Goal: Information Seeking & Learning: Learn about a topic

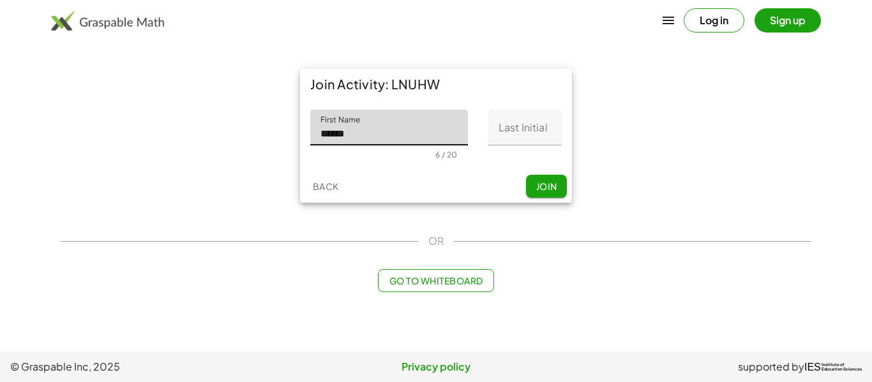
type input "******"
click at [531, 134] on input "Last Initial" at bounding box center [524, 128] width 73 height 36
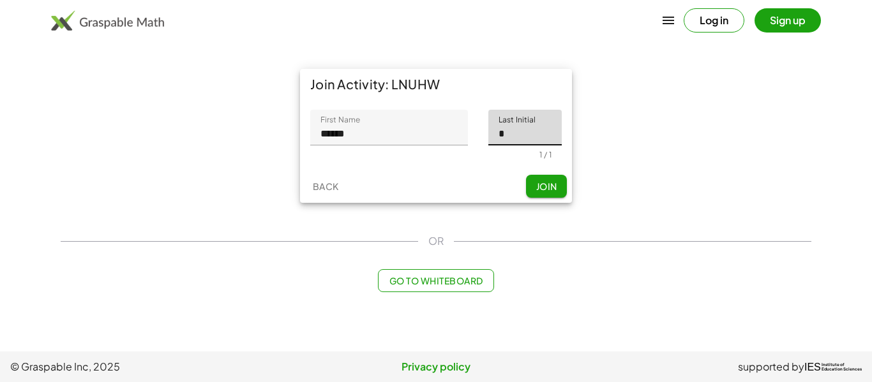
type input "*"
click at [560, 179] on button "Join" at bounding box center [546, 186] width 41 height 23
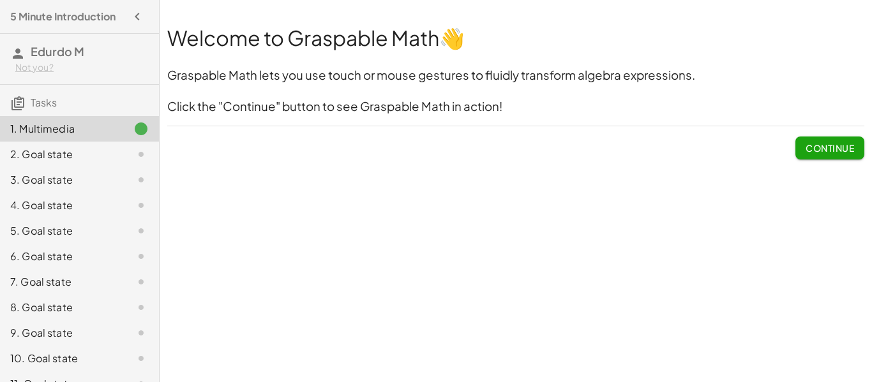
click at [857, 151] on button "Continue" at bounding box center [829, 148] width 69 height 23
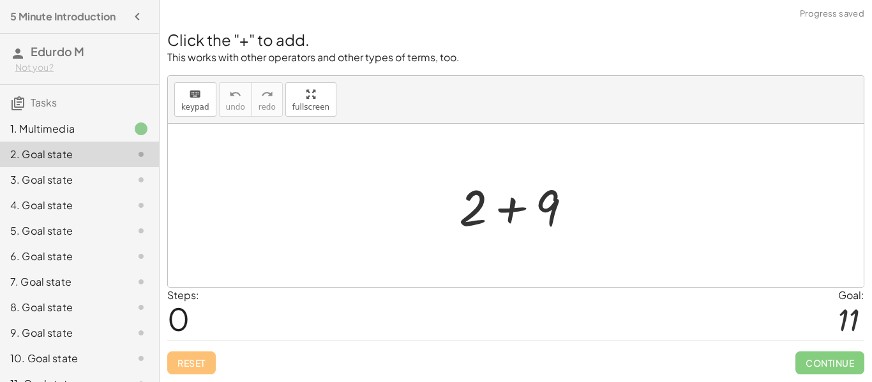
click at [555, 232] on div at bounding box center [520, 206] width 136 height 66
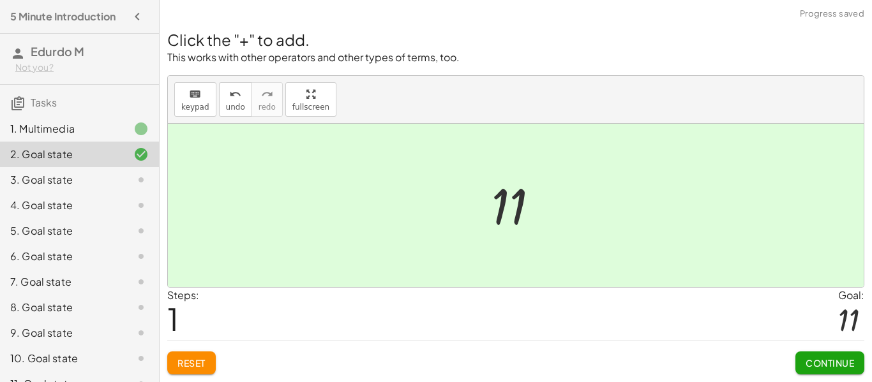
click at [544, 220] on div at bounding box center [520, 205] width 70 height 63
click at [517, 223] on div at bounding box center [520, 205] width 70 height 63
click at [805, 356] on button "Continue" at bounding box center [829, 363] width 69 height 23
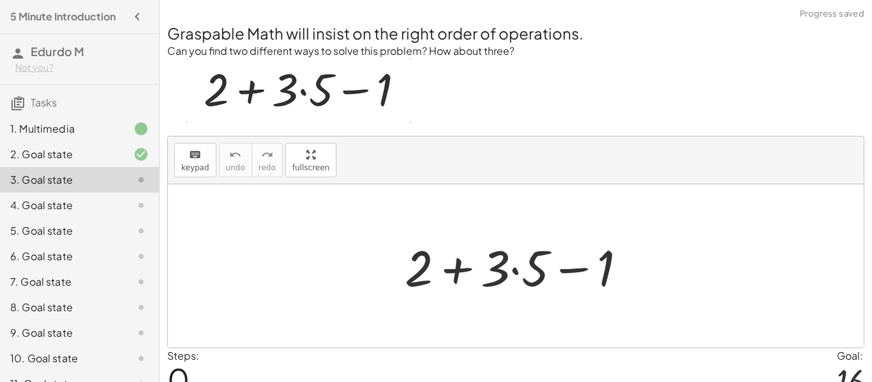
scroll to position [61, 0]
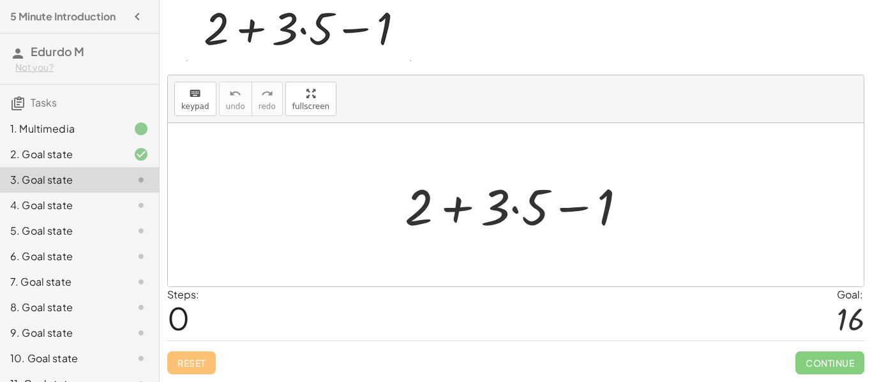
click at [574, 177] on div at bounding box center [520, 205] width 245 height 66
click at [534, 204] on div at bounding box center [520, 205] width 245 height 66
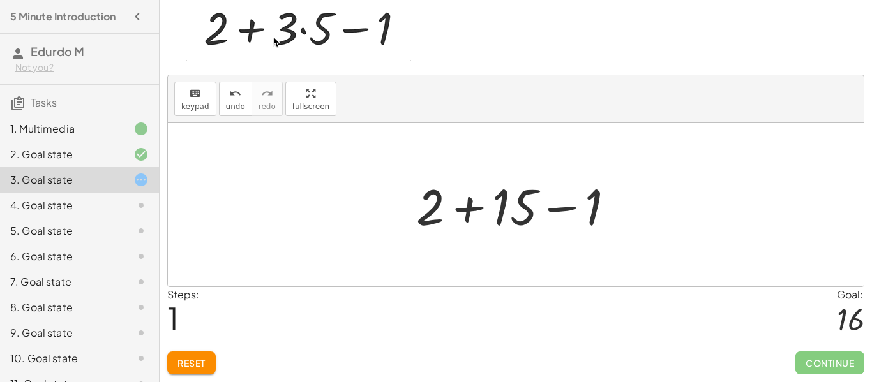
scroll to position [45, 0]
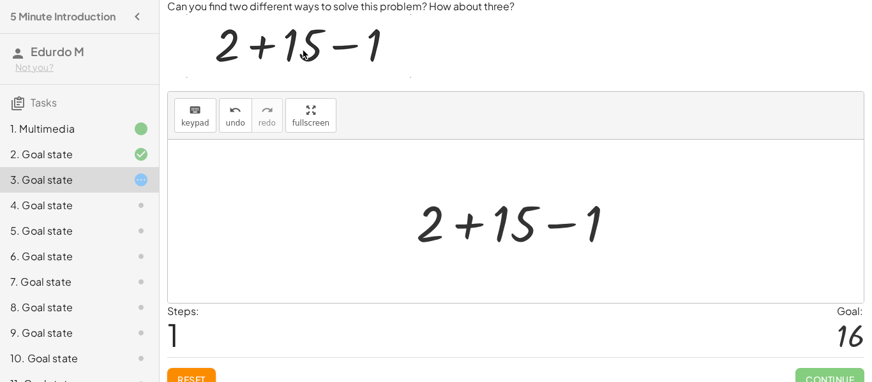
click at [480, 223] on div at bounding box center [520, 222] width 221 height 66
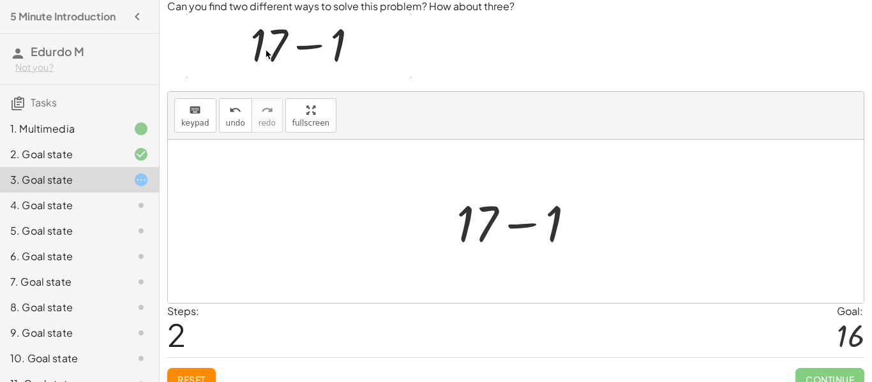
click at [517, 228] on div at bounding box center [521, 222] width 142 height 66
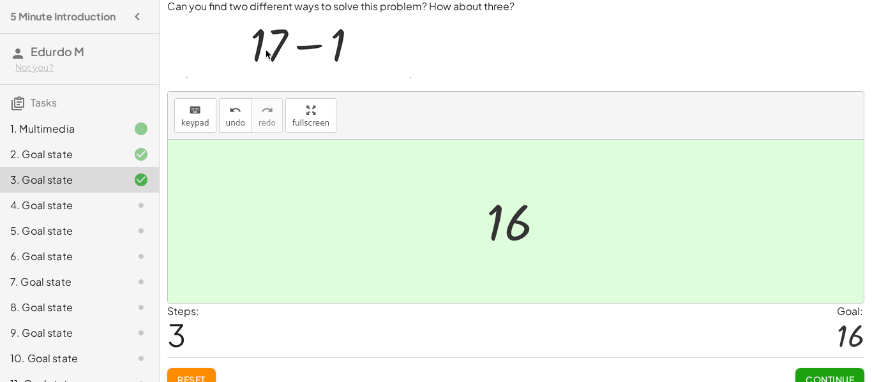
scroll to position [61, 0]
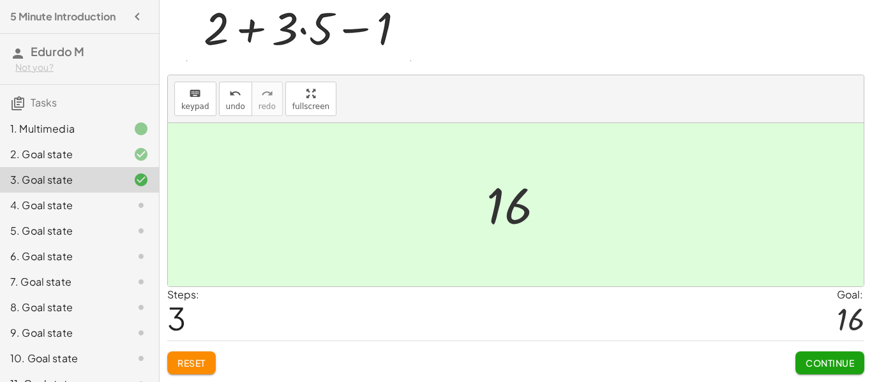
click at [830, 355] on button "Continue" at bounding box center [829, 363] width 69 height 23
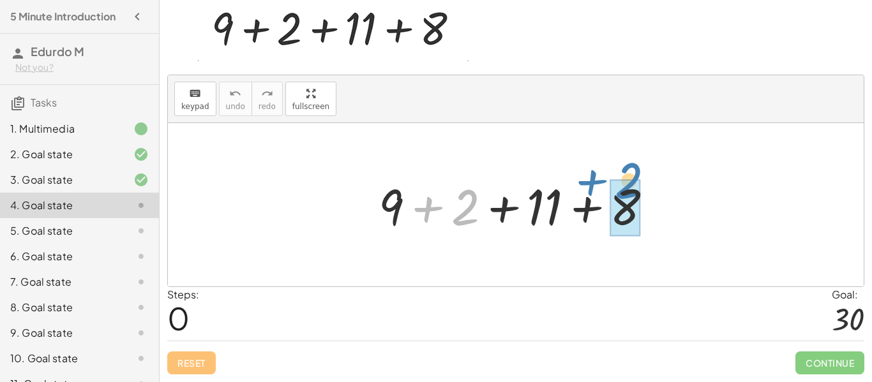
drag, startPoint x: 465, startPoint y: 208, endPoint x: 632, endPoint y: 191, distance: 168.1
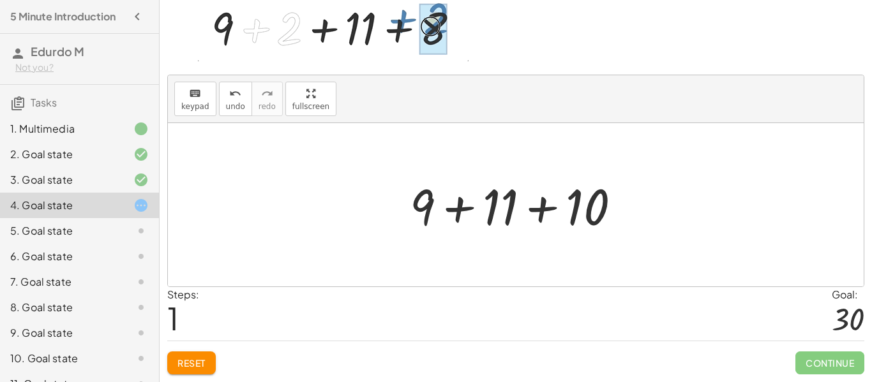
click at [464, 211] on div at bounding box center [520, 205] width 234 height 66
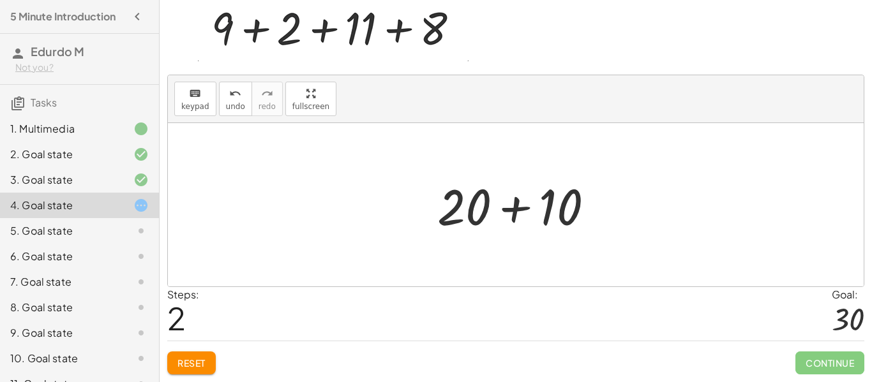
click at [505, 216] on div at bounding box center [520, 205] width 179 height 66
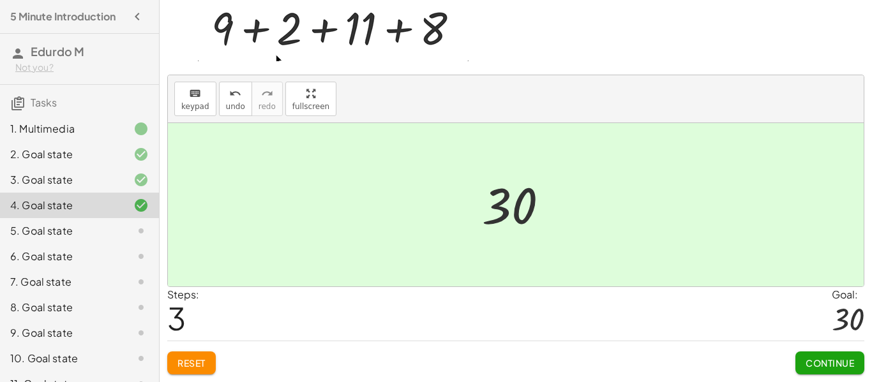
click at [821, 360] on span "Continue" at bounding box center [829, 362] width 48 height 11
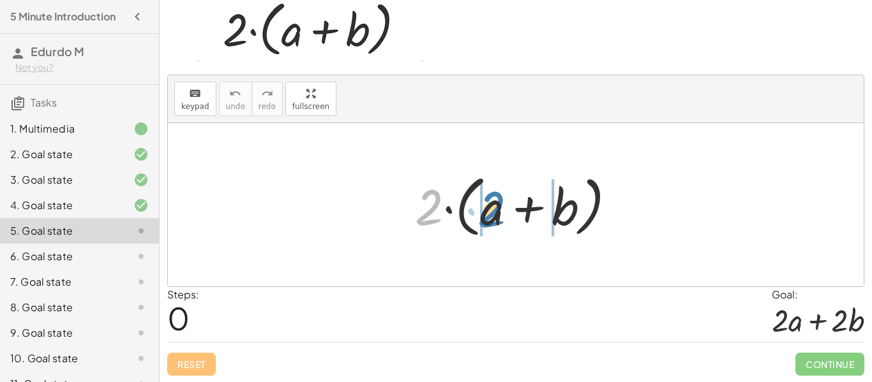
drag, startPoint x: 433, startPoint y: 209, endPoint x: 488, endPoint y: 208, distance: 54.9
click at [488, 208] on div at bounding box center [520, 204] width 224 height 73
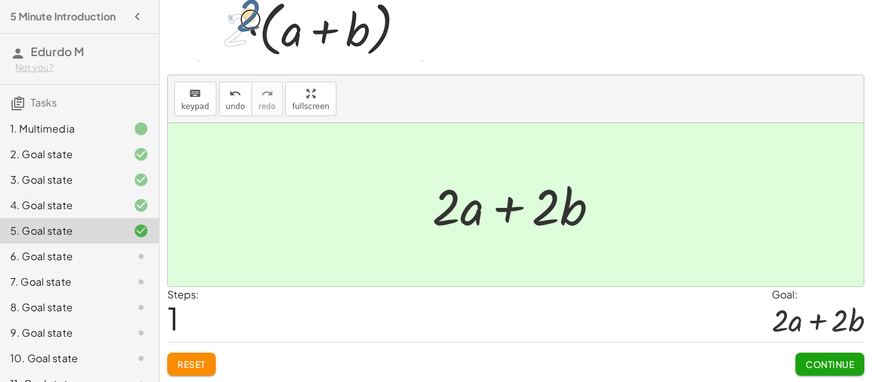
click at [806, 364] on span "Continue" at bounding box center [829, 364] width 48 height 11
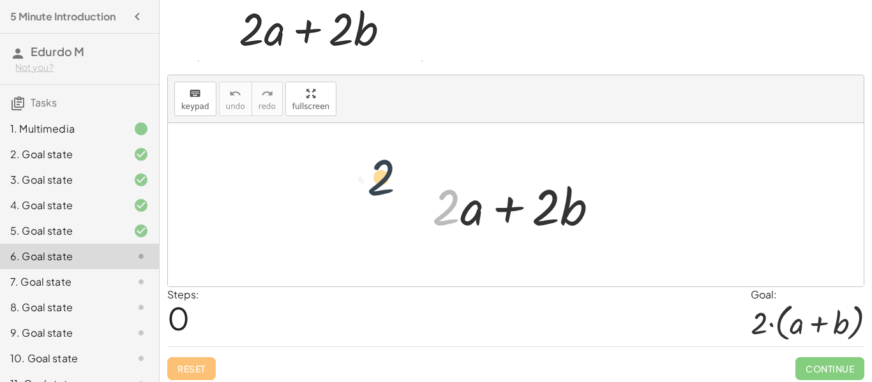
drag, startPoint x: 436, startPoint y: 208, endPoint x: 365, endPoint y: 191, distance: 72.8
click at [365, 191] on div "· 2 + · 2 · a + · 2 · b" at bounding box center [516, 204] width 696 height 163
drag, startPoint x: 471, startPoint y: 221, endPoint x: 525, endPoint y: 221, distance: 53.6
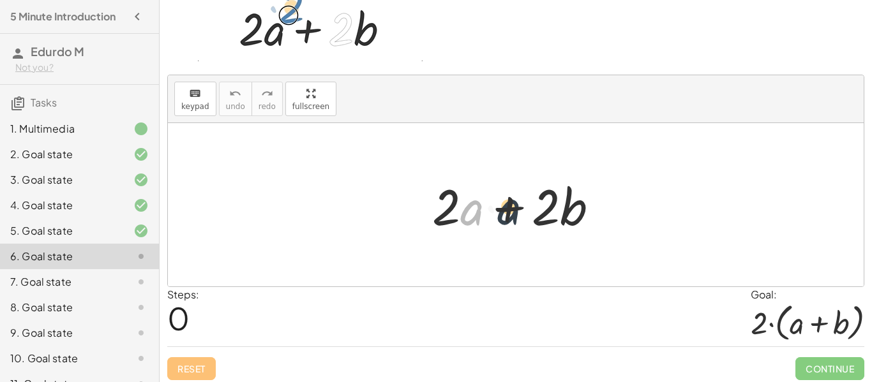
click at [525, 221] on div at bounding box center [521, 205] width 190 height 66
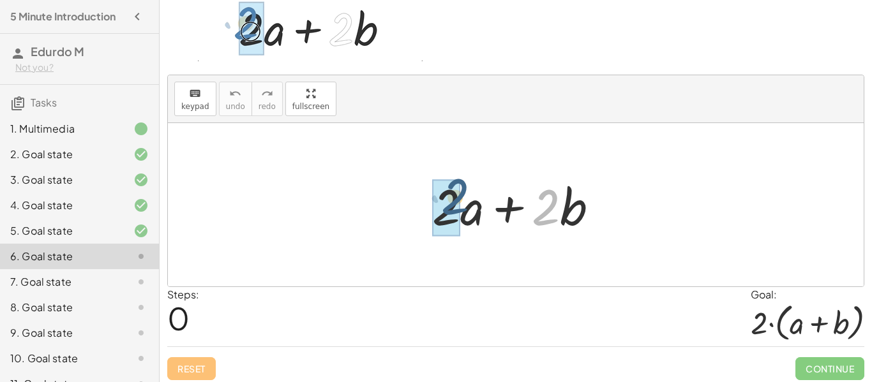
drag, startPoint x: 535, startPoint y: 214, endPoint x: 440, endPoint y: 205, distance: 95.4
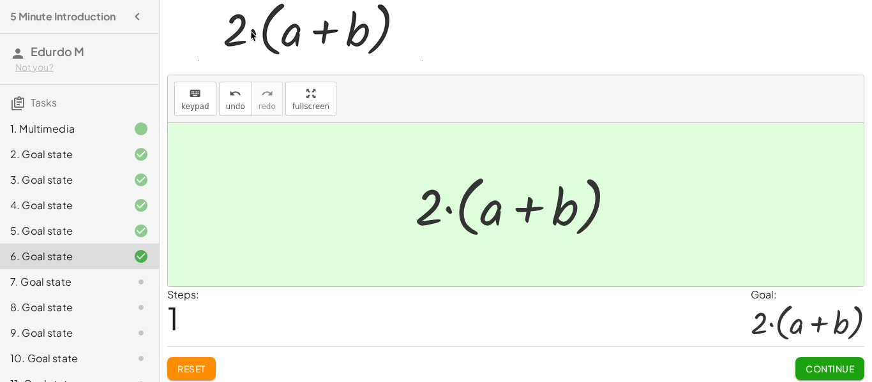
click at [814, 364] on span "Continue" at bounding box center [829, 368] width 48 height 11
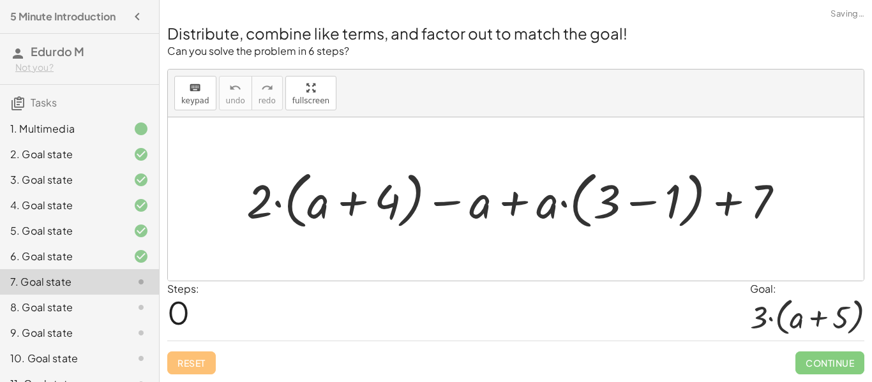
scroll to position [0, 0]
click at [460, 206] on div at bounding box center [520, 199] width 560 height 69
click at [275, 207] on div at bounding box center [520, 199] width 560 height 69
click at [738, 206] on div at bounding box center [520, 199] width 560 height 69
drag, startPoint x: 265, startPoint y: 207, endPoint x: 253, endPoint y: 195, distance: 17.2
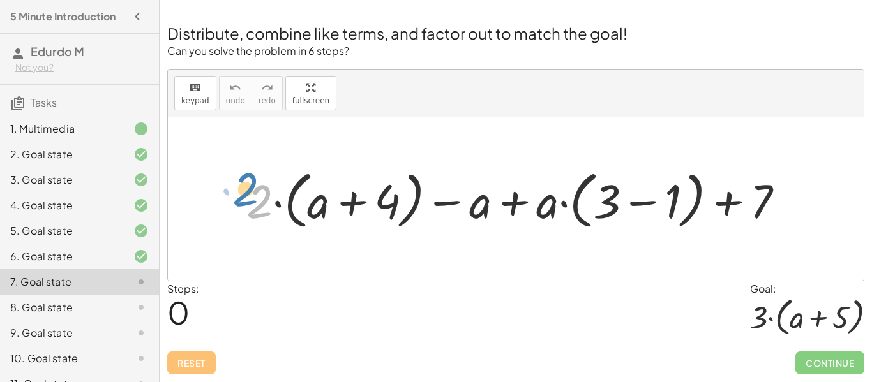
click at [253, 195] on div at bounding box center [520, 199] width 560 height 69
click at [457, 205] on div at bounding box center [520, 199] width 560 height 69
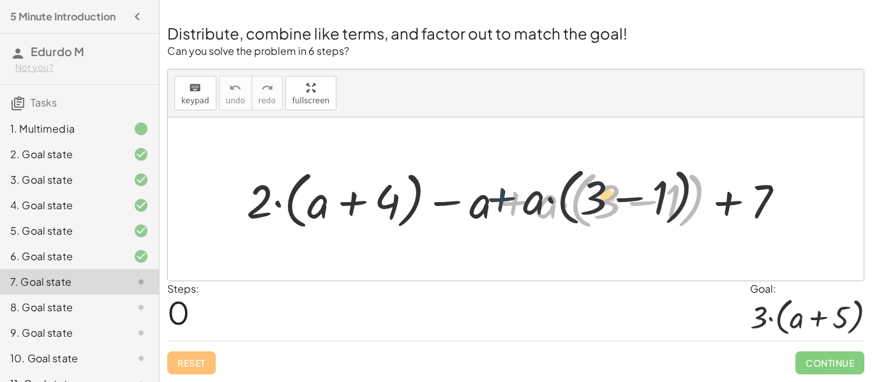
drag, startPoint x: 494, startPoint y: 214, endPoint x: 479, endPoint y: 211, distance: 15.8
click at [479, 211] on div at bounding box center [520, 199] width 560 height 69
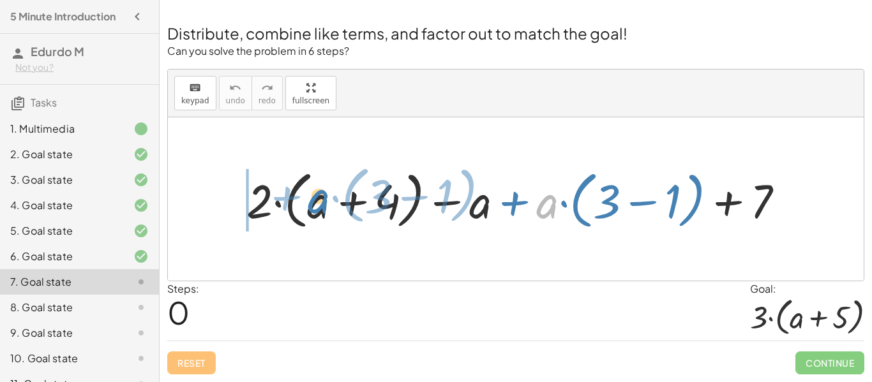
drag, startPoint x: 548, startPoint y: 216, endPoint x: 305, endPoint y: 213, distance: 243.2
click at [305, 213] on div at bounding box center [520, 199] width 560 height 69
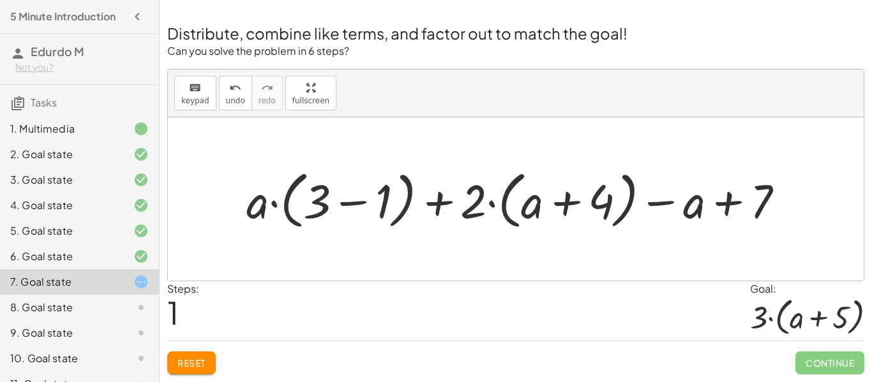
click at [444, 209] on div at bounding box center [520, 199] width 560 height 69
click at [660, 203] on div at bounding box center [520, 199] width 560 height 69
drag, startPoint x: 261, startPoint y: 204, endPoint x: 327, endPoint y: 207, distance: 65.8
click at [327, 207] on div at bounding box center [520, 199] width 560 height 69
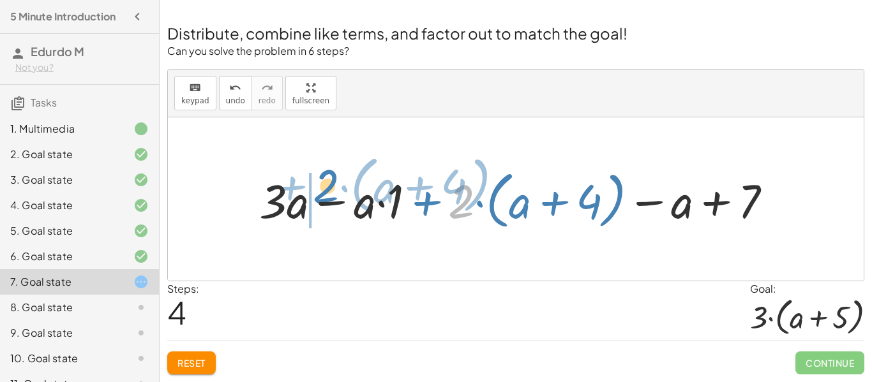
drag, startPoint x: 466, startPoint y: 207, endPoint x: 297, endPoint y: 207, distance: 168.5
click at [297, 207] on div at bounding box center [520, 199] width 535 height 69
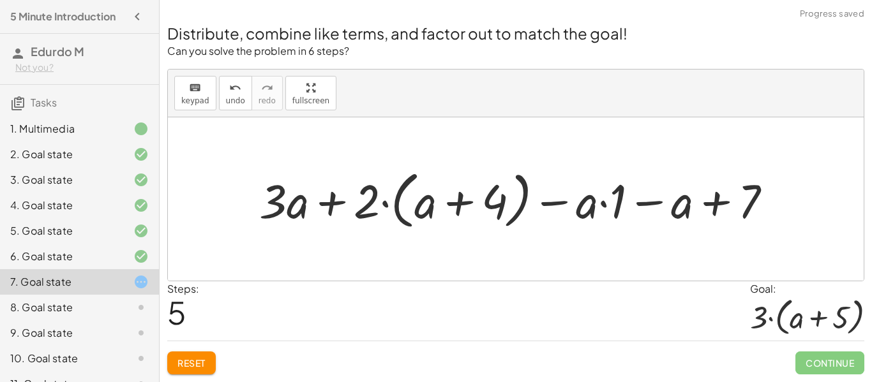
click at [556, 208] on div at bounding box center [520, 199] width 535 height 69
click at [373, 201] on div at bounding box center [520, 199] width 535 height 69
click at [385, 207] on div at bounding box center [520, 199] width 535 height 69
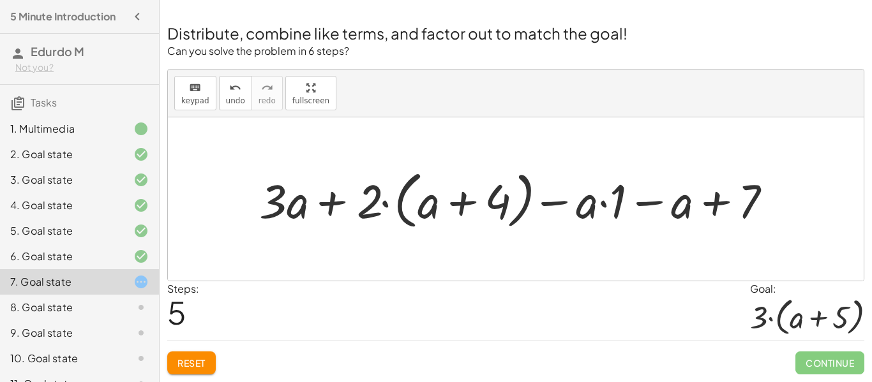
click at [415, 204] on div at bounding box center [520, 199] width 535 height 69
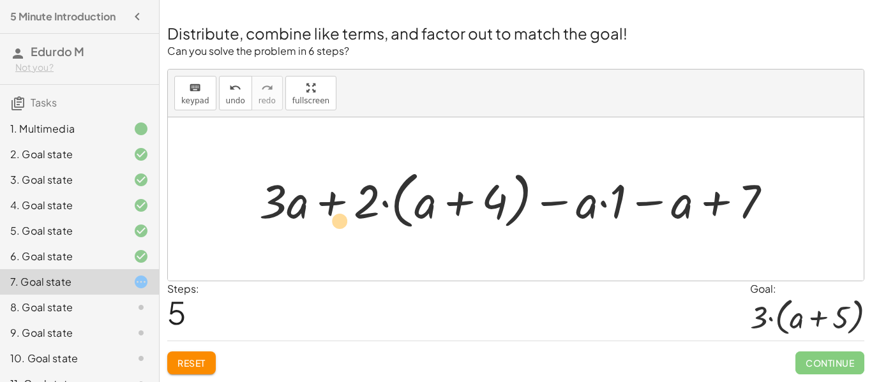
drag, startPoint x: 280, startPoint y: 210, endPoint x: 359, endPoint y: 232, distance: 82.2
click at [359, 232] on div at bounding box center [520, 199] width 535 height 69
drag, startPoint x: 282, startPoint y: 208, endPoint x: 374, endPoint y: 209, distance: 91.9
click at [374, 209] on div at bounding box center [520, 199] width 535 height 69
drag, startPoint x: 436, startPoint y: 210, endPoint x: 316, endPoint y: 190, distance: 122.2
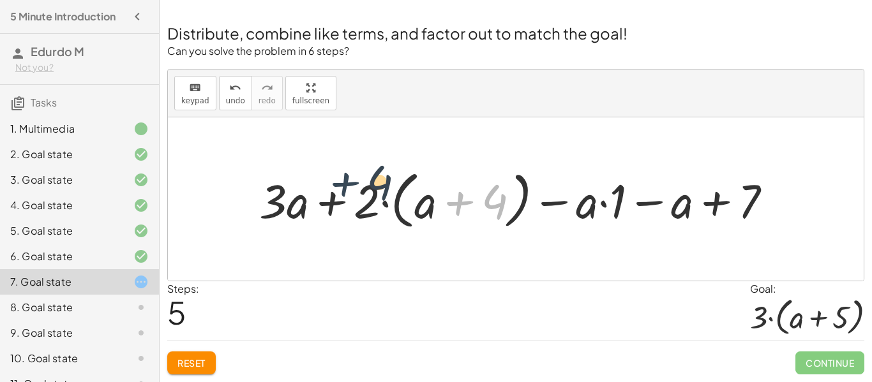
click at [316, 190] on div at bounding box center [520, 199] width 535 height 69
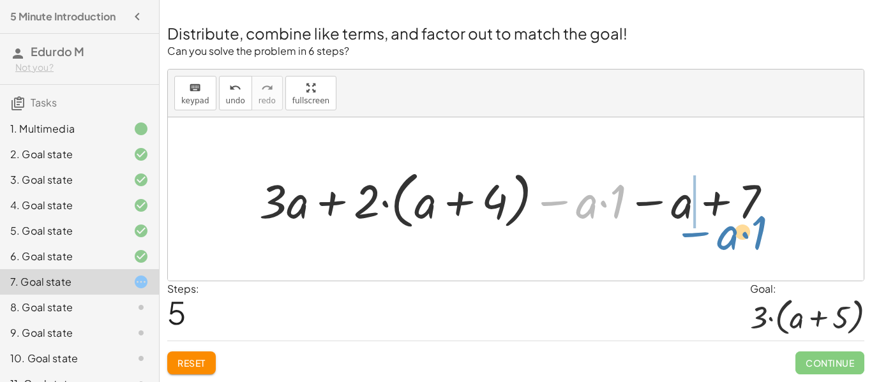
drag, startPoint x: 558, startPoint y: 205, endPoint x: 703, endPoint y: 238, distance: 148.6
click at [703, 238] on div "+ · 2 · ( + a + 4 ) − a + · a · ( + 3 − 1 ) + 7 + · a · ( + 3 − 1 ) + · 2 · ( +…" at bounding box center [516, 198] width 696 height 163
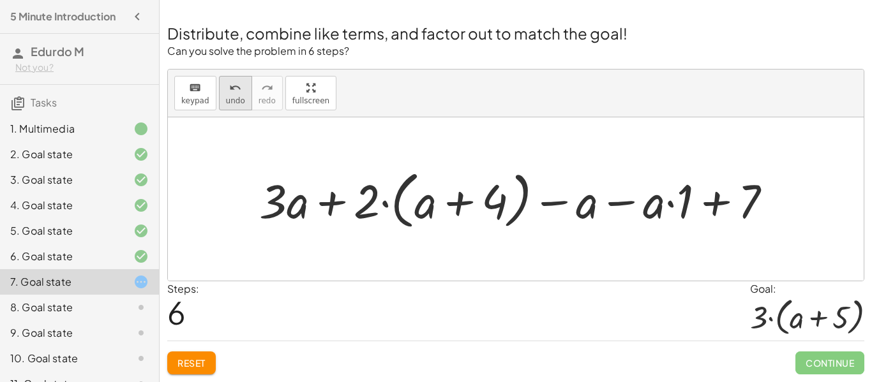
click at [227, 103] on span "undo" at bounding box center [235, 100] width 19 height 9
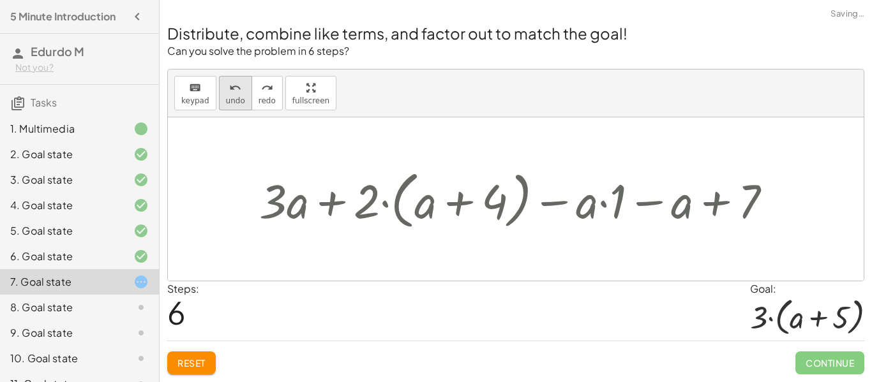
click at [227, 103] on span "undo" at bounding box center [235, 100] width 19 height 9
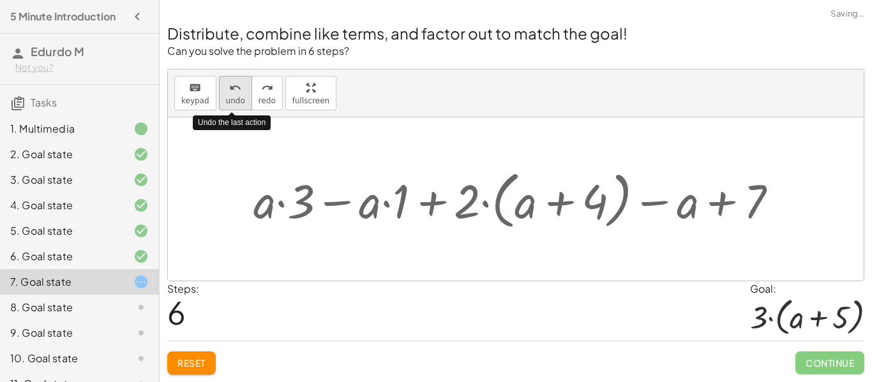
click at [227, 103] on span "undo" at bounding box center [235, 100] width 19 height 9
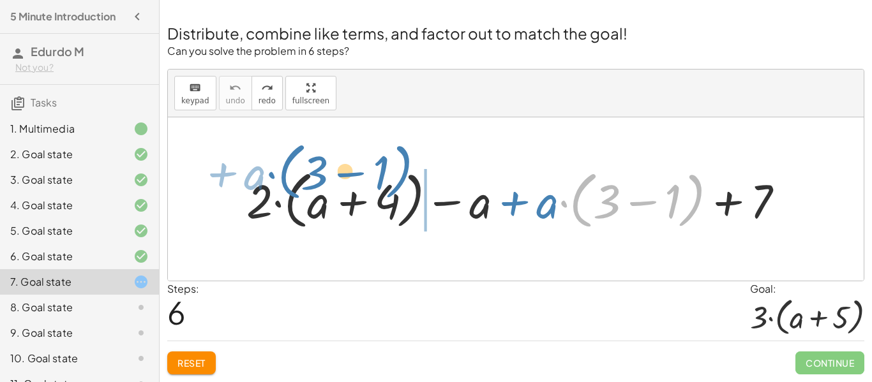
drag, startPoint x: 588, startPoint y: 214, endPoint x: 295, endPoint y: 186, distance: 294.3
click at [295, 186] on div at bounding box center [520, 199] width 560 height 69
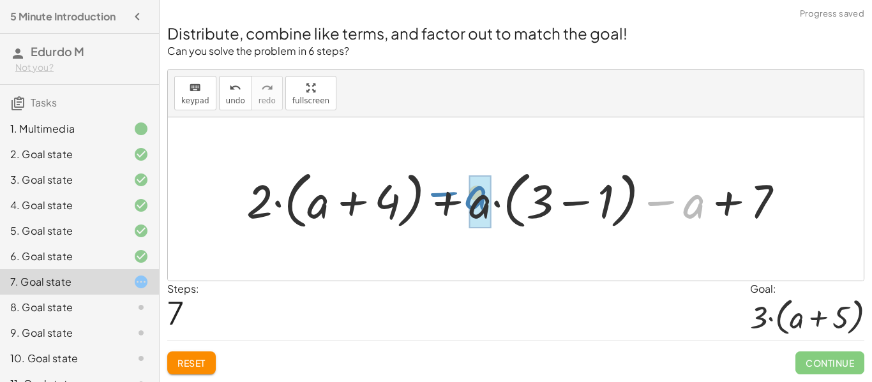
drag, startPoint x: 675, startPoint y: 205, endPoint x: 416, endPoint y: 207, distance: 259.1
click at [416, 207] on div at bounding box center [520, 199] width 560 height 69
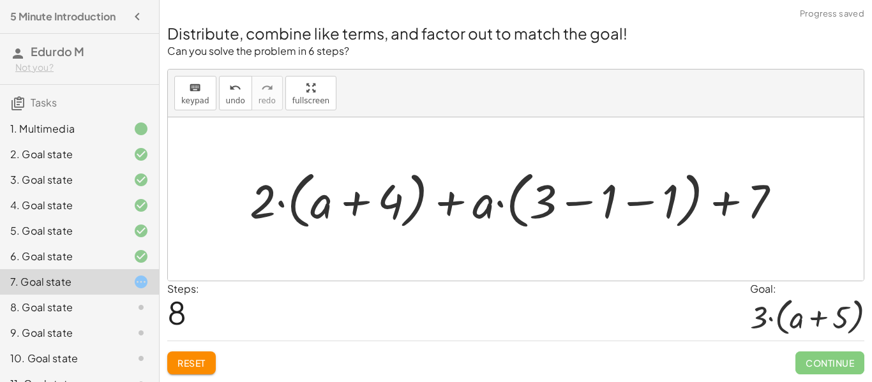
click at [479, 216] on div at bounding box center [520, 199] width 555 height 69
click at [231, 98] on span "undo" at bounding box center [235, 100] width 19 height 9
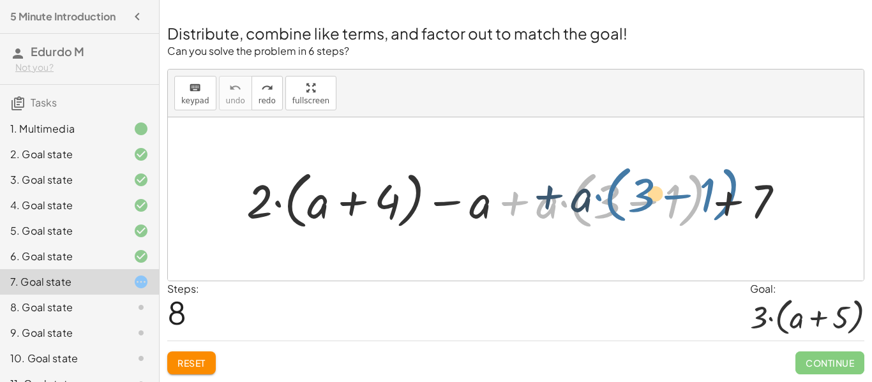
drag, startPoint x: 523, startPoint y: 211, endPoint x: 558, endPoint y: 205, distance: 35.7
click at [558, 205] on div at bounding box center [520, 199] width 560 height 69
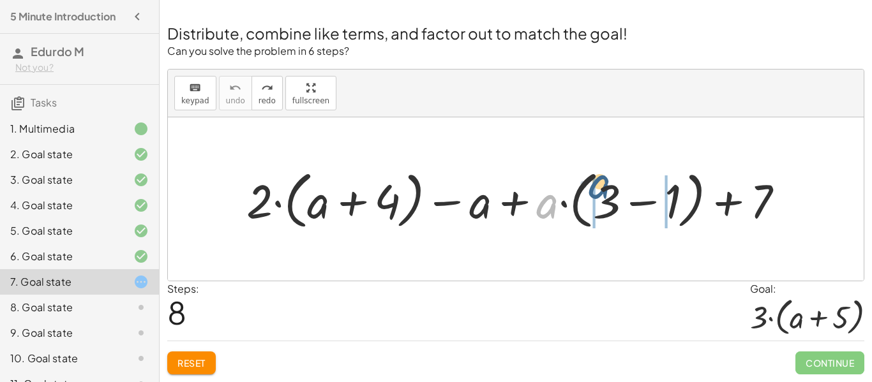
drag, startPoint x: 546, startPoint y: 209, endPoint x: 608, endPoint y: 195, distance: 63.5
click at [608, 195] on div at bounding box center [520, 199] width 560 height 69
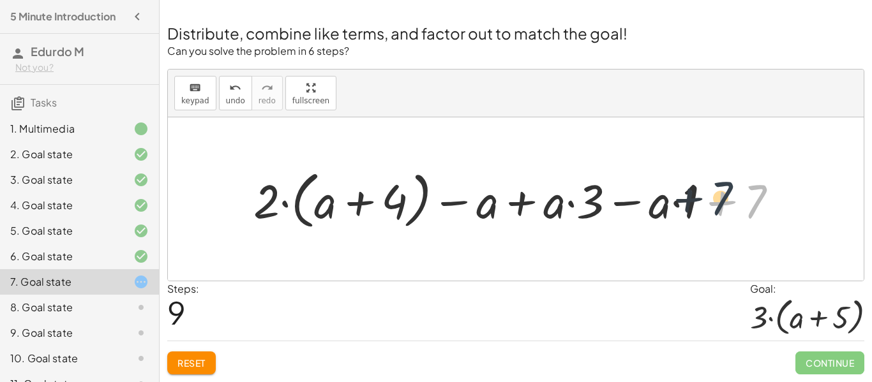
drag, startPoint x: 744, startPoint y: 205, endPoint x: 706, endPoint y: 202, distance: 37.8
click at [706, 202] on div at bounding box center [520, 199] width 547 height 69
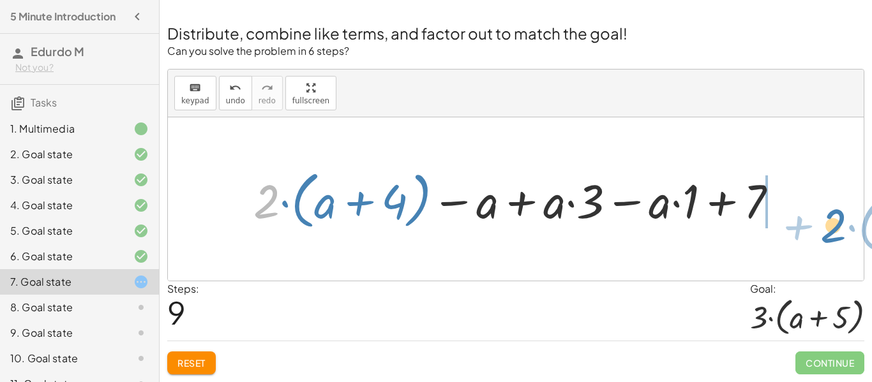
drag, startPoint x: 261, startPoint y: 213, endPoint x: 815, endPoint y: 234, distance: 554.3
click at [815, 234] on div "+ · 2 · ( + a + 4 ) − a + · a · ( + 3 − 1 ) + 7 · 2 + · ( + a + 4 ) + · 2 · ( +…" at bounding box center [516, 198] width 696 height 163
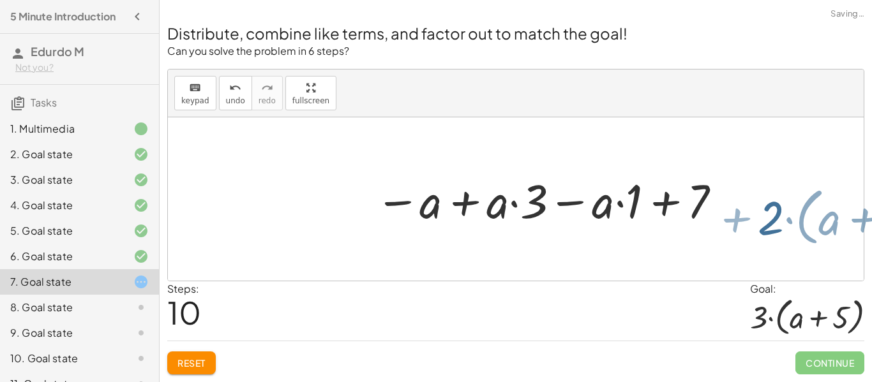
click at [815, 234] on div at bounding box center [516, 198] width 696 height 163
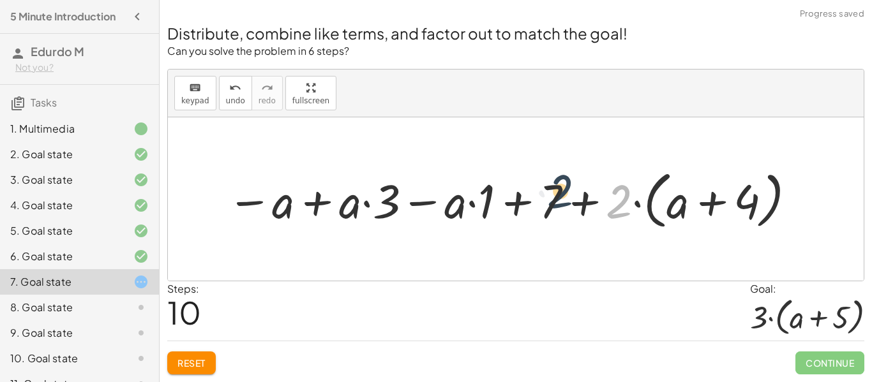
drag, startPoint x: 615, startPoint y: 205, endPoint x: 542, endPoint y: 198, distance: 73.2
click at [542, 198] on div at bounding box center [512, 199] width 583 height 69
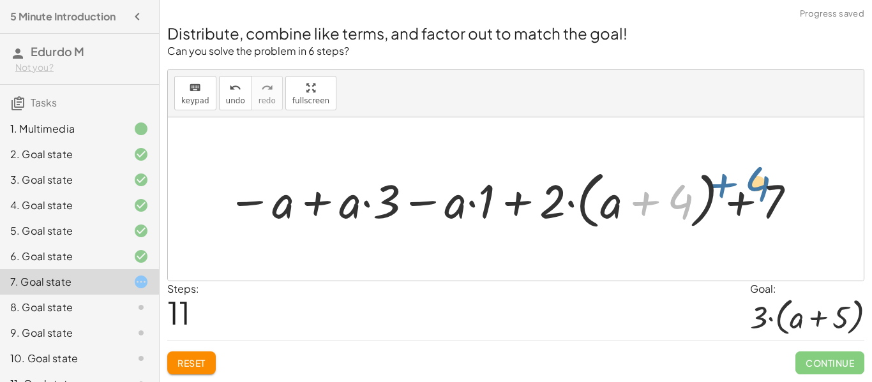
drag, startPoint x: 687, startPoint y: 208, endPoint x: 768, endPoint y: 193, distance: 81.9
click at [768, 193] on div at bounding box center [512, 199] width 583 height 69
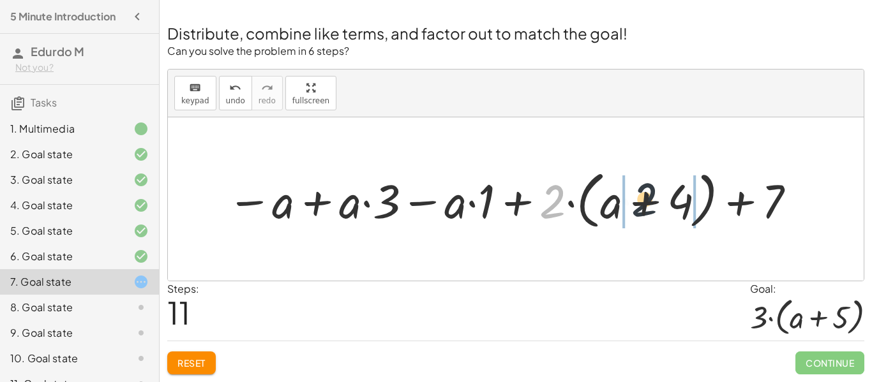
drag, startPoint x: 561, startPoint y: 218, endPoint x: 669, endPoint y: 214, distance: 107.9
click at [669, 214] on div at bounding box center [512, 199] width 583 height 69
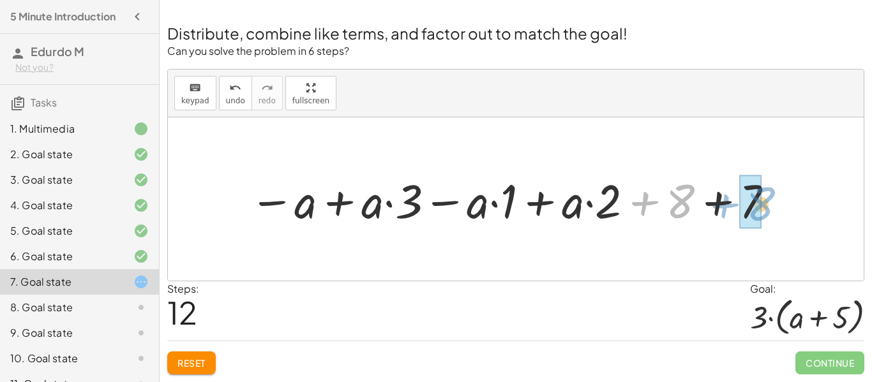
drag, startPoint x: 674, startPoint y: 202, endPoint x: 754, endPoint y: 204, distance: 80.4
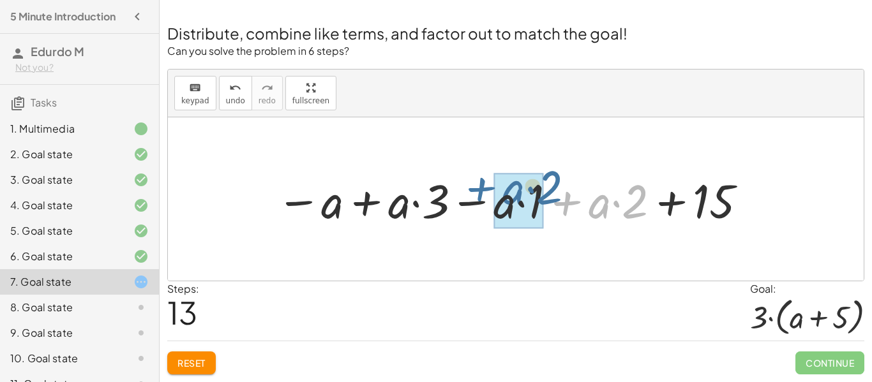
drag, startPoint x: 586, startPoint y: 214, endPoint x: 499, endPoint y: 203, distance: 88.1
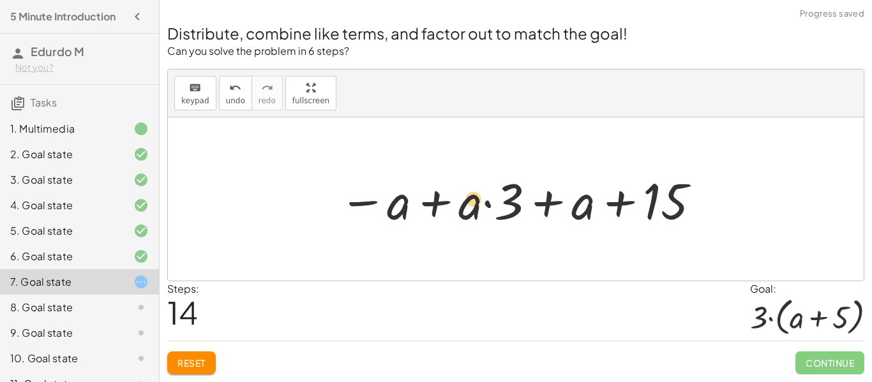
drag, startPoint x: 497, startPoint y: 208, endPoint x: 461, endPoint y: 205, distance: 35.8
click at [461, 205] on div at bounding box center [519, 200] width 375 height 66
drag, startPoint x: 399, startPoint y: 210, endPoint x: 593, endPoint y: 204, distance: 194.1
click at [593, 204] on div at bounding box center [519, 200] width 375 height 66
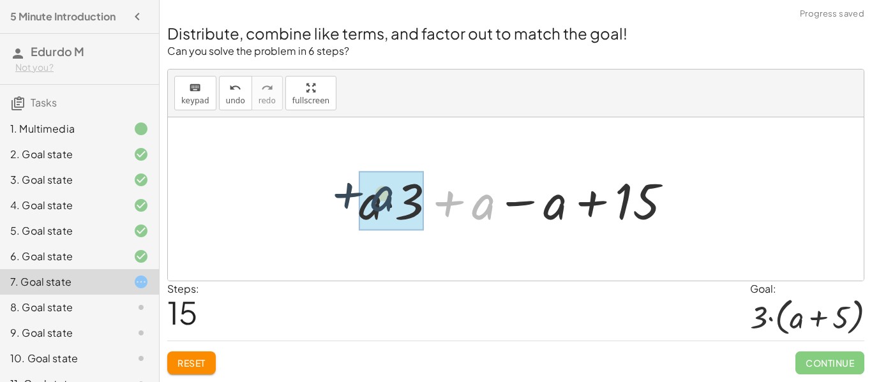
drag, startPoint x: 473, startPoint y: 207, endPoint x: 373, endPoint y: 204, distance: 100.2
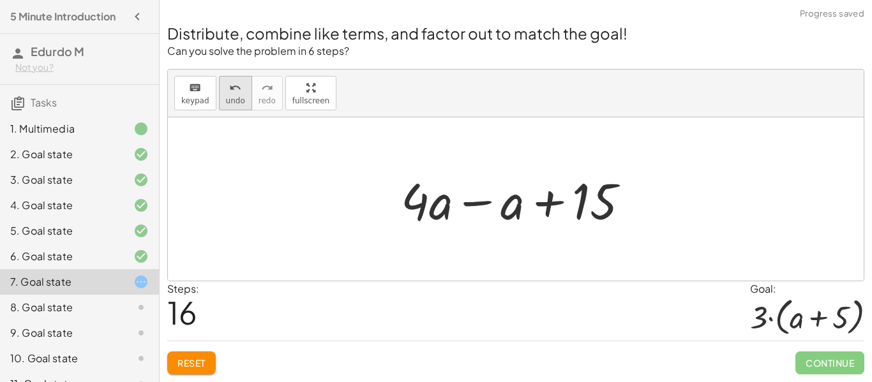
click at [226, 107] on button "undo undo" at bounding box center [235, 93] width 33 height 34
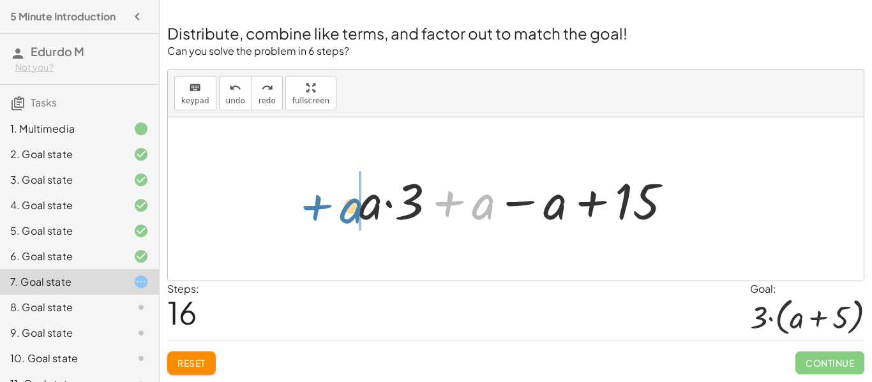
drag, startPoint x: 488, startPoint y: 218, endPoint x: 359, endPoint y: 223, distance: 129.0
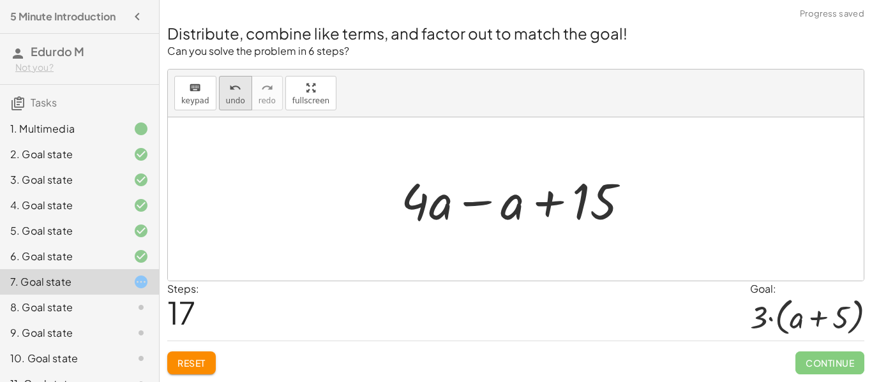
click at [232, 102] on span "undo" at bounding box center [235, 100] width 19 height 9
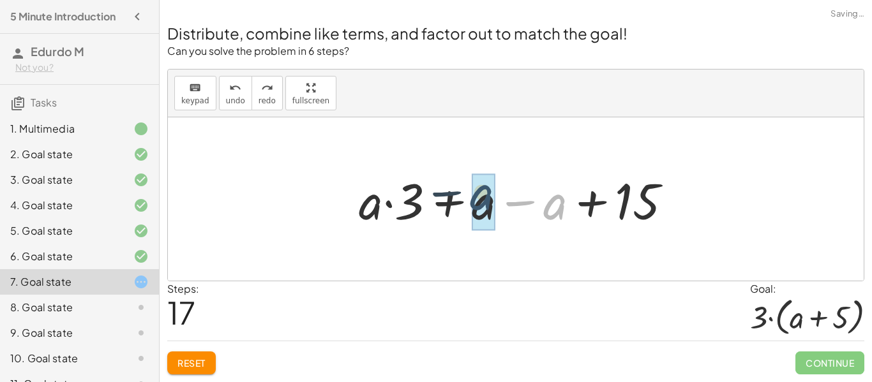
drag, startPoint x: 565, startPoint y: 214, endPoint x: 491, endPoint y: 205, distance: 74.6
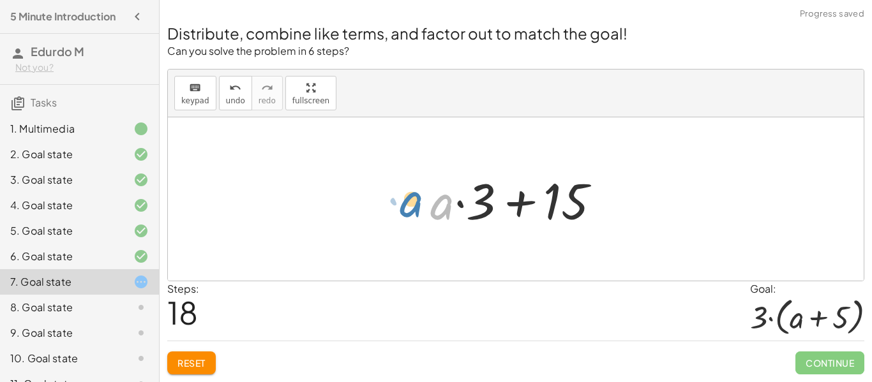
drag, startPoint x: 441, startPoint y: 207, endPoint x: 412, endPoint y: 205, distance: 29.4
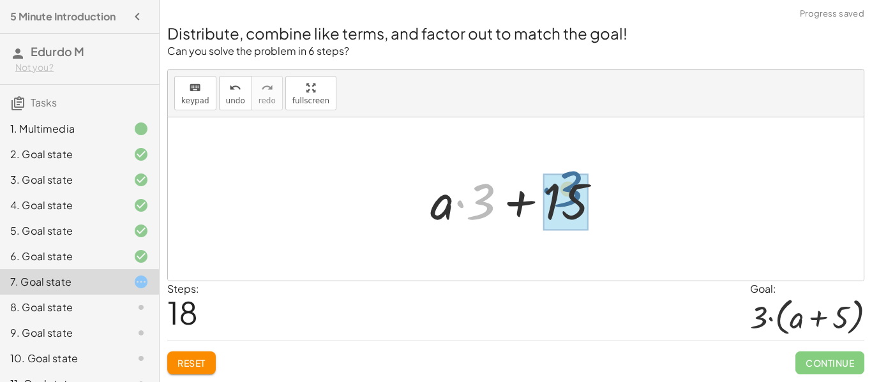
drag, startPoint x: 478, startPoint y: 204, endPoint x: 576, endPoint y: 195, distance: 98.1
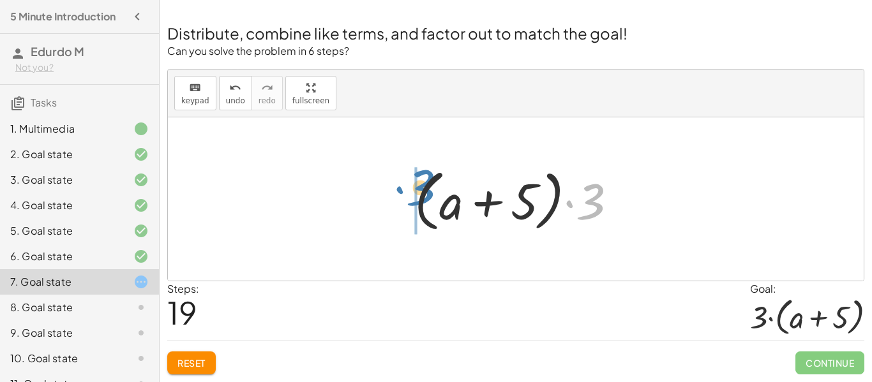
drag, startPoint x: 597, startPoint y: 216, endPoint x: 424, endPoint y: 202, distance: 172.9
click at [424, 202] on div at bounding box center [521, 199] width 226 height 73
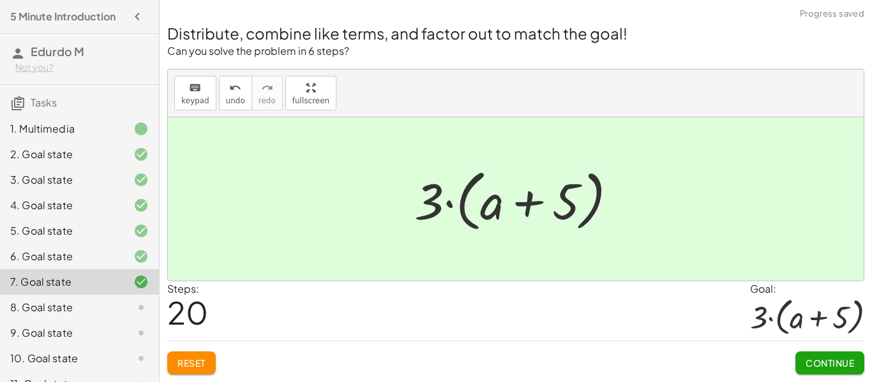
click at [797, 357] on button "Continue" at bounding box center [829, 363] width 69 height 23
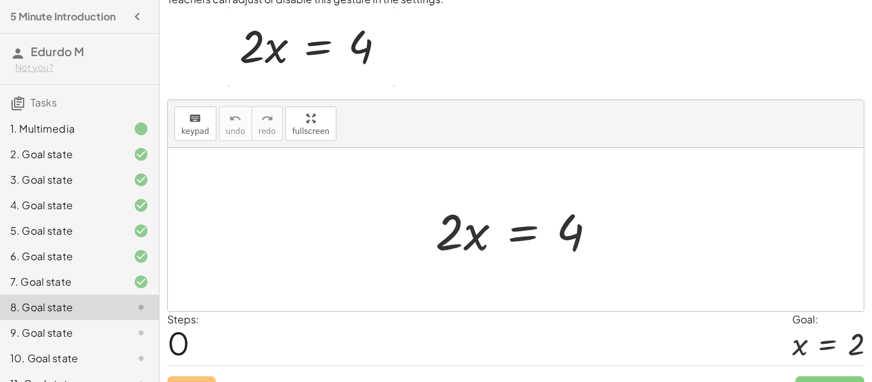
scroll to position [54, 0]
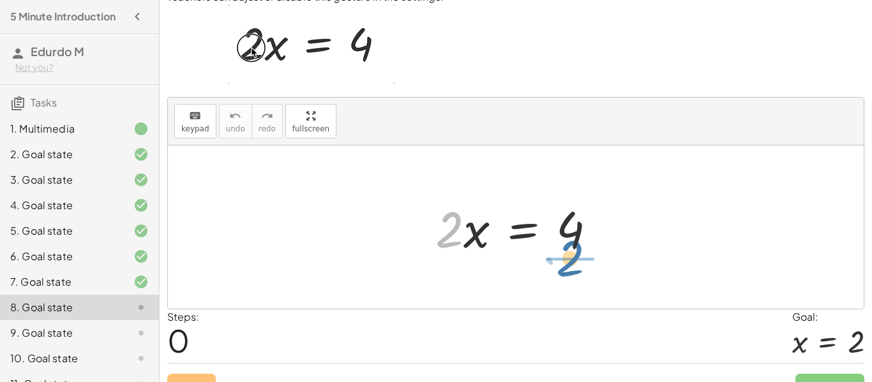
drag, startPoint x: 447, startPoint y: 235, endPoint x: 574, endPoint y: 263, distance: 129.3
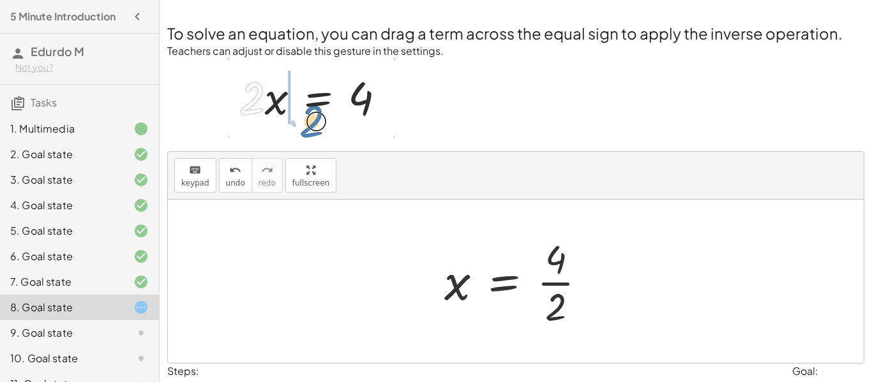
scroll to position [77, 0]
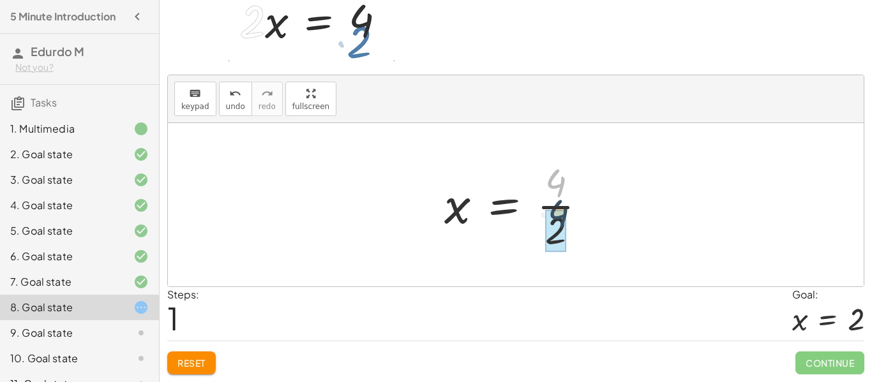
drag, startPoint x: 548, startPoint y: 186, endPoint x: 549, endPoint y: 219, distance: 32.6
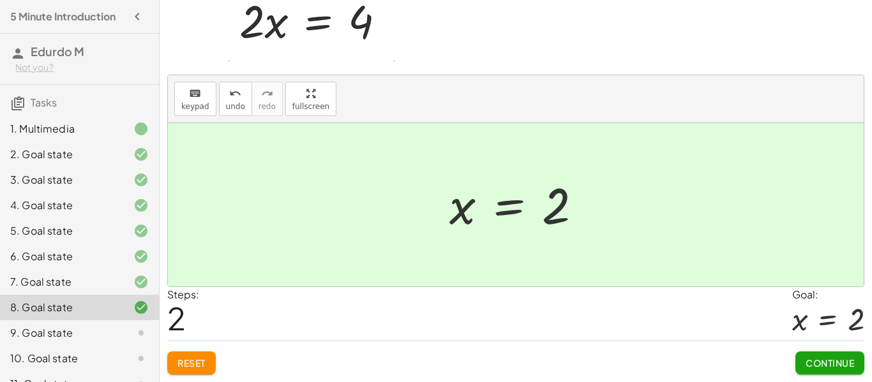
click at [850, 354] on button "Continue" at bounding box center [829, 363] width 69 height 23
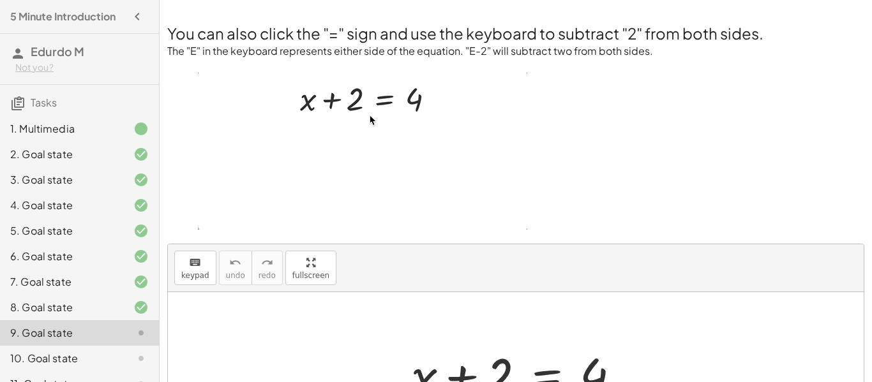
scroll to position [1, 0]
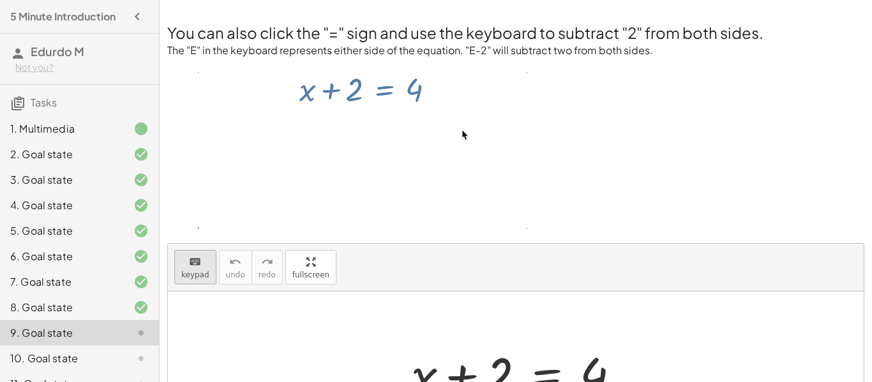
click at [196, 283] on button "keyboard keypad" at bounding box center [195, 267] width 42 height 34
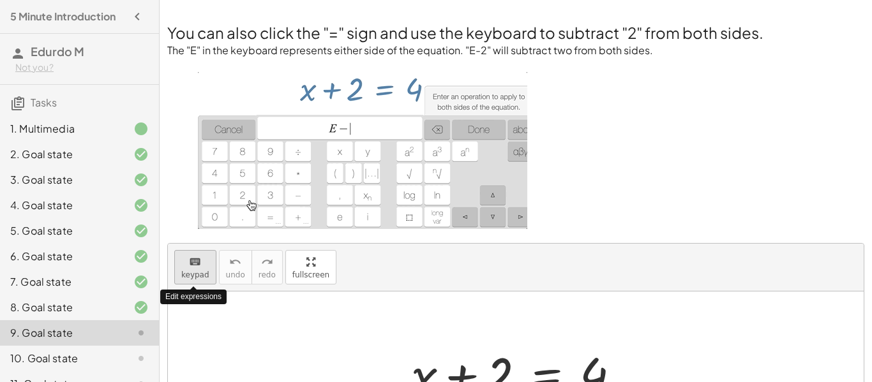
click at [197, 274] on span "keypad" at bounding box center [195, 275] width 28 height 9
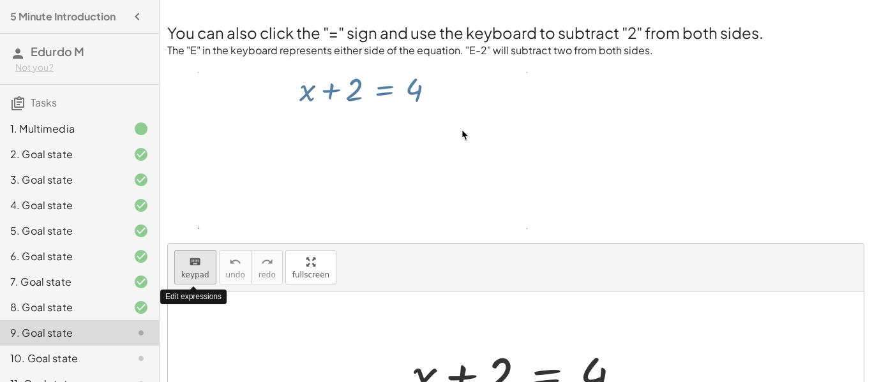
scroll to position [168, 0]
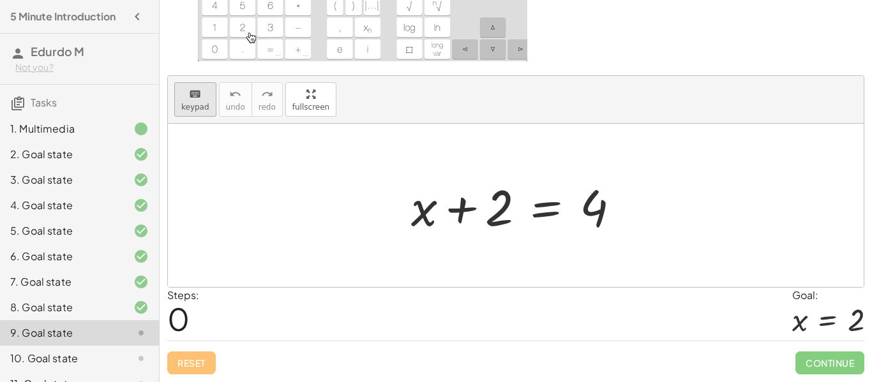
click at [197, 94] on icon "keyboard" at bounding box center [195, 94] width 12 height 15
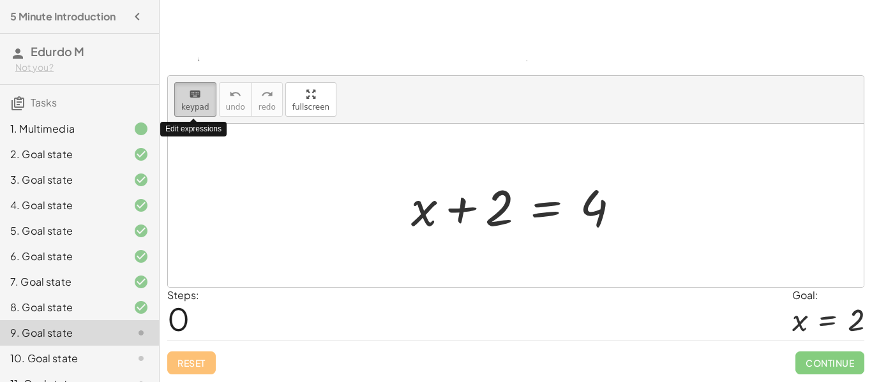
click at [197, 94] on icon "keyboard" at bounding box center [195, 94] width 12 height 15
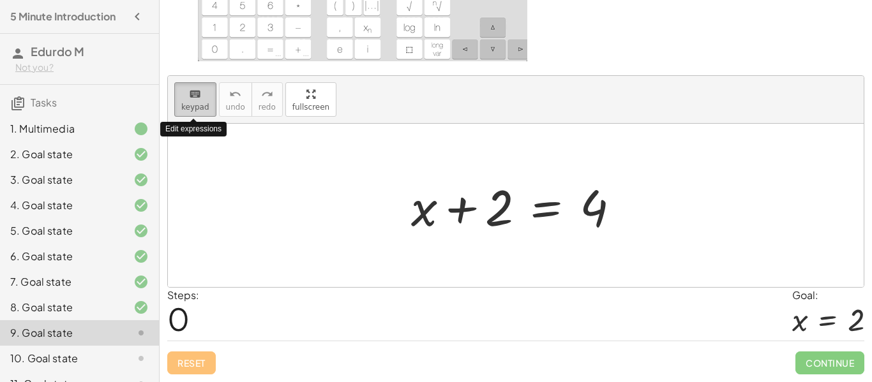
click at [197, 94] on icon "keyboard" at bounding box center [195, 94] width 12 height 15
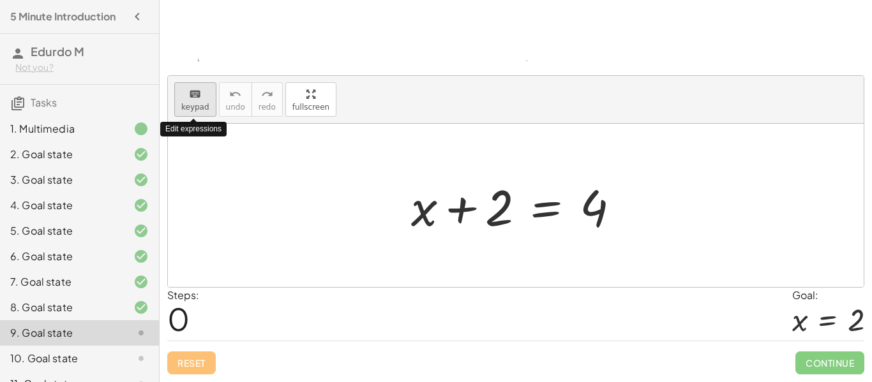
click at [197, 94] on icon "keyboard" at bounding box center [195, 94] width 12 height 15
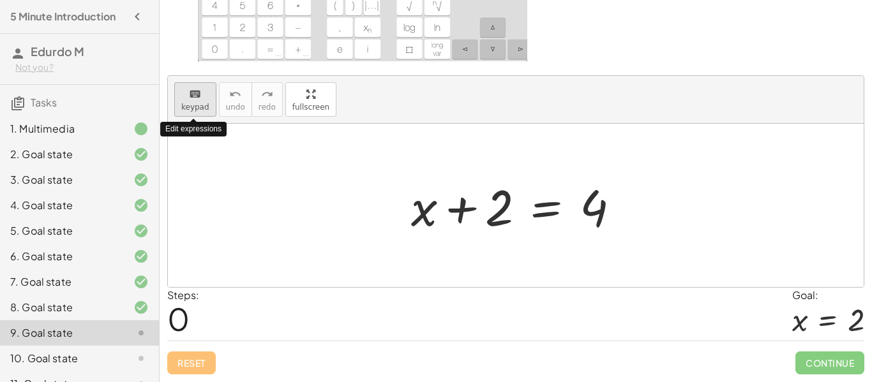
click at [197, 94] on icon "keyboard" at bounding box center [195, 94] width 12 height 15
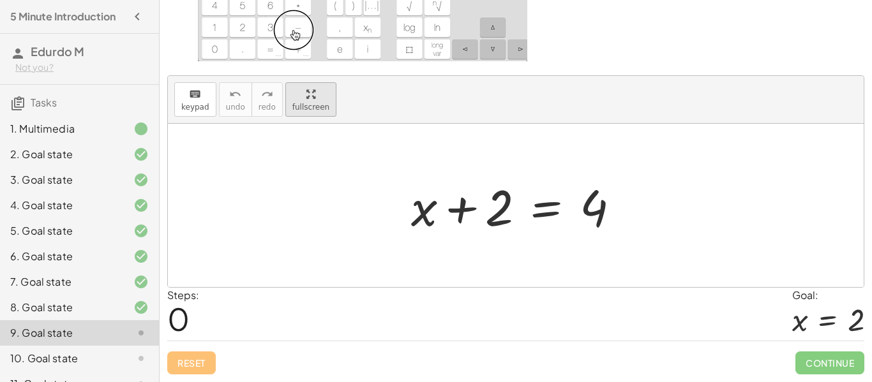
click at [290, 183] on div "You can also click the "=" sign and use the keyboard to subtract "2" from both …" at bounding box center [516, 107] width 712 height 551
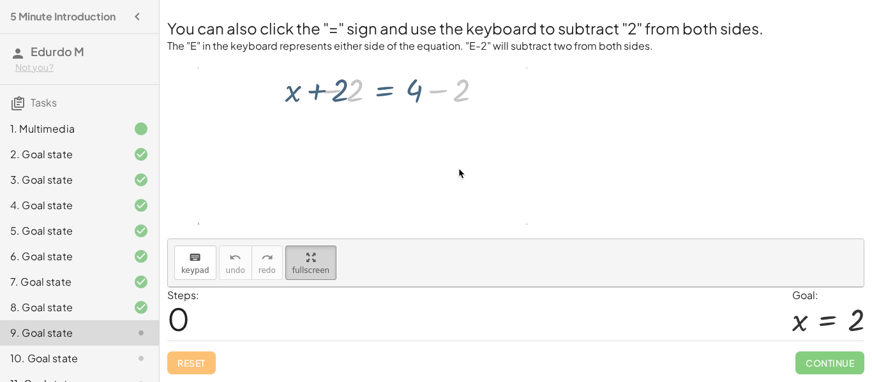
scroll to position [0, 0]
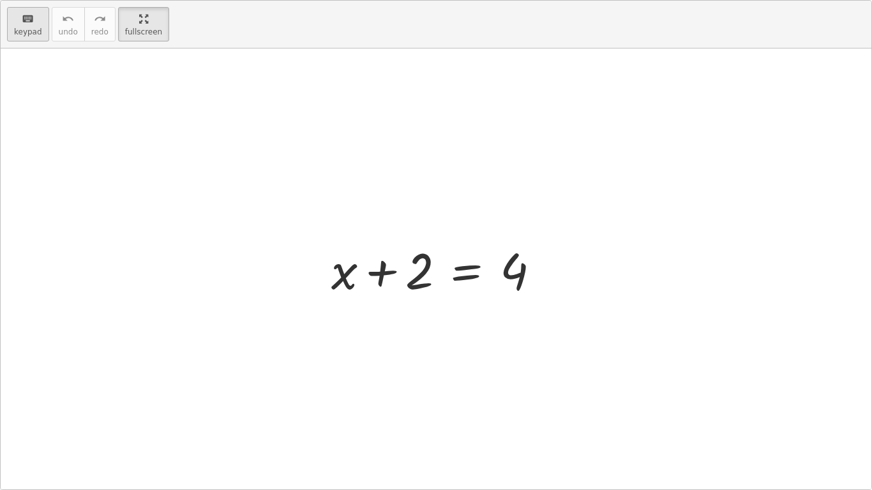
click at [19, 33] on span "keypad" at bounding box center [28, 31] width 28 height 9
click at [15, 29] on span "keypad" at bounding box center [28, 31] width 28 height 9
click at [20, 41] on div "keyboard keypad undo undo redo redo fullscreen" at bounding box center [436, 25] width 870 height 48
click at [20, 36] on button "keyboard keypad" at bounding box center [28, 24] width 42 height 34
click at [126, 0] on html "5 Minute Introduction Edurdo M Not you? Tasks 1. Multimedia 2. Goal state 3. Go…" at bounding box center [436, 245] width 872 height 490
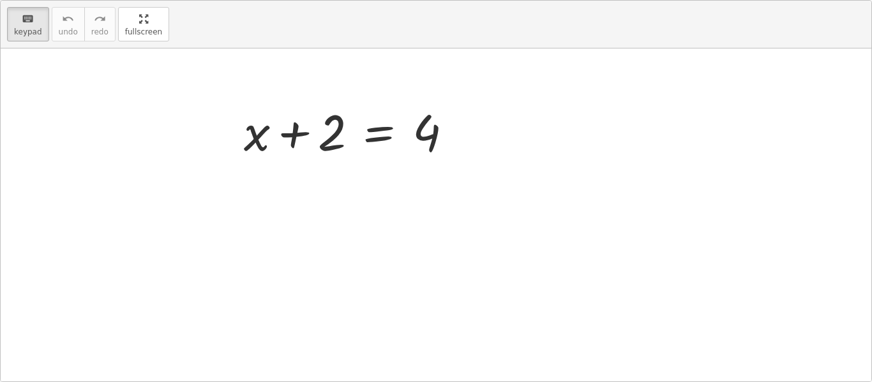
scroll to position [113, 0]
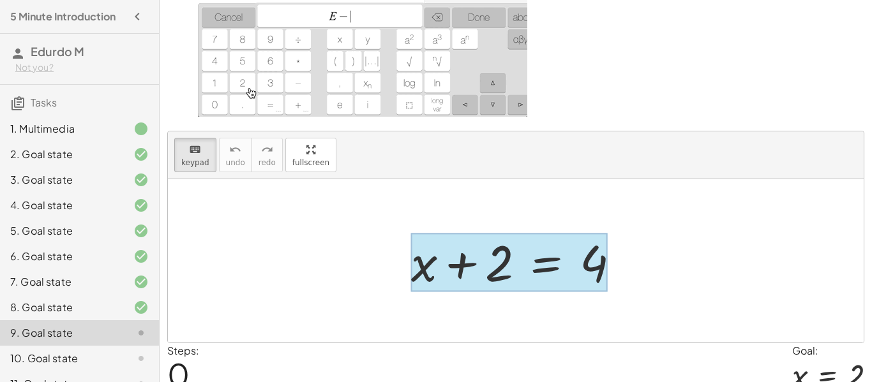
click at [541, 280] on div at bounding box center [509, 262] width 197 height 59
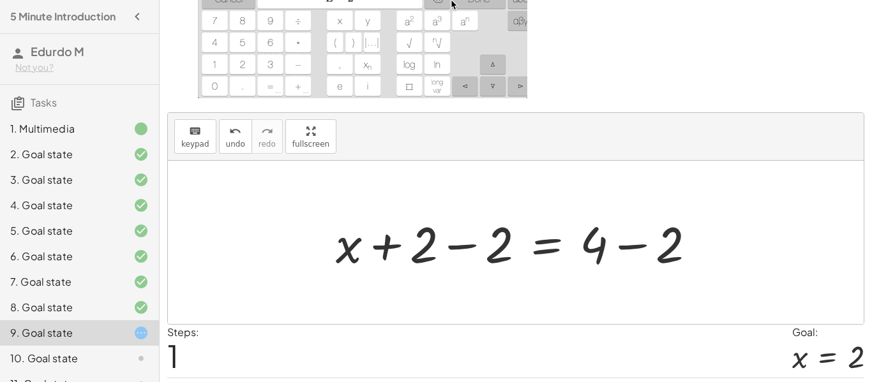
scroll to position [168, 0]
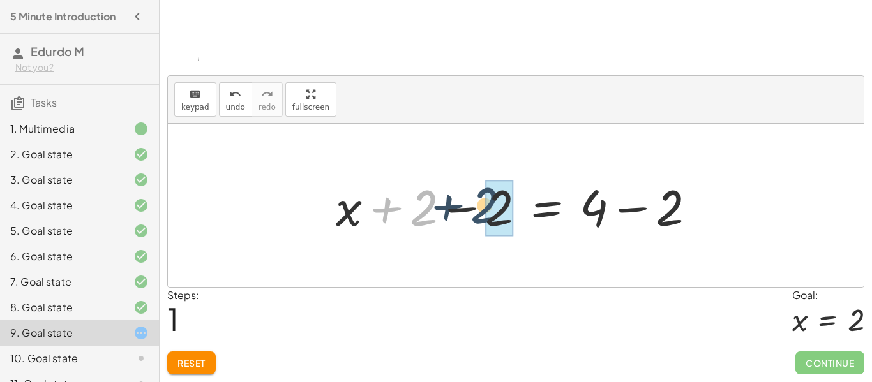
drag, startPoint x: 426, startPoint y: 209, endPoint x: 489, endPoint y: 207, distance: 62.6
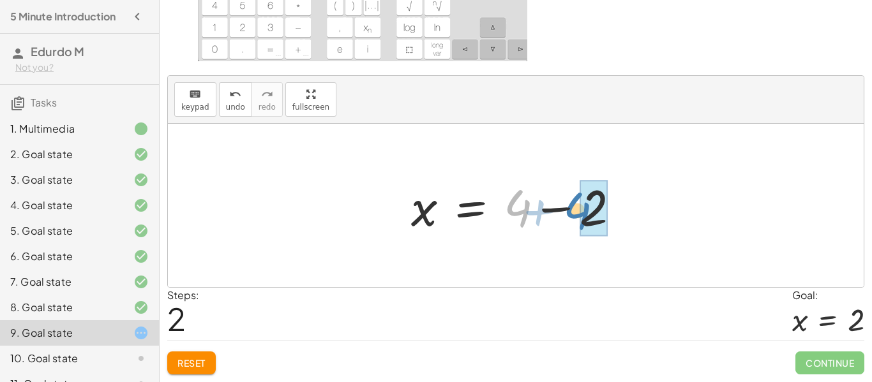
drag, startPoint x: 520, startPoint y: 216, endPoint x: 578, endPoint y: 218, distance: 58.1
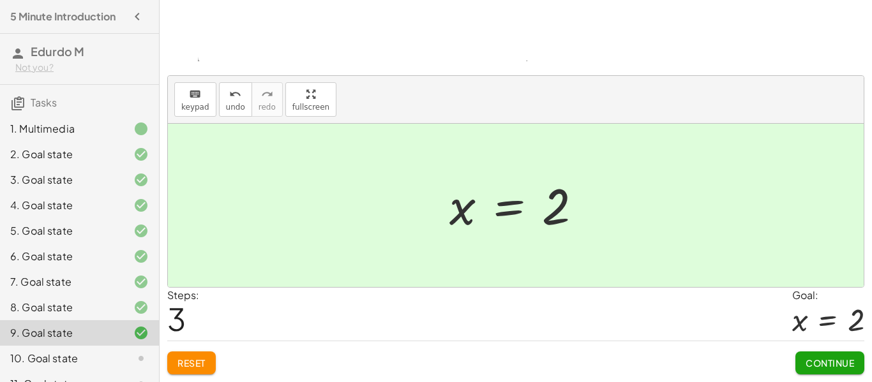
click at [803, 363] on button "Continue" at bounding box center [829, 363] width 69 height 23
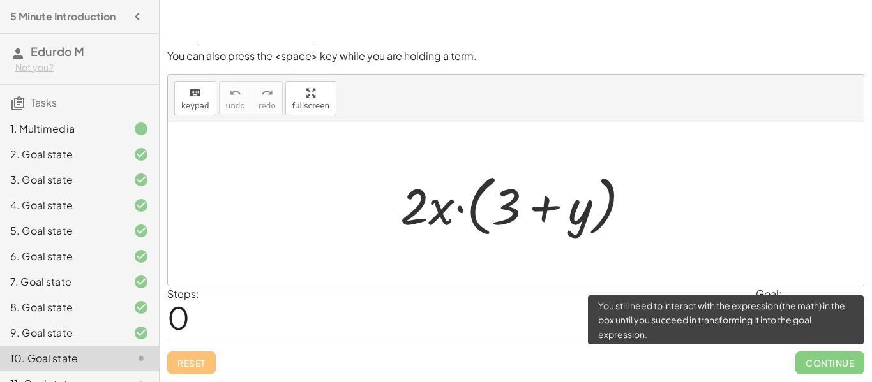
scroll to position [80, 0]
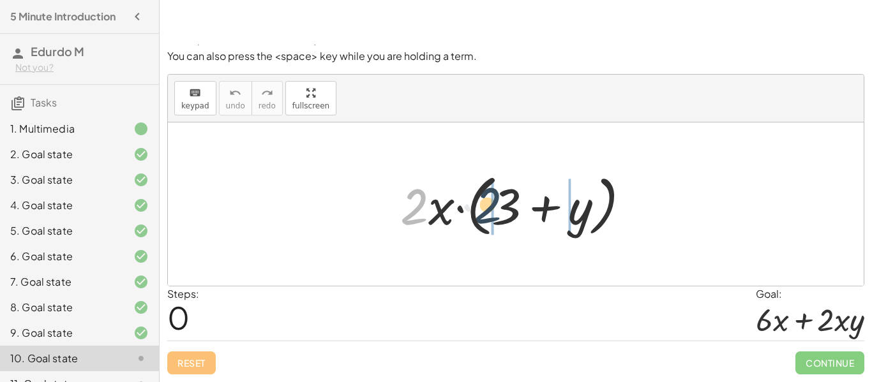
drag, startPoint x: 415, startPoint y: 219, endPoint x: 505, endPoint y: 220, distance: 90.0
click at [505, 220] on div at bounding box center [520, 204] width 253 height 73
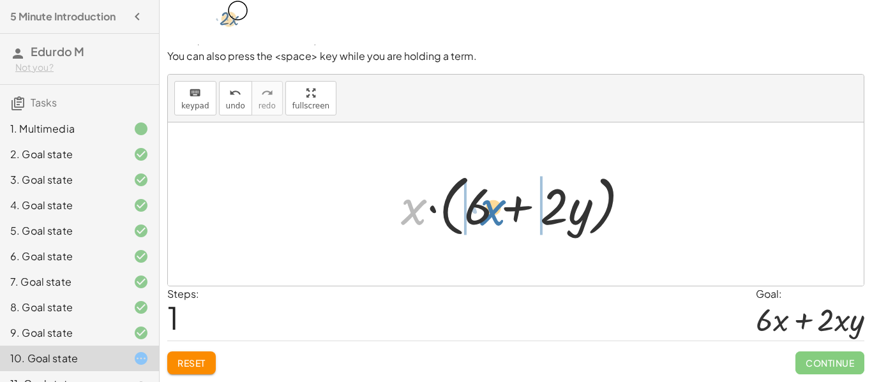
drag, startPoint x: 414, startPoint y: 217, endPoint x: 495, endPoint y: 218, distance: 80.4
click at [495, 218] on div at bounding box center [520, 204] width 252 height 73
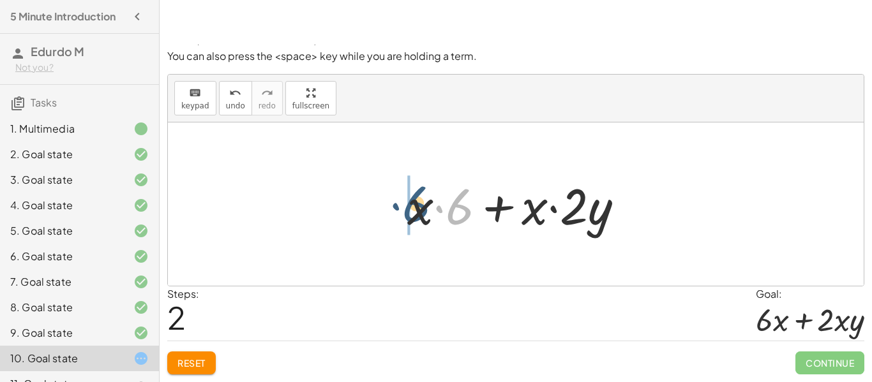
drag, startPoint x: 454, startPoint y: 214, endPoint x: 402, endPoint y: 213, distance: 51.7
click at [402, 213] on div at bounding box center [521, 205] width 240 height 66
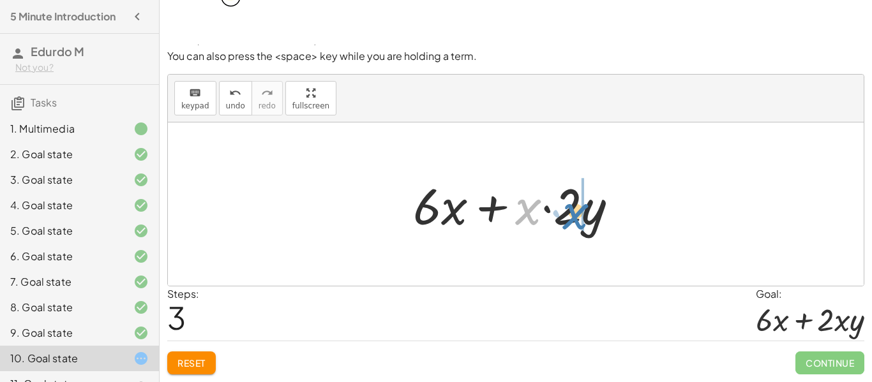
drag, startPoint x: 532, startPoint y: 211, endPoint x: 579, endPoint y: 215, distance: 47.4
click at [579, 215] on div at bounding box center [521, 205] width 228 height 66
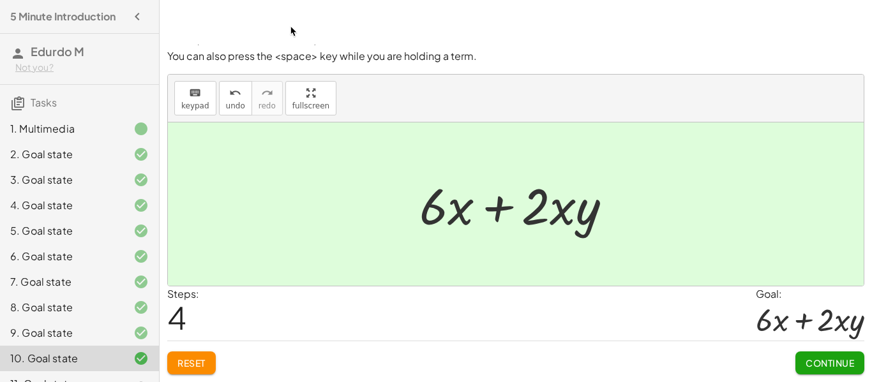
click at [841, 365] on span "Continue" at bounding box center [829, 362] width 48 height 11
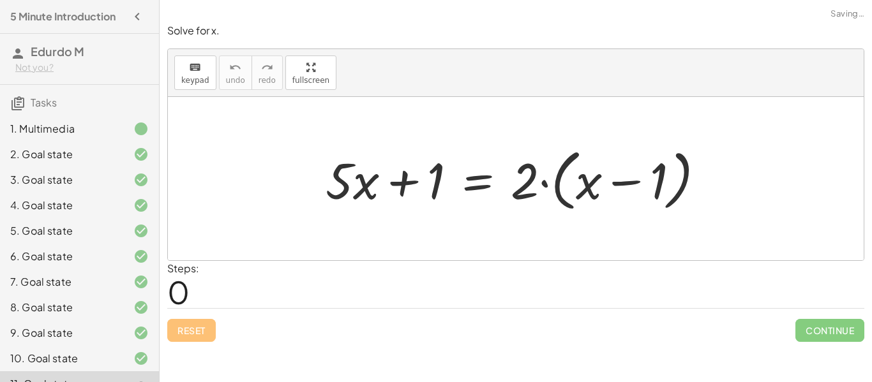
scroll to position [0, 0]
click at [432, 198] on div at bounding box center [520, 178] width 403 height 73
drag, startPoint x: 435, startPoint y: 196, endPoint x: 488, endPoint y: 211, distance: 55.1
click at [488, 211] on div at bounding box center [520, 178] width 403 height 73
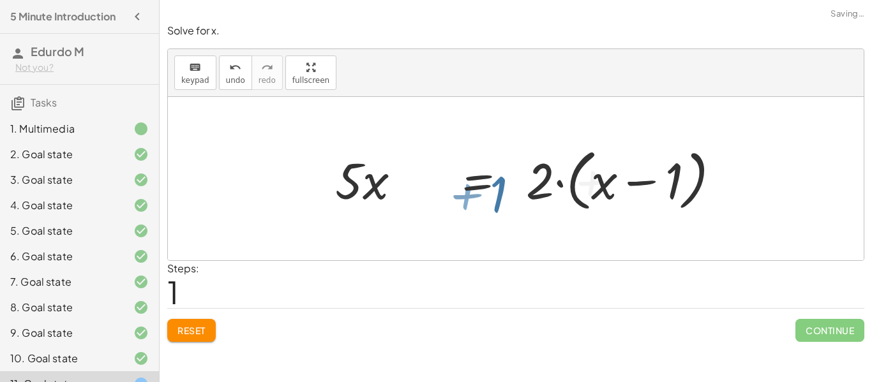
click at [488, 211] on div at bounding box center [605, 178] width 442 height 73
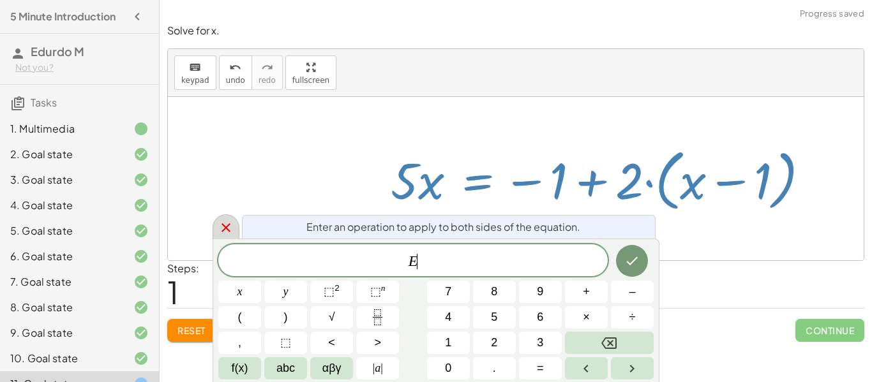
click at [227, 221] on icon at bounding box center [225, 227] width 15 height 15
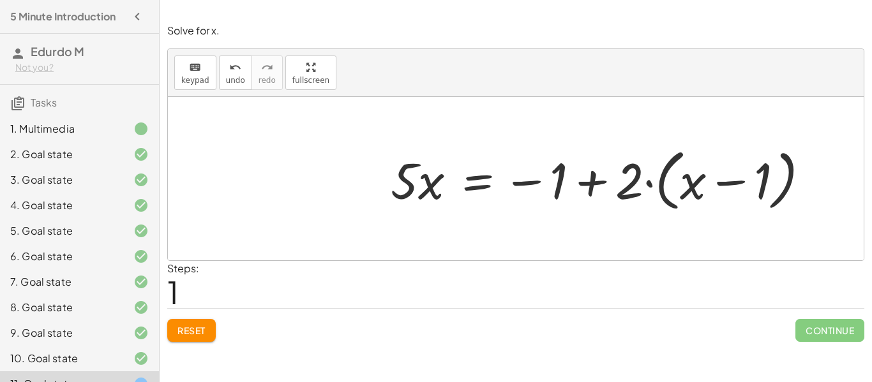
click at [547, 188] on div at bounding box center [605, 178] width 442 height 73
click at [536, 187] on div at bounding box center [605, 178] width 442 height 73
drag, startPoint x: 407, startPoint y: 165, endPoint x: 584, endPoint y: 180, distance: 177.4
click at [584, 180] on div at bounding box center [605, 178] width 442 height 73
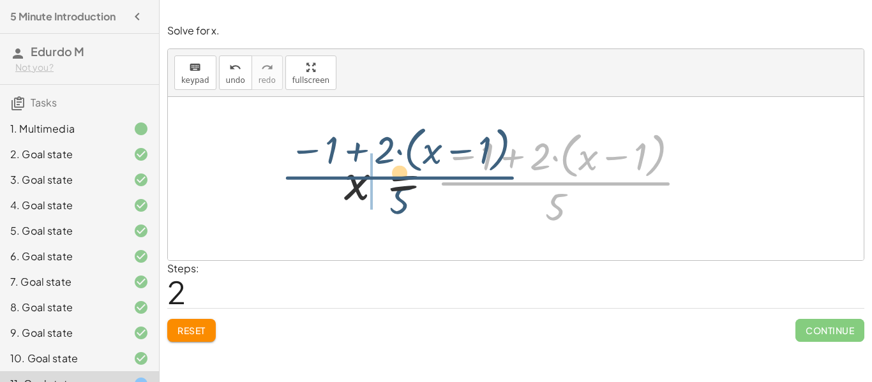
drag, startPoint x: 560, startPoint y: 195, endPoint x: 384, endPoint y: 186, distance: 176.3
click at [384, 186] on div at bounding box center [521, 178] width 366 height 104
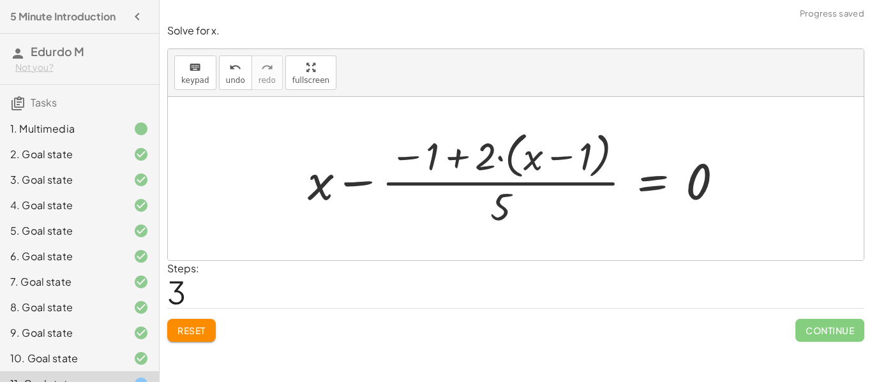
click at [202, 326] on span "Reset" at bounding box center [191, 330] width 28 height 11
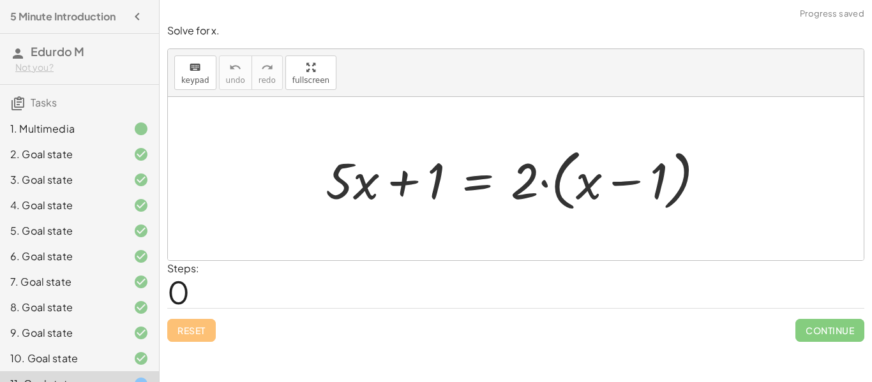
click at [202, 326] on div "Reset Continue" at bounding box center [515, 325] width 697 height 34
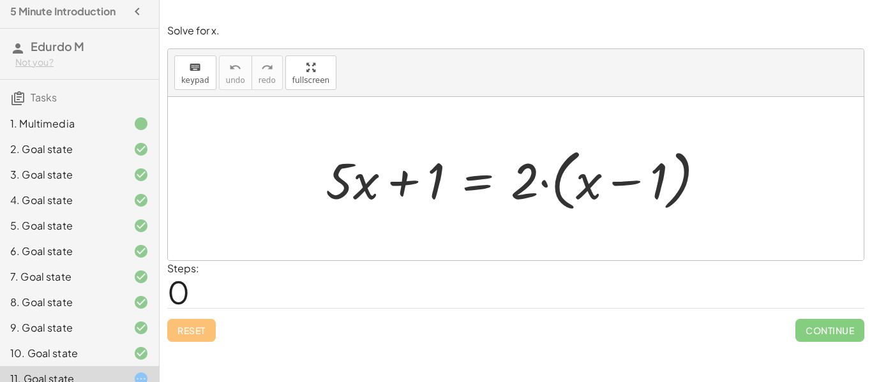
scroll to position [45, 0]
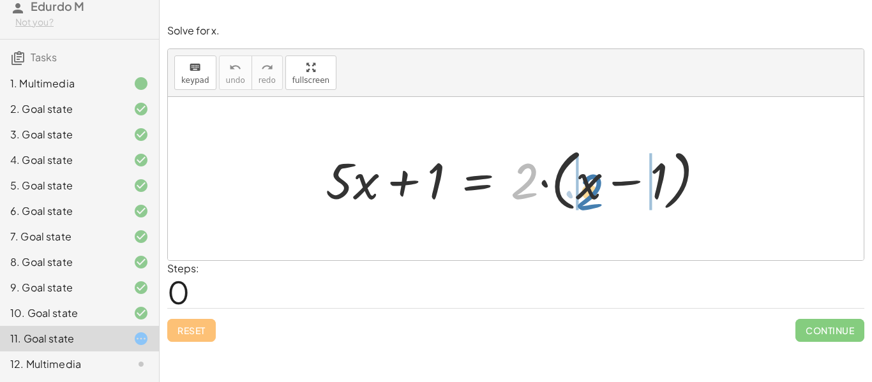
drag, startPoint x: 519, startPoint y: 184, endPoint x: 585, endPoint y: 194, distance: 66.5
click at [585, 194] on div at bounding box center [520, 178] width 403 height 73
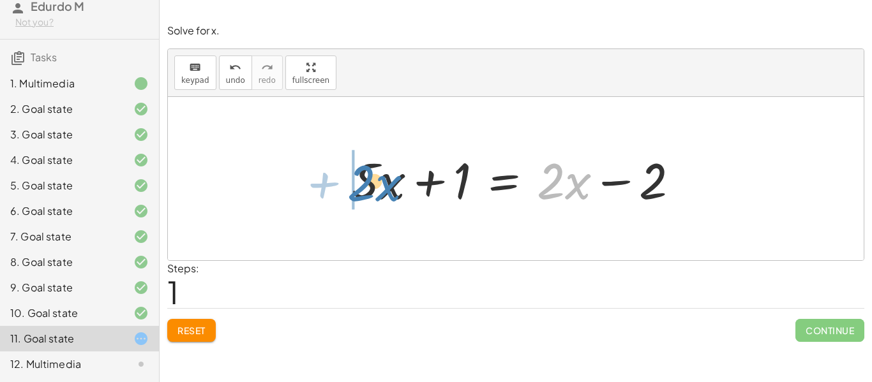
drag, startPoint x: 556, startPoint y: 190, endPoint x: 366, endPoint y: 191, distance: 190.2
click at [366, 191] on div at bounding box center [516, 179] width 342 height 66
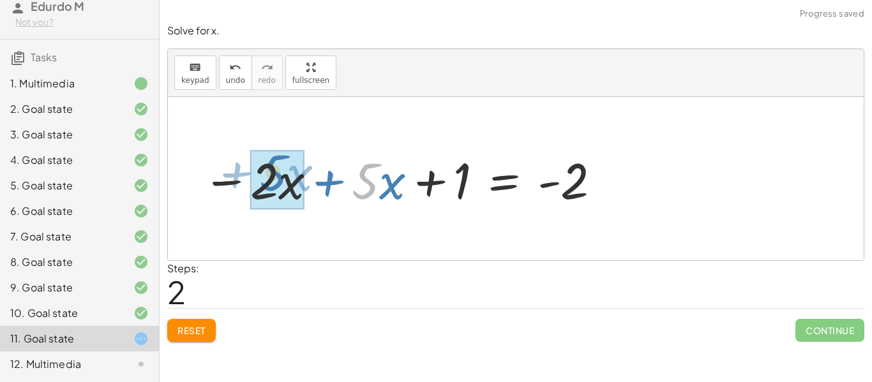
drag, startPoint x: 377, startPoint y: 194, endPoint x: 280, endPoint y: 187, distance: 97.3
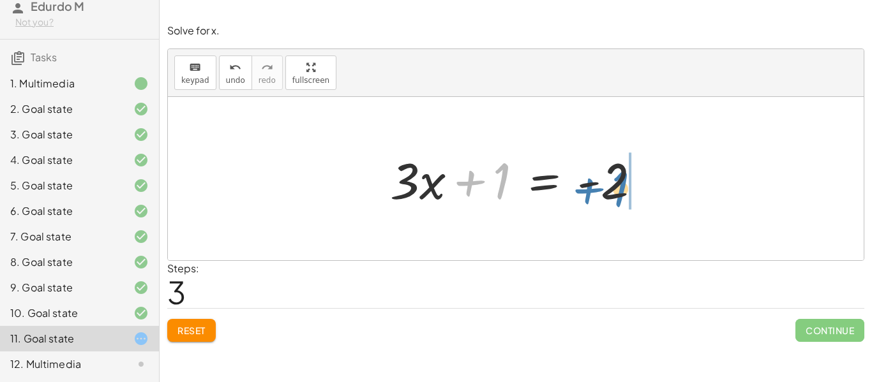
drag, startPoint x: 504, startPoint y: 179, endPoint x: 629, endPoint y: 186, distance: 125.2
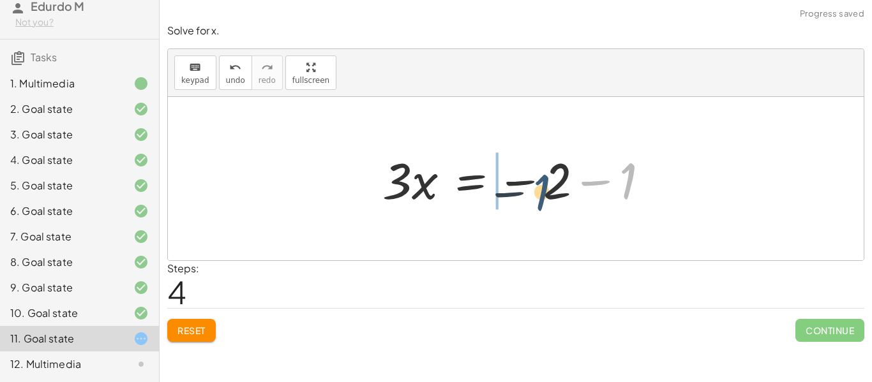
drag, startPoint x: 626, startPoint y: 186, endPoint x: 536, endPoint y: 197, distance: 90.6
click at [536, 197] on div at bounding box center [520, 179] width 289 height 66
drag, startPoint x: 630, startPoint y: 195, endPoint x: 556, endPoint y: 190, distance: 74.8
click at [556, 190] on div at bounding box center [520, 179] width 289 height 66
drag, startPoint x: 621, startPoint y: 187, endPoint x: 558, endPoint y: 181, distance: 63.4
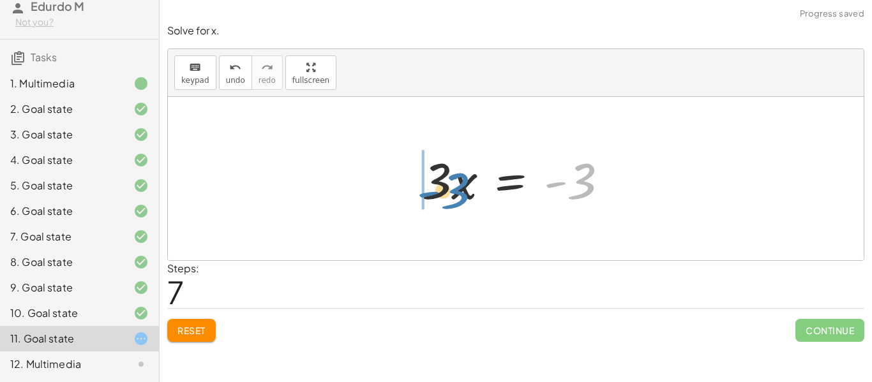
drag, startPoint x: 546, startPoint y: 184, endPoint x: 417, endPoint y: 193, distance: 129.2
click at [417, 193] on div at bounding box center [519, 179] width 209 height 66
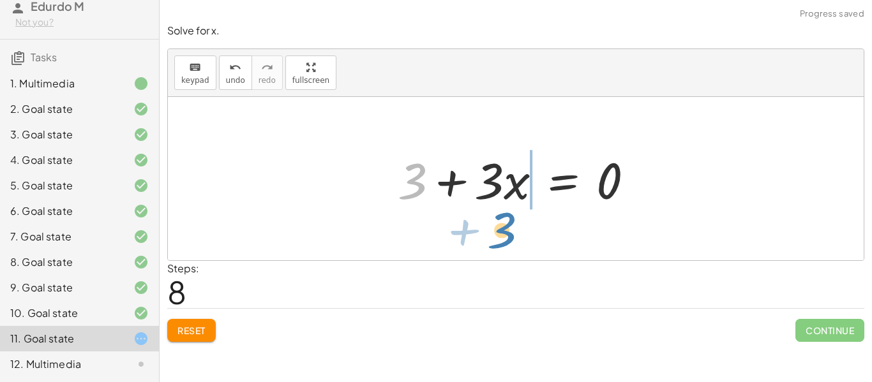
drag, startPoint x: 419, startPoint y: 189, endPoint x: 509, endPoint y: 240, distance: 102.9
click at [509, 240] on div "+ · 5 · x + 1 = · 2 · ( + x − 1 ) + · 5 · x + 1 = + · 2 · x − · 2 · 1 + · 5 · x…" at bounding box center [516, 178] width 696 height 163
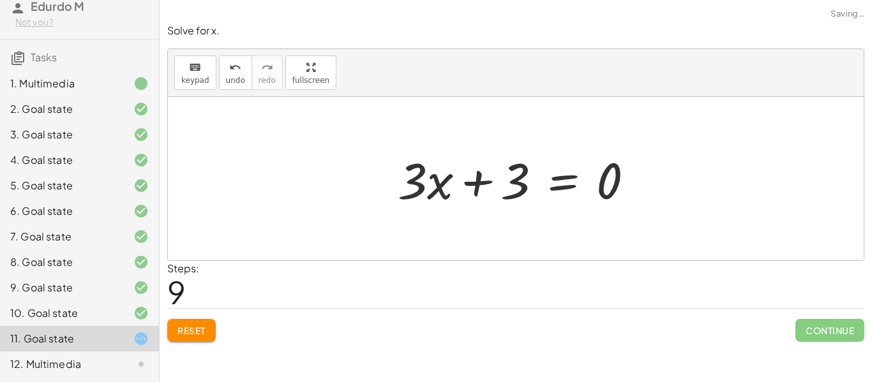
click at [476, 192] on div at bounding box center [520, 179] width 259 height 66
drag, startPoint x: 432, startPoint y: 184, endPoint x: 433, endPoint y: 172, distance: 12.8
click at [433, 172] on div at bounding box center [520, 179] width 259 height 66
drag, startPoint x: 408, startPoint y: 172, endPoint x: 506, endPoint y: 180, distance: 98.0
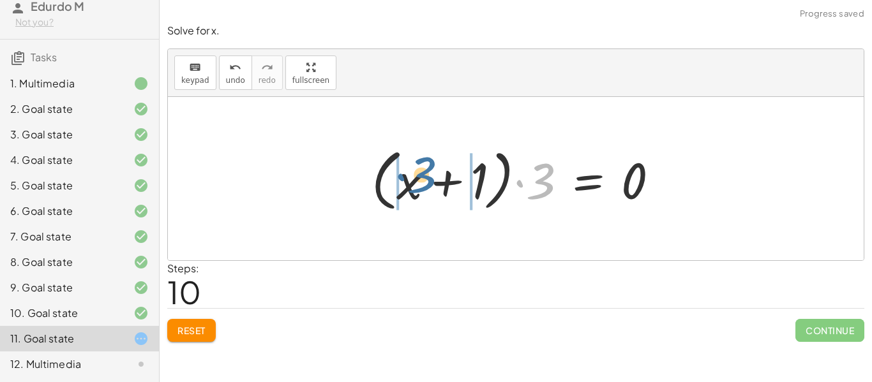
drag, startPoint x: 528, startPoint y: 184, endPoint x: 407, endPoint y: 177, distance: 121.5
click at [407, 177] on div at bounding box center [520, 178] width 310 height 73
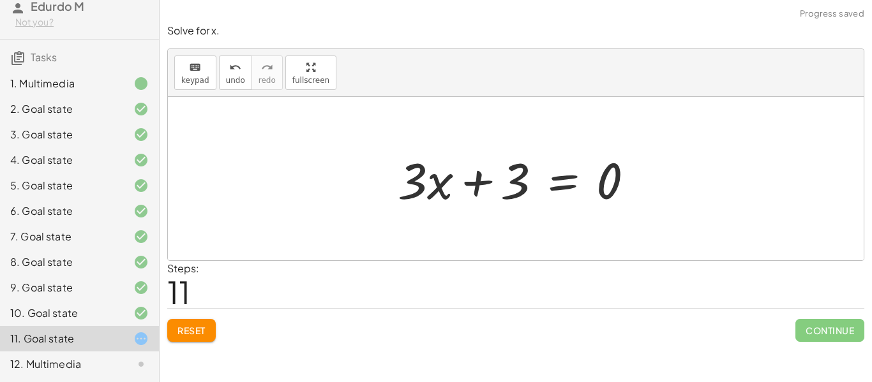
click at [560, 190] on div at bounding box center [520, 179] width 259 height 66
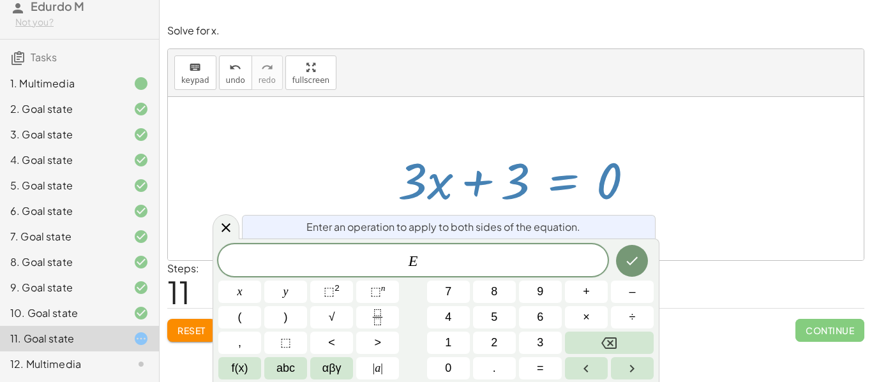
click at [555, 186] on div at bounding box center [520, 179] width 259 height 66
click at [220, 232] on icon at bounding box center [225, 227] width 15 height 15
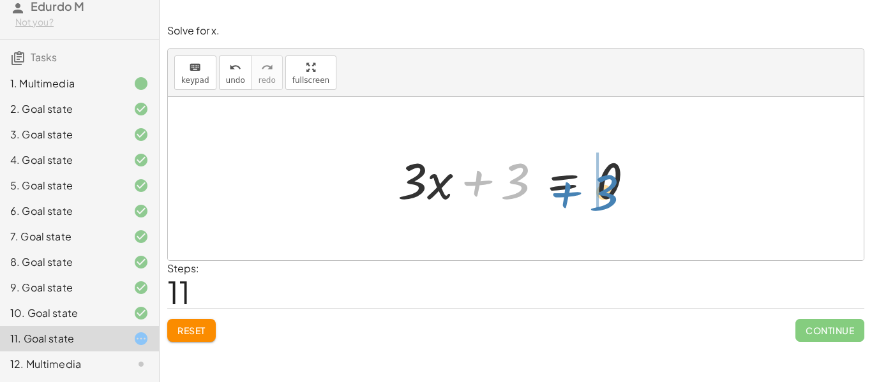
drag, startPoint x: 511, startPoint y: 187, endPoint x: 600, endPoint y: 197, distance: 89.2
click at [600, 197] on div at bounding box center [520, 179] width 259 height 66
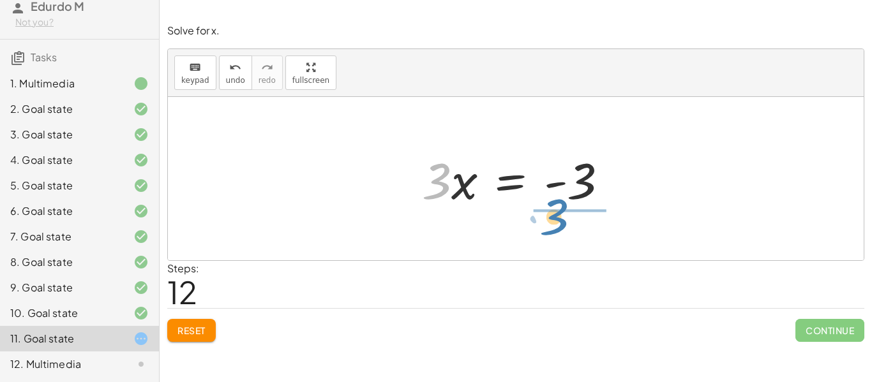
drag, startPoint x: 438, startPoint y: 179, endPoint x: 555, endPoint y: 216, distance: 123.3
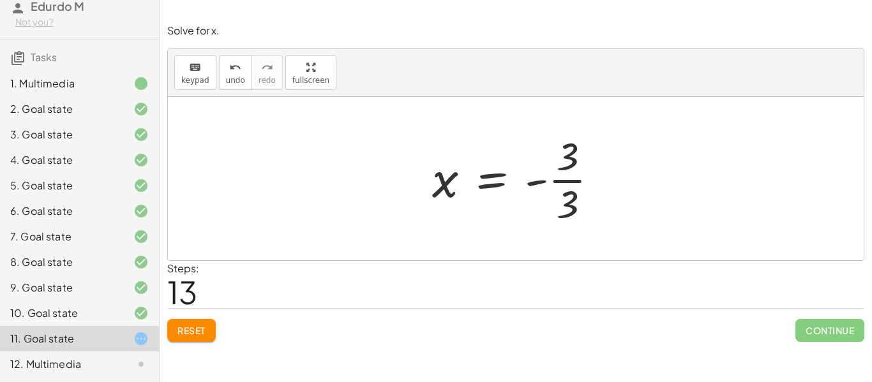
click at [469, 179] on div at bounding box center [521, 179] width 190 height 98
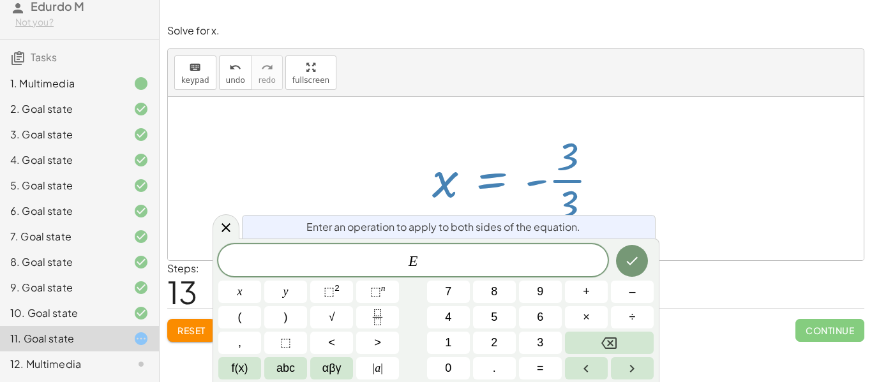
click at [480, 183] on div at bounding box center [521, 179] width 190 height 98
click at [457, 184] on div at bounding box center [521, 179] width 190 height 98
click at [237, 232] on div at bounding box center [226, 226] width 27 height 25
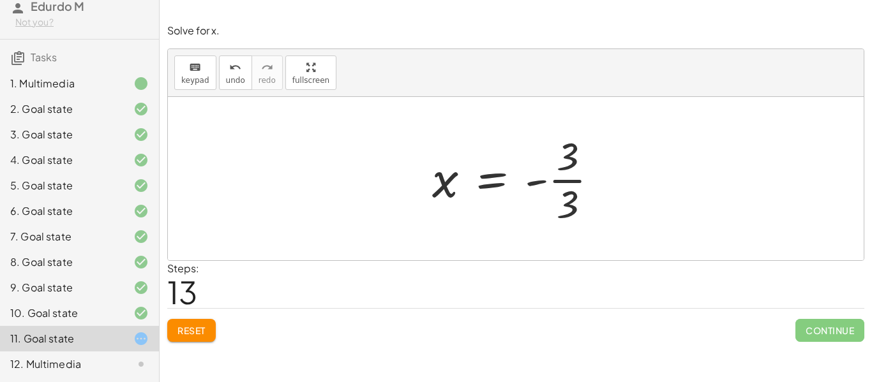
click at [571, 197] on div at bounding box center [521, 179] width 190 height 98
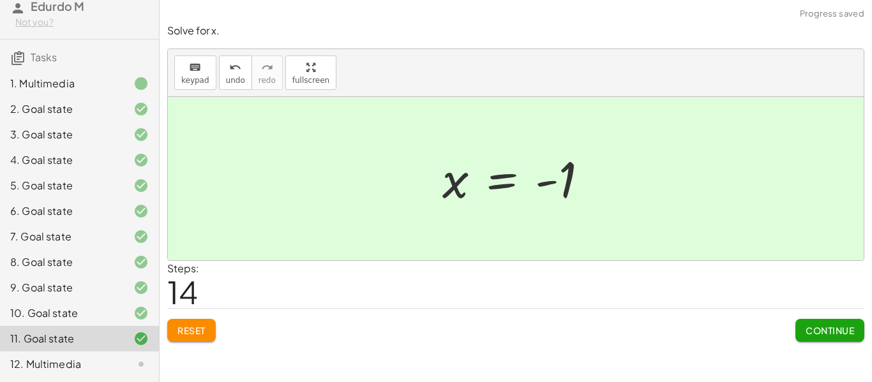
click at [840, 325] on span "Continue" at bounding box center [829, 330] width 48 height 11
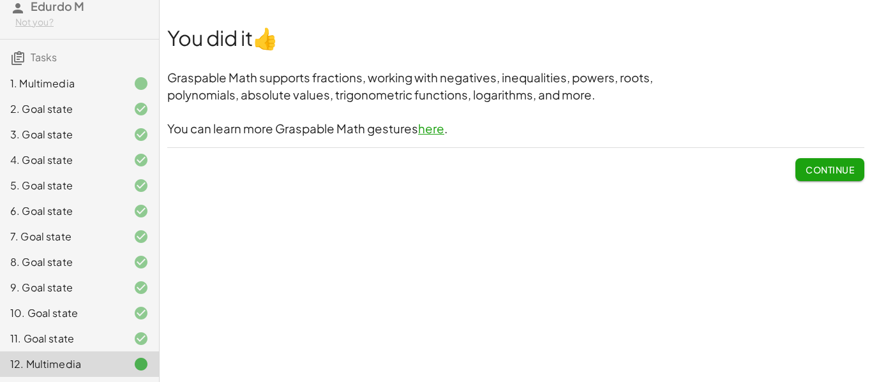
click at [803, 163] on button "Continue" at bounding box center [829, 169] width 69 height 23
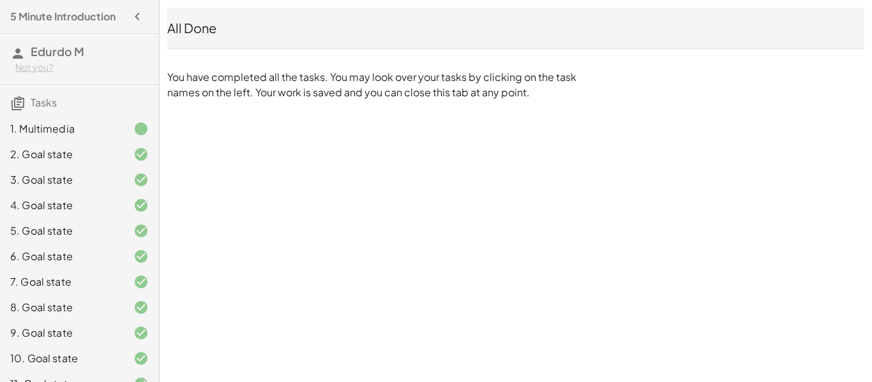
scroll to position [45, 0]
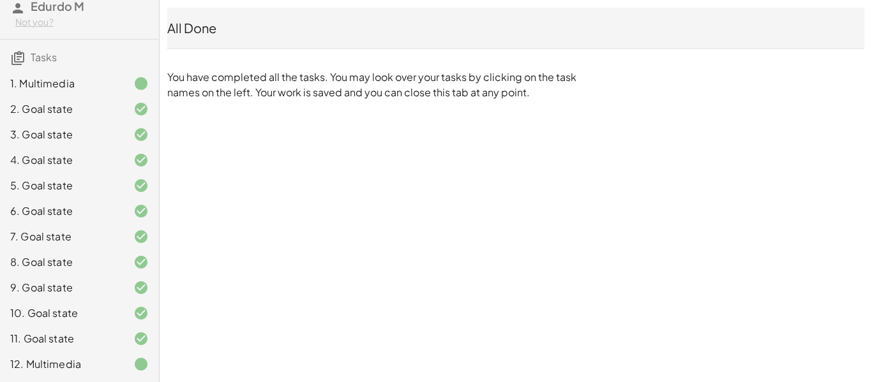
click at [100, 87] on div "1. Multimedia" at bounding box center [61, 83] width 103 height 15
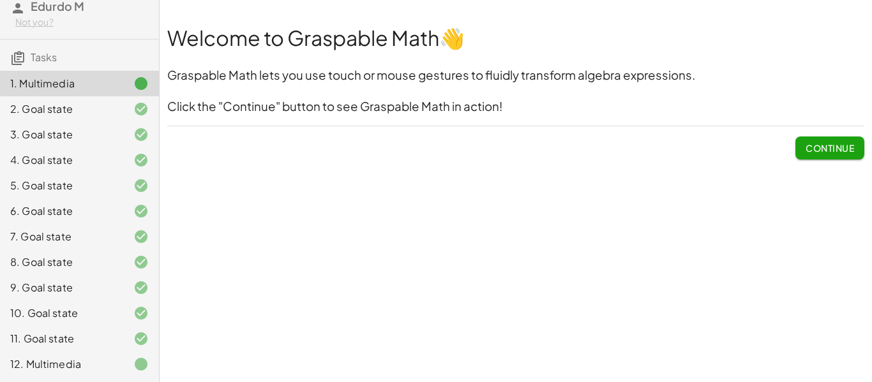
scroll to position [0, 0]
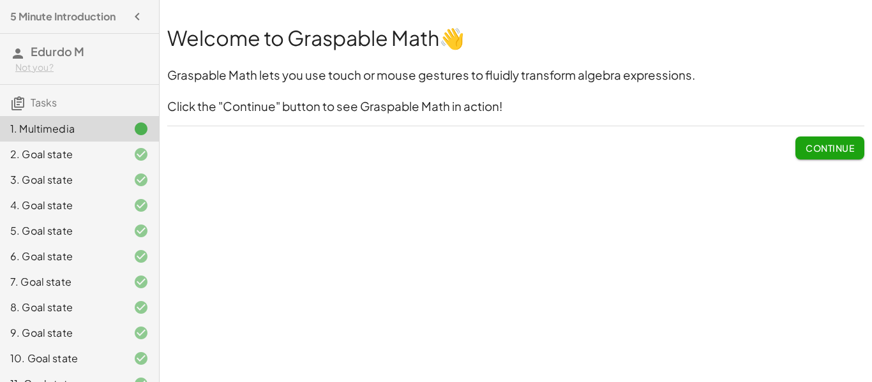
click at [137, 19] on icon "button" at bounding box center [137, 16] width 15 height 15
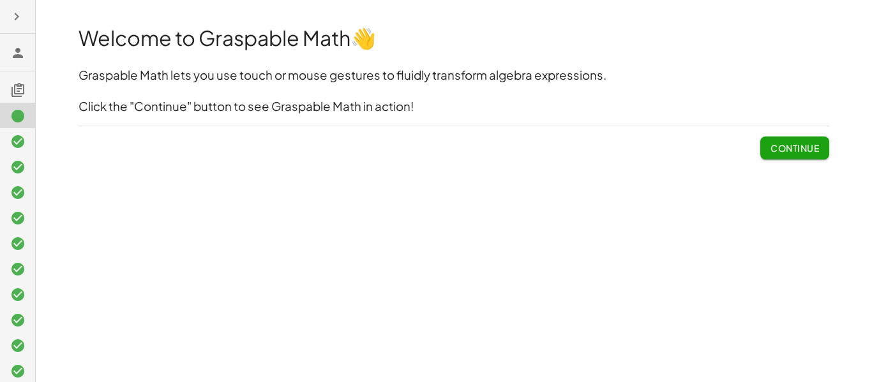
click at [11, 21] on icon "button" at bounding box center [16, 16] width 15 height 15
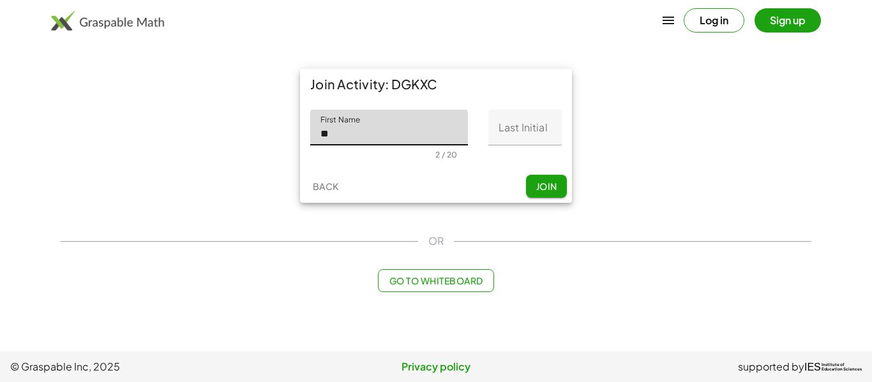
type input "******"
click at [505, 138] on input "Last Initial" at bounding box center [524, 128] width 73 height 36
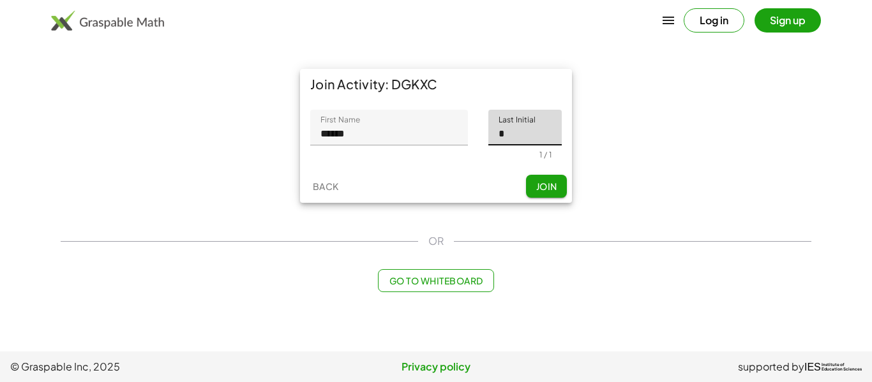
type input "*"
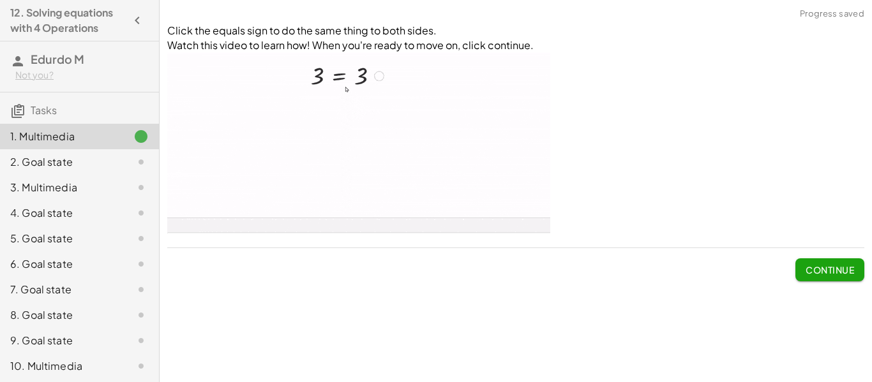
click at [827, 264] on span "Continue" at bounding box center [829, 269] width 48 height 11
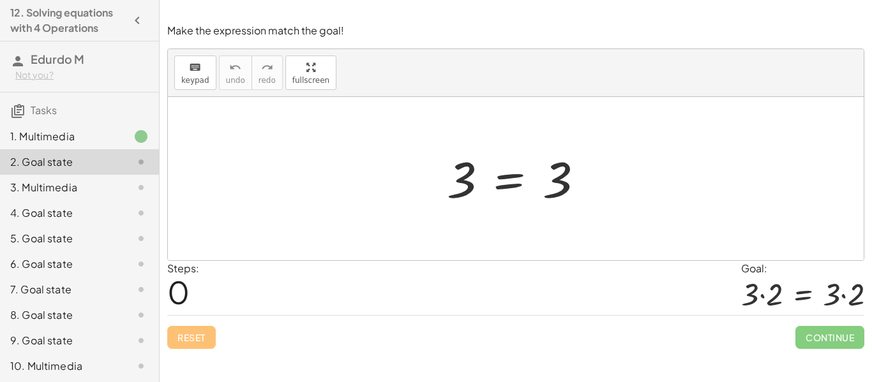
click at [500, 188] on div at bounding box center [520, 178] width 160 height 63
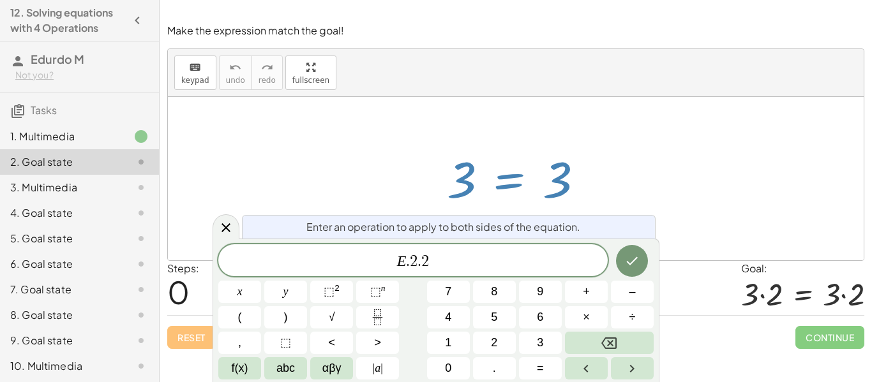
scroll to position [4, 0]
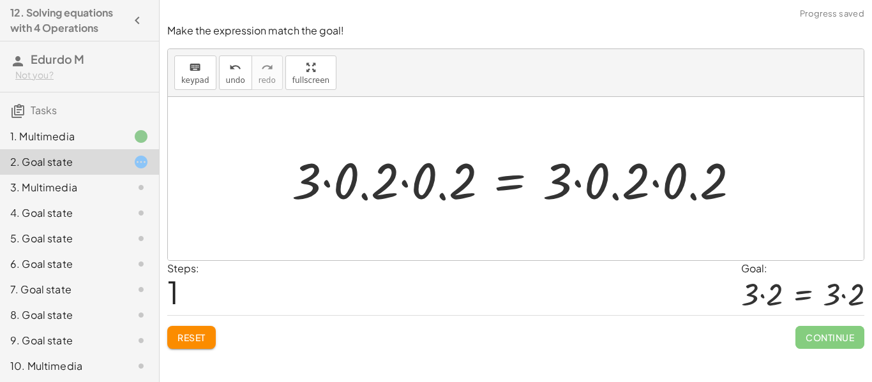
click at [345, 197] on div at bounding box center [520, 179] width 471 height 66
click at [239, 63] on div "undo" at bounding box center [235, 66] width 19 height 15
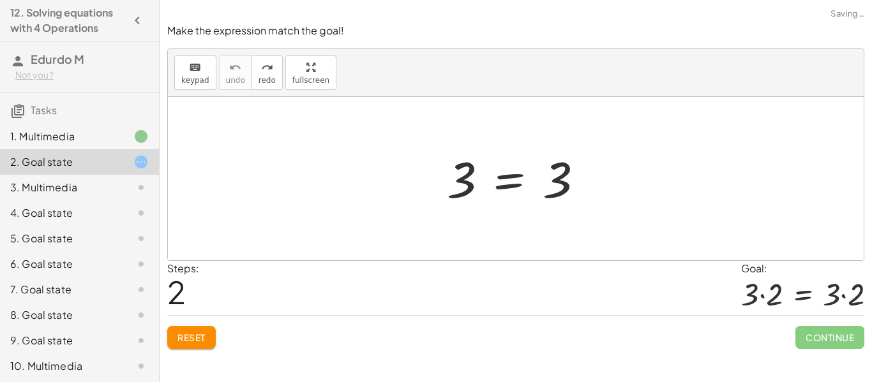
click at [510, 188] on div at bounding box center [520, 178] width 160 height 63
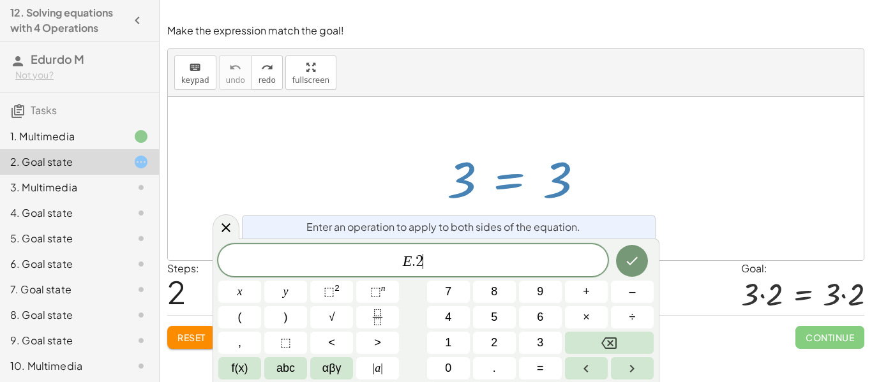
scroll to position [6, 0]
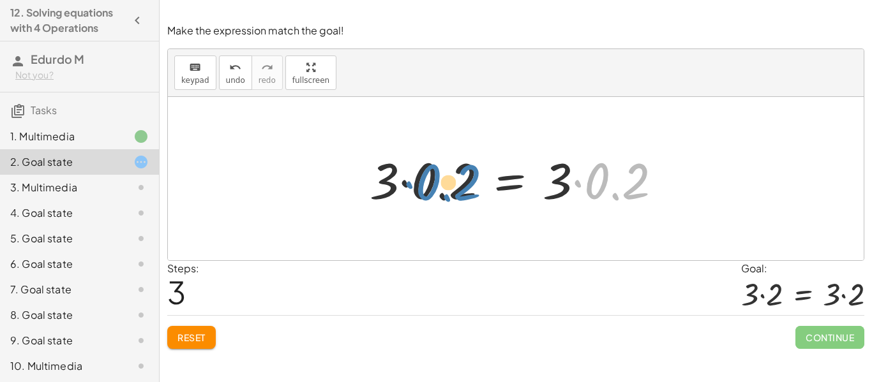
drag, startPoint x: 601, startPoint y: 190, endPoint x: 428, endPoint y: 190, distance: 172.9
click at [428, 190] on div at bounding box center [520, 179] width 315 height 66
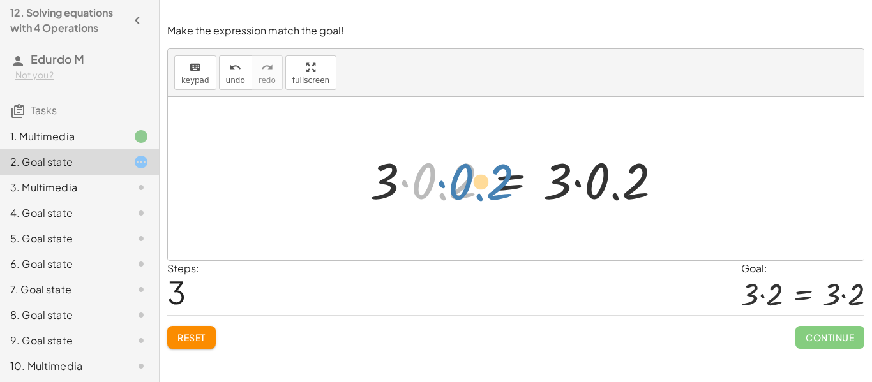
drag, startPoint x: 433, startPoint y: 187, endPoint x: 469, endPoint y: 188, distance: 36.4
click at [469, 188] on div at bounding box center [520, 179] width 315 height 66
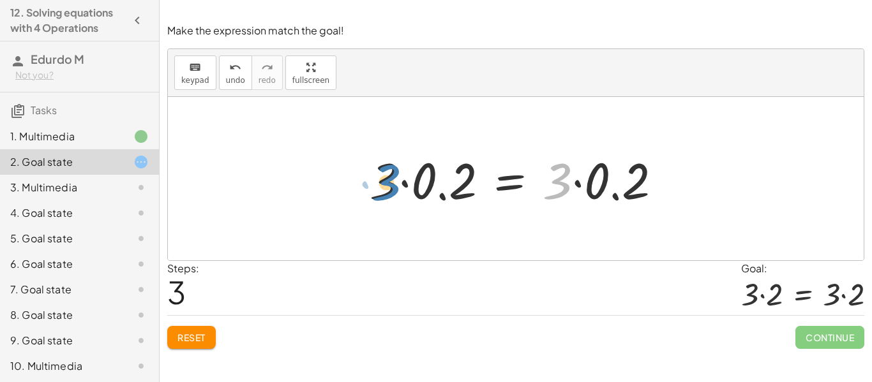
drag, startPoint x: 556, startPoint y: 179, endPoint x: 383, endPoint y: 181, distance: 173.6
click at [383, 181] on div at bounding box center [520, 179] width 315 height 66
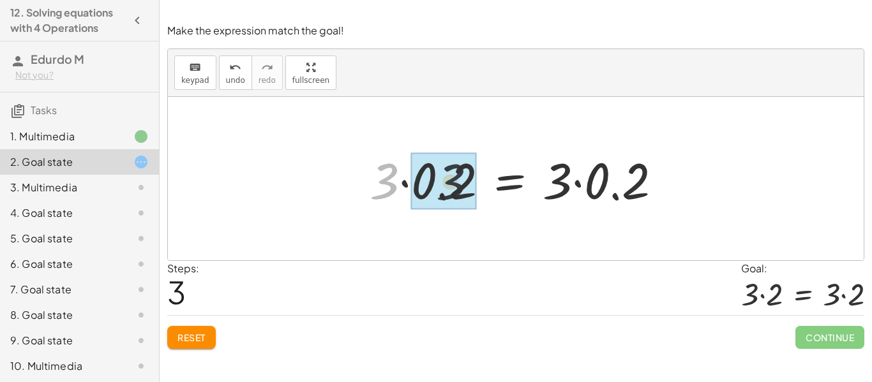
drag, startPoint x: 387, startPoint y: 181, endPoint x: 455, endPoint y: 182, distance: 67.6
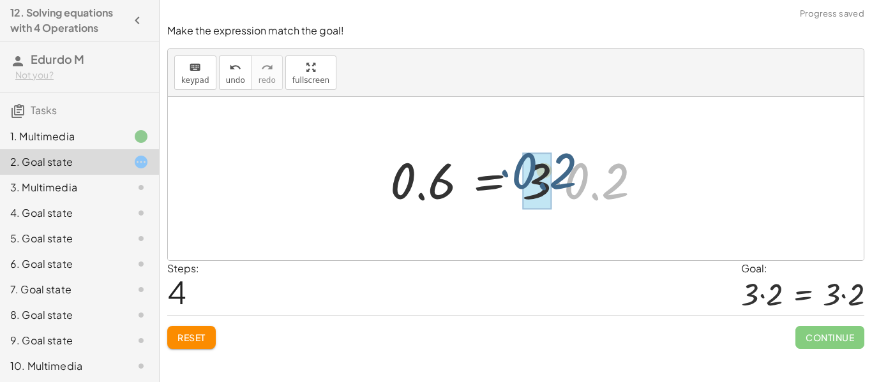
drag, startPoint x: 611, startPoint y: 190, endPoint x: 558, endPoint y: 180, distance: 54.5
click at [558, 180] on div at bounding box center [521, 179] width 274 height 66
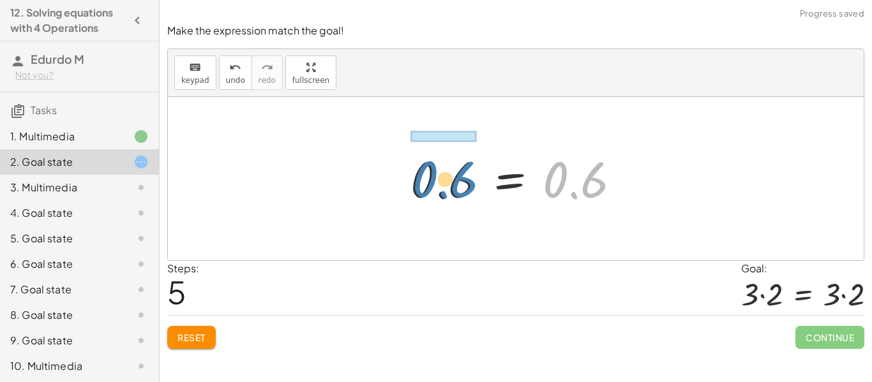
drag, startPoint x: 553, startPoint y: 179, endPoint x: 422, endPoint y: 179, distance: 130.8
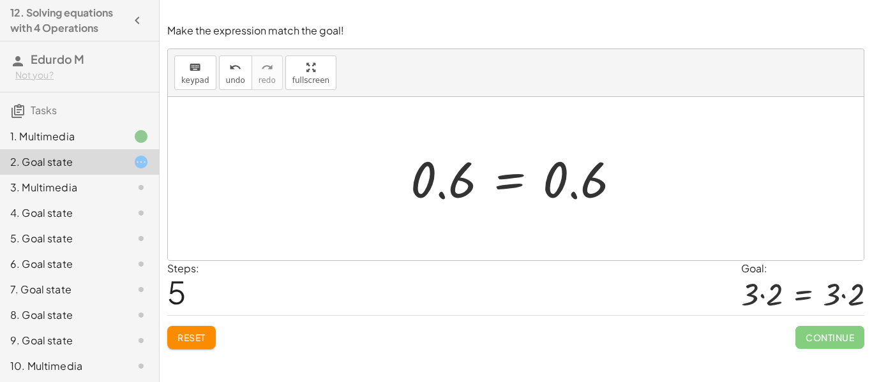
click at [214, 331] on button "Reset" at bounding box center [191, 337] width 48 height 23
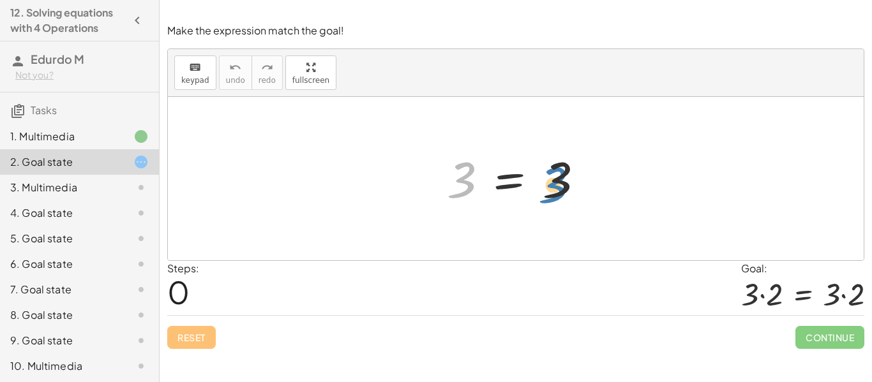
drag, startPoint x: 462, startPoint y: 184, endPoint x: 555, endPoint y: 189, distance: 92.7
click at [555, 189] on div at bounding box center [520, 178] width 160 height 63
click at [511, 184] on div at bounding box center [520, 178] width 160 height 63
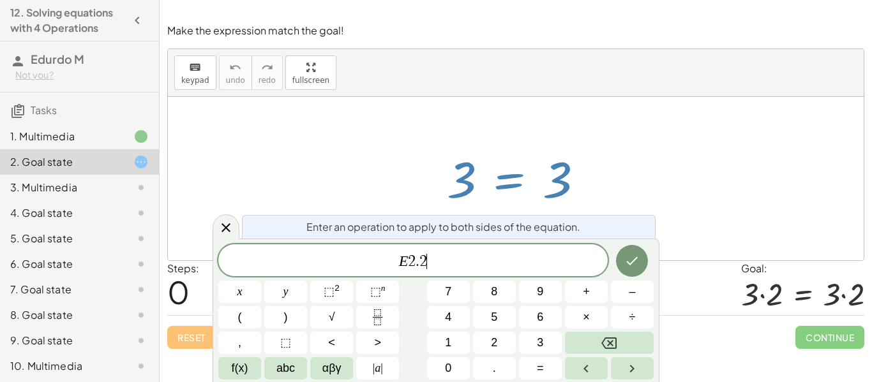
scroll to position [10, 0]
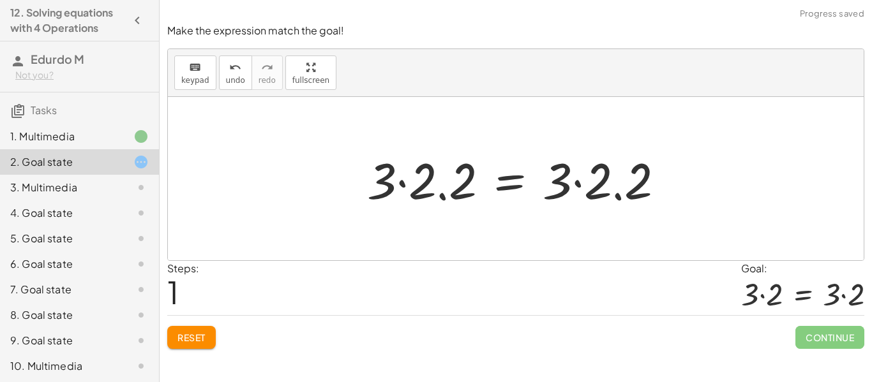
click at [454, 176] on div at bounding box center [521, 179] width 320 height 66
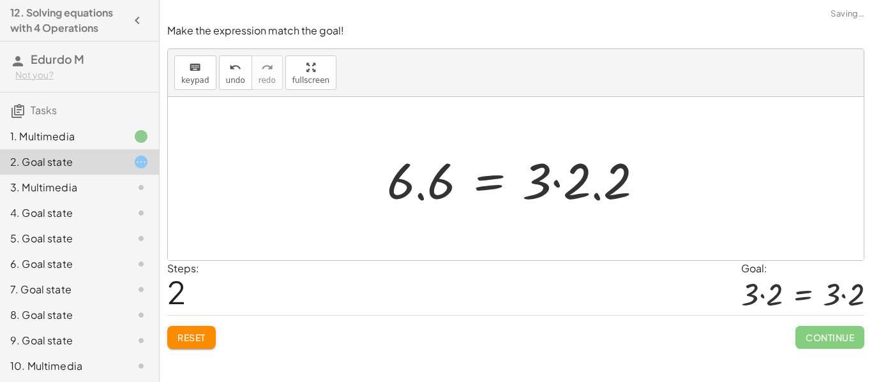
click at [595, 182] on div at bounding box center [520, 179] width 280 height 66
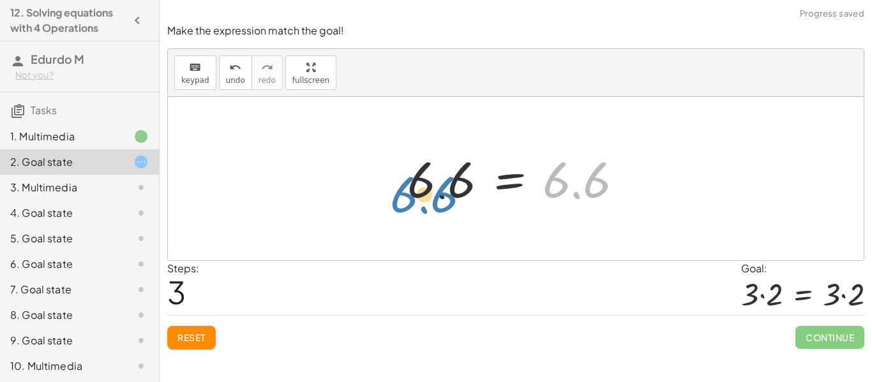
drag, startPoint x: 572, startPoint y: 183, endPoint x: 421, endPoint y: 198, distance: 152.0
click at [421, 198] on div at bounding box center [520, 178] width 239 height 63
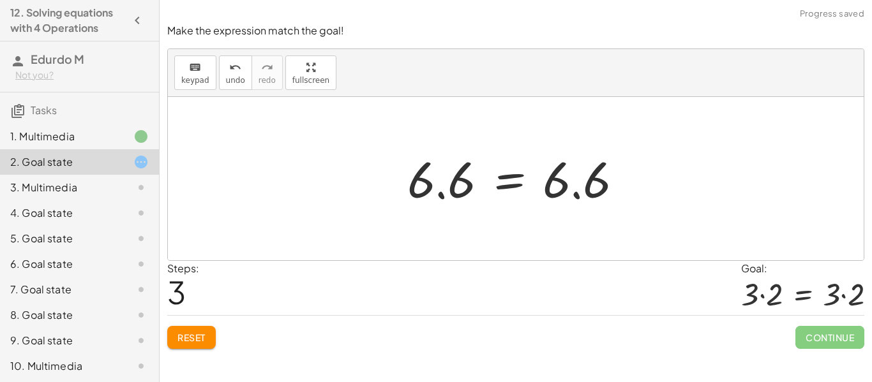
click at [189, 339] on span "Reset" at bounding box center [191, 337] width 28 height 11
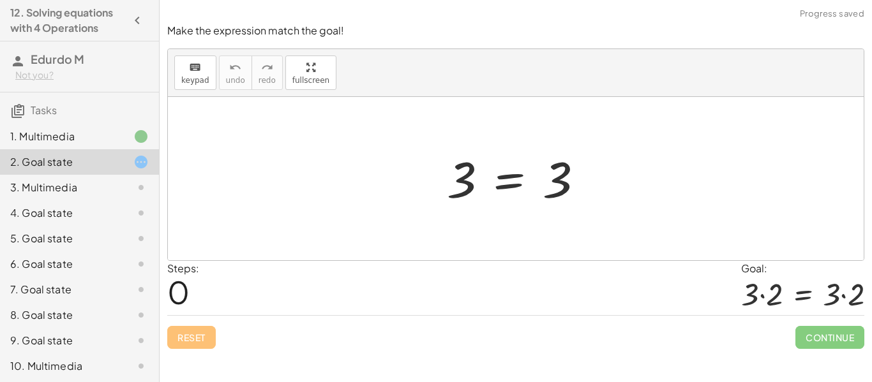
click at [508, 177] on div at bounding box center [520, 178] width 160 height 63
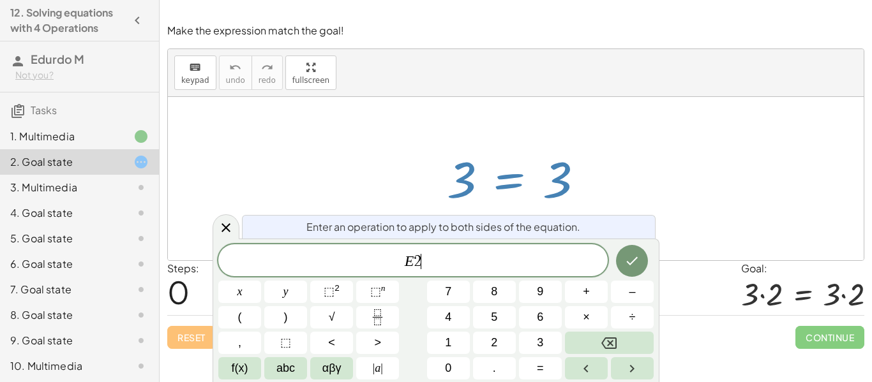
scroll to position [13, 0]
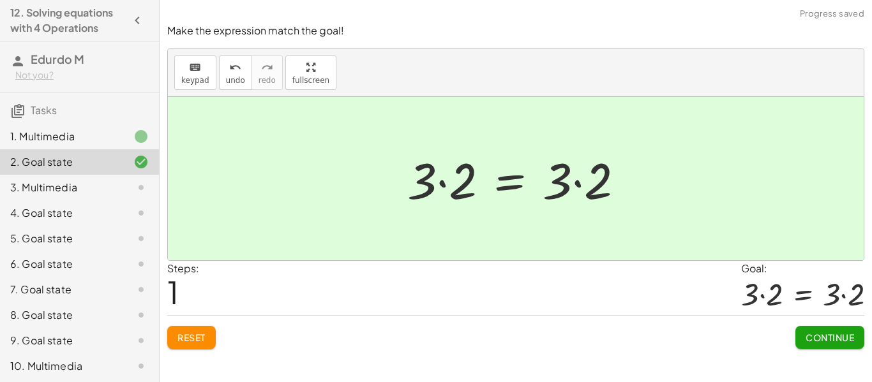
click at [814, 331] on button "Continue" at bounding box center [829, 337] width 69 height 23
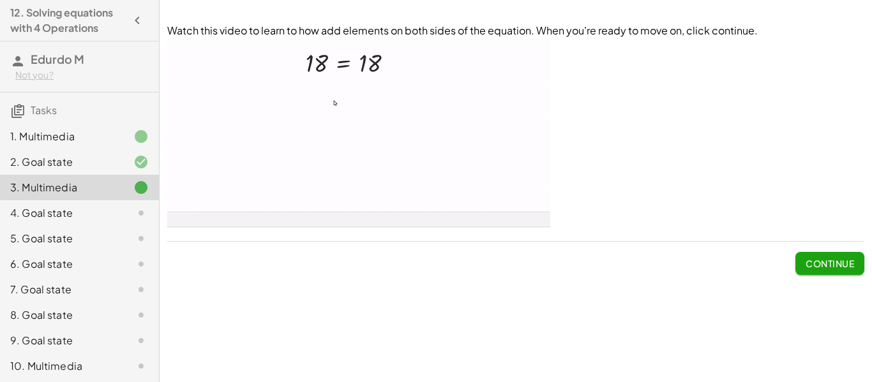
click at [837, 258] on span "Continue" at bounding box center [829, 263] width 48 height 11
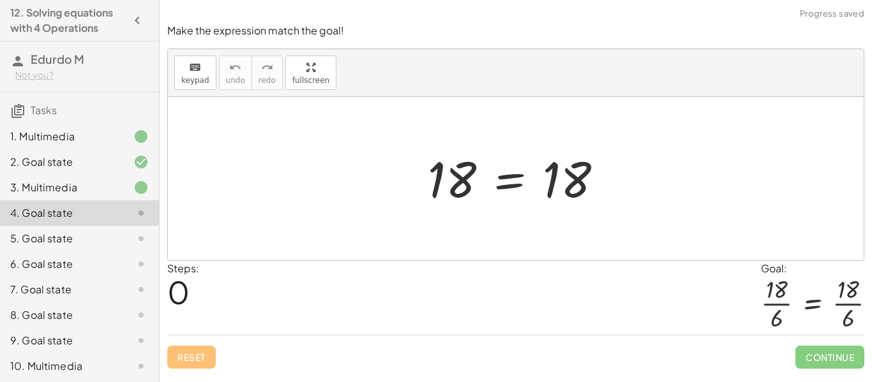
click at [526, 185] on div at bounding box center [520, 178] width 198 height 63
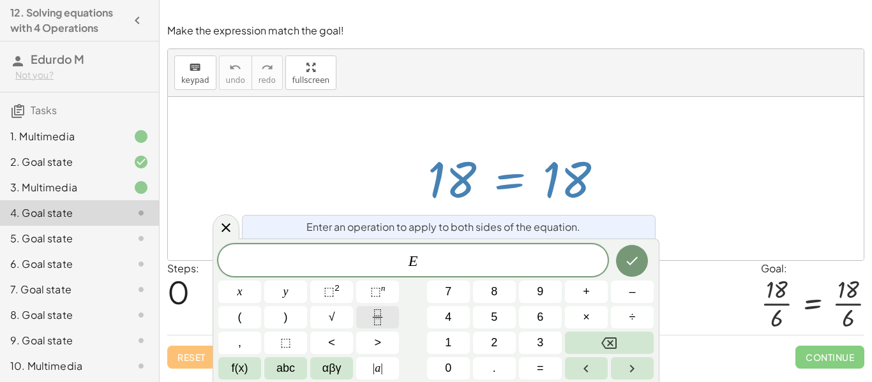
click at [386, 315] on button "Fraction" at bounding box center [377, 317] width 43 height 22
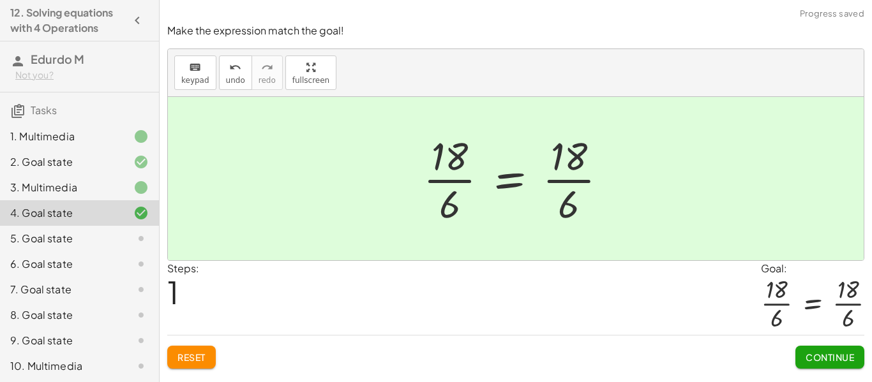
click at [805, 368] on button "Continue" at bounding box center [829, 357] width 69 height 23
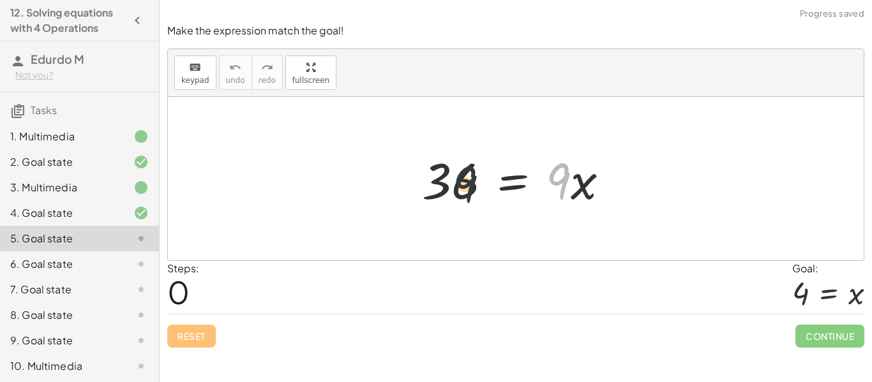
drag, startPoint x: 560, startPoint y: 191, endPoint x: 432, endPoint y: 190, distance: 127.6
click at [432, 190] on div at bounding box center [520, 179] width 210 height 66
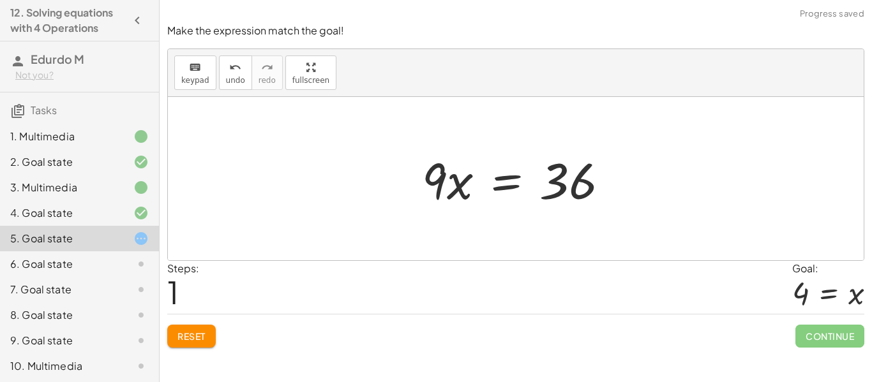
click at [503, 188] on div at bounding box center [520, 179] width 210 height 66
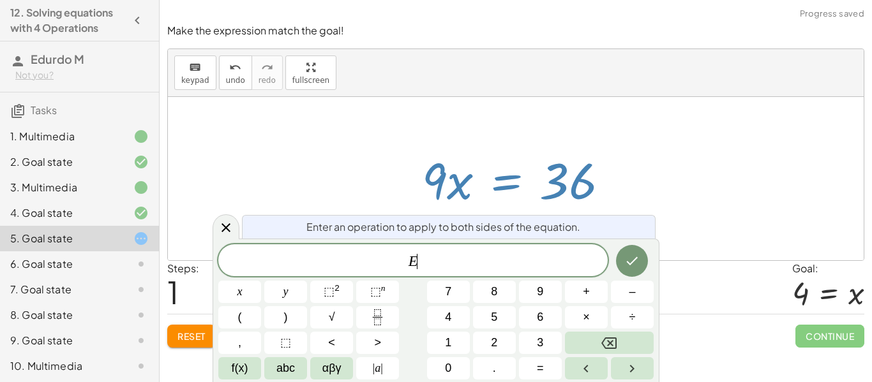
scroll to position [14, 0]
click at [386, 311] on button "Fraction" at bounding box center [377, 317] width 43 height 22
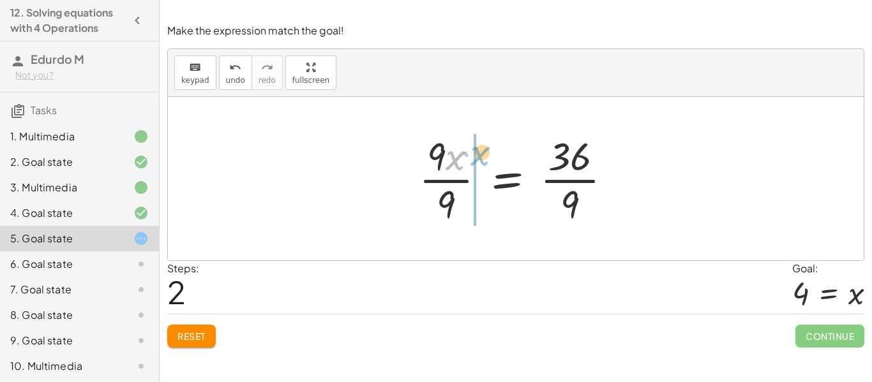
drag, startPoint x: 452, startPoint y: 167, endPoint x: 475, endPoint y: 162, distance: 24.2
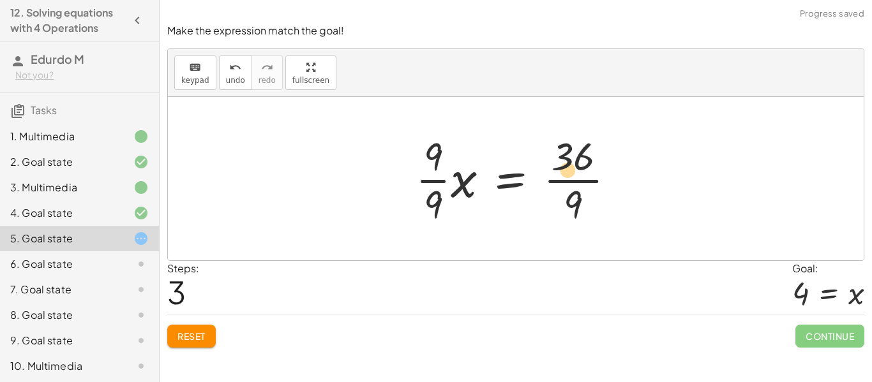
drag, startPoint x: 429, startPoint y: 180, endPoint x: 553, endPoint y: 168, distance: 123.8
click at [553, 168] on div at bounding box center [520, 179] width 223 height 98
drag, startPoint x: 441, startPoint y: 179, endPoint x: 585, endPoint y: 175, distance: 144.3
click at [585, 175] on div at bounding box center [520, 179] width 223 height 98
click at [210, 331] on button "Reset" at bounding box center [191, 336] width 48 height 23
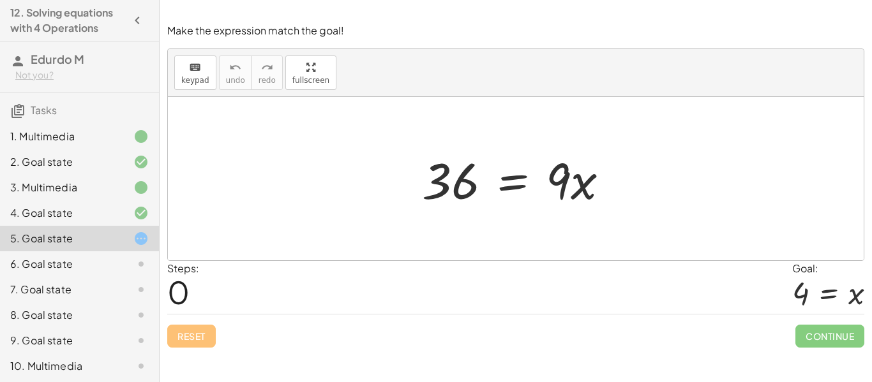
click at [384, 69] on div "keyboard keypad undo undo redo redo fullscreen" at bounding box center [516, 73] width 696 height 48
drag, startPoint x: 555, startPoint y: 200, endPoint x: 437, endPoint y: 203, distance: 117.5
click at [437, 203] on div at bounding box center [520, 179] width 210 height 66
click at [509, 190] on div at bounding box center [520, 179] width 210 height 66
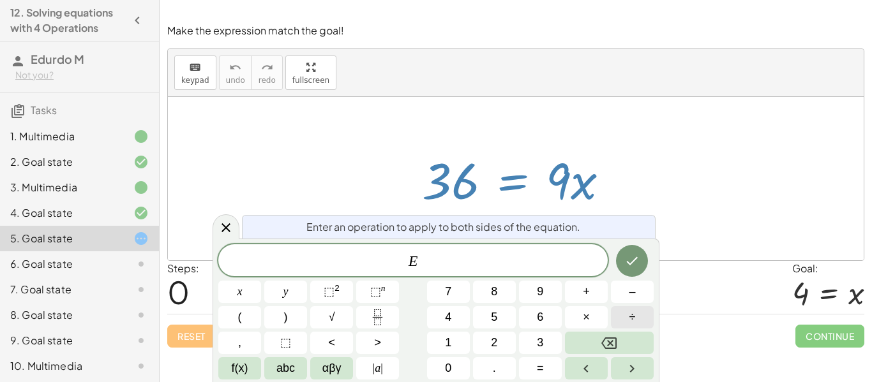
click at [625, 319] on button "÷" at bounding box center [632, 317] width 43 height 22
click at [223, 233] on icon at bounding box center [225, 227] width 15 height 15
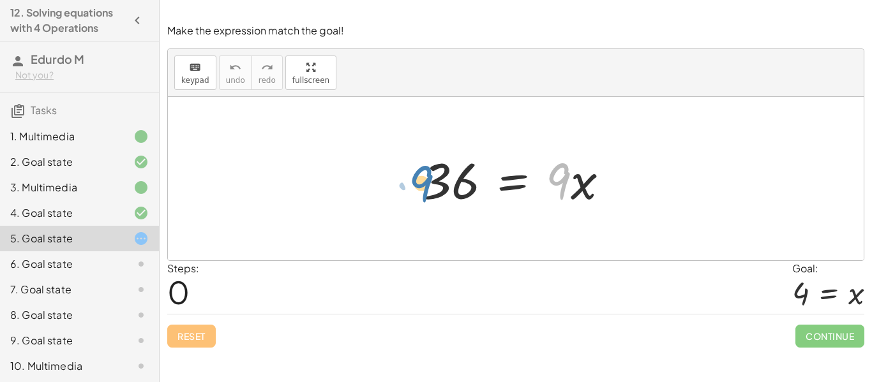
drag, startPoint x: 567, startPoint y: 184, endPoint x: 410, endPoint y: 186, distance: 157.0
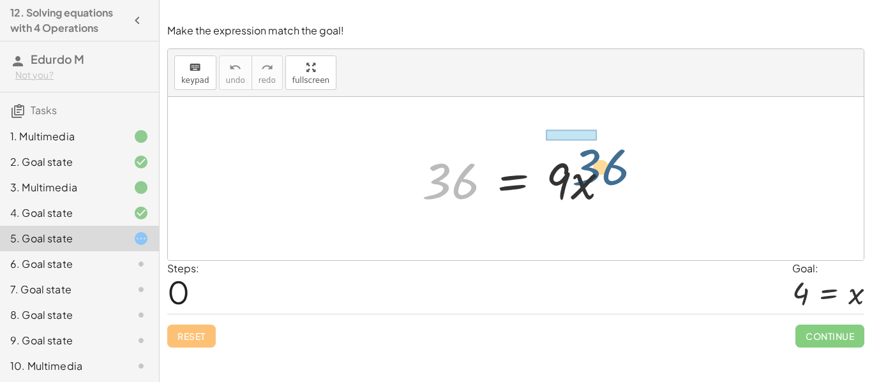
drag, startPoint x: 462, startPoint y: 188, endPoint x: 614, endPoint y: 174, distance: 152.5
click at [614, 174] on div at bounding box center [520, 179] width 210 height 66
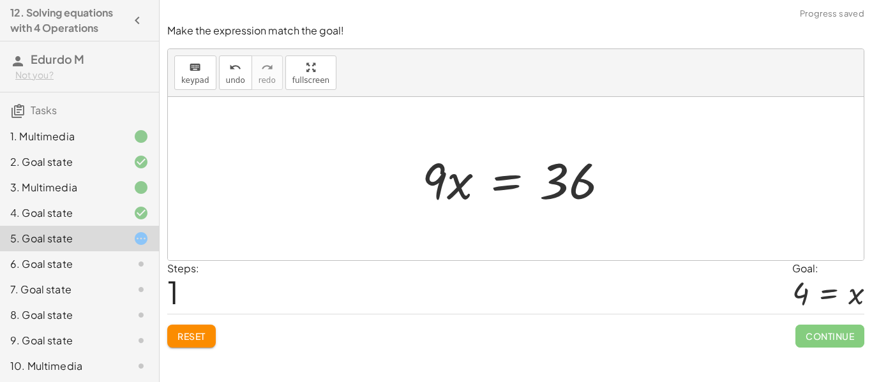
click at [504, 186] on div at bounding box center [520, 179] width 210 height 66
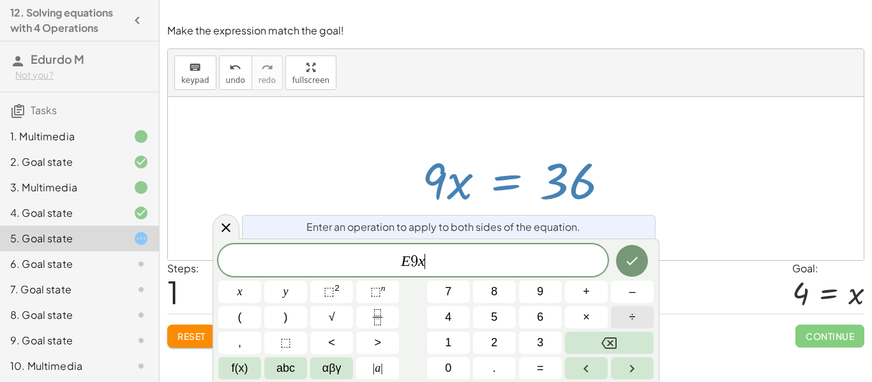
click at [624, 313] on button "÷" at bounding box center [632, 317] width 43 height 22
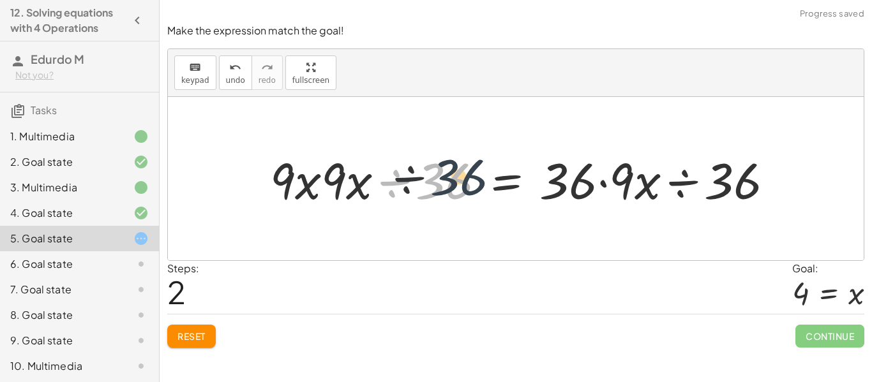
drag, startPoint x: 439, startPoint y: 207, endPoint x: 456, endPoint y: 203, distance: 17.2
click at [456, 203] on div at bounding box center [527, 179] width 526 height 66
click at [393, 190] on div at bounding box center [527, 179] width 526 height 66
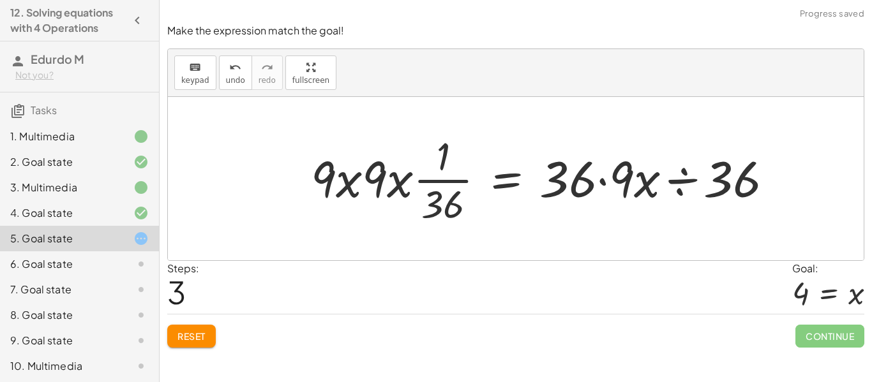
click at [676, 174] on div at bounding box center [546, 179] width 485 height 98
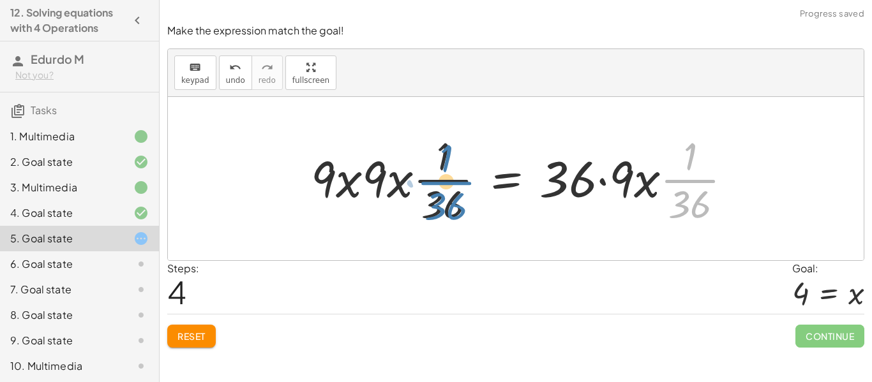
drag, startPoint x: 679, startPoint y: 183, endPoint x: 435, endPoint y: 184, distance: 244.4
click at [435, 184] on div at bounding box center [526, 179] width 444 height 98
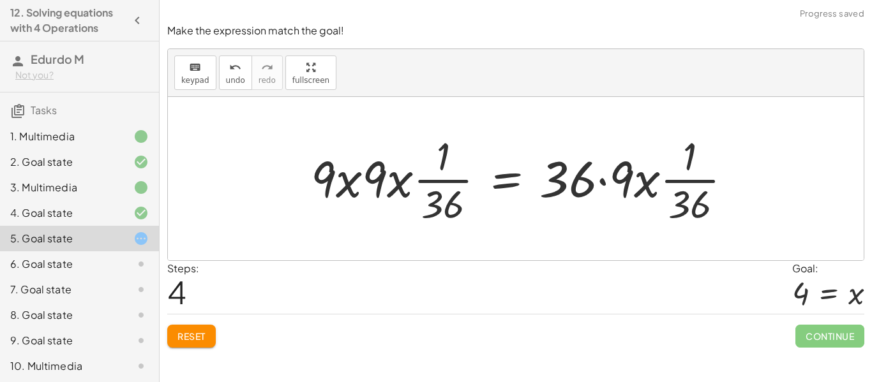
click at [597, 190] on div at bounding box center [526, 179] width 444 height 98
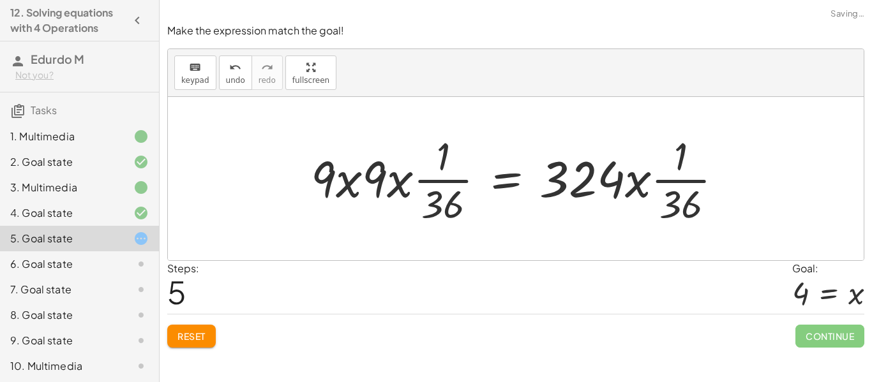
click at [602, 191] on div at bounding box center [521, 179] width 435 height 98
click at [371, 186] on div at bounding box center [521, 179] width 435 height 98
click at [345, 185] on div at bounding box center [521, 179] width 435 height 98
click at [208, 347] on button "Reset" at bounding box center [191, 336] width 48 height 23
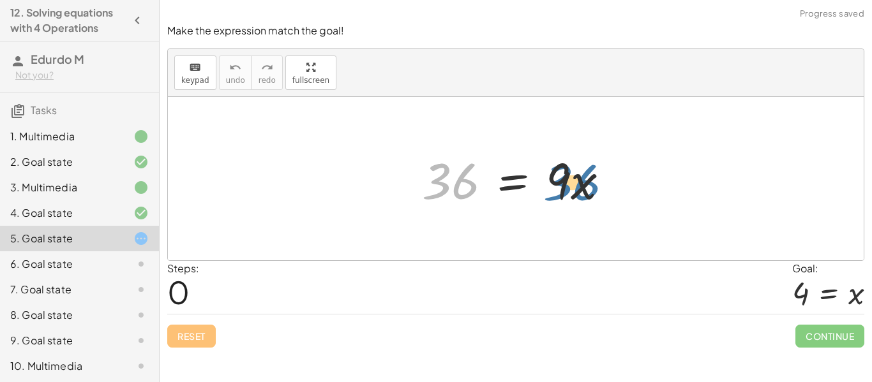
drag, startPoint x: 467, startPoint y: 198, endPoint x: 601, endPoint y: 201, distance: 133.4
click at [601, 201] on div at bounding box center [520, 179] width 210 height 66
click at [598, 198] on div at bounding box center [520, 179] width 210 height 66
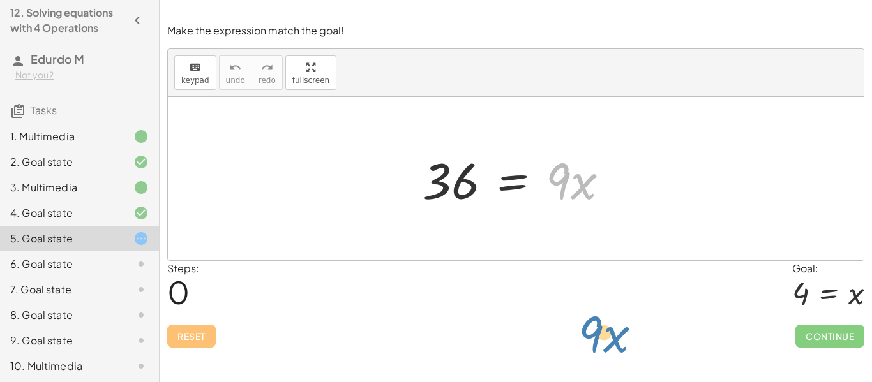
drag, startPoint x: 575, startPoint y: 190, endPoint x: 615, endPoint y: 336, distance: 151.4
click at [615, 336] on div "Make the expression match the goal! keyboard keypad undo undo redo redo fullscr…" at bounding box center [516, 185] width 712 height 339
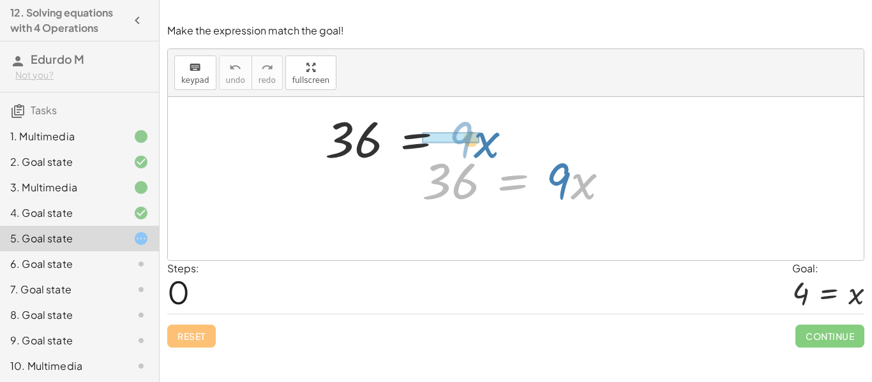
drag, startPoint x: 580, startPoint y: 180, endPoint x: 483, endPoint y: 139, distance: 105.2
click at [483, 139] on div "· x · 9 36 = 36 = · 9 · x" at bounding box center [516, 178] width 696 height 163
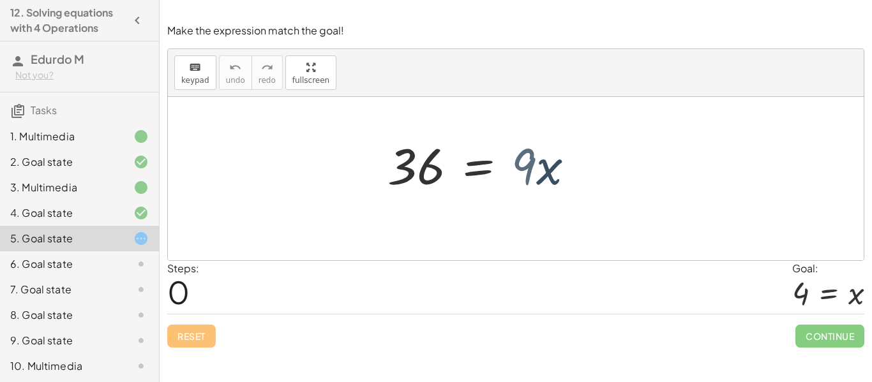
click at [483, 139] on div at bounding box center [516, 178] width 696 height 163
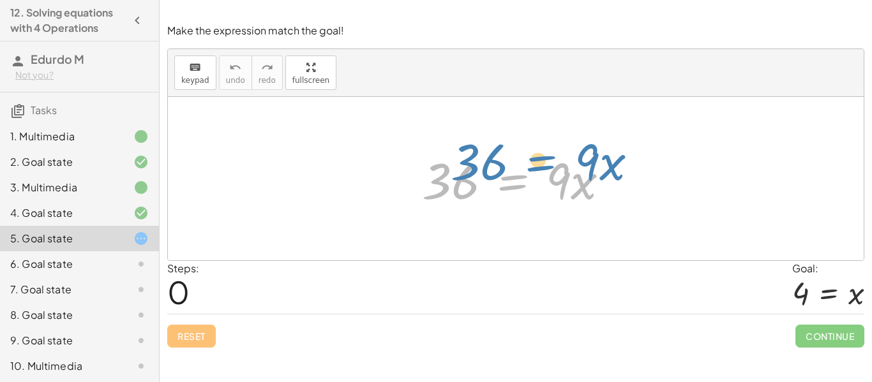
drag, startPoint x: 499, startPoint y: 176, endPoint x: 524, endPoint y: 158, distance: 31.0
click at [524, 158] on div at bounding box center [520, 179] width 210 height 66
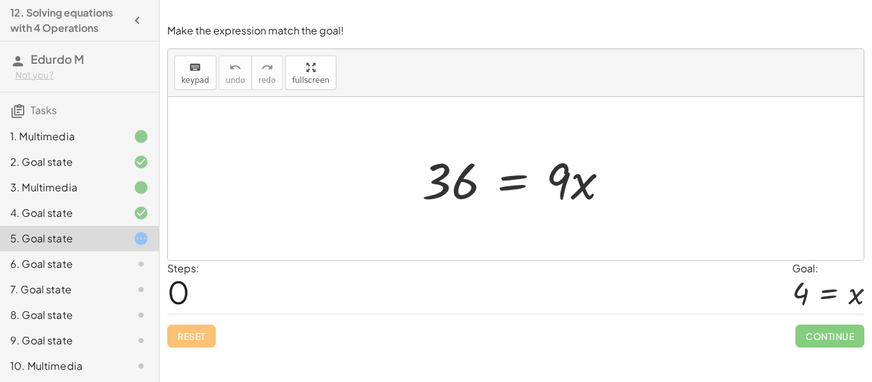
click at [489, 172] on div at bounding box center [520, 179] width 210 height 66
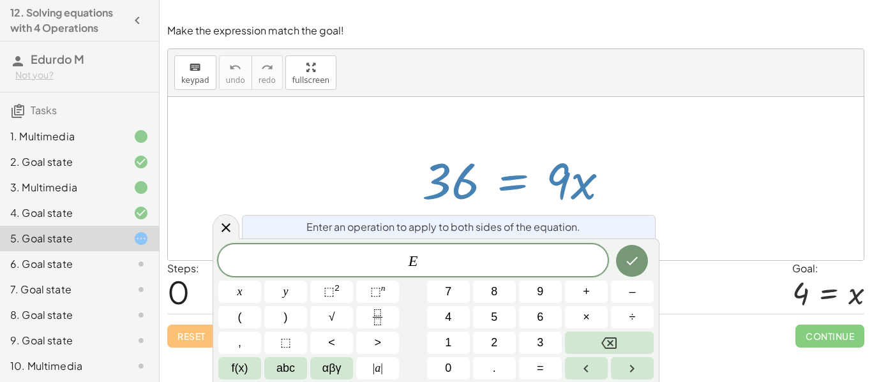
click at [477, 176] on div at bounding box center [520, 179] width 210 height 66
click at [518, 184] on div at bounding box center [520, 179] width 210 height 66
click at [230, 221] on icon at bounding box center [225, 227] width 15 height 15
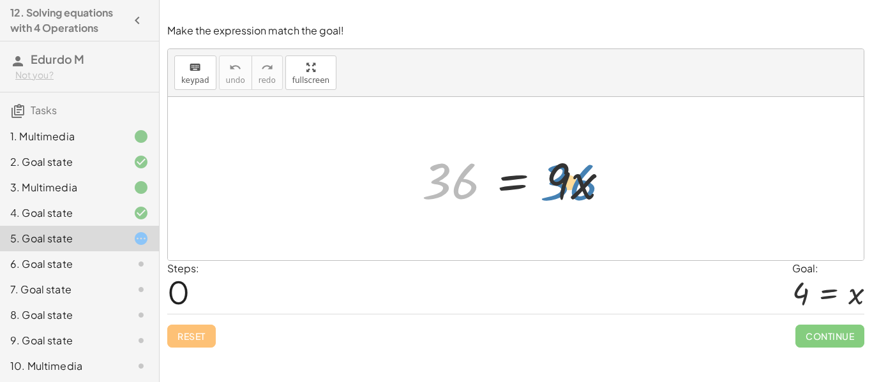
drag, startPoint x: 468, startPoint y: 160, endPoint x: 586, endPoint y: 161, distance: 118.1
click at [586, 161] on div at bounding box center [520, 179] width 210 height 66
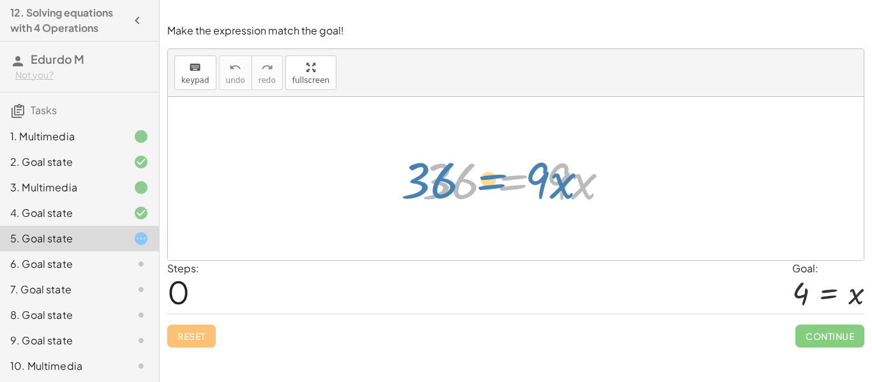
drag, startPoint x: 571, startPoint y: 181, endPoint x: 550, endPoint y: 181, distance: 21.1
click at [550, 181] on div at bounding box center [520, 179] width 210 height 66
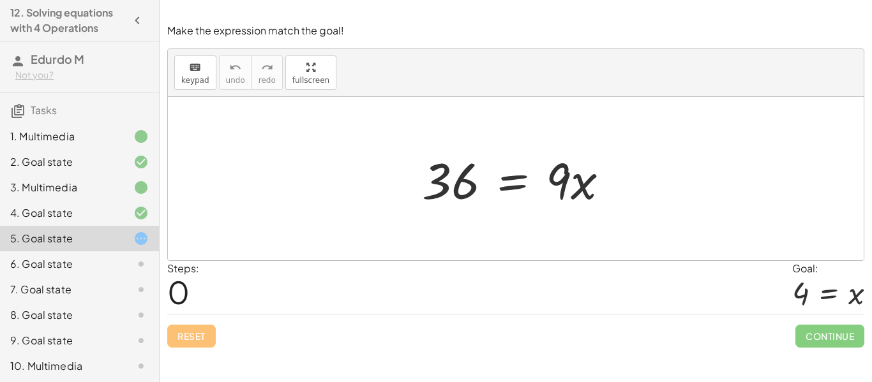
click at [512, 186] on div at bounding box center [520, 179] width 210 height 66
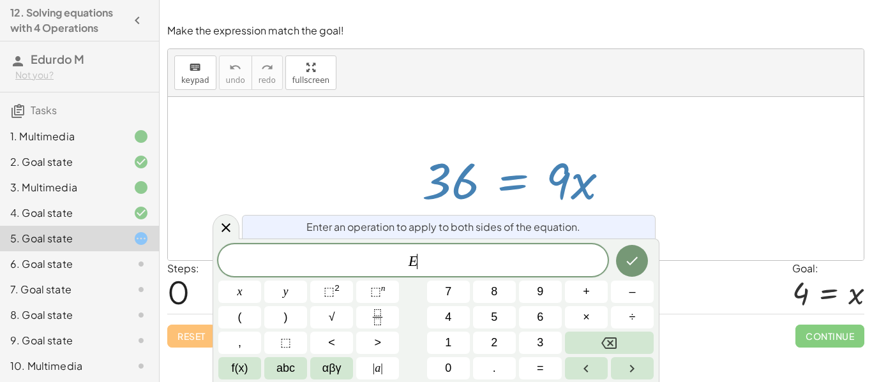
click at [512, 186] on div at bounding box center [520, 179] width 210 height 66
click at [621, 309] on button "÷" at bounding box center [632, 317] width 43 height 22
click at [446, 192] on div at bounding box center [520, 179] width 210 height 66
click at [389, 312] on button "Fraction" at bounding box center [377, 317] width 43 height 22
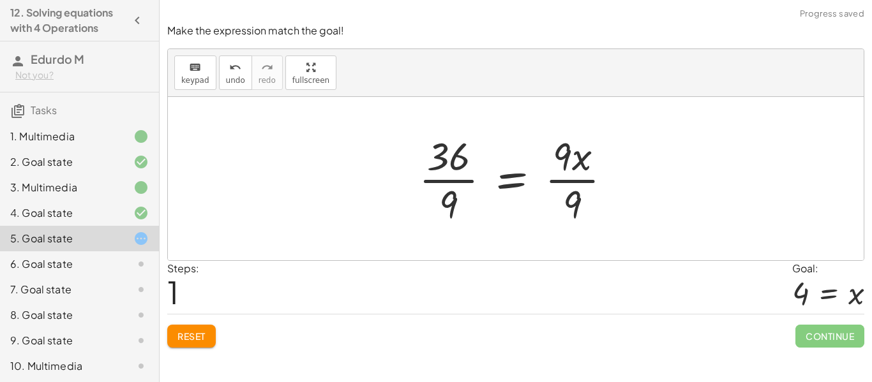
click at [444, 181] on div at bounding box center [520, 179] width 216 height 98
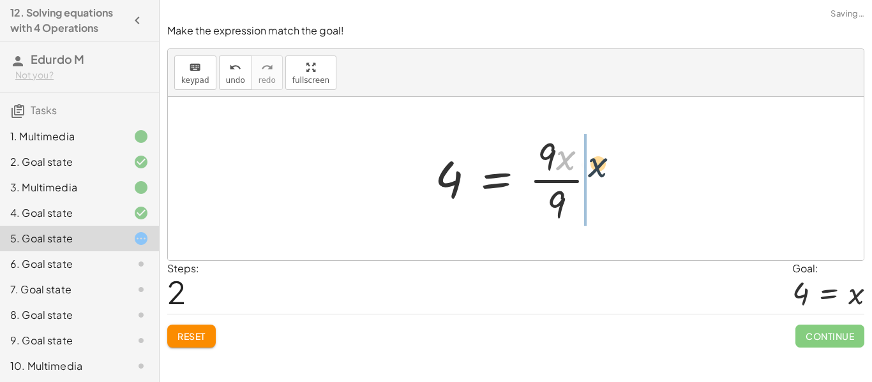
drag, startPoint x: 564, startPoint y: 158, endPoint x: 606, endPoint y: 165, distance: 42.0
click at [606, 165] on div at bounding box center [520, 179] width 184 height 98
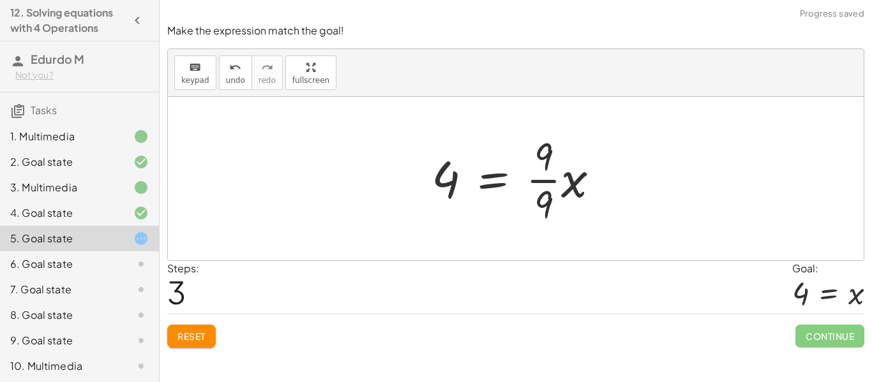
click at [543, 159] on div at bounding box center [520, 179] width 191 height 98
click at [547, 186] on div at bounding box center [520, 179] width 191 height 98
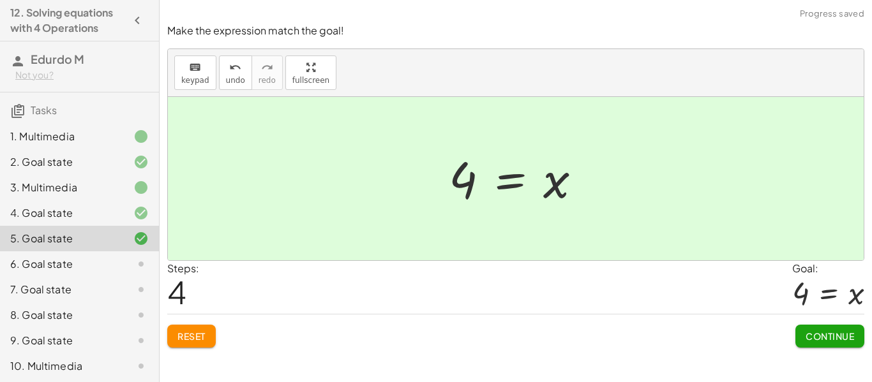
click at [808, 329] on button "Continue" at bounding box center [829, 336] width 69 height 23
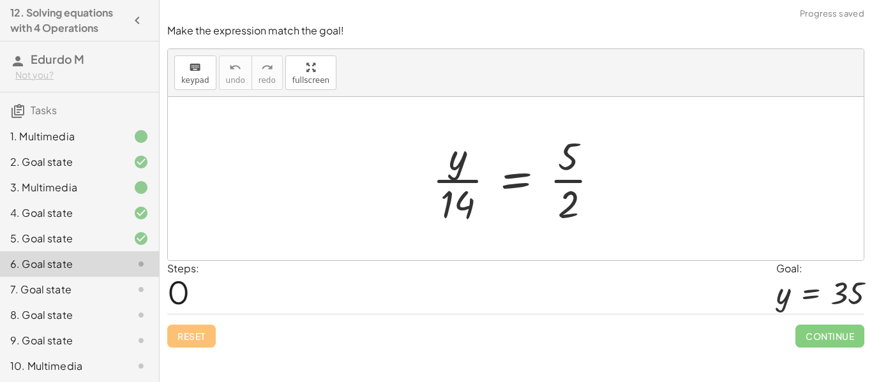
click at [451, 202] on div at bounding box center [521, 179] width 190 height 98
click at [558, 207] on div at bounding box center [521, 179] width 190 height 98
click at [569, 184] on div at bounding box center [521, 179] width 190 height 98
drag, startPoint x: 569, startPoint y: 184, endPoint x: 447, endPoint y: 183, distance: 121.9
click at [447, 183] on div at bounding box center [521, 179] width 190 height 98
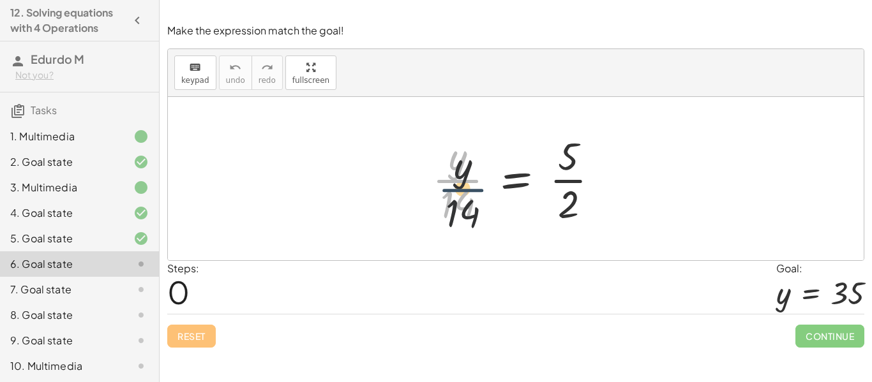
drag, startPoint x: 446, startPoint y: 183, endPoint x: 454, endPoint y: 198, distance: 16.6
click at [454, 198] on div at bounding box center [521, 179] width 190 height 98
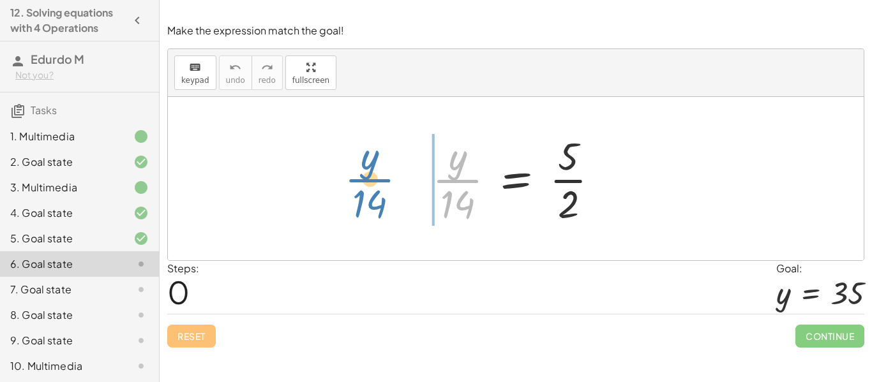
drag, startPoint x: 459, startPoint y: 167, endPoint x: 372, endPoint y: 167, distance: 86.8
click at [372, 167] on div "· y · 14 · y · 14 = · 5 · 2" at bounding box center [516, 178] width 696 height 163
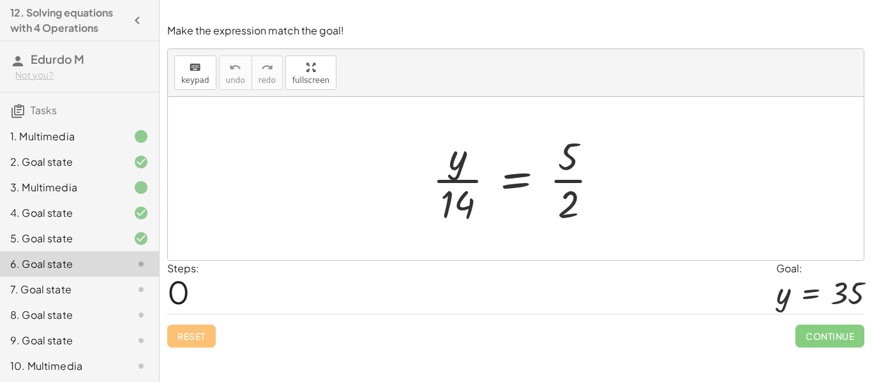
click at [563, 182] on div at bounding box center [521, 179] width 190 height 98
click at [526, 185] on div at bounding box center [521, 179] width 190 height 98
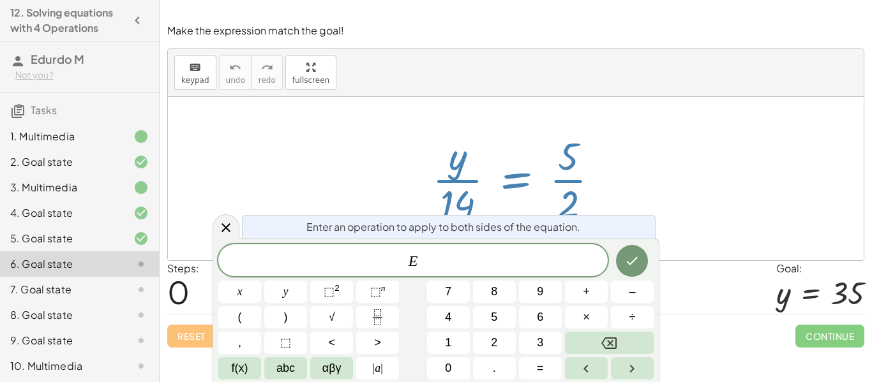
click at [523, 186] on div at bounding box center [521, 179] width 190 height 98
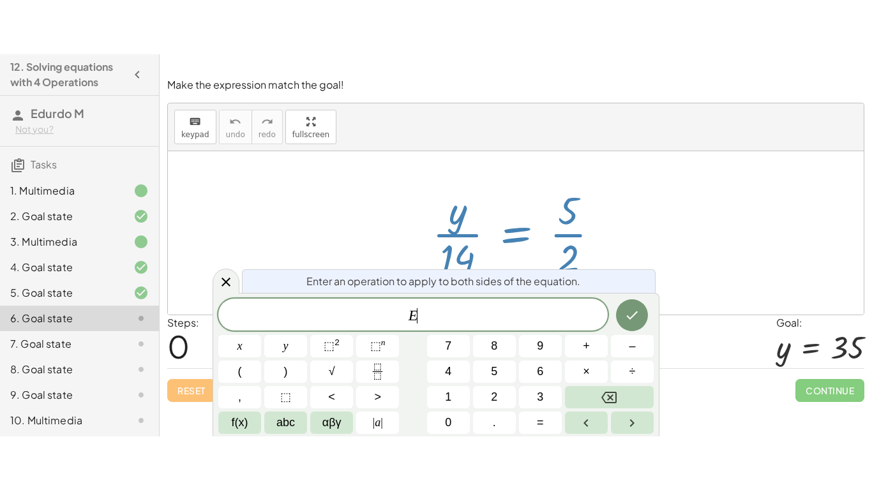
scroll to position [308, 0]
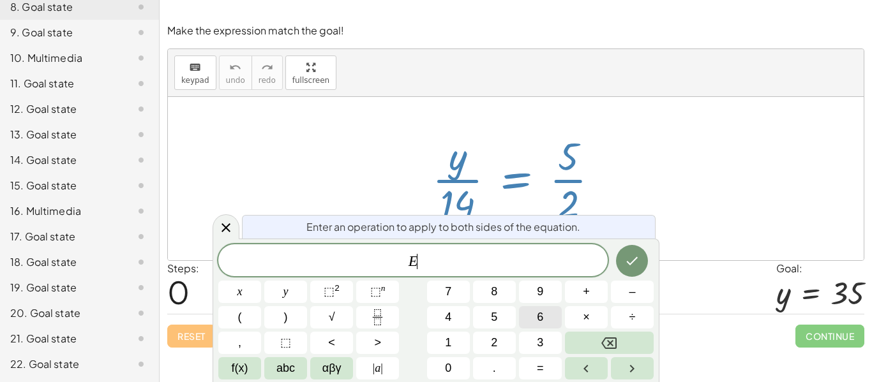
click at [526, 322] on button "6" at bounding box center [540, 317] width 43 height 22
click at [588, 320] on span "×" at bounding box center [586, 317] width 7 height 17
click at [382, 297] on span "⬚ n" at bounding box center [377, 291] width 15 height 17
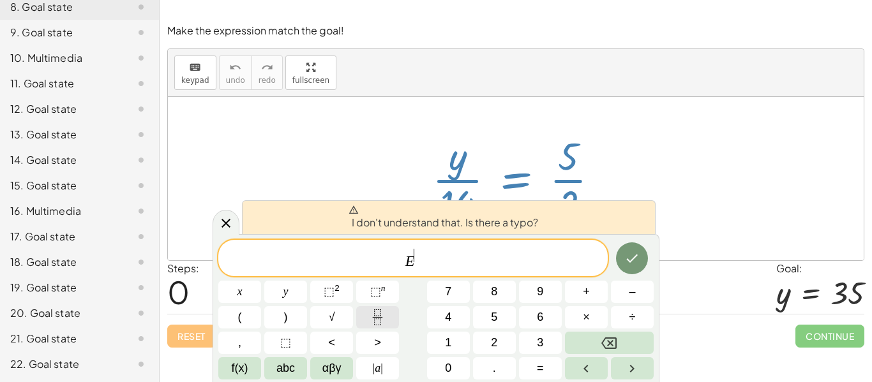
click at [376, 325] on button "Fraction" at bounding box center [377, 317] width 43 height 22
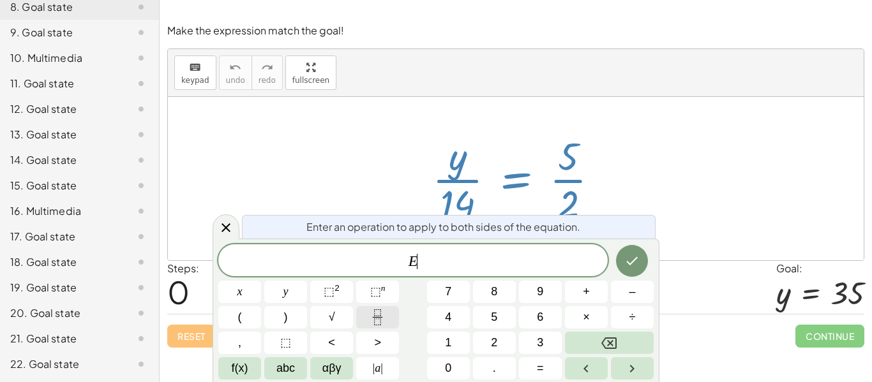
click at [378, 315] on icon "Fraction" at bounding box center [377, 318] width 16 height 16
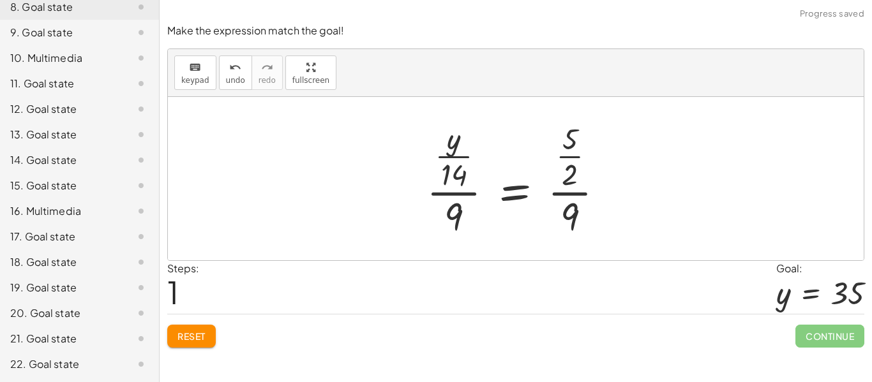
click at [456, 217] on div at bounding box center [520, 178] width 201 height 123
drag, startPoint x: 449, startPoint y: 182, endPoint x: 452, endPoint y: 235, distance: 53.7
click at [452, 235] on div at bounding box center [520, 178] width 201 height 123
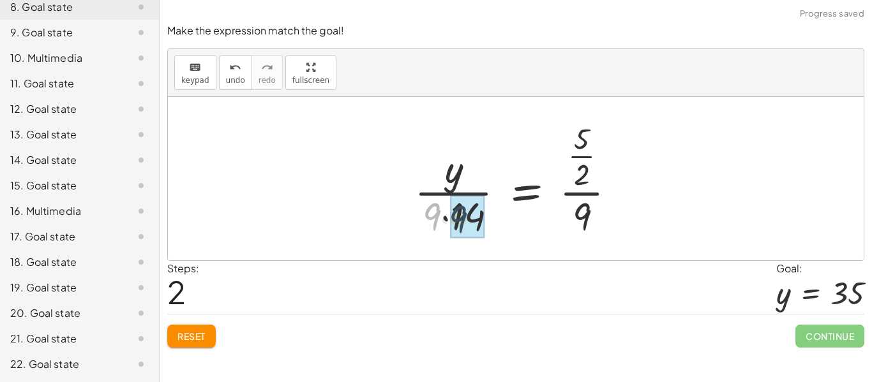
drag, startPoint x: 429, startPoint y: 218, endPoint x: 466, endPoint y: 220, distance: 37.1
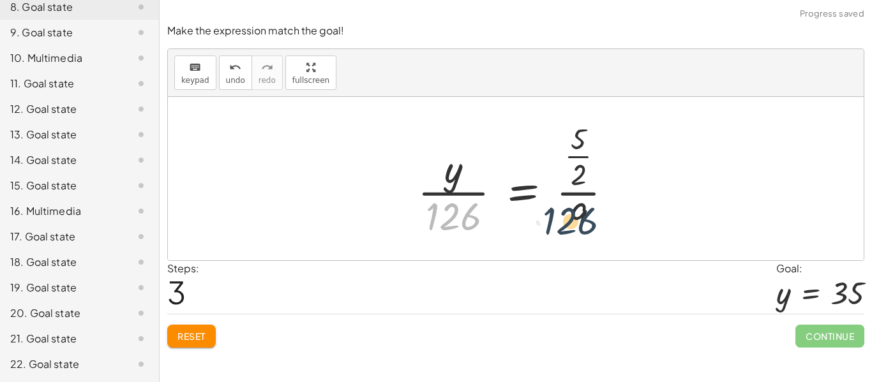
drag, startPoint x: 438, startPoint y: 220, endPoint x: 560, endPoint y: 225, distance: 121.3
click at [560, 225] on div at bounding box center [520, 178] width 218 height 123
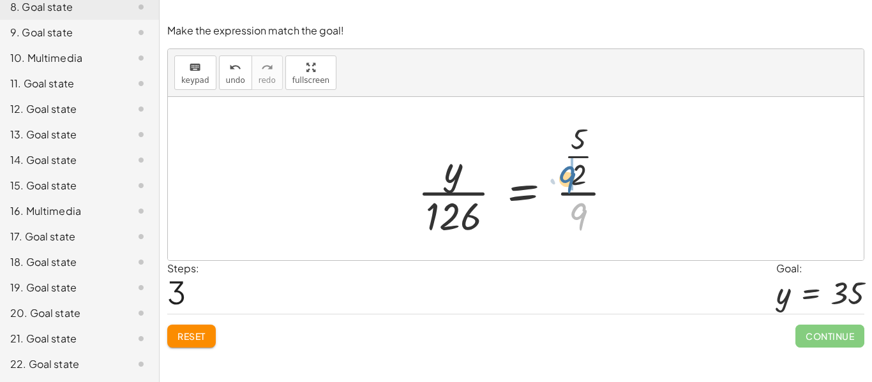
drag, startPoint x: 581, startPoint y: 221, endPoint x: 574, endPoint y: 184, distance: 37.7
click at [574, 184] on div at bounding box center [520, 178] width 218 height 123
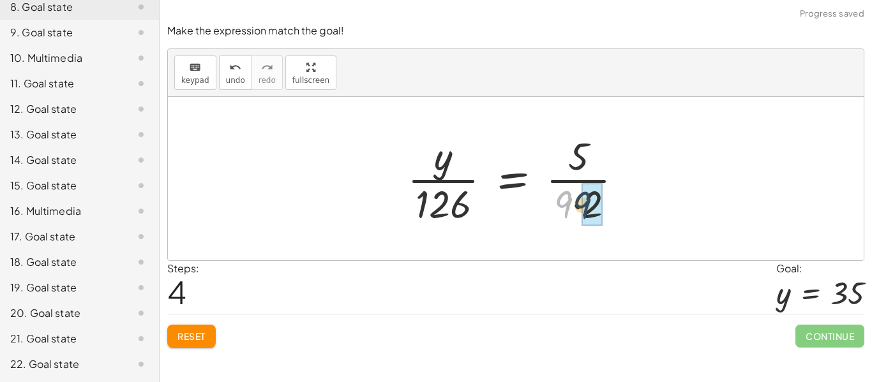
drag, startPoint x: 565, startPoint y: 201, endPoint x: 585, endPoint y: 202, distance: 19.8
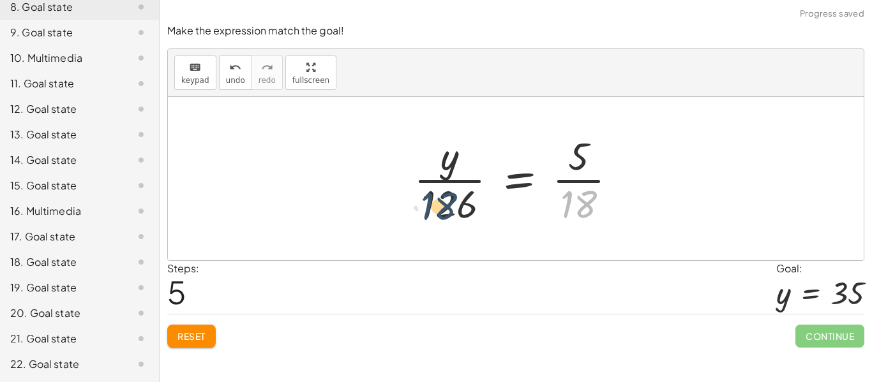
drag, startPoint x: 585, startPoint y: 202, endPoint x: 438, endPoint y: 203, distance: 146.8
click at [438, 203] on div at bounding box center [520, 179] width 227 height 98
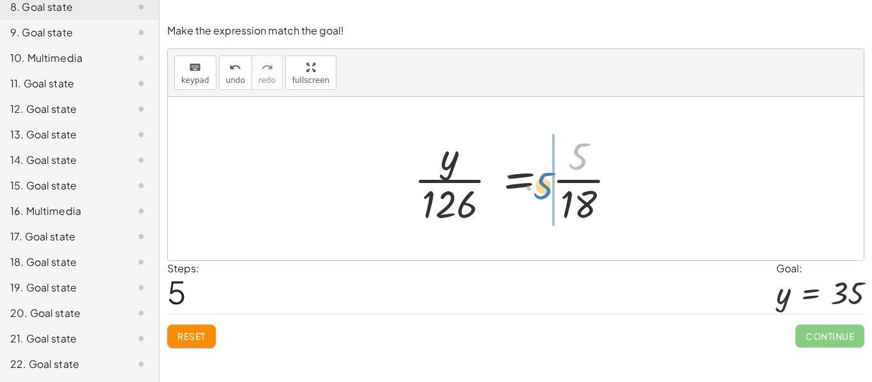
drag, startPoint x: 579, startPoint y: 148, endPoint x: 544, endPoint y: 177, distance: 44.9
click at [544, 177] on div at bounding box center [520, 179] width 227 height 98
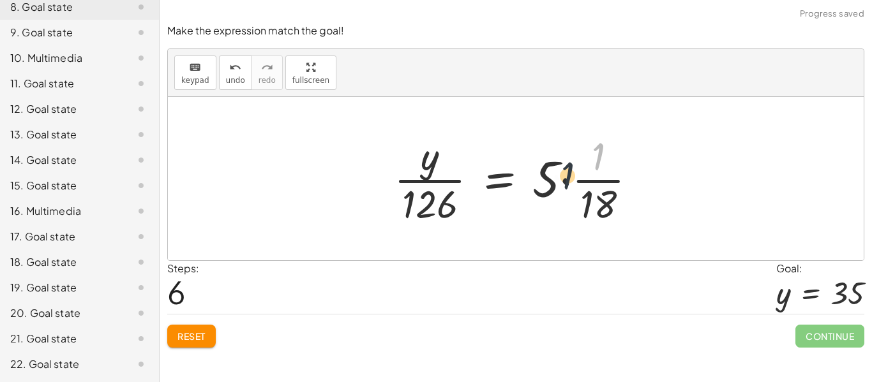
drag, startPoint x: 596, startPoint y: 156, endPoint x: 554, endPoint y: 181, distance: 48.9
click at [554, 181] on div at bounding box center [520, 179] width 266 height 98
click at [191, 339] on span "Reset" at bounding box center [191, 336] width 28 height 11
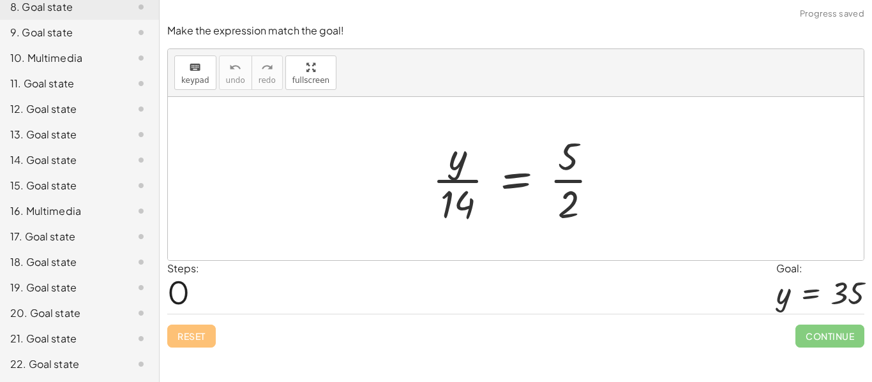
click at [468, 200] on div at bounding box center [521, 179] width 190 height 98
click at [560, 200] on div at bounding box center [521, 179] width 190 height 98
click at [528, 181] on div at bounding box center [521, 179] width 190 height 98
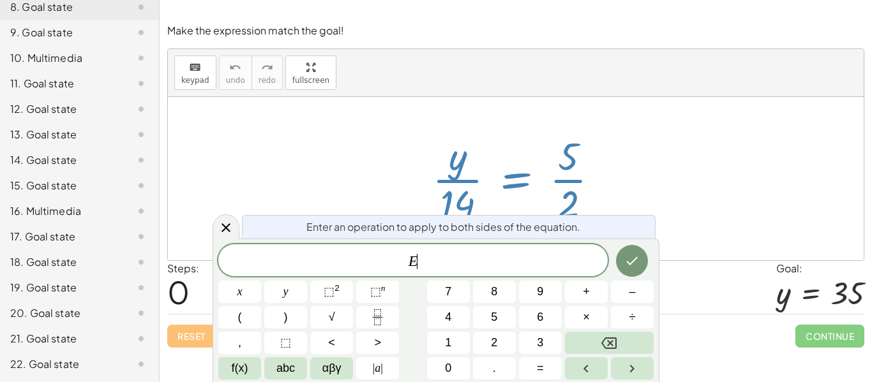
click at [521, 179] on div at bounding box center [521, 179] width 190 height 98
click at [231, 222] on icon at bounding box center [225, 227] width 15 height 15
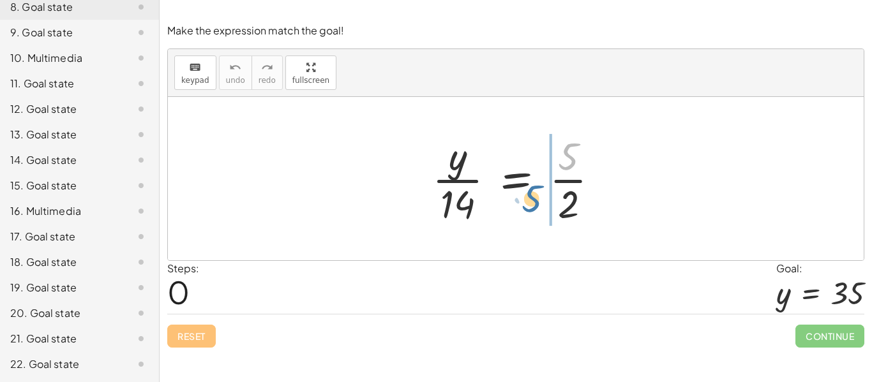
drag, startPoint x: 558, startPoint y: 152, endPoint x: 525, endPoint y: 183, distance: 45.6
click at [525, 183] on div at bounding box center [521, 179] width 190 height 98
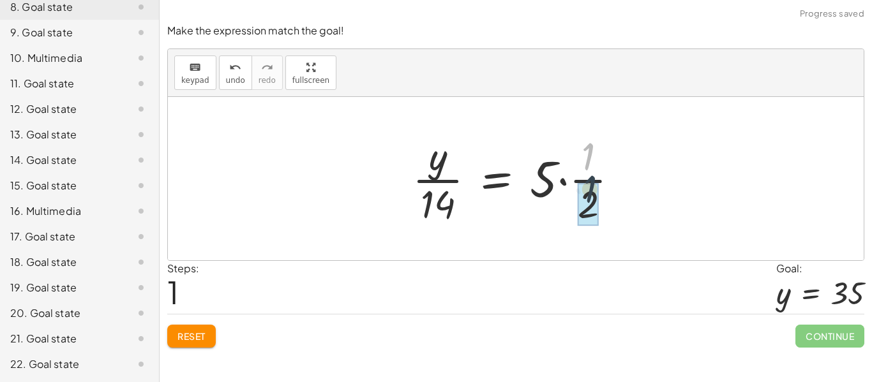
drag, startPoint x: 586, startPoint y: 158, endPoint x: 588, endPoint y: 195, distance: 37.1
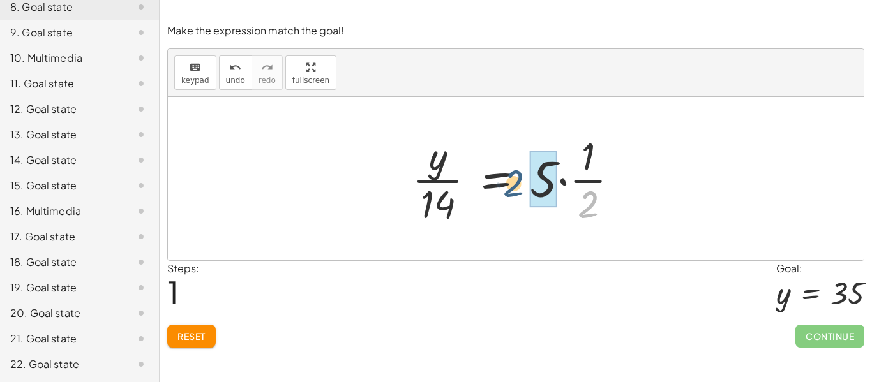
drag, startPoint x: 588, startPoint y: 195, endPoint x: 539, endPoint y: 169, distance: 55.4
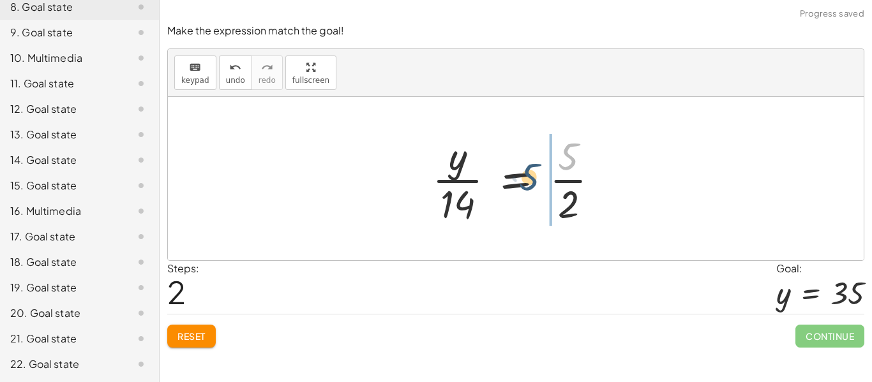
drag, startPoint x: 562, startPoint y: 160, endPoint x: 554, endPoint y: 162, distance: 8.5
click at [554, 162] on div at bounding box center [521, 179] width 190 height 98
drag, startPoint x: 564, startPoint y: 200, endPoint x: 546, endPoint y: 181, distance: 26.6
click at [546, 181] on div at bounding box center [521, 179] width 190 height 98
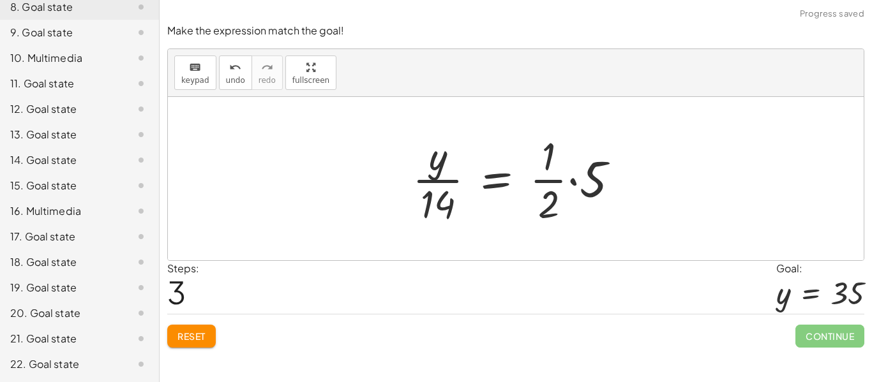
click at [574, 181] on div at bounding box center [521, 179] width 230 height 98
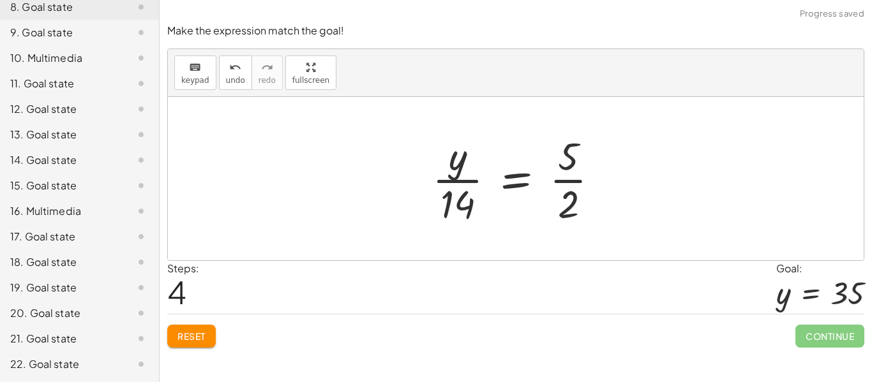
click at [567, 183] on div at bounding box center [521, 179] width 190 height 98
click at [447, 175] on div at bounding box center [521, 179] width 190 height 98
drag, startPoint x: 466, startPoint y: 210, endPoint x: 427, endPoint y: 170, distance: 55.5
click at [427, 170] on div at bounding box center [521, 179] width 190 height 98
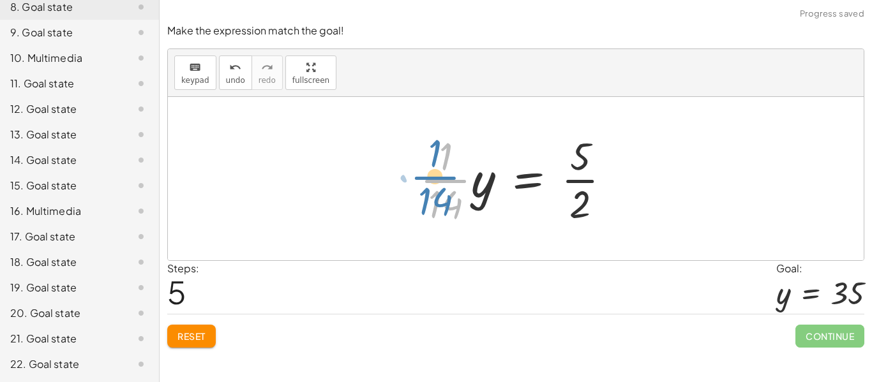
drag, startPoint x: 468, startPoint y: 190, endPoint x: 459, endPoint y: 187, distance: 9.3
click at [459, 187] on div at bounding box center [521, 179] width 214 height 98
drag, startPoint x: 583, startPoint y: 153, endPoint x: 579, endPoint y: 167, distance: 14.1
click at [579, 167] on div at bounding box center [521, 179] width 214 height 98
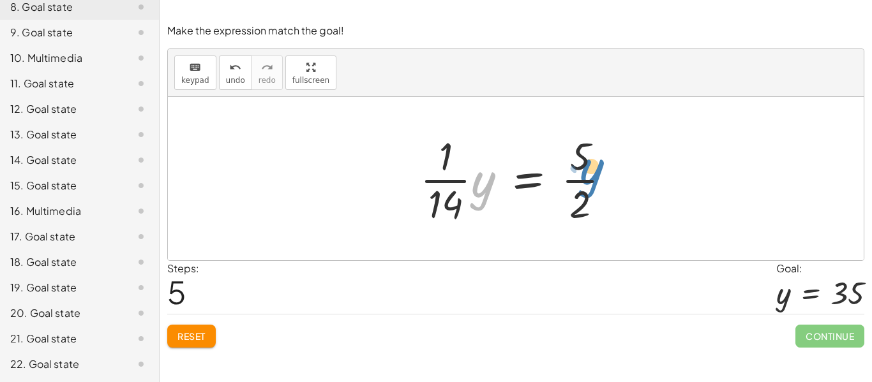
drag, startPoint x: 481, startPoint y: 187, endPoint x: 586, endPoint y: 174, distance: 106.1
click at [586, 174] on div at bounding box center [521, 179] width 214 height 98
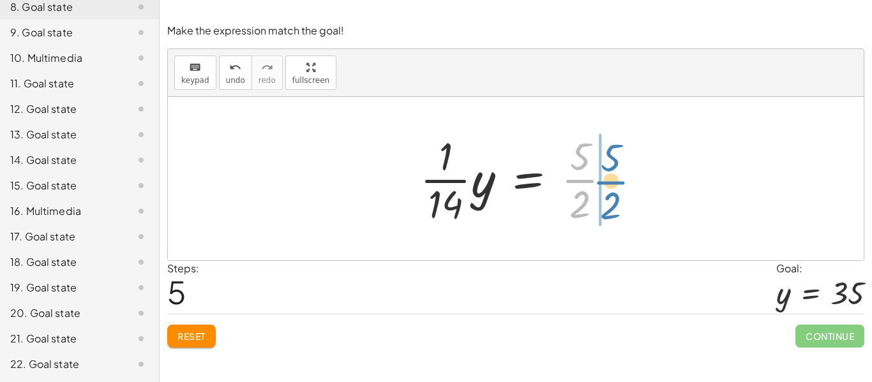
drag, startPoint x: 590, startPoint y: 146, endPoint x: 615, endPoint y: 144, distance: 24.4
click at [615, 144] on div at bounding box center [521, 179] width 214 height 98
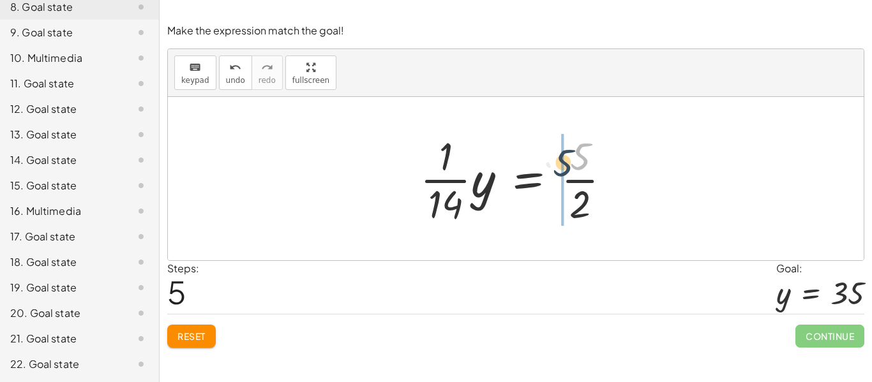
drag, startPoint x: 595, startPoint y: 150, endPoint x: 576, endPoint y: 165, distance: 25.0
click at [576, 165] on div at bounding box center [521, 179] width 214 height 98
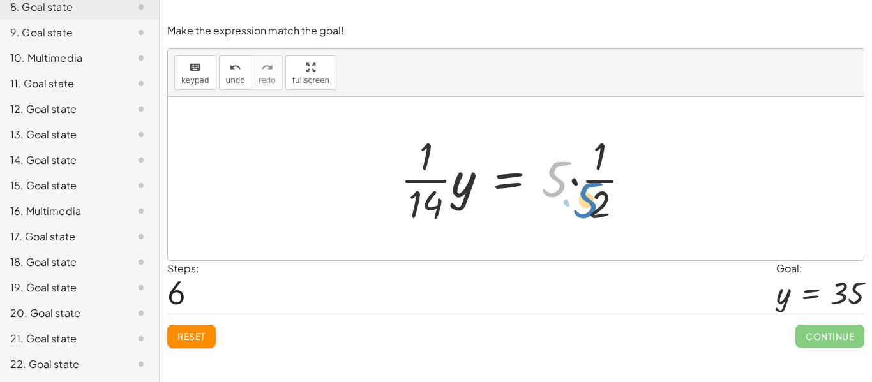
drag, startPoint x: 558, startPoint y: 175, endPoint x: 590, endPoint y: 197, distance: 38.1
click at [590, 197] on div at bounding box center [520, 179] width 253 height 98
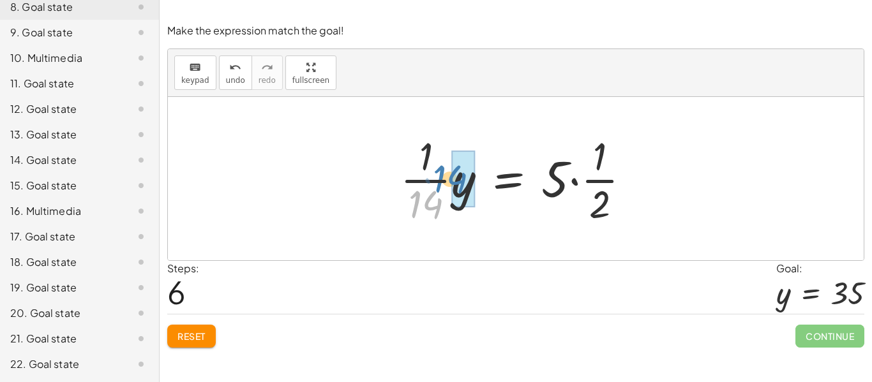
drag, startPoint x: 422, startPoint y: 207, endPoint x: 451, endPoint y: 187, distance: 35.8
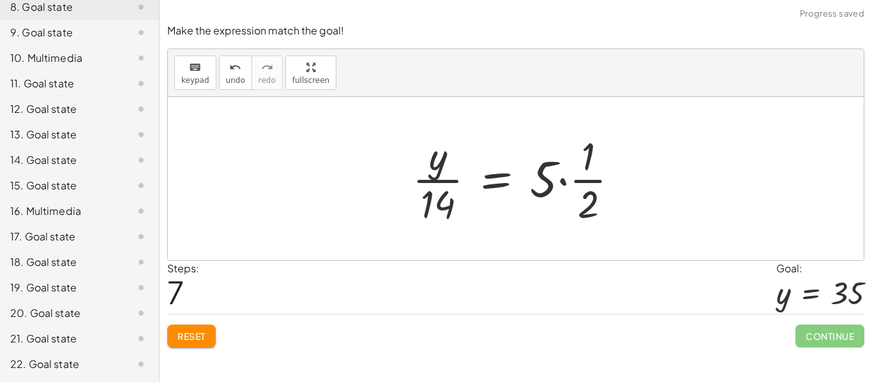
click at [445, 170] on div at bounding box center [521, 179] width 230 height 98
click at [541, 194] on div at bounding box center [521, 179] width 230 height 98
click at [548, 183] on div at bounding box center [521, 179] width 230 height 98
click at [583, 167] on div at bounding box center [521, 179] width 230 height 98
click at [593, 185] on div at bounding box center [521, 179] width 230 height 98
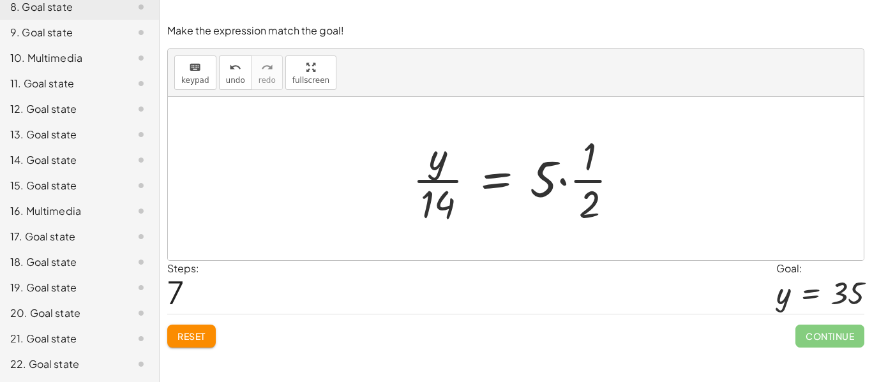
click at [592, 180] on div at bounding box center [521, 179] width 230 height 98
click at [592, 181] on div at bounding box center [521, 179] width 230 height 98
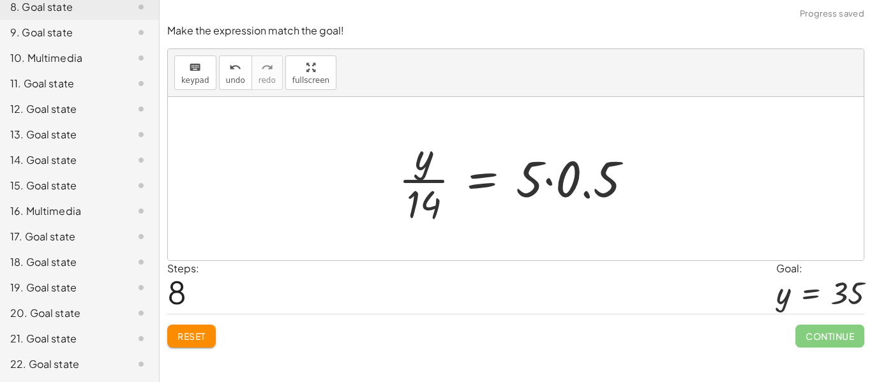
click at [442, 181] on div at bounding box center [520, 179] width 257 height 98
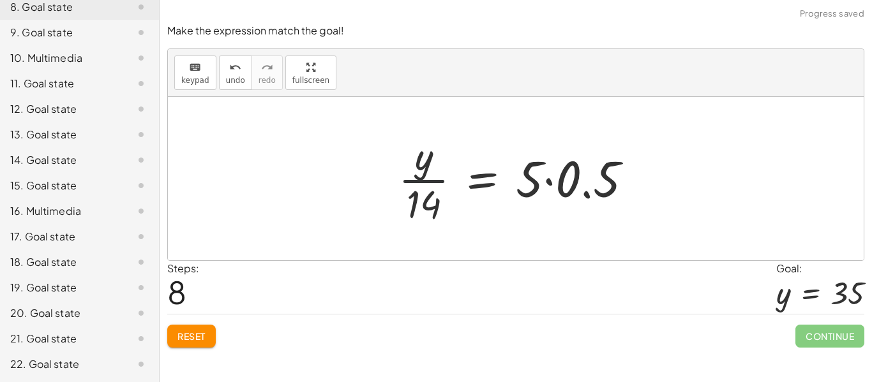
click at [442, 181] on div at bounding box center [520, 179] width 257 height 98
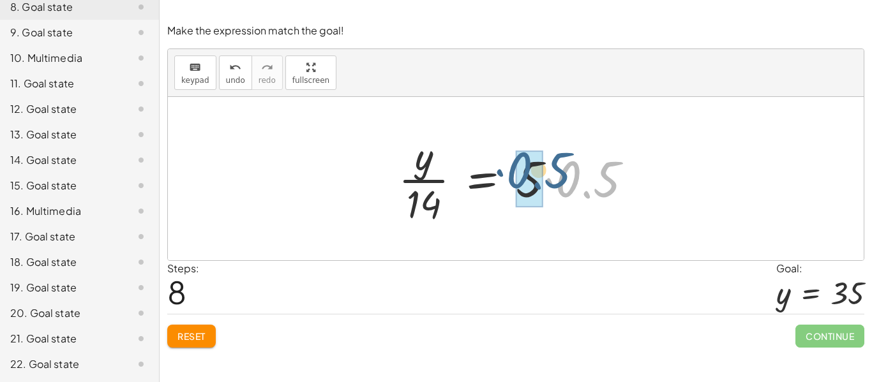
drag, startPoint x: 604, startPoint y: 190, endPoint x: 555, endPoint y: 183, distance: 50.4
click at [555, 183] on div at bounding box center [520, 179] width 257 height 98
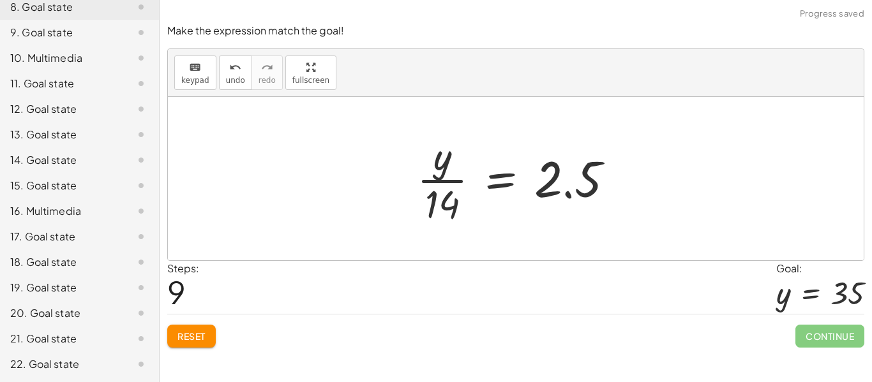
click at [461, 190] on div at bounding box center [520, 179] width 220 height 98
drag, startPoint x: 448, startPoint y: 190, endPoint x: 436, endPoint y: 179, distance: 15.4
click at [436, 179] on div at bounding box center [520, 179] width 220 height 98
drag, startPoint x: 444, startPoint y: 205, endPoint x: 419, endPoint y: 183, distance: 33.4
click at [419, 183] on div at bounding box center [520, 179] width 220 height 98
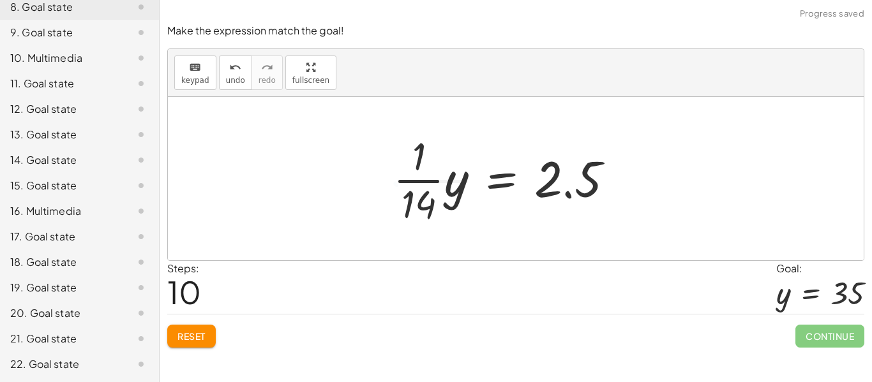
click at [424, 186] on div at bounding box center [509, 179] width 244 height 98
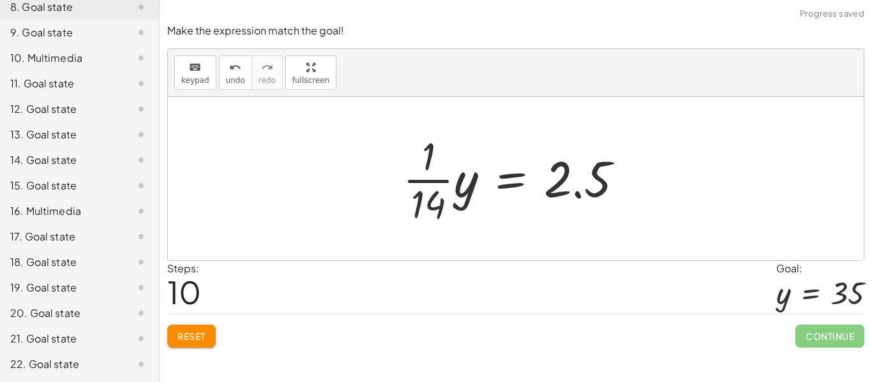
click at [424, 186] on div at bounding box center [518, 179] width 244 height 98
click at [424, 186] on div at bounding box center [479, 179] width 326 height 66
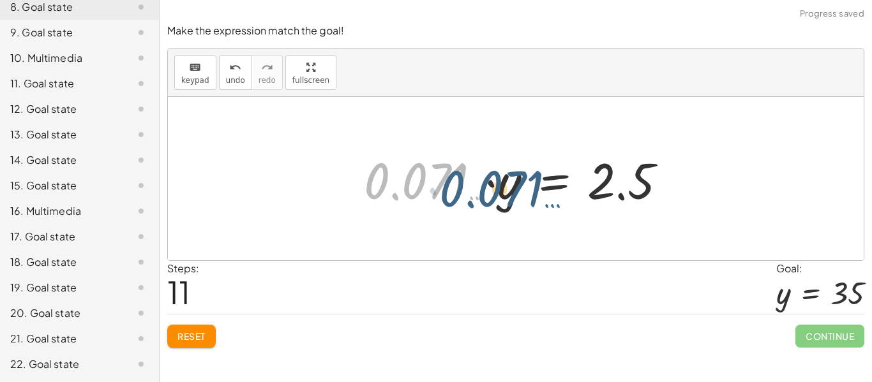
drag, startPoint x: 405, startPoint y: 180, endPoint x: 481, endPoint y: 188, distance: 76.4
click at [481, 188] on div at bounding box center [520, 179] width 326 height 66
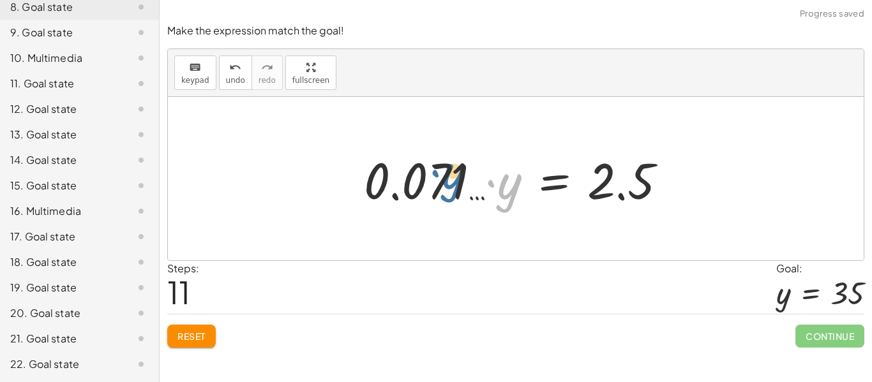
drag, startPoint x: 504, startPoint y: 186, endPoint x: 447, endPoint y: 175, distance: 58.4
click at [447, 175] on div at bounding box center [520, 179] width 326 height 66
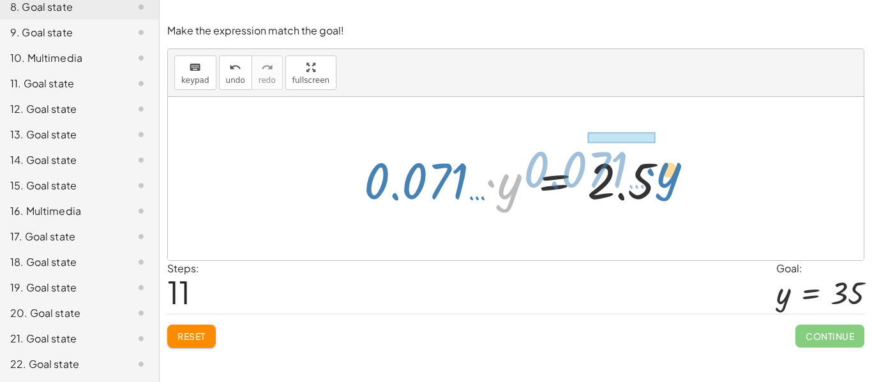
drag, startPoint x: 493, startPoint y: 187, endPoint x: 657, endPoint y: 175, distance: 164.4
click at [657, 175] on div at bounding box center [520, 179] width 326 height 66
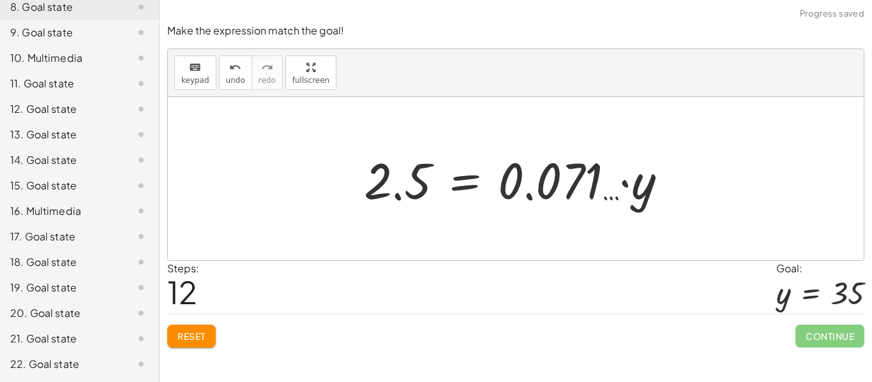
click at [548, 199] on div at bounding box center [520, 179] width 326 height 66
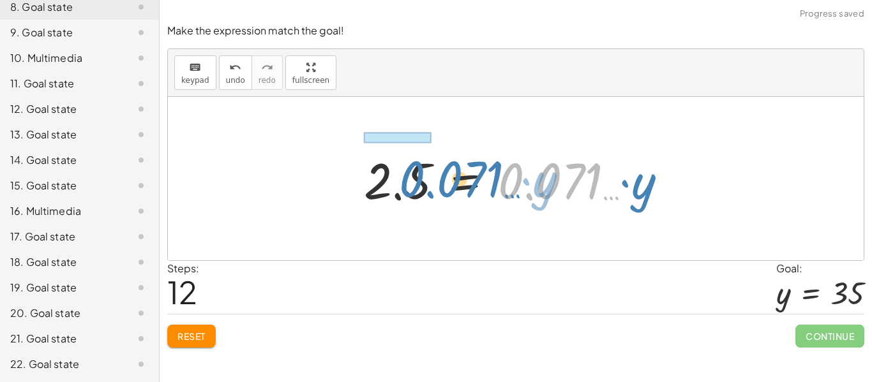
drag, startPoint x: 564, startPoint y: 193, endPoint x: 465, endPoint y: 191, distance: 99.6
click at [465, 191] on div at bounding box center [520, 179] width 326 height 66
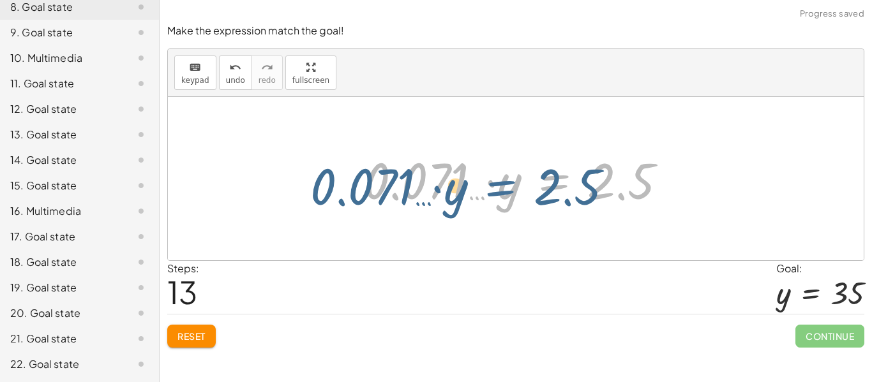
drag, startPoint x: 533, startPoint y: 183, endPoint x: 474, endPoint y: 190, distance: 60.4
click at [474, 190] on div at bounding box center [520, 179] width 326 height 66
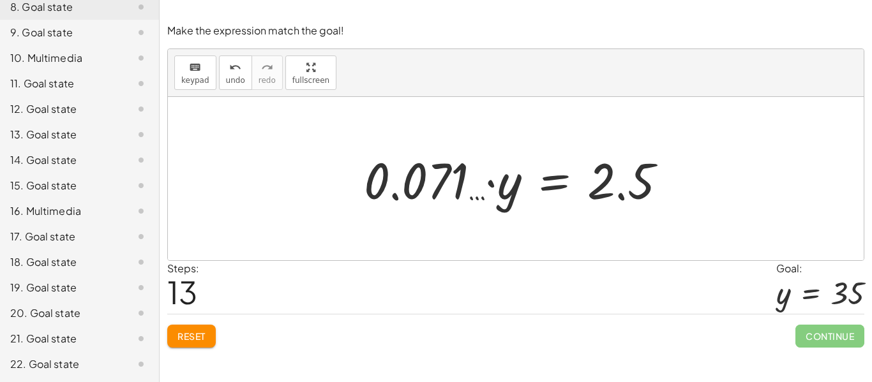
click at [191, 343] on button "Reset" at bounding box center [191, 336] width 48 height 23
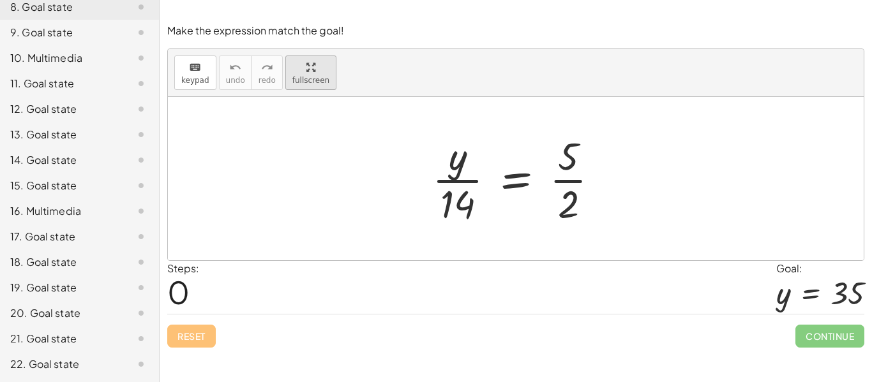
click at [306, 142] on div "keyboard keypad undo undo redo redo fullscreen · y · 14 = · 5 · 2 ×" at bounding box center [516, 154] width 696 height 211
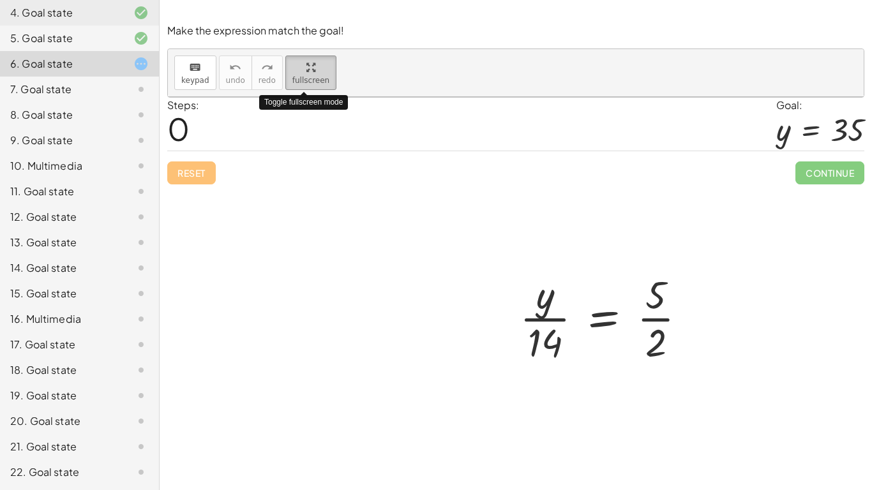
scroll to position [200, 0]
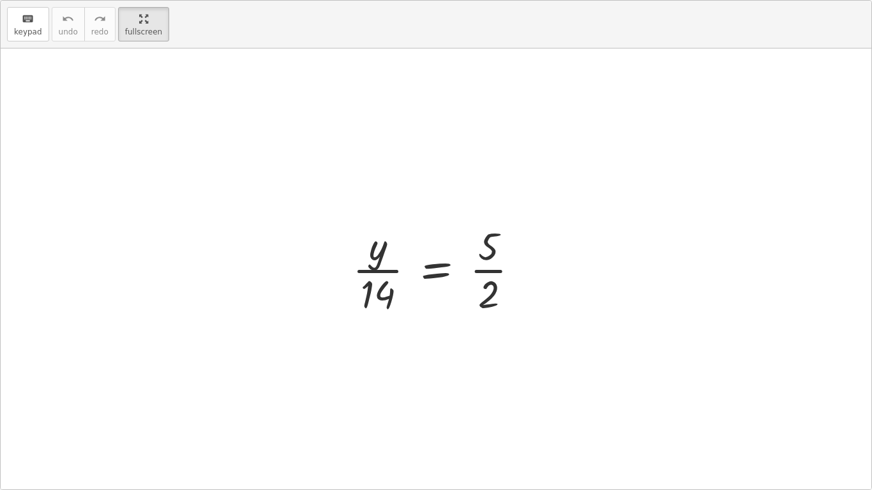
click at [306, 142] on div at bounding box center [436, 268] width 870 height 441
drag, startPoint x: 479, startPoint y: 248, endPoint x: 456, endPoint y: 267, distance: 30.0
click at [456, 267] on div at bounding box center [441, 269] width 190 height 98
click at [481, 267] on div at bounding box center [461, 269] width 230 height 98
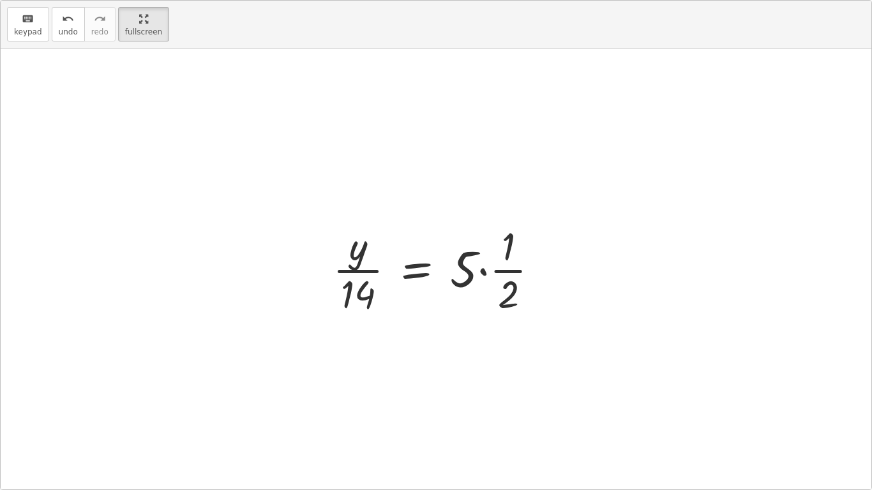
click at [481, 267] on div at bounding box center [441, 269] width 230 height 98
click at [481, 267] on div at bounding box center [421, 269] width 190 height 98
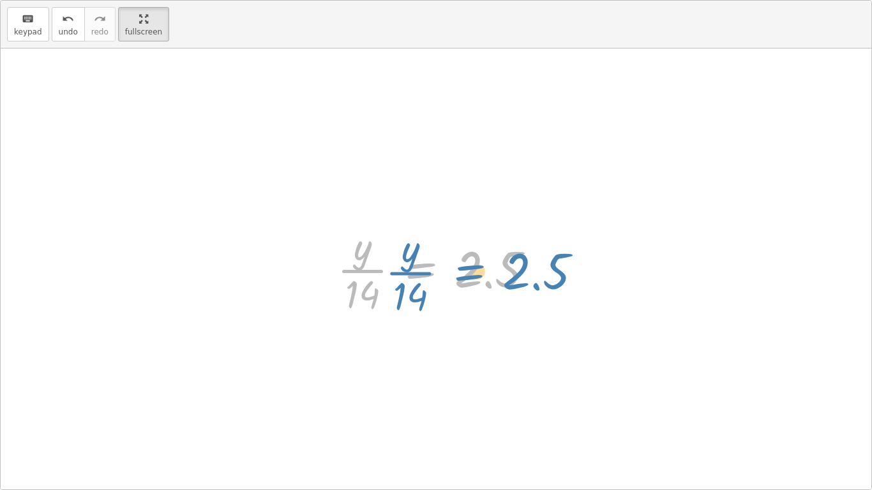
drag, startPoint x: 419, startPoint y: 274, endPoint x: 426, endPoint y: 270, distance: 8.9
click at [426, 270] on div at bounding box center [441, 269] width 220 height 98
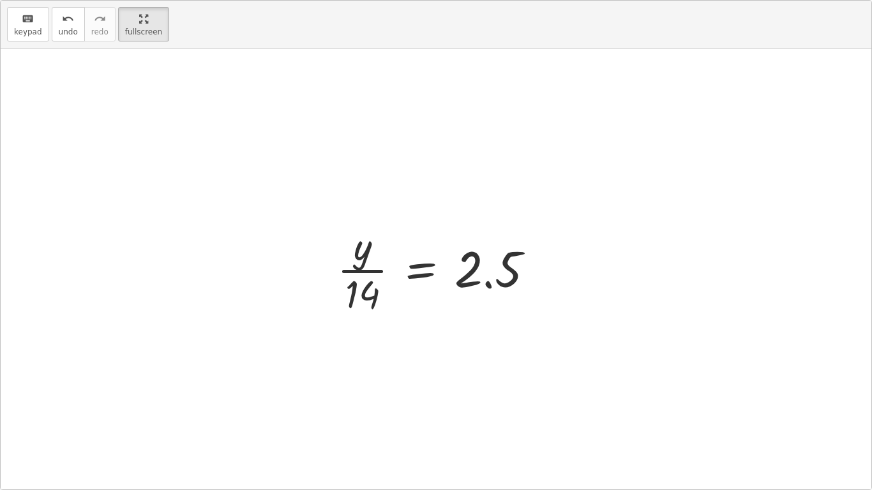
click at [423, 267] on div at bounding box center [441, 269] width 220 height 98
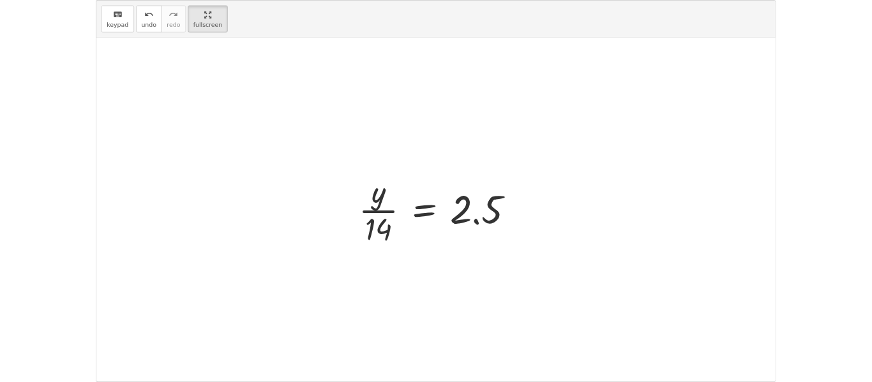
scroll to position [1, 0]
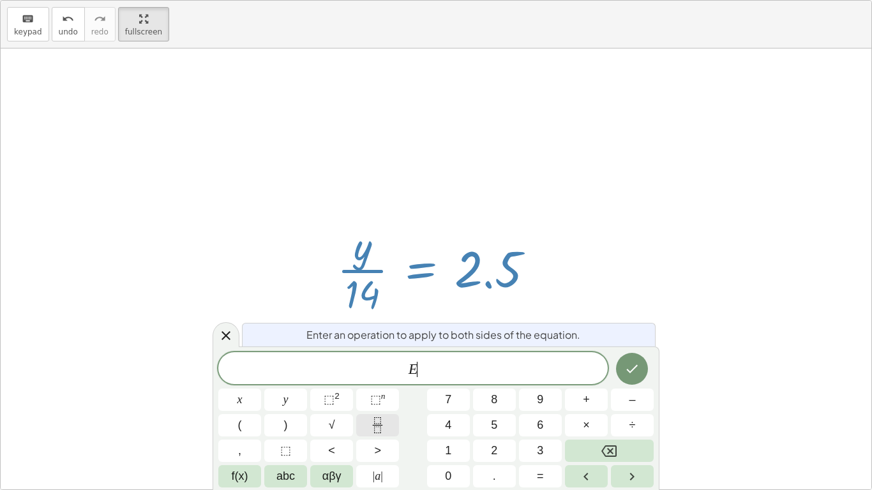
click at [377, 382] on icon "Fraction" at bounding box center [377, 425] width 16 height 16
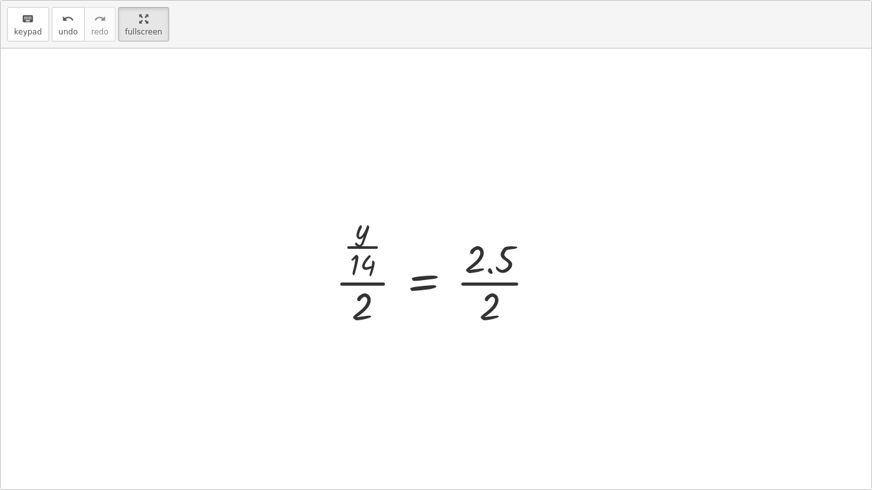
click at [490, 272] on div at bounding box center [440, 268] width 223 height 123
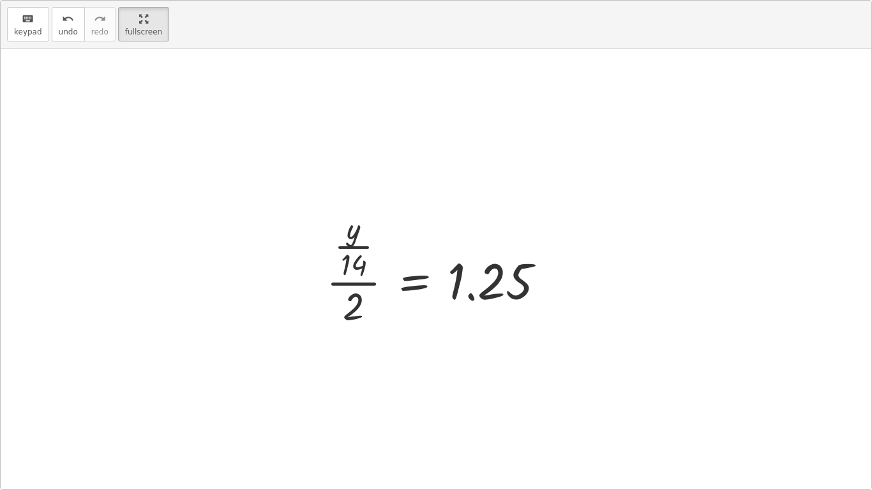
click at [341, 281] on div at bounding box center [440, 268] width 241 height 123
click at [347, 269] on div at bounding box center [440, 268] width 241 height 123
drag, startPoint x: 344, startPoint y: 299, endPoint x: 271, endPoint y: 283, distance: 74.6
click at [271, 283] on div "· y · 14 = · 5 · 2 · y · 14 = · 5 · · 1 · 2 · y · 14 = · 5 · 1 · 2 · y · 14 = ·…" at bounding box center [436, 268] width 870 height 441
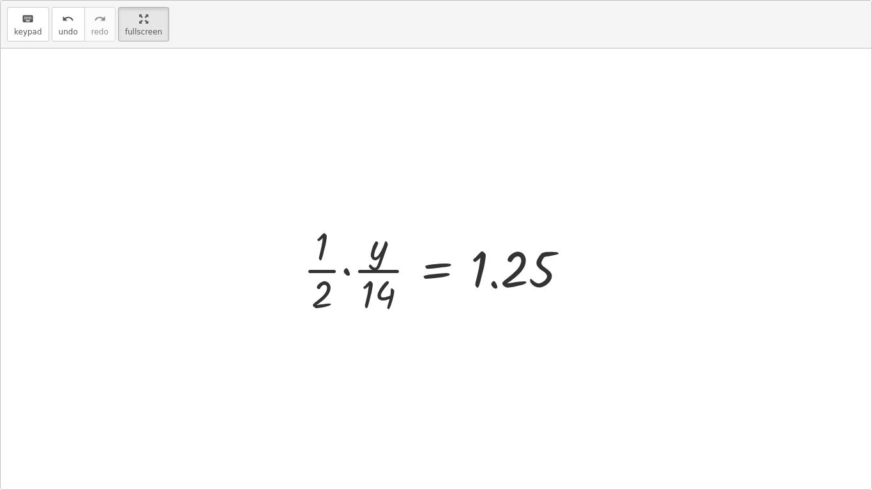
click at [316, 263] on div at bounding box center [440, 269] width 287 height 98
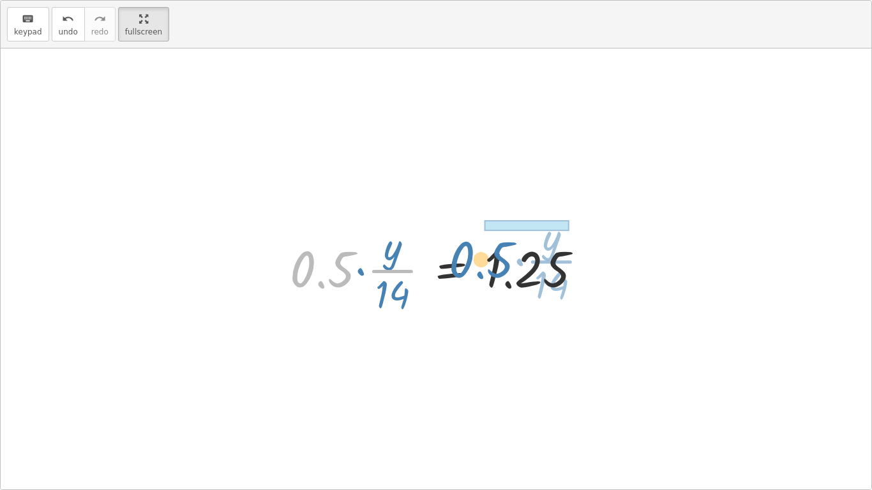
drag, startPoint x: 333, startPoint y: 267, endPoint x: 492, endPoint y: 260, distance: 159.1
click at [492, 260] on div at bounding box center [440, 269] width 315 height 98
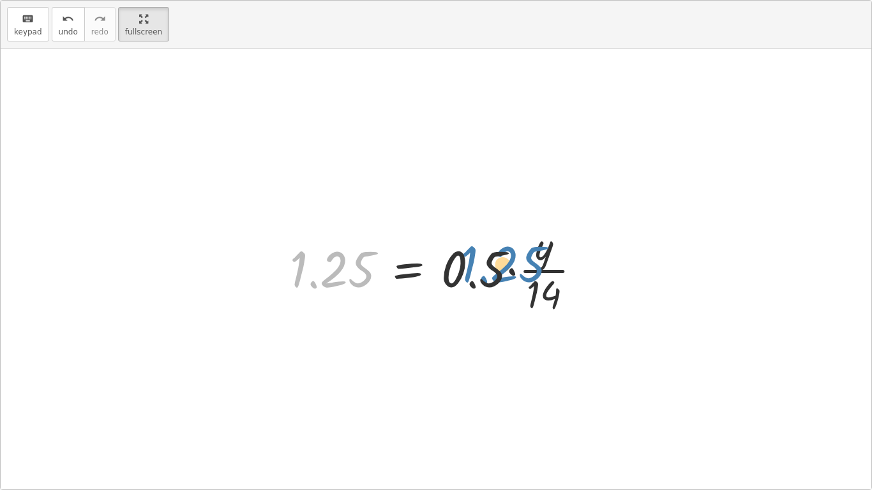
drag, startPoint x: 374, startPoint y: 263, endPoint x: 544, endPoint y: 258, distance: 170.4
click at [544, 258] on div at bounding box center [440, 269] width 315 height 98
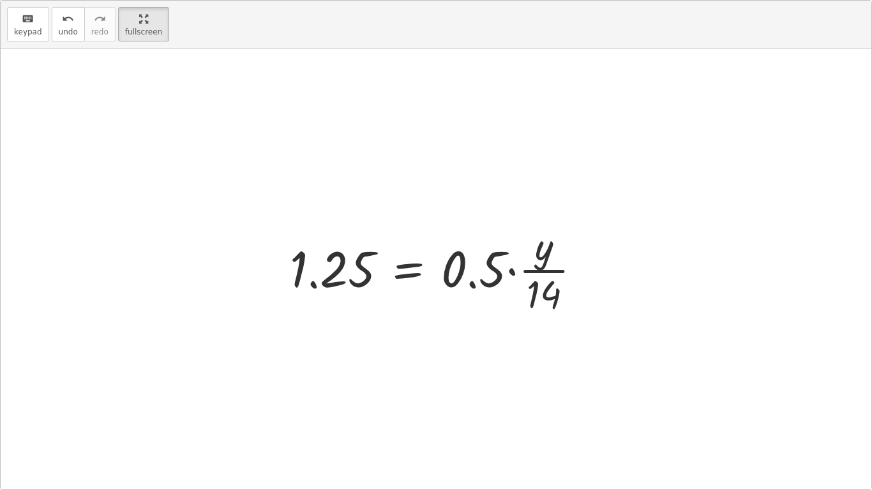
click at [556, 257] on div at bounding box center [440, 269] width 315 height 98
click at [552, 262] on div at bounding box center [440, 269] width 315 height 98
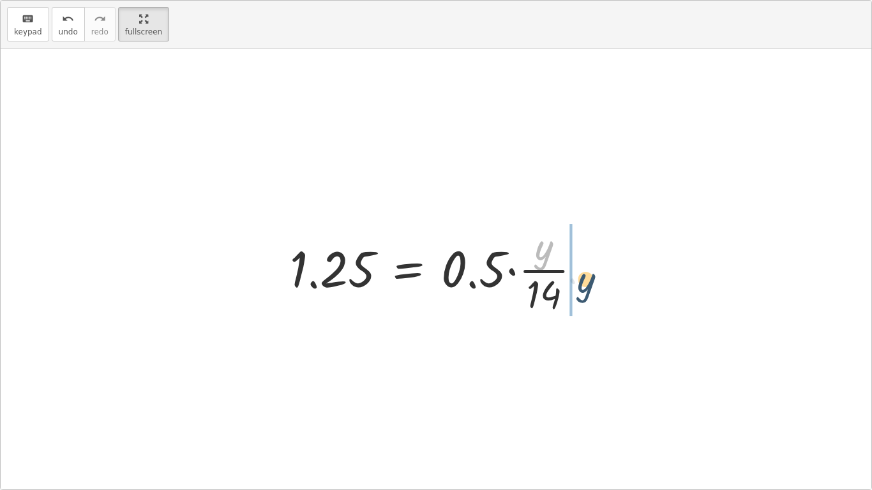
drag, startPoint x: 528, startPoint y: 236, endPoint x: 576, endPoint y: 276, distance: 62.5
click at [576, 276] on div at bounding box center [440, 269] width 315 height 98
click at [574, 278] on div at bounding box center [452, 269] width 339 height 98
click at [574, 278] on div at bounding box center [440, 269] width 315 height 98
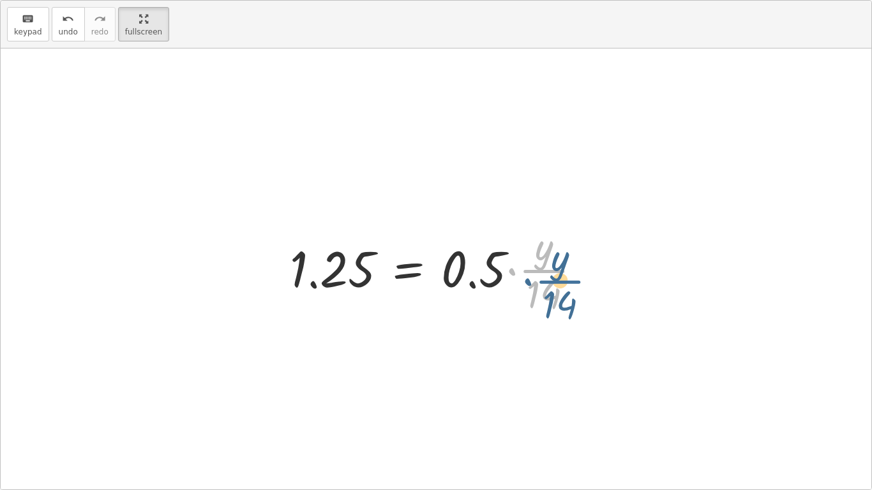
drag, startPoint x: 544, startPoint y: 265, endPoint x: 560, endPoint y: 277, distance: 19.7
click at [560, 277] on div at bounding box center [440, 269] width 315 height 98
drag, startPoint x: 548, startPoint y: 261, endPoint x: 574, endPoint y: 272, distance: 28.6
click at [574, 272] on div at bounding box center [440, 269] width 315 height 98
drag, startPoint x: 551, startPoint y: 253, endPoint x: 578, endPoint y: 273, distance: 33.7
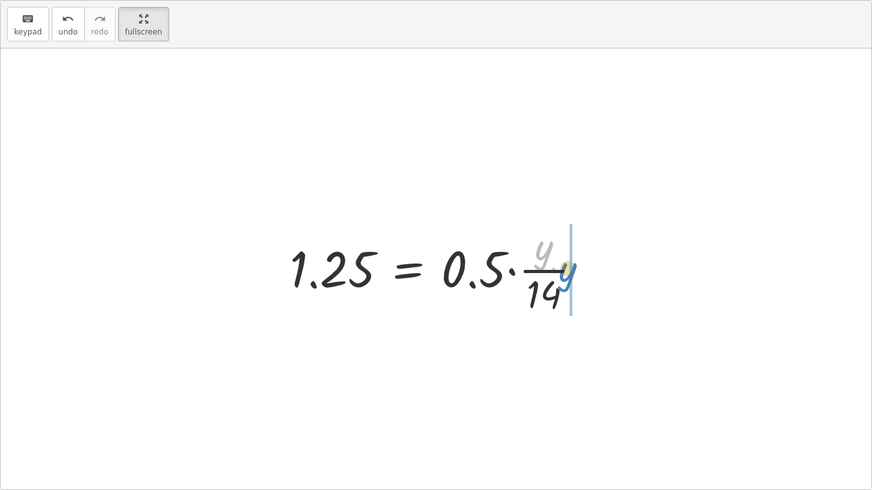
click at [578, 273] on div at bounding box center [440, 269] width 315 height 98
click at [544, 277] on div at bounding box center [452, 269] width 339 height 98
click at [544, 277] on div at bounding box center [451, 269] width 339 height 98
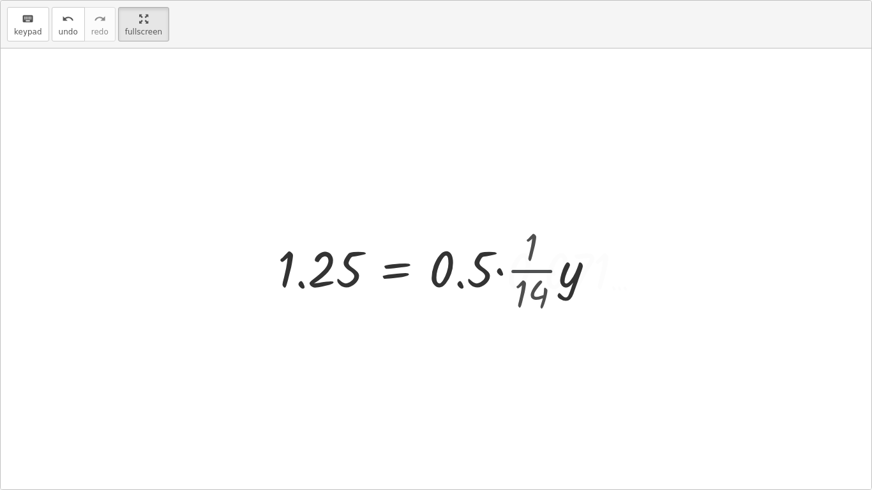
click at [544, 277] on div at bounding box center [481, 269] width 421 height 66
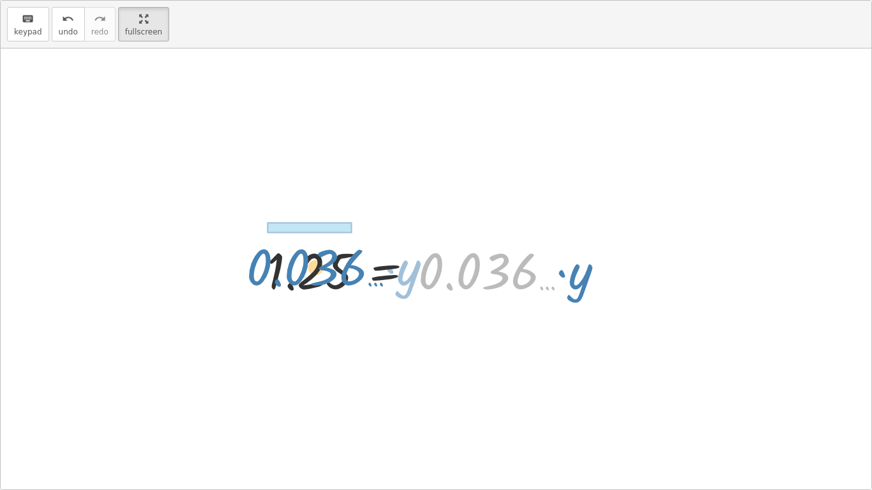
drag, startPoint x: 544, startPoint y: 276, endPoint x: 373, endPoint y: 273, distance: 170.4
click at [373, 273] on div at bounding box center [440, 269] width 361 height 66
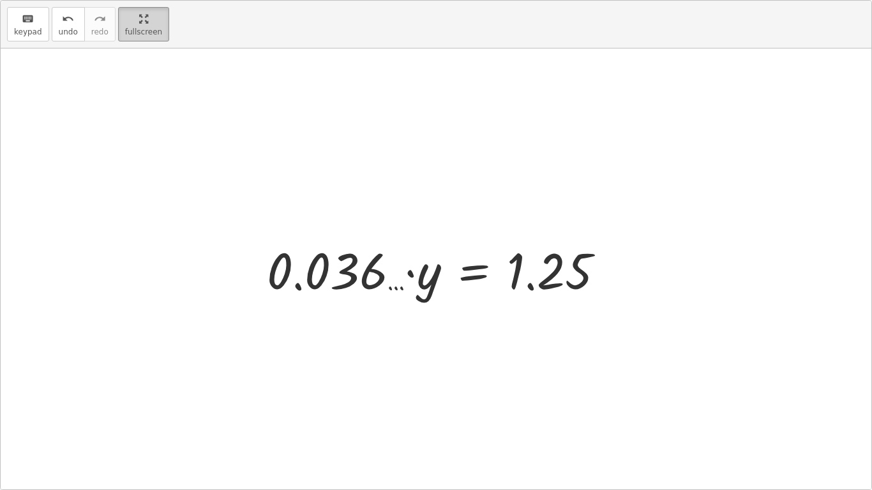
click at [154, 0] on html "12. Solving equations with 4 Operations Edurdo M Not you? Tasks 1. Multimedia 2…" at bounding box center [436, 245] width 872 height 490
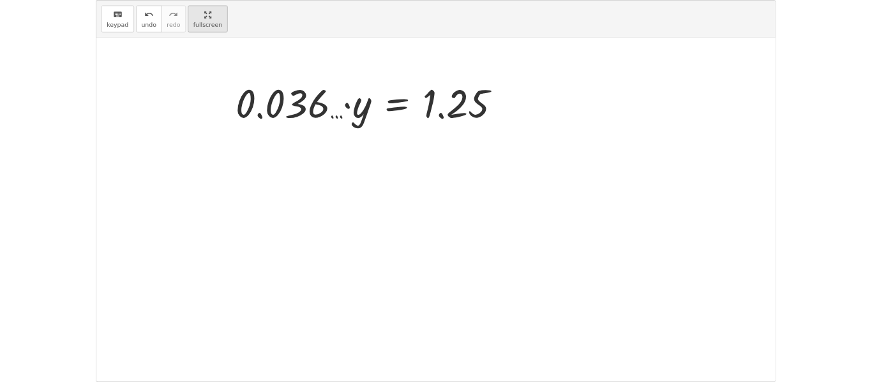
scroll to position [308, 0]
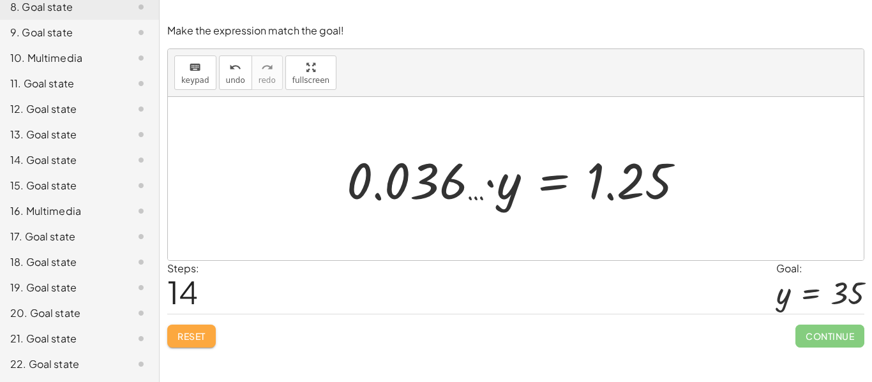
click at [208, 337] on button "Reset" at bounding box center [191, 336] width 48 height 23
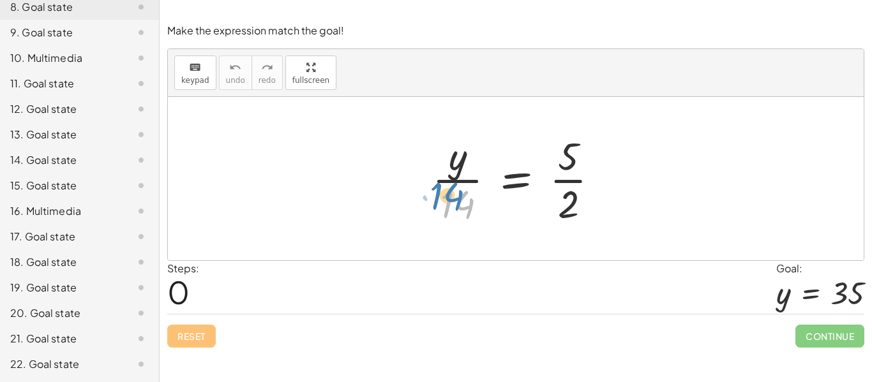
drag, startPoint x: 451, startPoint y: 210, endPoint x: 442, endPoint y: 205, distance: 10.3
click at [442, 205] on div at bounding box center [521, 179] width 190 height 98
drag, startPoint x: 456, startPoint y: 167, endPoint x: 458, endPoint y: 191, distance: 23.7
click at [458, 191] on div at bounding box center [521, 179] width 190 height 98
drag, startPoint x: 458, startPoint y: 191, endPoint x: 445, endPoint y: 183, distance: 14.7
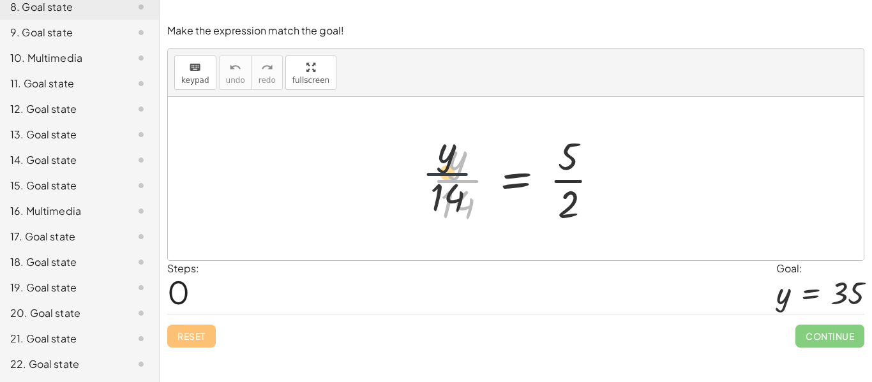
click at [445, 183] on div at bounding box center [521, 179] width 190 height 98
drag, startPoint x: 472, startPoint y: 210, endPoint x: 418, endPoint y: 184, distance: 60.2
click at [418, 184] on div "· 14 · y · 14 = · 5 · 2" at bounding box center [516, 178] width 206 height 105
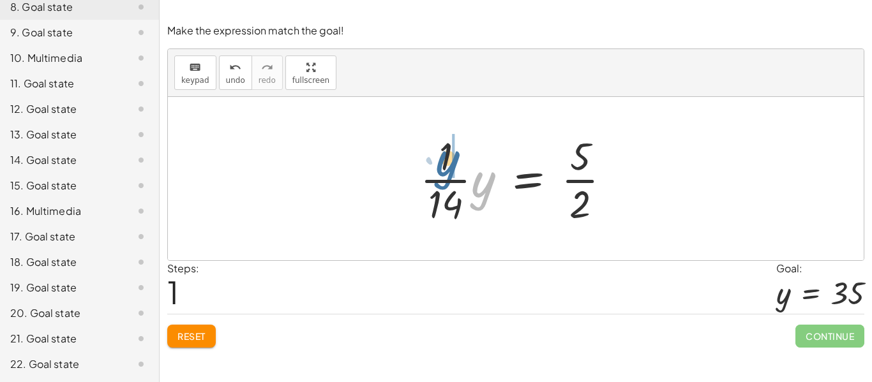
drag, startPoint x: 481, startPoint y: 181, endPoint x: 445, endPoint y: 159, distance: 42.1
click at [445, 159] on div at bounding box center [521, 179] width 214 height 98
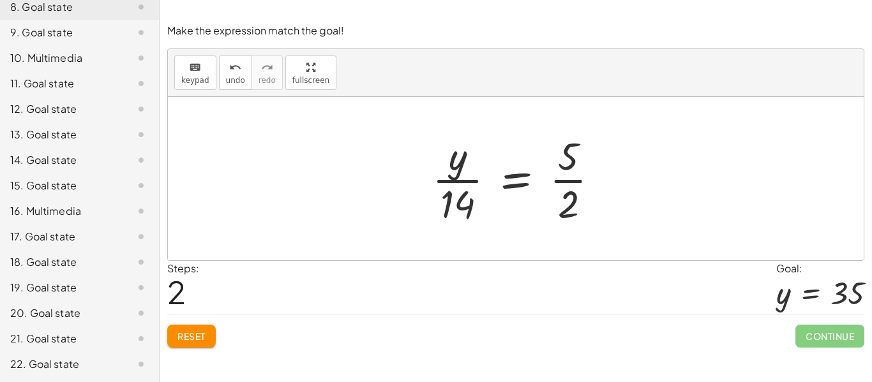
click at [653, 60] on div "keyboard keypad undo undo redo redo fullscreen" at bounding box center [516, 73] width 696 height 48
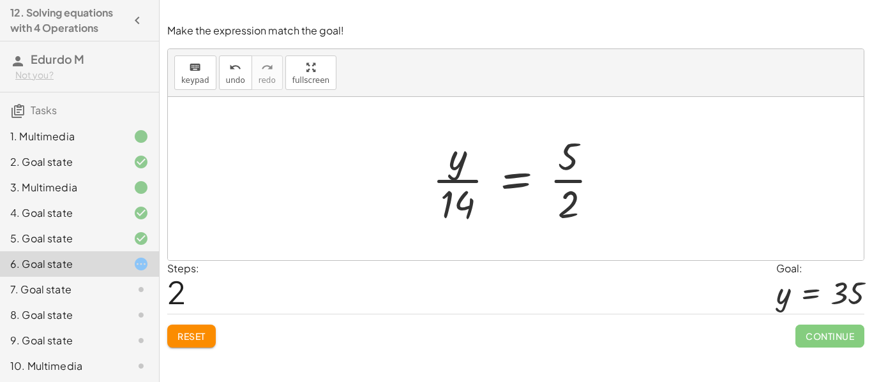
click at [130, 294] on div at bounding box center [131, 289] width 36 height 15
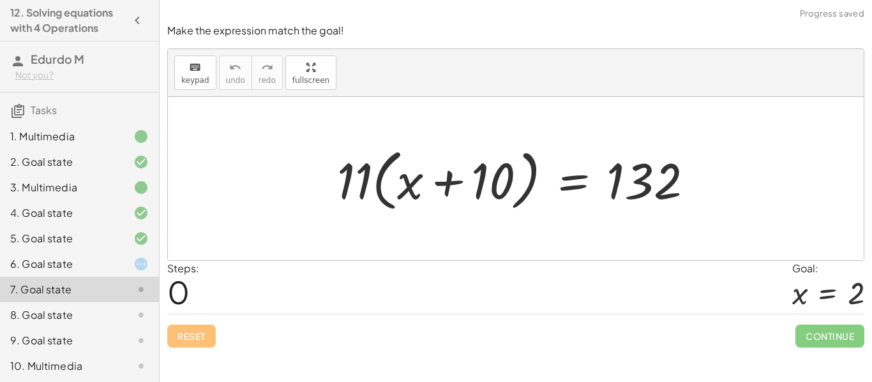
scroll to position [308, 0]
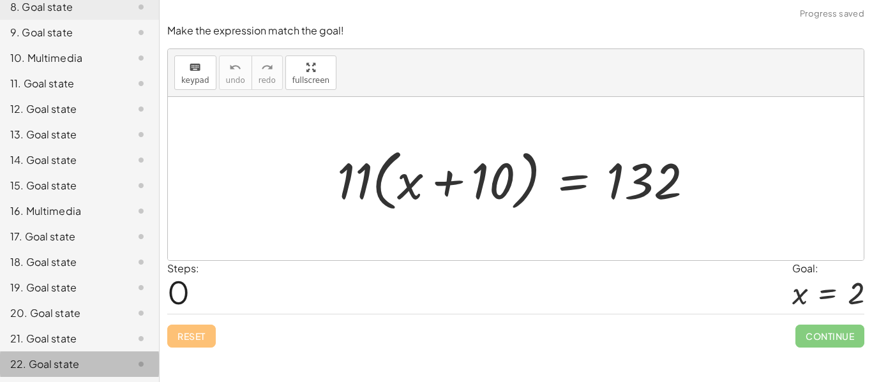
click at [134, 362] on icon at bounding box center [140, 364] width 15 height 15
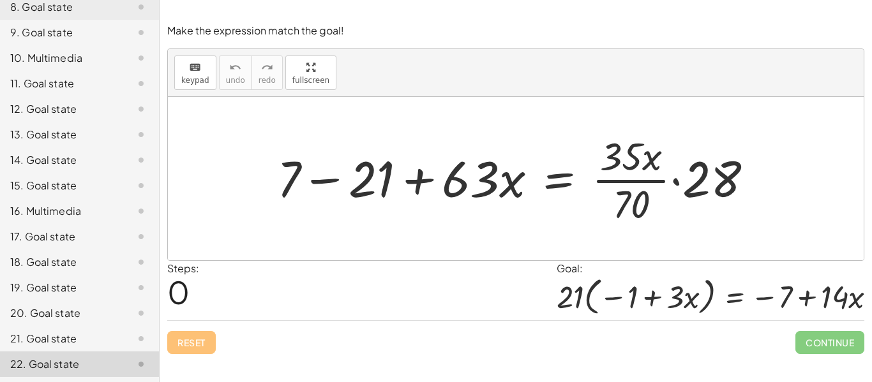
click at [136, 326] on div "21. Goal state" at bounding box center [79, 339] width 159 height 26
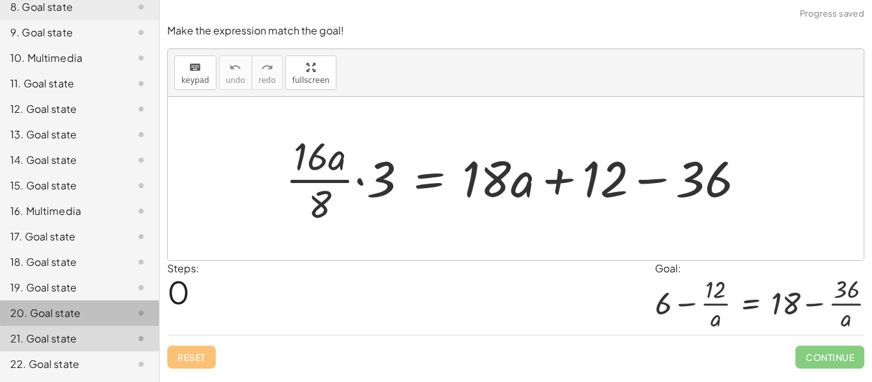
click at [129, 322] on div "20. Goal state" at bounding box center [79, 314] width 159 height 26
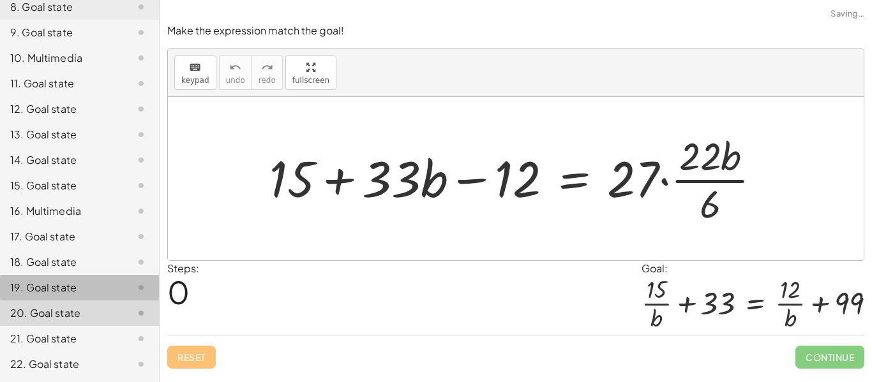
click at [117, 290] on div at bounding box center [131, 287] width 36 height 15
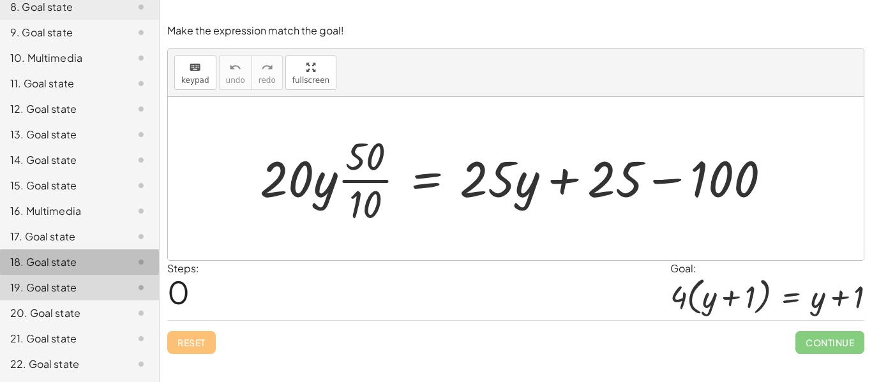
click at [111, 261] on div "18. Goal state" at bounding box center [61, 262] width 103 height 15
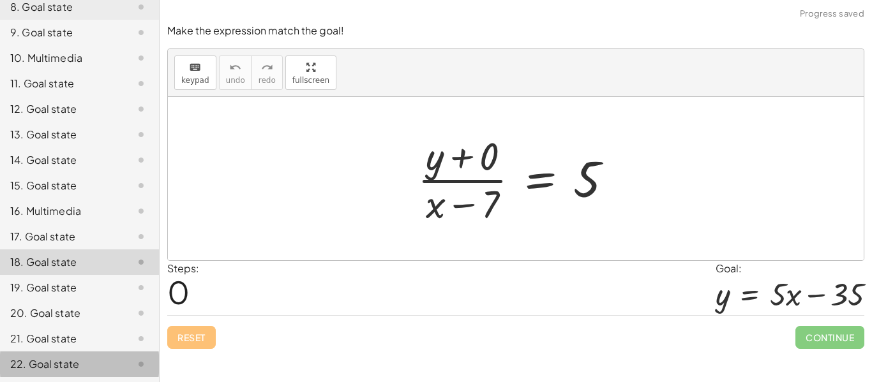
click at [116, 360] on div at bounding box center [131, 364] width 36 height 15
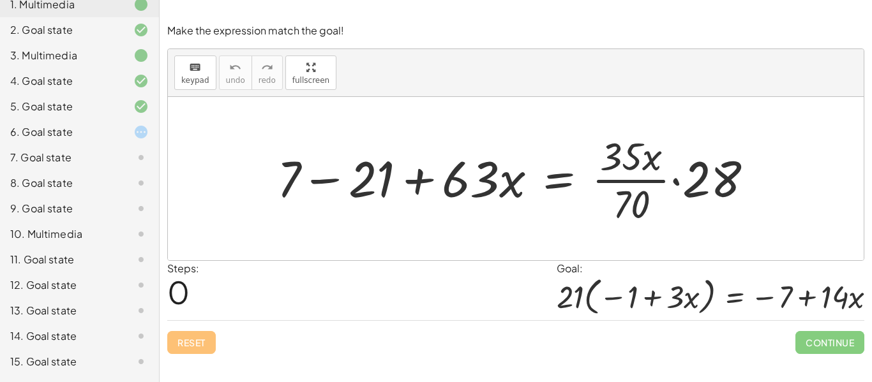
scroll to position [124, 0]
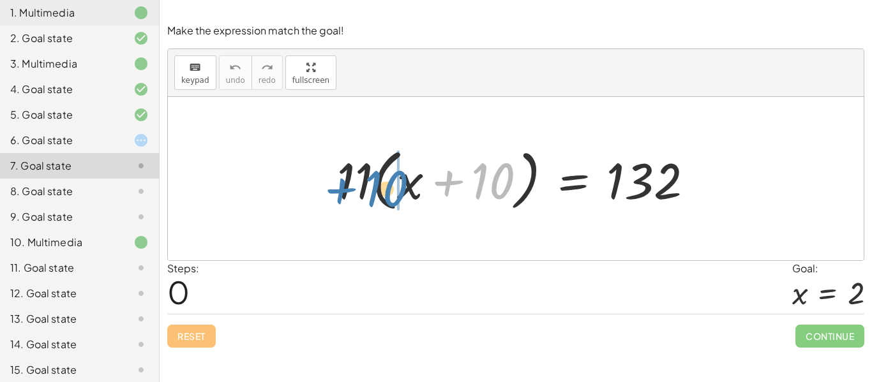
drag, startPoint x: 483, startPoint y: 193, endPoint x: 368, endPoint y: 194, distance: 114.9
click at [368, 194] on div at bounding box center [520, 178] width 379 height 73
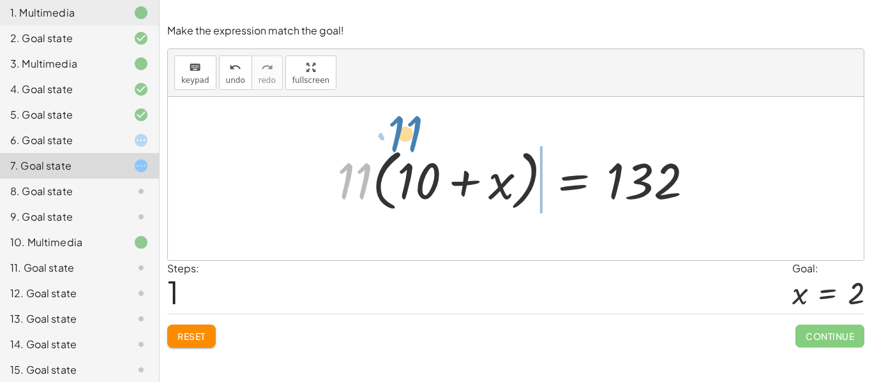
drag, startPoint x: 361, startPoint y: 169, endPoint x: 383, endPoint y: 131, distance: 43.5
drag, startPoint x: 352, startPoint y: 171, endPoint x: 639, endPoint y: 179, distance: 286.7
click at [639, 179] on div at bounding box center [520, 178] width 379 height 73
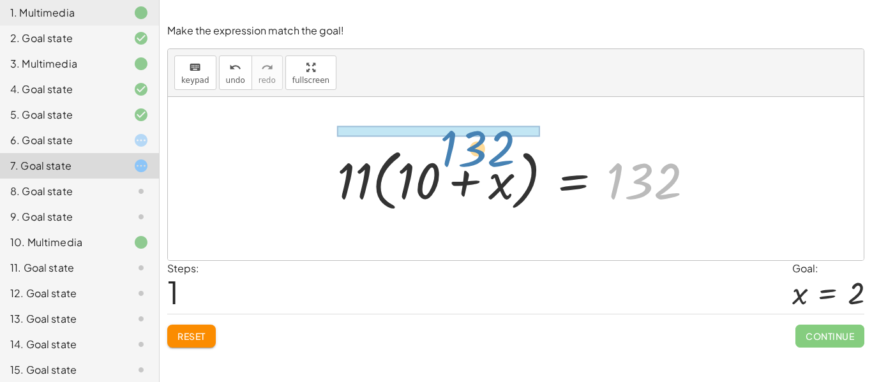
drag, startPoint x: 639, startPoint y: 179, endPoint x: 471, endPoint y: 146, distance: 171.1
click at [471, 146] on div at bounding box center [520, 178] width 379 height 73
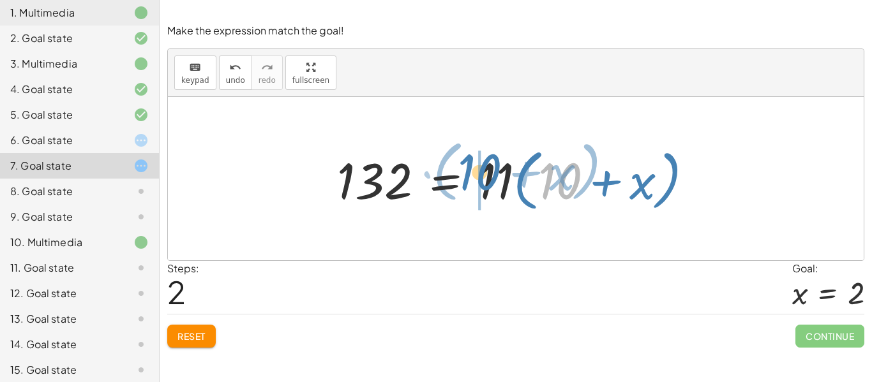
drag, startPoint x: 572, startPoint y: 181, endPoint x: 491, endPoint y: 172, distance: 81.5
click at [491, 172] on div at bounding box center [520, 178] width 379 height 73
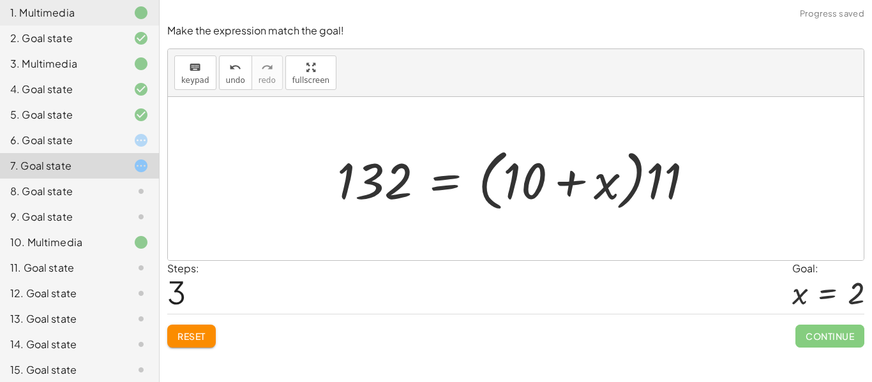
click at [664, 179] on div at bounding box center [520, 178] width 379 height 73
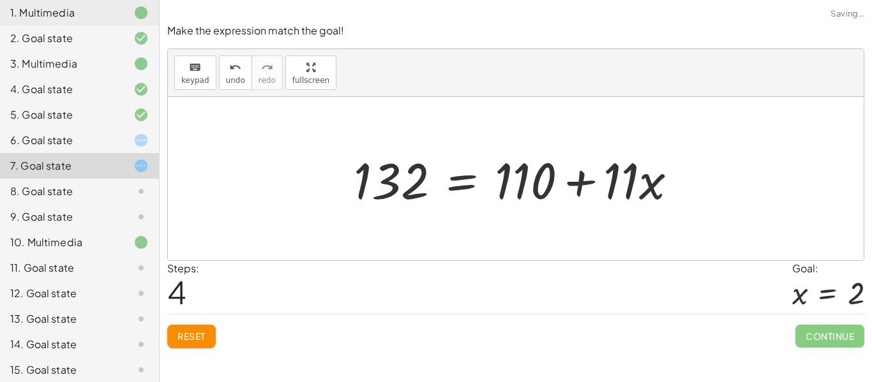
click at [553, 177] on div at bounding box center [520, 179] width 347 height 66
click at [392, 179] on div at bounding box center [520, 179] width 347 height 66
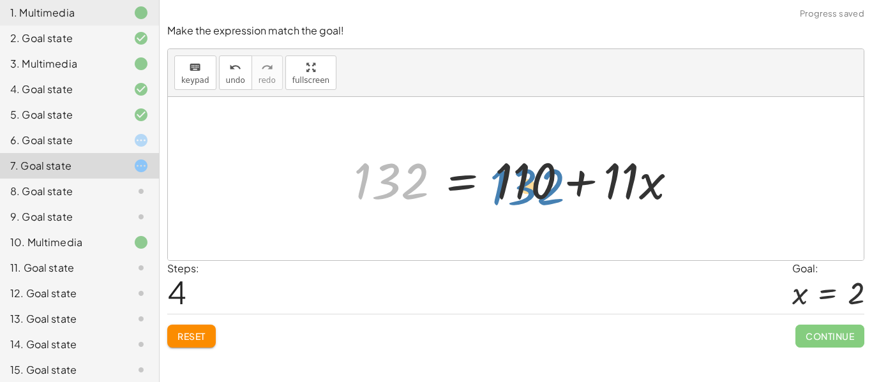
drag, startPoint x: 392, startPoint y: 179, endPoint x: 532, endPoint y: 184, distance: 139.8
click at [532, 184] on div at bounding box center [520, 179] width 347 height 66
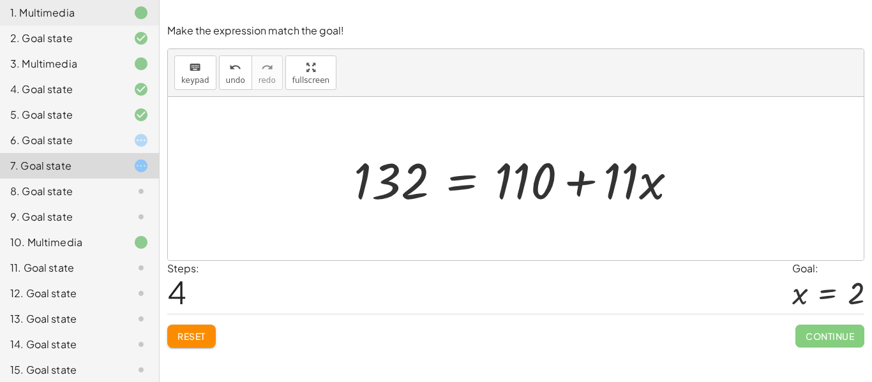
click at [629, 194] on div at bounding box center [520, 179] width 347 height 66
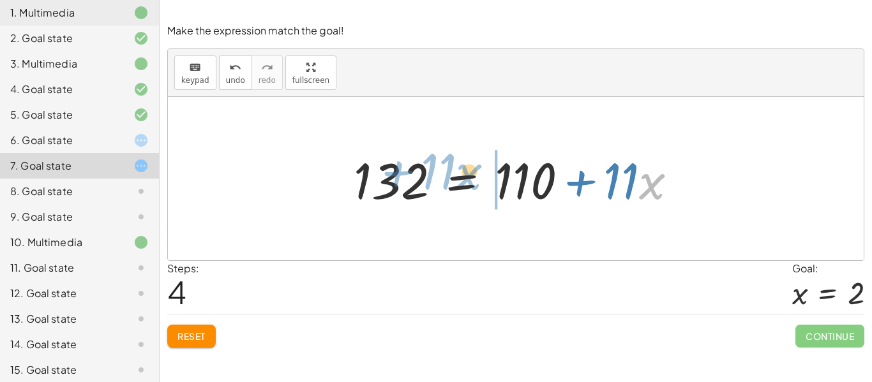
drag, startPoint x: 646, startPoint y: 195, endPoint x: 462, endPoint y: 188, distance: 184.6
click at [462, 188] on div at bounding box center [520, 179] width 347 height 66
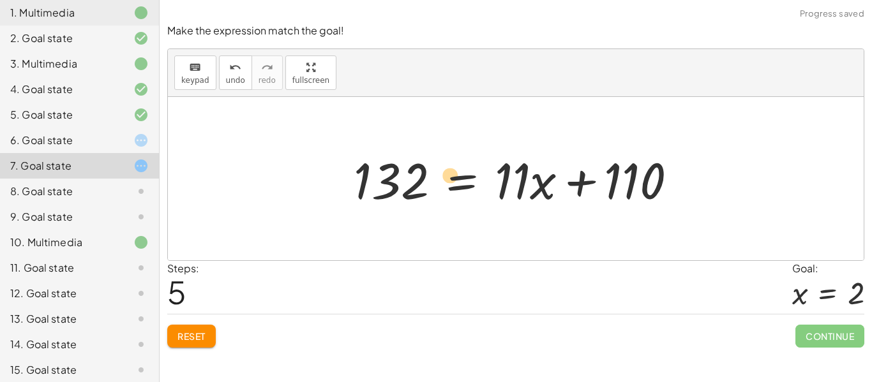
drag, startPoint x: 544, startPoint y: 190, endPoint x: 450, endPoint y: 186, distance: 94.6
click at [450, 186] on div at bounding box center [520, 179] width 347 height 66
drag, startPoint x: 537, startPoint y: 193, endPoint x: 428, endPoint y: 181, distance: 109.2
click at [428, 181] on div at bounding box center [520, 179] width 347 height 66
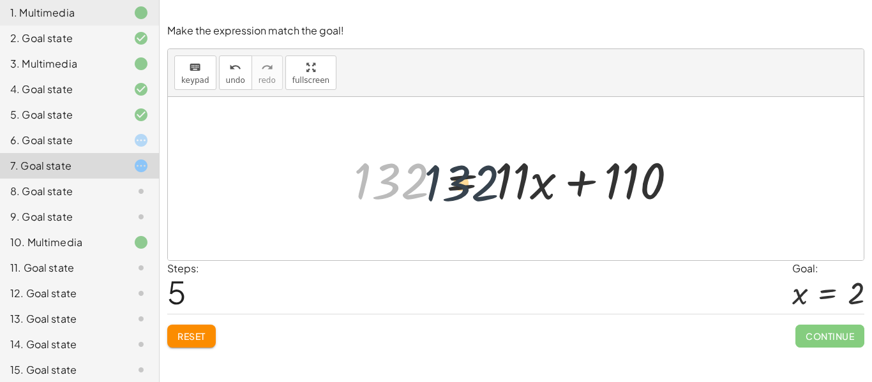
drag, startPoint x: 424, startPoint y: 179, endPoint x: 516, endPoint y: 181, distance: 91.9
click at [516, 181] on div at bounding box center [520, 179] width 347 height 66
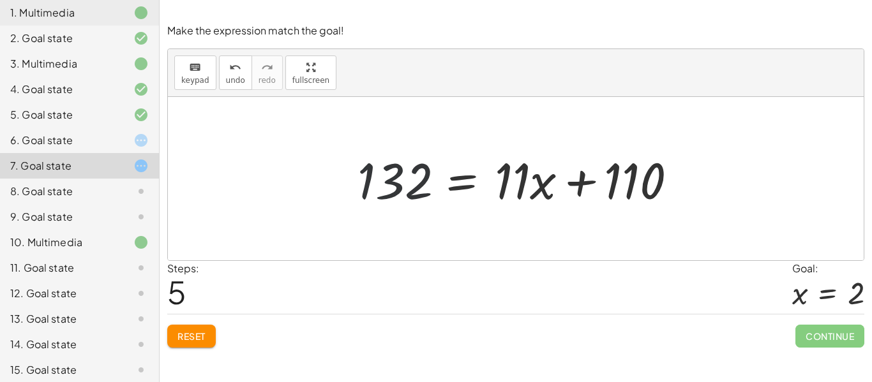
click at [516, 181] on div at bounding box center [520, 179] width 347 height 66
click at [556, 179] on div at bounding box center [520, 179] width 347 height 66
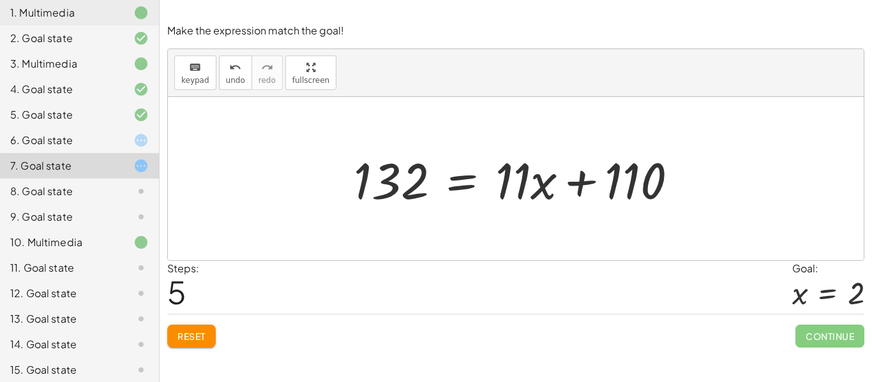
click at [556, 179] on div at bounding box center [520, 179] width 347 height 66
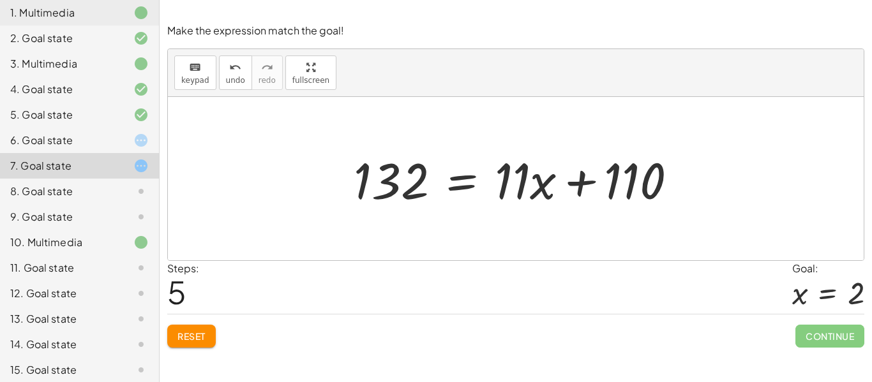
click at [78, 136] on div "6. Goal state" at bounding box center [61, 140] width 103 height 15
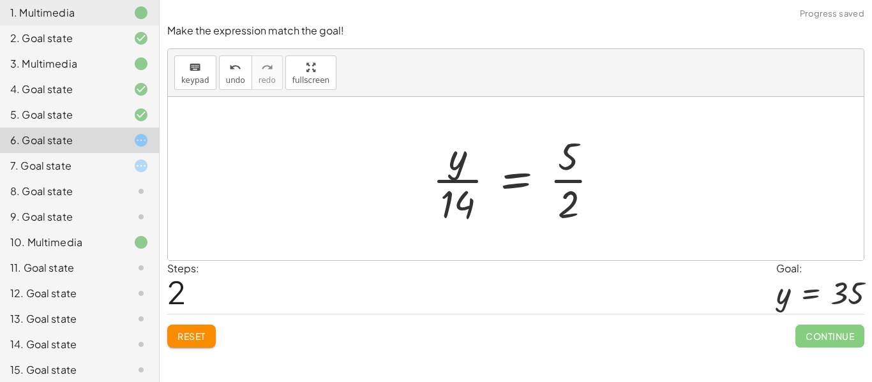
click at [435, 189] on div at bounding box center [521, 179] width 190 height 98
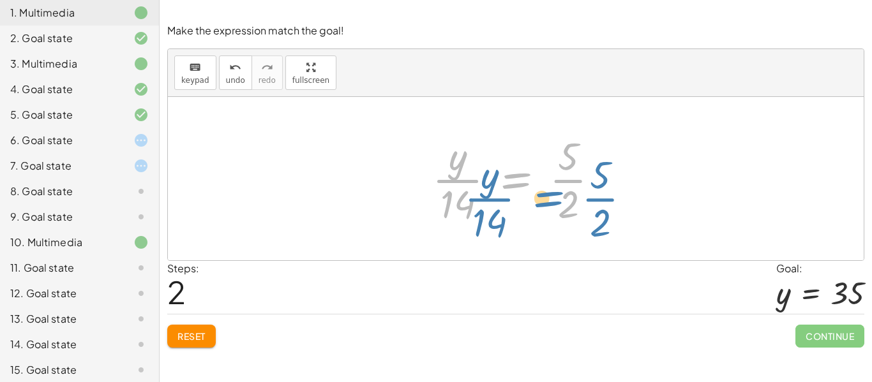
drag, startPoint x: 532, startPoint y: 197, endPoint x: 563, endPoint y: 216, distance: 36.9
click at [563, 216] on div at bounding box center [521, 179] width 190 height 98
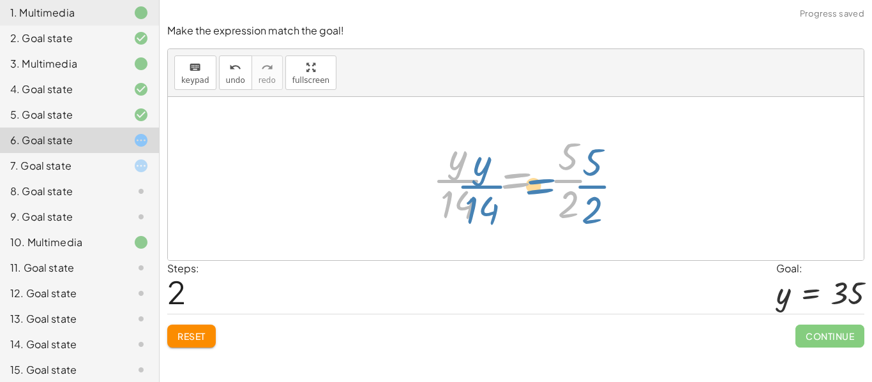
drag, startPoint x: 523, startPoint y: 194, endPoint x: 546, endPoint y: 200, distance: 24.3
click at [546, 200] on div at bounding box center [521, 179] width 190 height 98
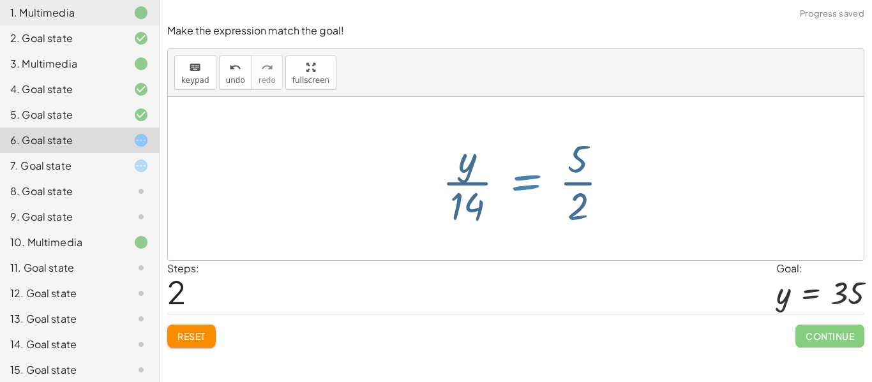
click at [546, 200] on div at bounding box center [521, 179] width 190 height 98
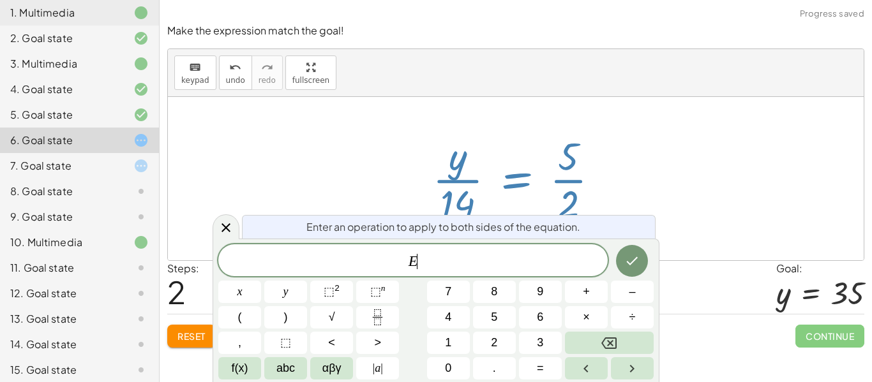
scroll to position [1, 0]
click at [634, 104] on div at bounding box center [516, 178] width 696 height 163
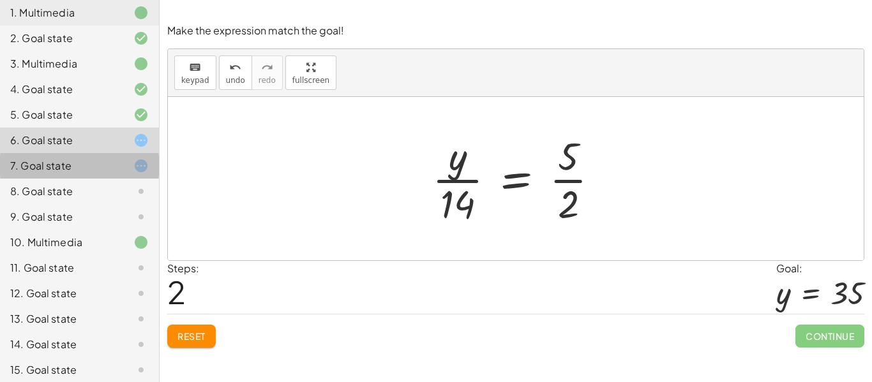
click at [87, 158] on div "7. Goal state" at bounding box center [61, 165] width 103 height 15
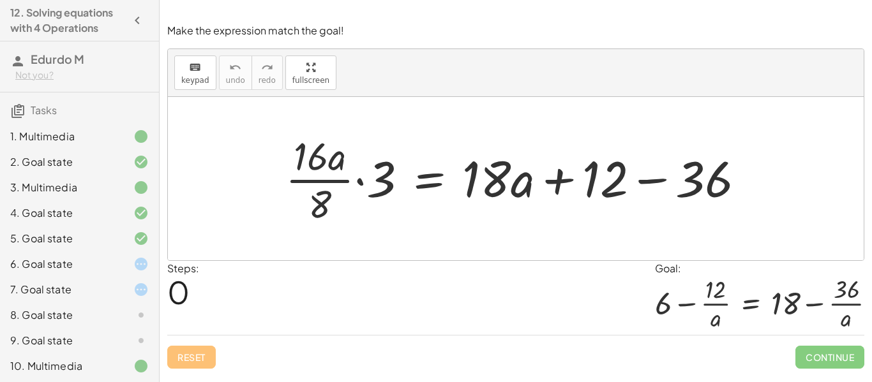
scroll to position [308, 0]
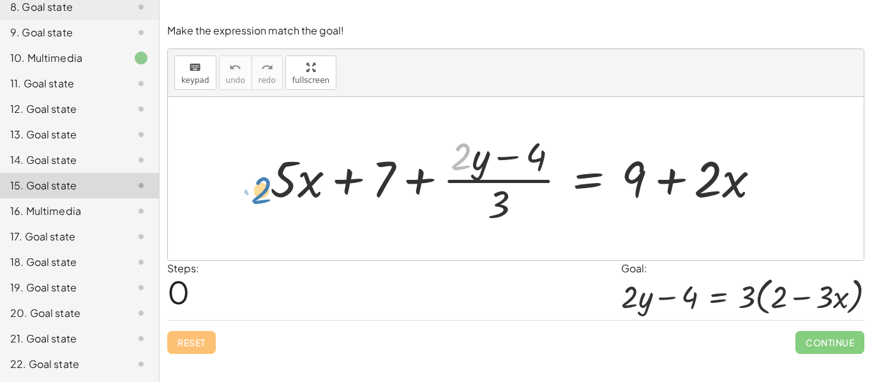
drag, startPoint x: 472, startPoint y: 146, endPoint x: 262, endPoint y: 173, distance: 211.7
click at [262, 173] on div "· 2 + · y + · 5 · x + 7 + · ( + · 2 · y − 4 ) · 3 = + 9 + · 2 · x" at bounding box center [515, 178] width 529 height 105
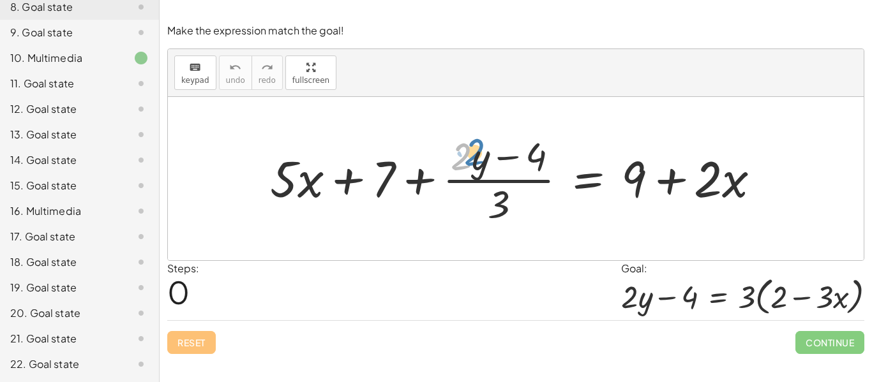
drag, startPoint x: 457, startPoint y: 149, endPoint x: 473, endPoint y: 145, distance: 16.3
click at [473, 145] on div at bounding box center [520, 179] width 513 height 98
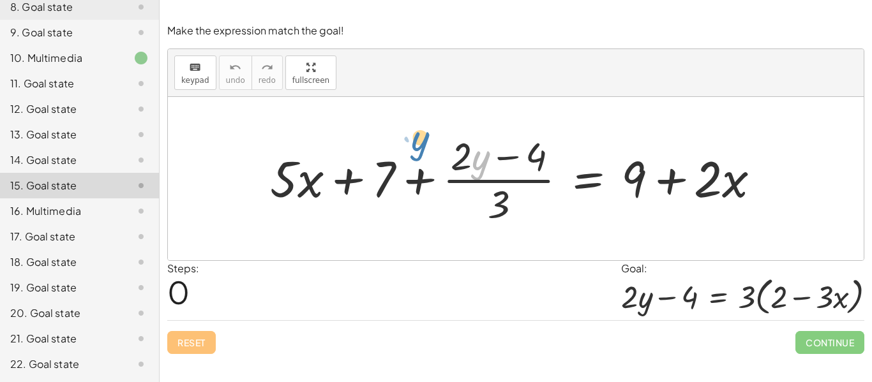
drag, startPoint x: 488, startPoint y: 156, endPoint x: 428, endPoint y: 137, distance: 63.6
click at [428, 137] on div at bounding box center [520, 179] width 513 height 98
click at [473, 160] on div at bounding box center [520, 179] width 513 height 98
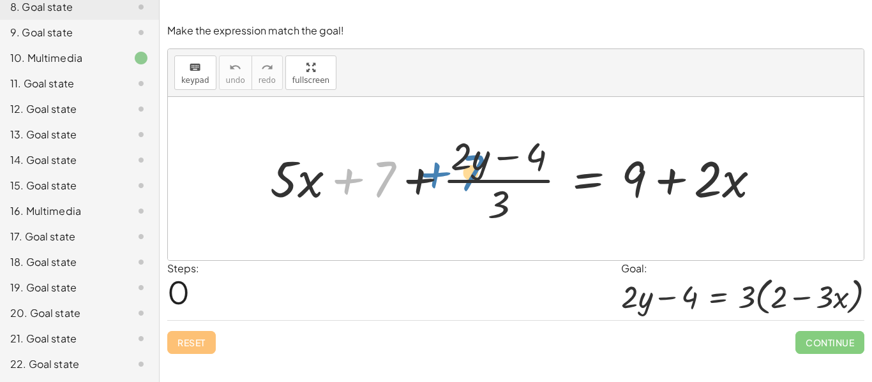
drag, startPoint x: 374, startPoint y: 194, endPoint x: 461, endPoint y: 188, distance: 87.6
click at [461, 188] on div at bounding box center [520, 179] width 513 height 98
click at [386, 181] on div at bounding box center [520, 179] width 513 height 98
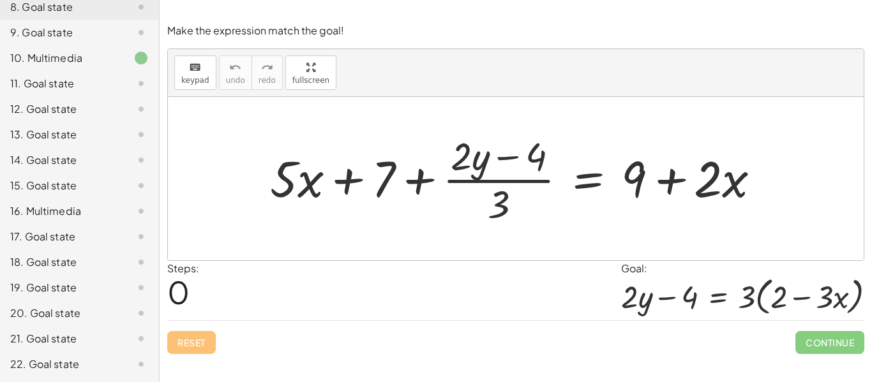
click at [386, 181] on div at bounding box center [520, 179] width 513 height 98
click at [428, 176] on div at bounding box center [520, 179] width 513 height 98
click at [472, 177] on div at bounding box center [520, 179] width 513 height 98
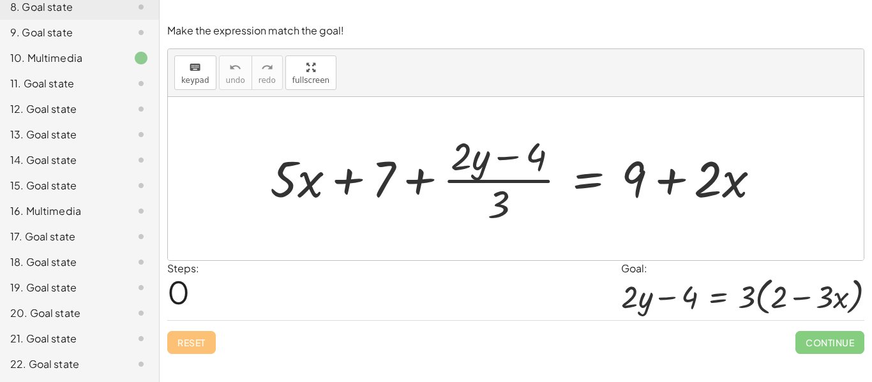
click at [472, 177] on div at bounding box center [520, 179] width 513 height 98
click at [710, 207] on div at bounding box center [520, 179] width 513 height 98
click at [697, 193] on div at bounding box center [520, 179] width 513 height 98
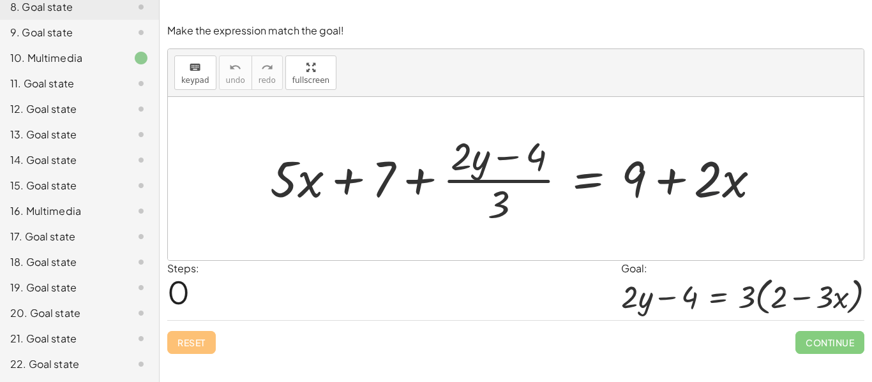
click at [697, 193] on div at bounding box center [520, 179] width 513 height 98
click at [670, 183] on div at bounding box center [520, 179] width 513 height 98
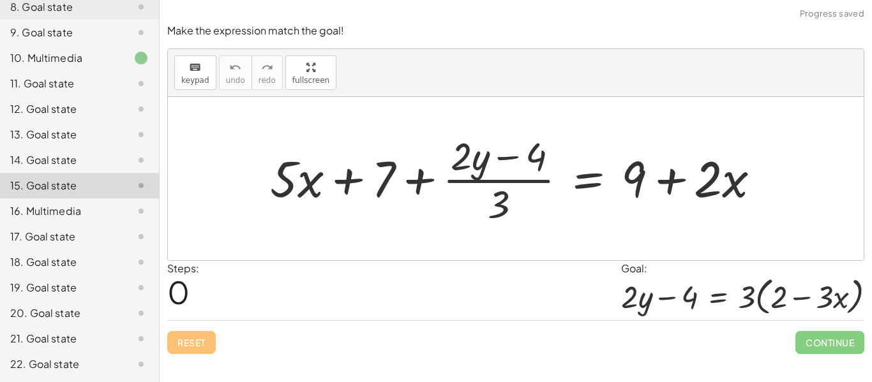
click at [592, 179] on div at bounding box center [520, 179] width 513 height 98
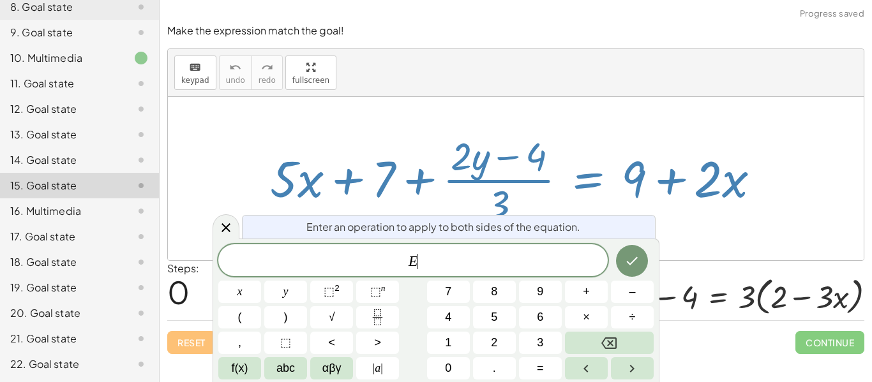
scroll to position [1, 0]
click at [575, 179] on div at bounding box center [520, 179] width 513 height 98
click at [228, 220] on icon at bounding box center [225, 227] width 15 height 15
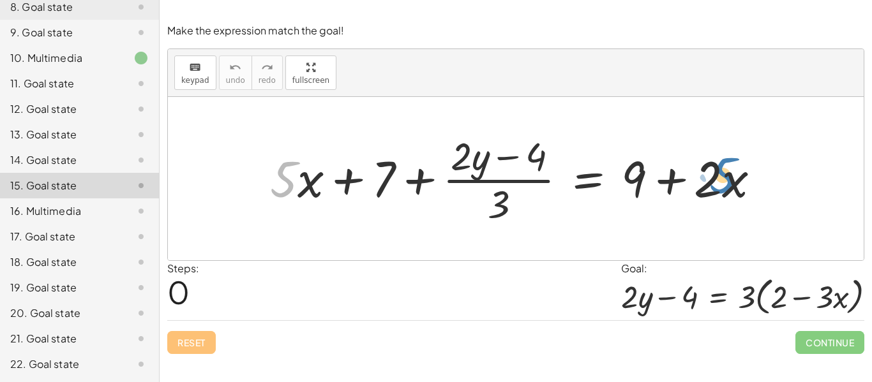
drag, startPoint x: 281, startPoint y: 196, endPoint x: 722, endPoint y: 193, distance: 441.6
click at [722, 193] on div at bounding box center [520, 179] width 513 height 98
drag, startPoint x: 709, startPoint y: 181, endPoint x: 739, endPoint y: 180, distance: 30.0
click at [739, 180] on div at bounding box center [520, 179] width 513 height 98
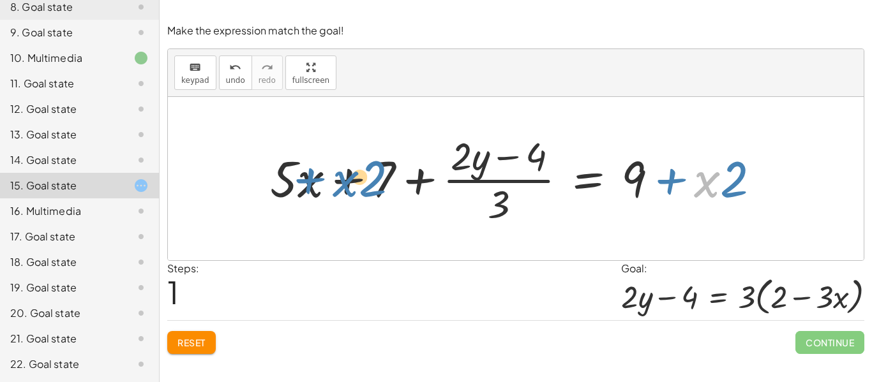
drag, startPoint x: 706, startPoint y: 184, endPoint x: 347, endPoint y: 186, distance: 358.6
click at [347, 186] on div at bounding box center [520, 179] width 513 height 98
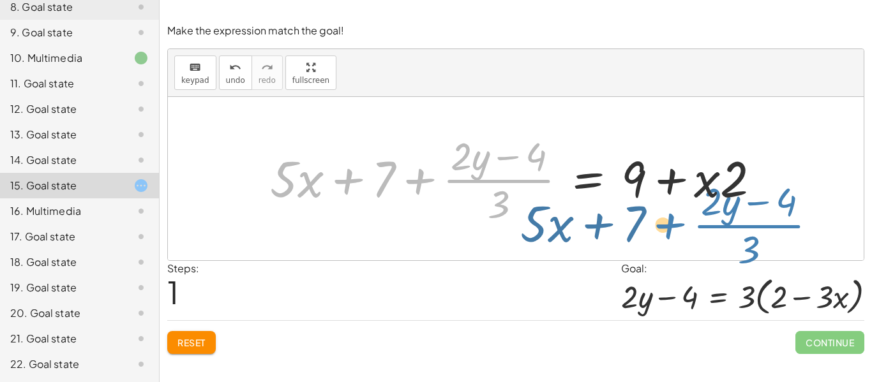
drag, startPoint x: 422, startPoint y: 185, endPoint x: 672, endPoint y: 230, distance: 253.6
click at [672, 230] on div "+ · 5 · x + 7 + · ( + · 2 · y − 4 ) · 3 = + 9 + · 2 · x + · ( + · 2 · y − 4 ) ·…" at bounding box center [515, 178] width 529 height 105
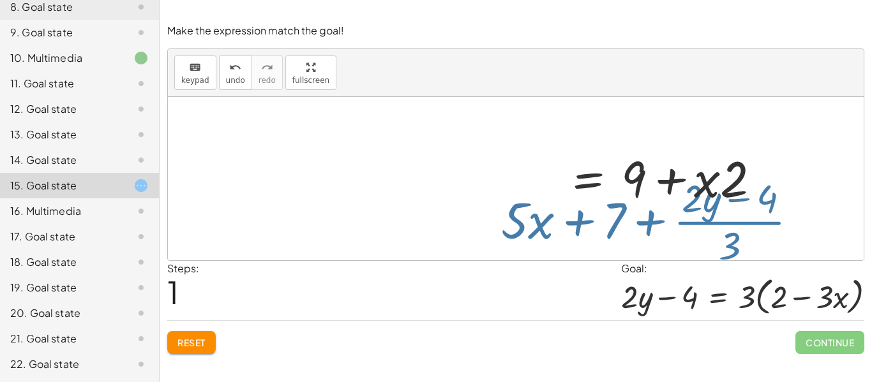
click at [672, 228] on div "+ · 5 · x + 7 + · ( + · 2 · y − 4 ) · 3 = + 9 + · 2 · x + · ( + · 2 · y − 4 ) ·…" at bounding box center [515, 178] width 529 height 105
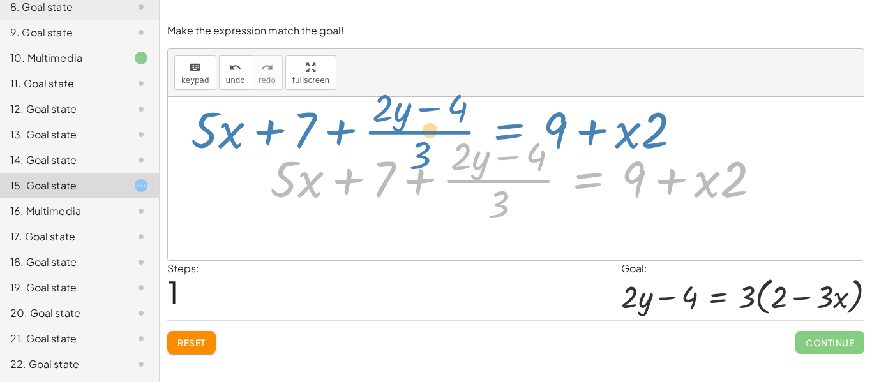
drag, startPoint x: 591, startPoint y: 170, endPoint x: 511, endPoint y: 122, distance: 93.4
click at [511, 122] on div "+ · 5 · x + 7 + · ( + · 2 · y − 4 ) · 3 = + 9 + · 2 · x + · 5 · x + 7 + · ( + ·…" at bounding box center [516, 178] width 696 height 163
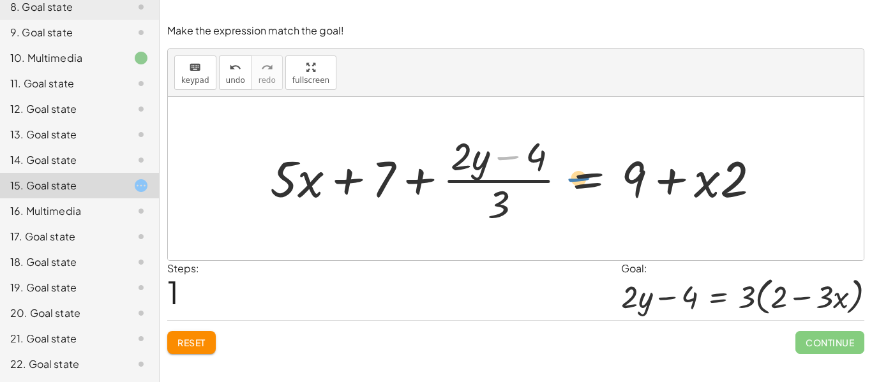
drag, startPoint x: 516, startPoint y: 142, endPoint x: 586, endPoint y: 163, distance: 73.3
click at [586, 163] on div at bounding box center [520, 179] width 513 height 98
click at [529, 163] on div at bounding box center [520, 179] width 513 height 98
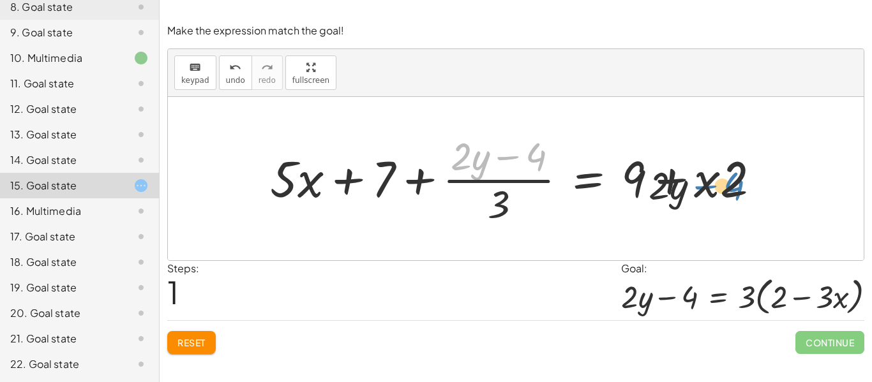
drag, startPoint x: 516, startPoint y: 156, endPoint x: 712, endPoint y: 184, distance: 197.9
click at [712, 184] on div at bounding box center [520, 179] width 513 height 98
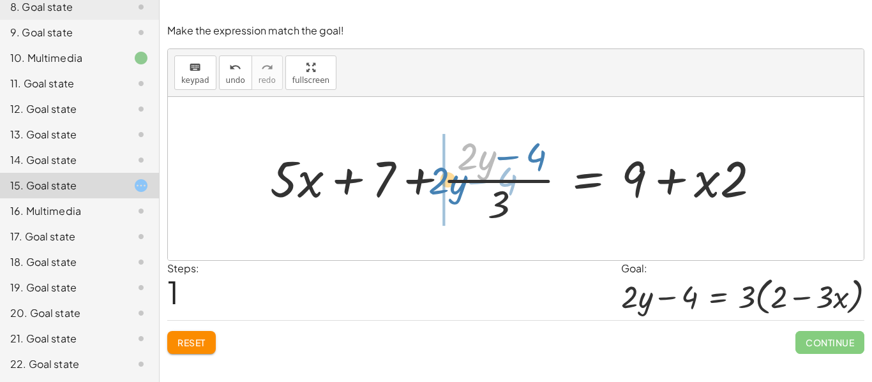
drag, startPoint x: 477, startPoint y: 164, endPoint x: 447, endPoint y: 189, distance: 39.0
click at [447, 189] on div at bounding box center [520, 179] width 513 height 98
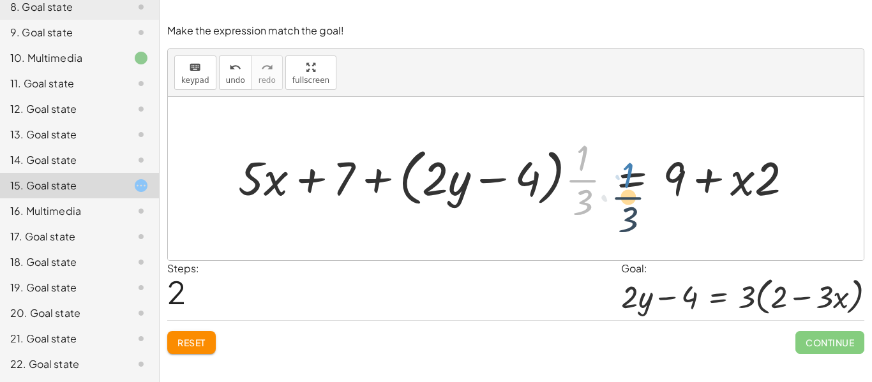
drag, startPoint x: 578, startPoint y: 160, endPoint x: 623, endPoint y: 177, distance: 48.5
click at [623, 177] on div at bounding box center [521, 179] width 578 height 92
drag, startPoint x: 583, startPoint y: 211, endPoint x: 665, endPoint y: 180, distance: 87.2
click at [665, 180] on div at bounding box center [521, 179] width 578 height 92
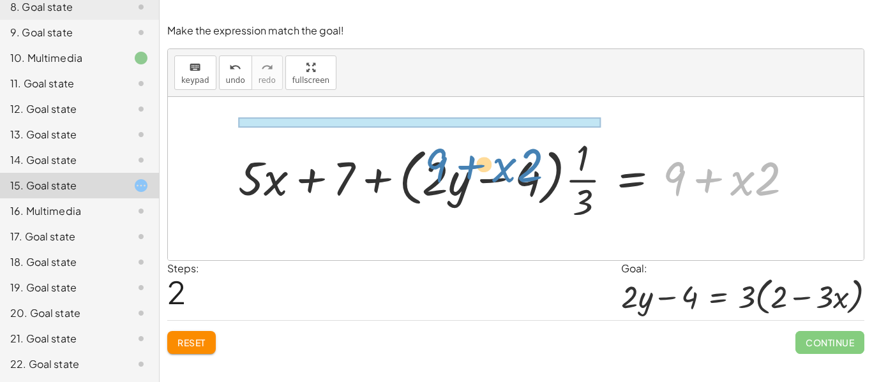
drag, startPoint x: 710, startPoint y: 186, endPoint x: 472, endPoint y: 175, distance: 238.3
click at [472, 175] on div at bounding box center [521, 179] width 578 height 92
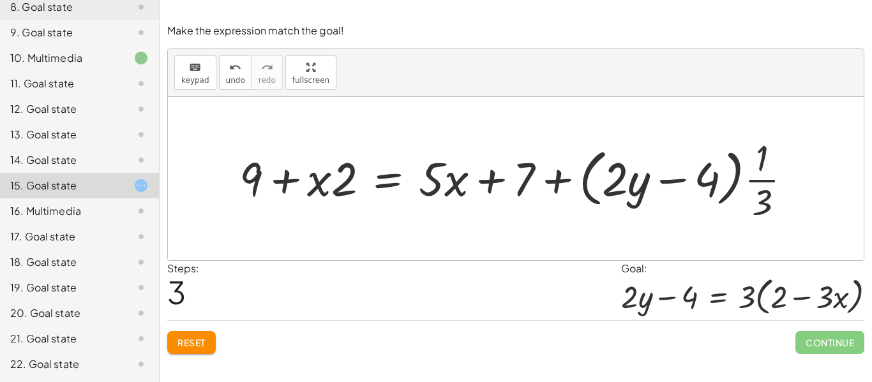
click at [766, 188] on div at bounding box center [521, 179] width 576 height 92
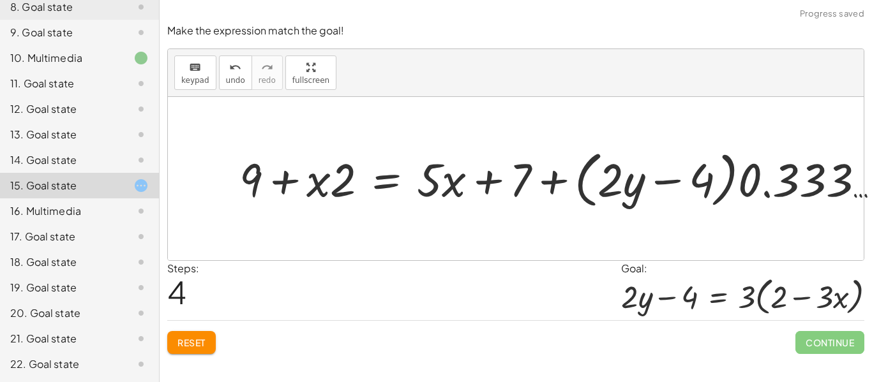
click at [775, 188] on div at bounding box center [542, 178] width 579 height 59
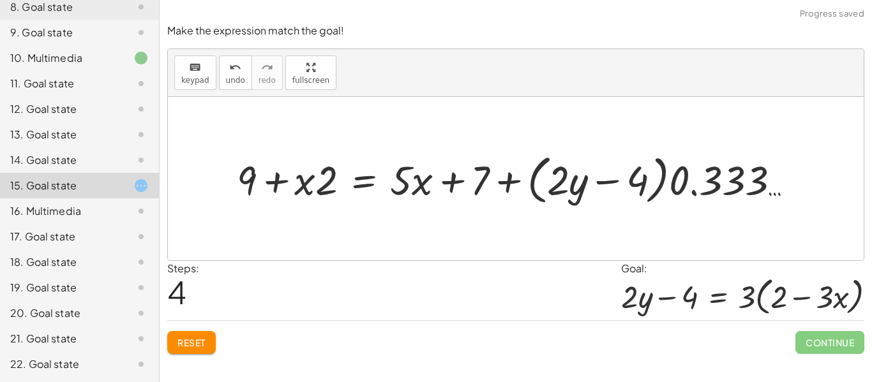
click at [775, 188] on div at bounding box center [519, 178] width 579 height 59
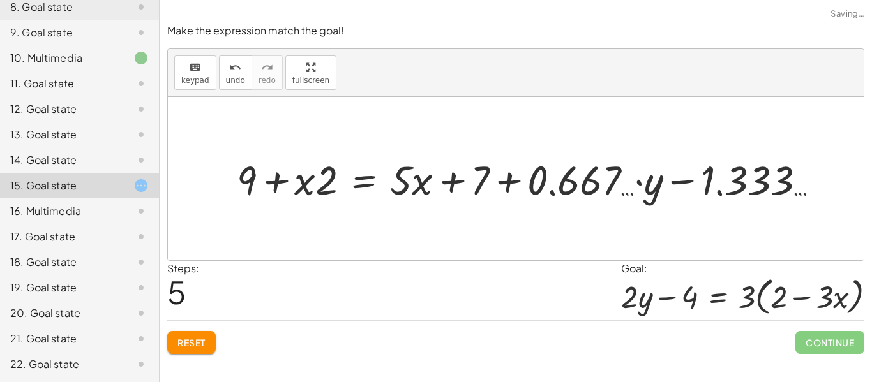
click at [775, 191] on div at bounding box center [533, 179] width 606 height 54
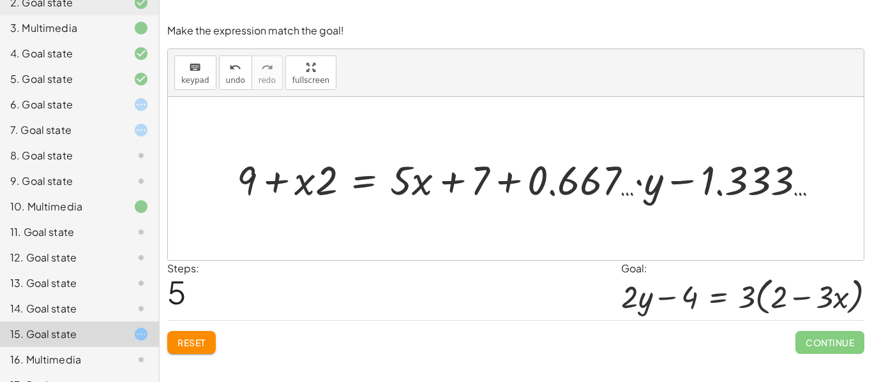
scroll to position [145, 0]
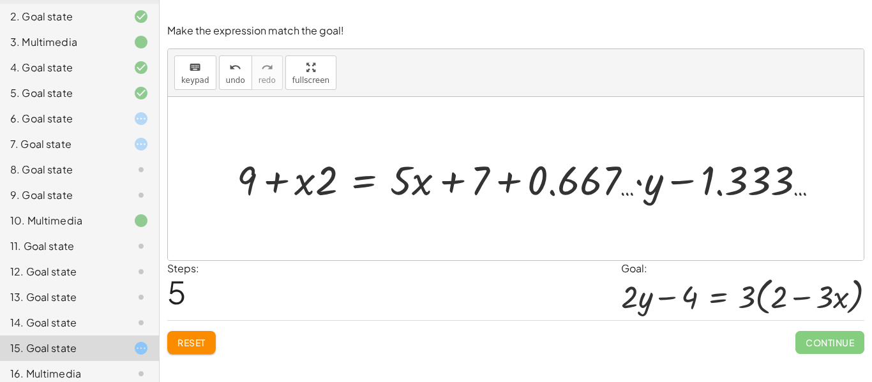
click at [123, 207] on div "9. Goal state" at bounding box center [79, 196] width 159 height 26
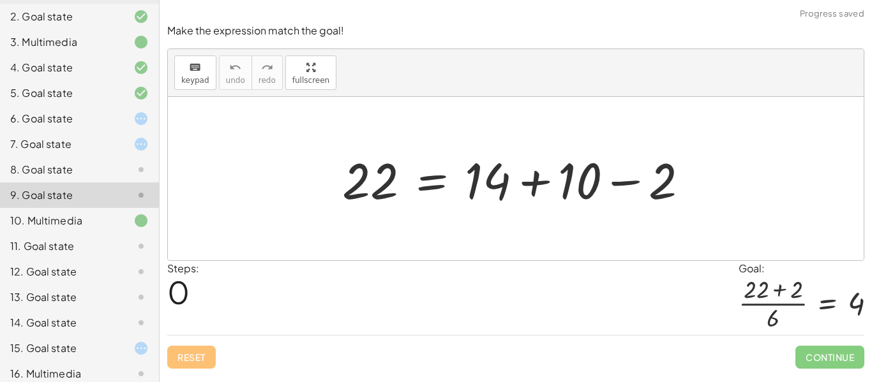
click at [110, 192] on div "9. Goal state" at bounding box center [61, 195] width 103 height 15
click at [105, 175] on div "8. Goal state" at bounding box center [61, 169] width 103 height 15
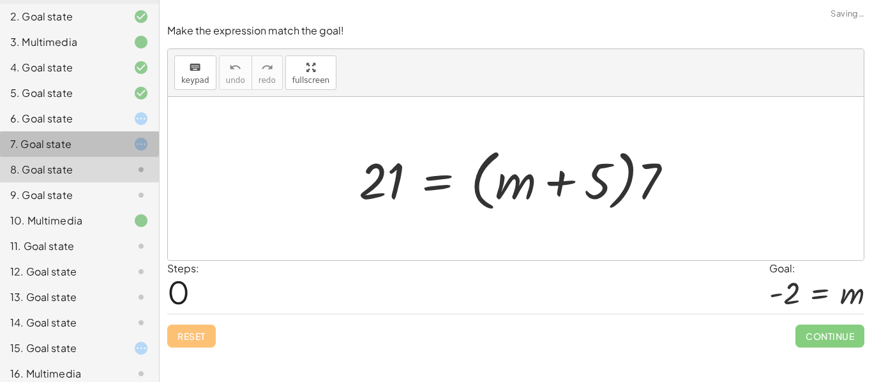
click at [83, 153] on div "7. Goal state" at bounding box center [79, 144] width 159 height 26
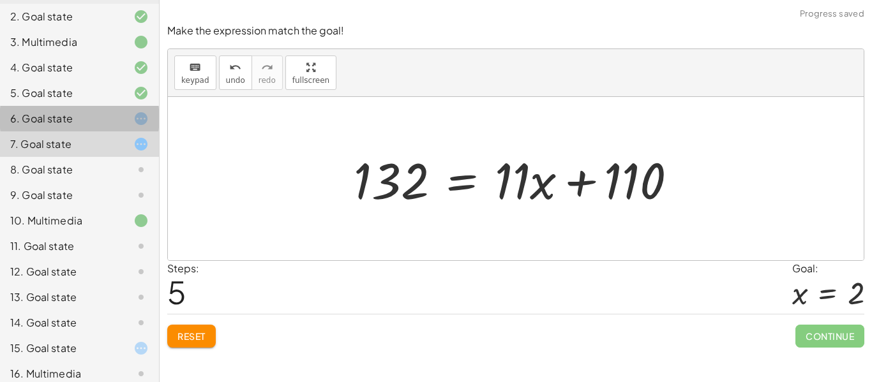
click at [100, 124] on div "6. Goal state" at bounding box center [61, 118] width 103 height 15
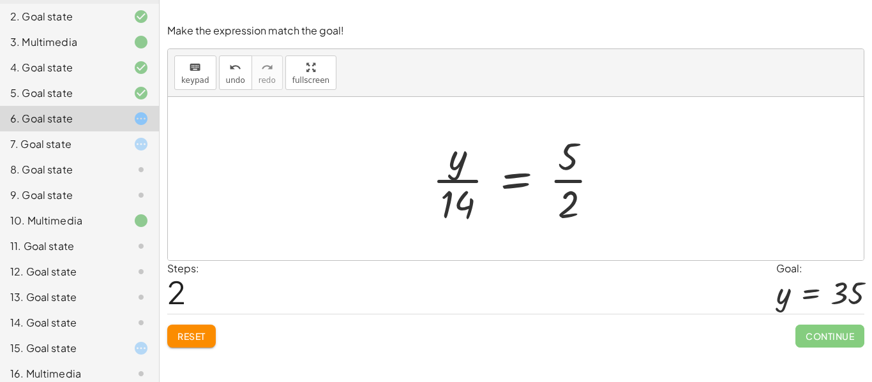
click at [529, 187] on div at bounding box center [521, 179] width 190 height 98
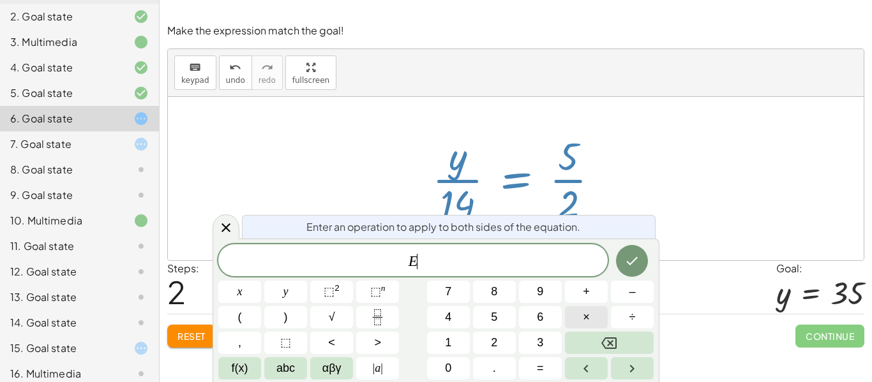
click at [580, 311] on button "×" at bounding box center [586, 317] width 43 height 22
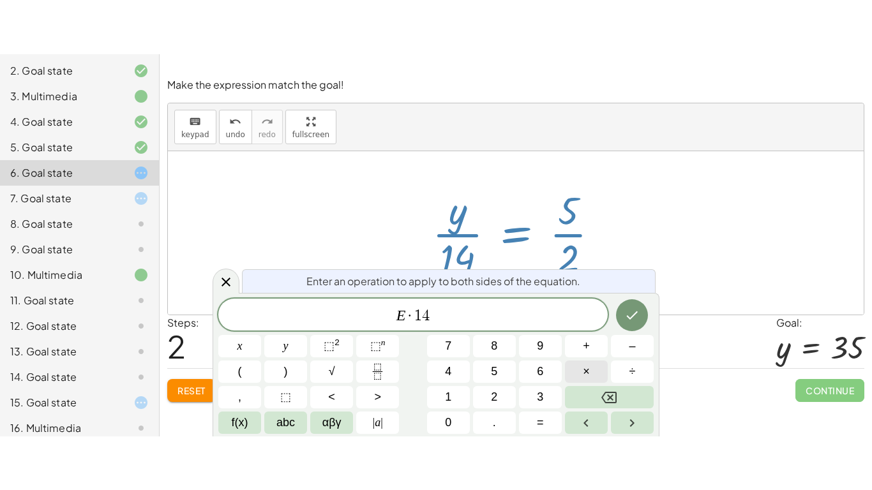
scroll to position [4, 0]
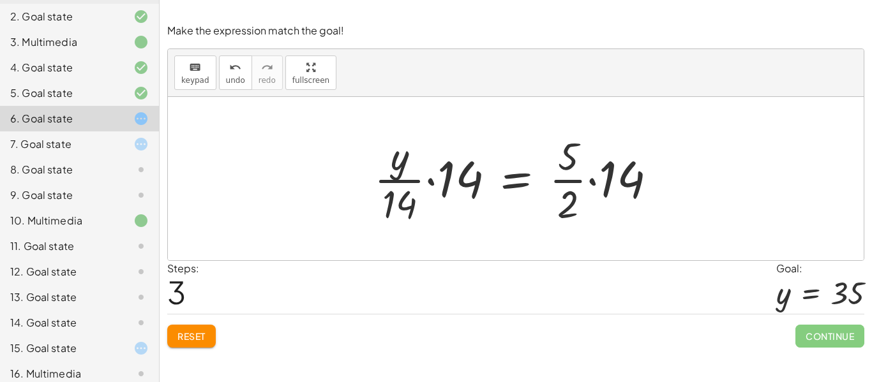
click at [431, 180] on div at bounding box center [521, 179] width 306 height 98
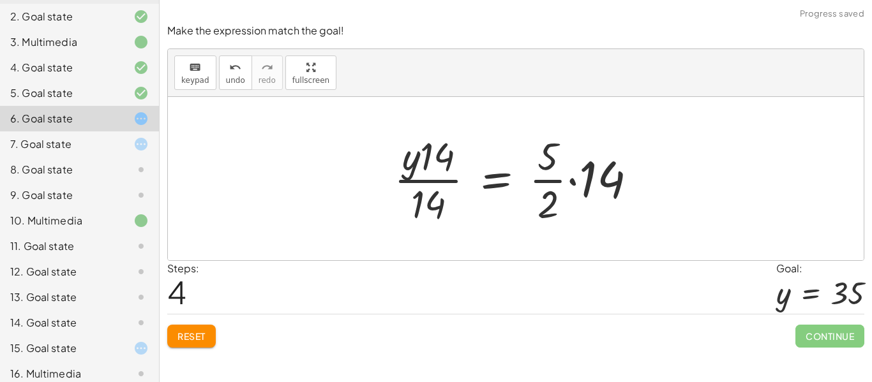
click at [569, 183] on div at bounding box center [519, 179] width 265 height 98
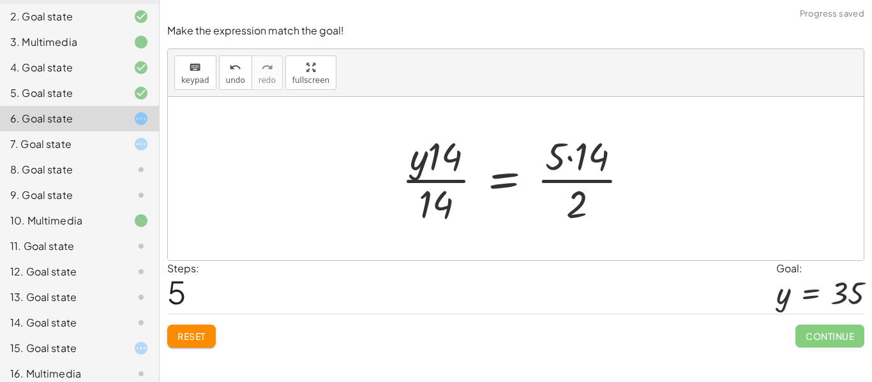
click at [424, 174] on div at bounding box center [520, 179] width 251 height 98
click at [438, 206] on div at bounding box center [520, 179] width 251 height 98
drag, startPoint x: 438, startPoint y: 205, endPoint x: 438, endPoint y: 154, distance: 51.1
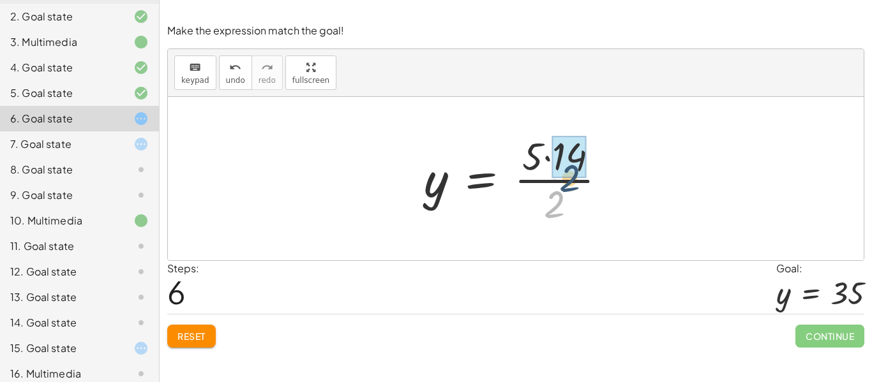
drag, startPoint x: 552, startPoint y: 213, endPoint x: 565, endPoint y: 181, distance: 34.4
click at [565, 181] on div at bounding box center [520, 179] width 206 height 98
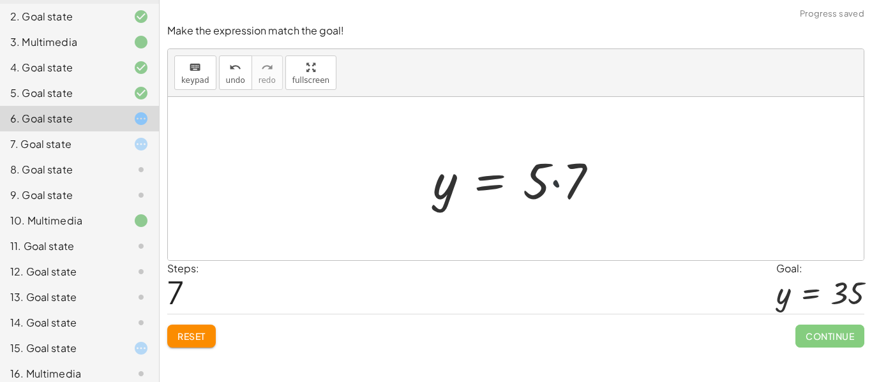
drag, startPoint x: 553, startPoint y: 184, endPoint x: 576, endPoint y: 190, distance: 24.3
click at [576, 190] on div at bounding box center [520, 179] width 188 height 66
drag, startPoint x: 576, startPoint y: 190, endPoint x: 553, endPoint y: 186, distance: 23.9
click at [553, 186] on div at bounding box center [520, 179] width 188 height 66
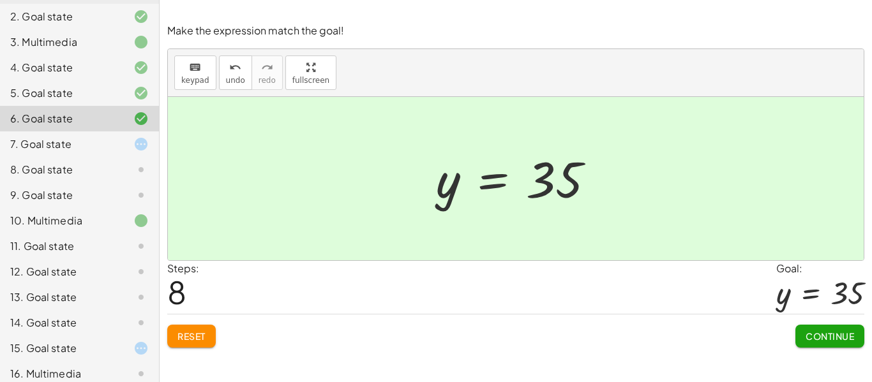
click at [842, 347] on button "Continue" at bounding box center [829, 336] width 69 height 23
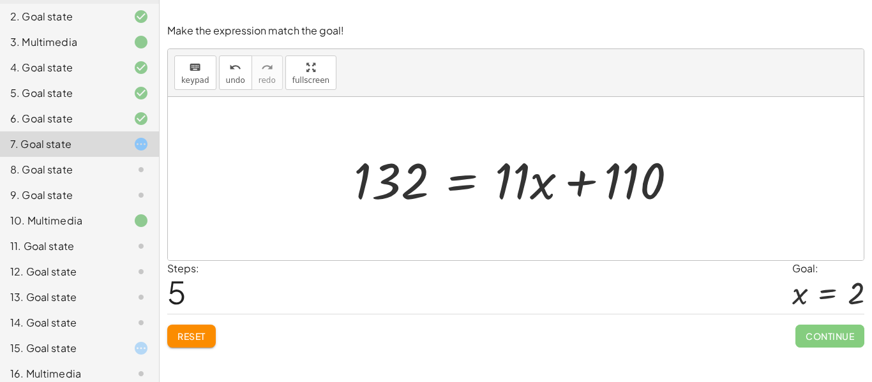
click at [188, 333] on span "Reset" at bounding box center [191, 336] width 28 height 11
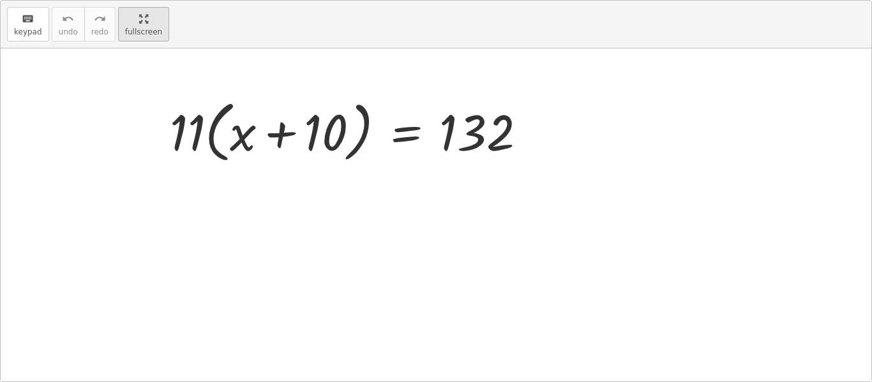
click at [300, 133] on div "keyboard keypad undo undo redo redo fullscreen · 11 · ( + x + 10 ) = 132 ×" at bounding box center [436, 191] width 870 height 381
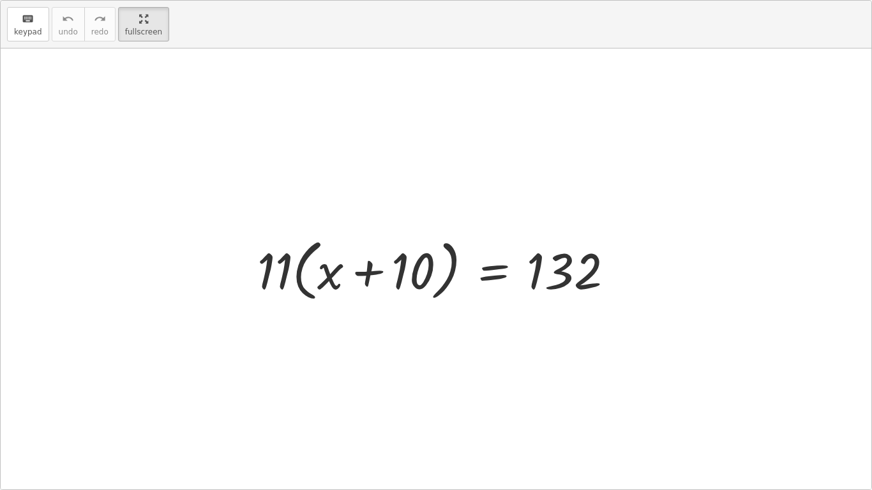
click at [278, 258] on div at bounding box center [440, 268] width 379 height 73
click at [312, 264] on div at bounding box center [440, 268] width 379 height 73
click at [318, 266] on div at bounding box center [440, 268] width 379 height 73
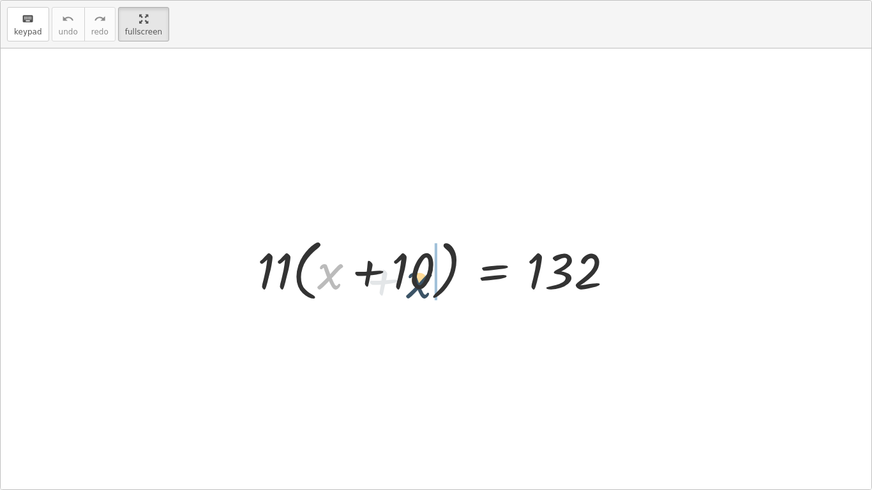
drag, startPoint x: 318, startPoint y: 266, endPoint x: 408, endPoint y: 275, distance: 90.4
click at [408, 275] on div at bounding box center [440, 268] width 379 height 73
click at [314, 274] on div at bounding box center [440, 268] width 379 height 73
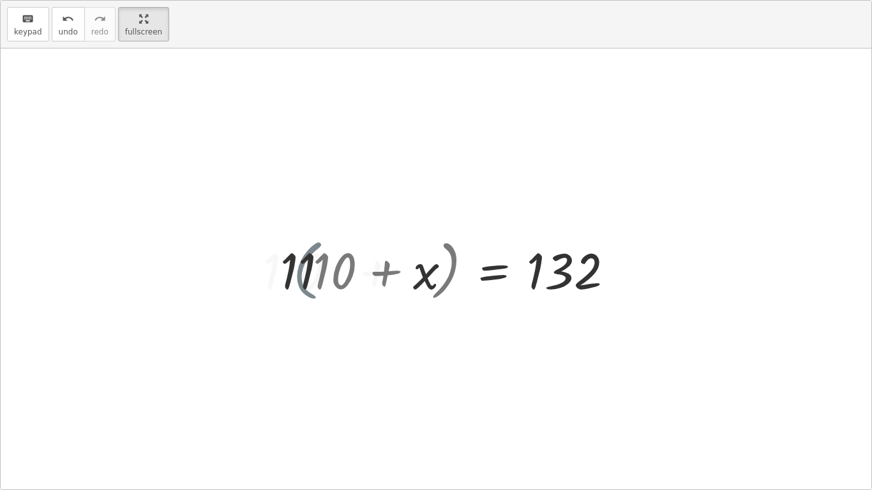
click at [314, 274] on div at bounding box center [457, 269] width 347 height 66
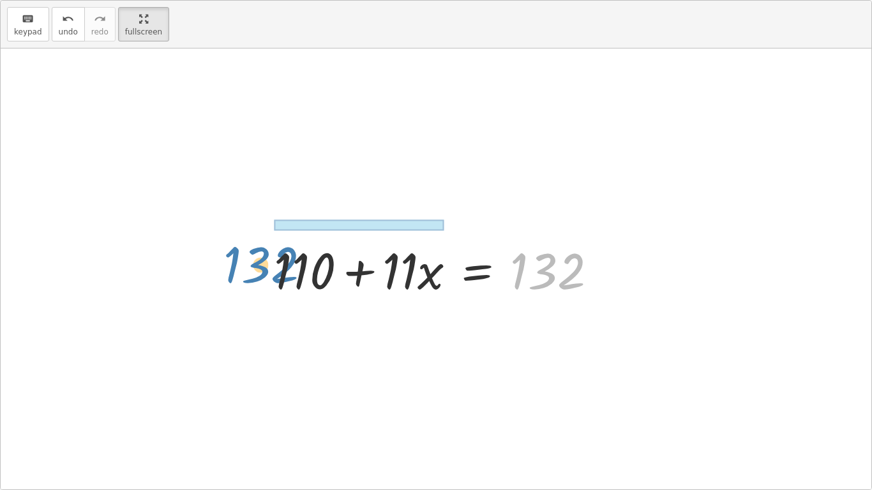
drag, startPoint x: 518, startPoint y: 255, endPoint x: 232, endPoint y: 250, distance: 286.6
click at [232, 250] on div "· 11 · ( + x + 10 ) = 132 · 11 · ( + 10 + x ) = 132 132 x = 132 + 110 + · 11 ·" at bounding box center [436, 268] width 870 height 441
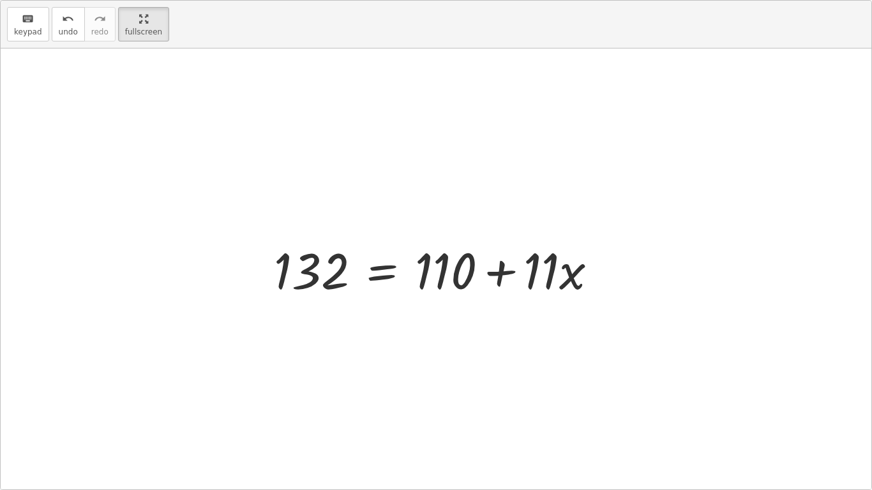
click at [393, 265] on div at bounding box center [440, 269] width 347 height 66
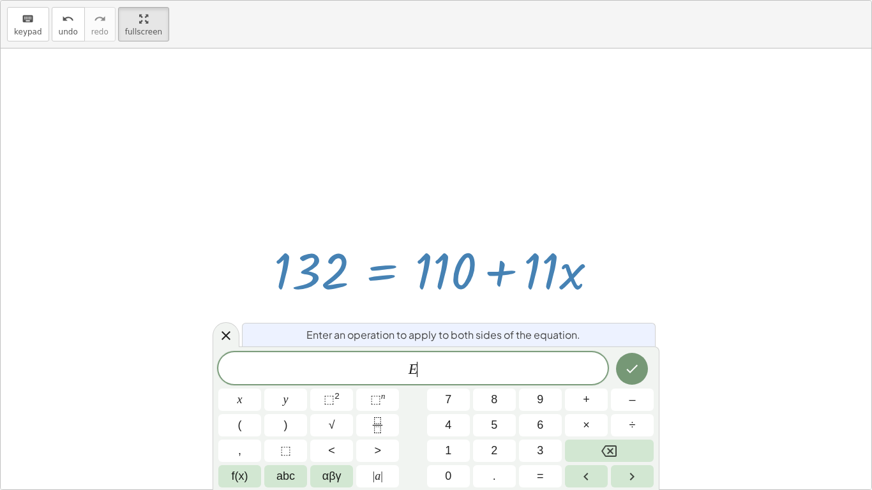
scroll to position [1, 0]
click at [629, 382] on span "–" at bounding box center [632, 399] width 6 height 17
click at [632, 382] on span "÷" at bounding box center [632, 425] width 6 height 17
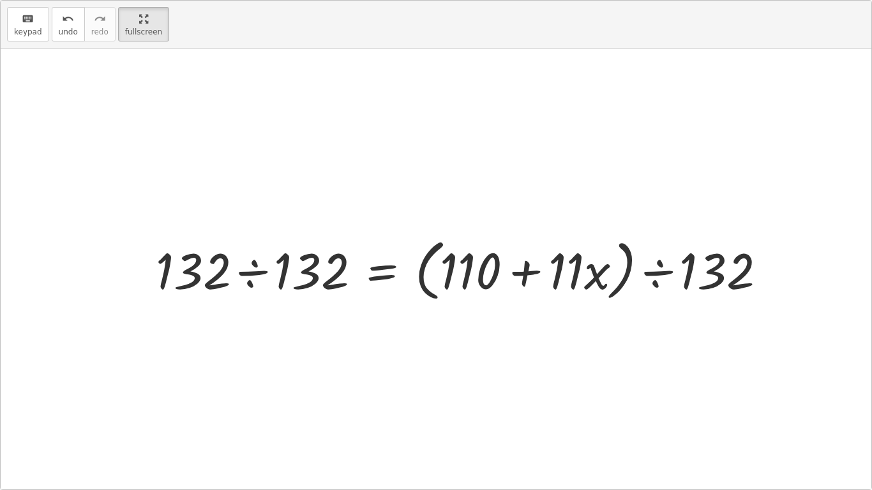
click at [244, 268] on div at bounding box center [465, 268] width 633 height 73
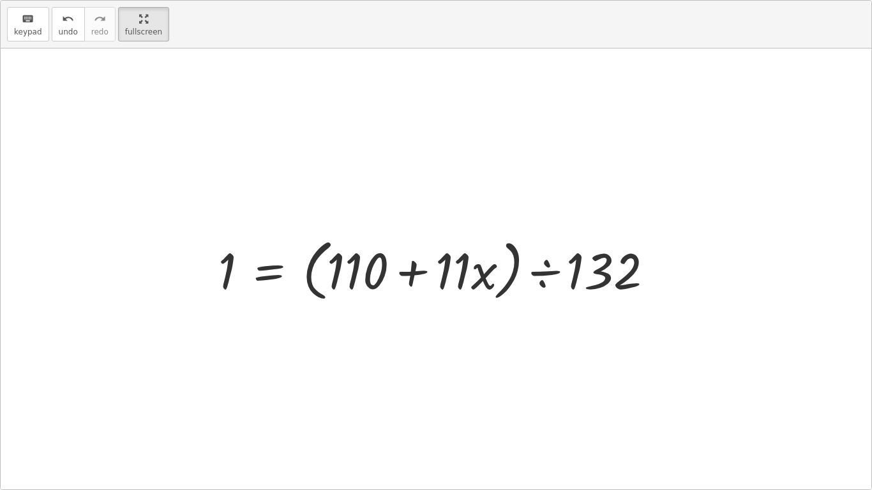
click at [554, 267] on div at bounding box center [441, 268] width 458 height 73
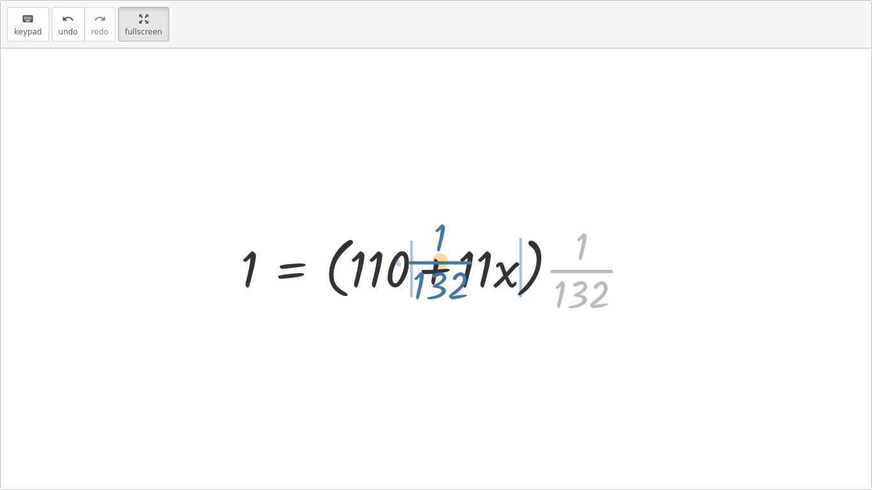
drag, startPoint x: 561, startPoint y: 281, endPoint x: 420, endPoint y: 274, distance: 141.2
click at [420, 274] on div at bounding box center [440, 269] width 412 height 98
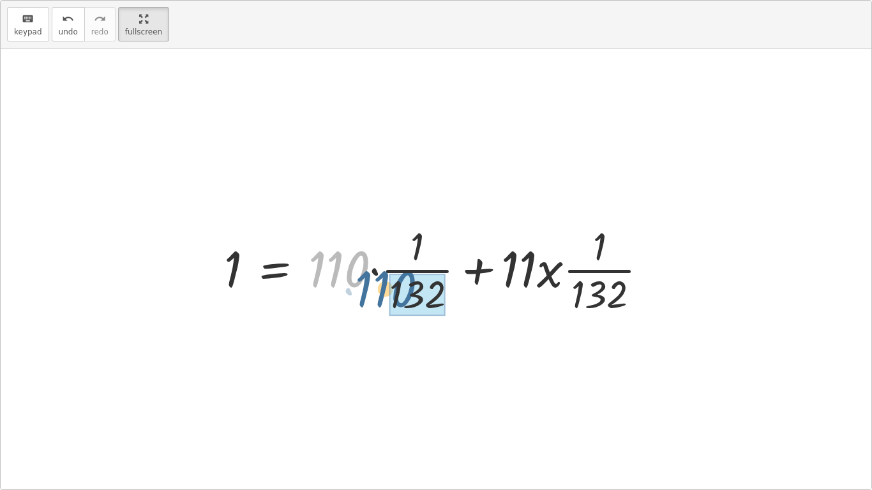
drag, startPoint x: 362, startPoint y: 276, endPoint x: 414, endPoint y: 298, distance: 56.9
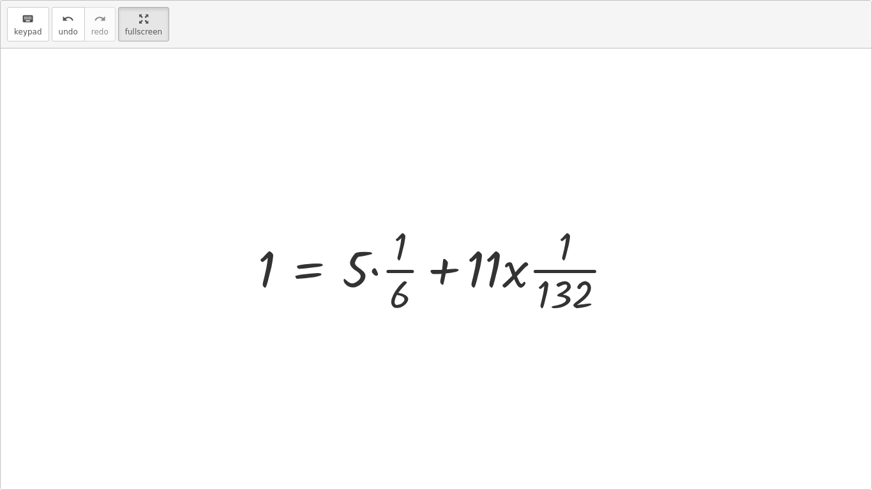
click at [378, 272] on div at bounding box center [440, 269] width 378 height 98
click at [378, 272] on div at bounding box center [420, 269] width 339 height 98
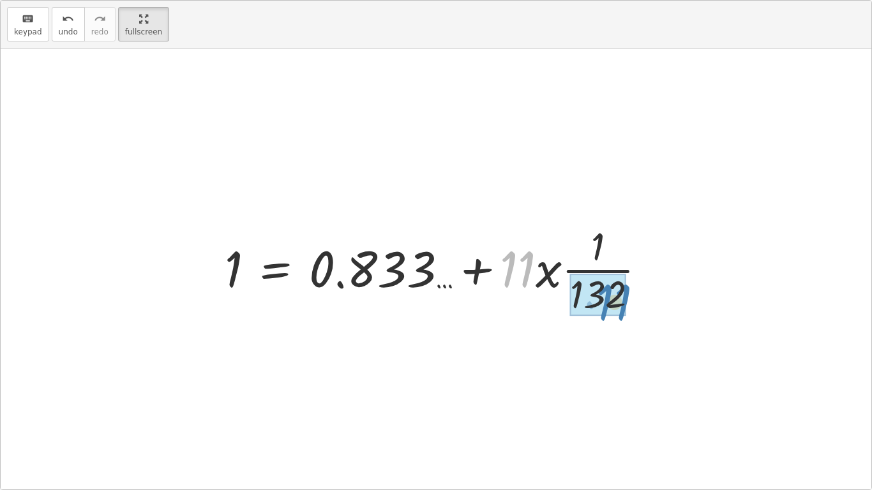
drag, startPoint x: 516, startPoint y: 274, endPoint x: 615, endPoint y: 310, distance: 105.6
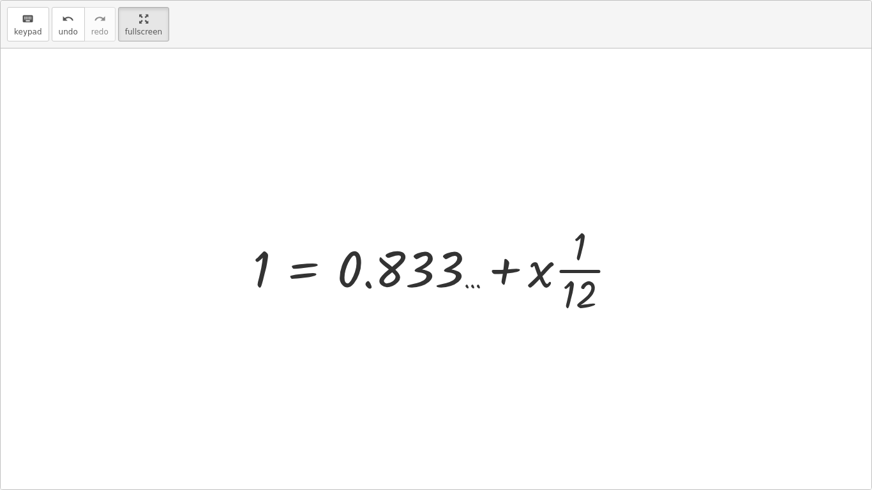
click at [560, 296] on div at bounding box center [439, 269] width 387 height 98
click at [575, 302] on div at bounding box center [440, 269] width 387 height 98
click at [575, 302] on div "· 11 · ( + x + 10 ) = 132 · 11 · ( + 10 + x ) = 132 + 110 + · 11 · x = 132 132 …" at bounding box center [435, 268] width 403 height 105
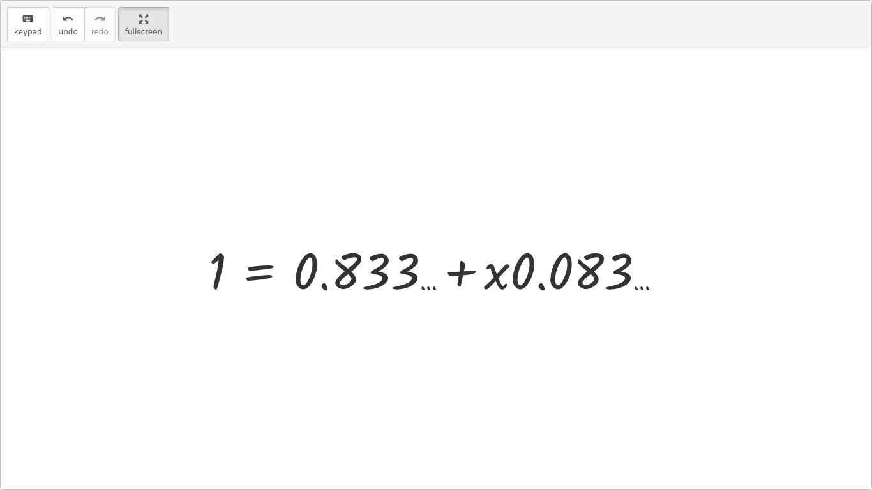
click at [463, 277] on div at bounding box center [440, 269] width 477 height 66
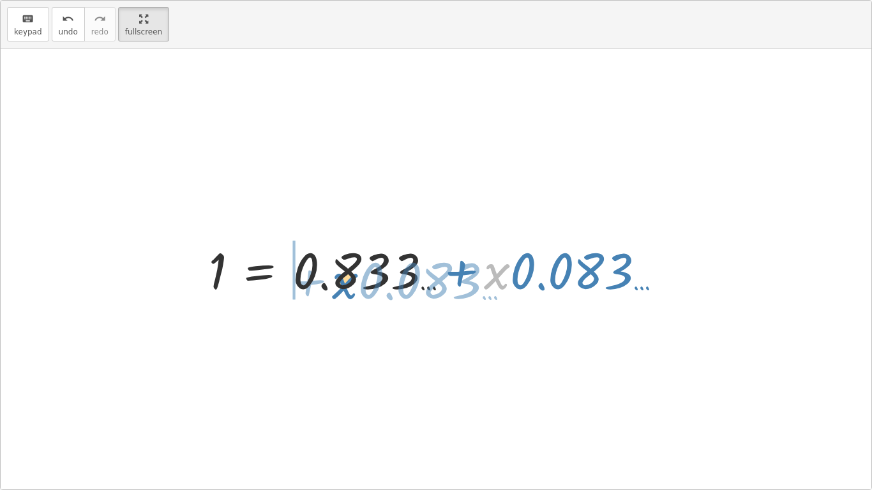
drag, startPoint x: 508, startPoint y: 272, endPoint x: 355, endPoint y: 281, distance: 152.8
click at [355, 281] on div at bounding box center [440, 269] width 477 height 66
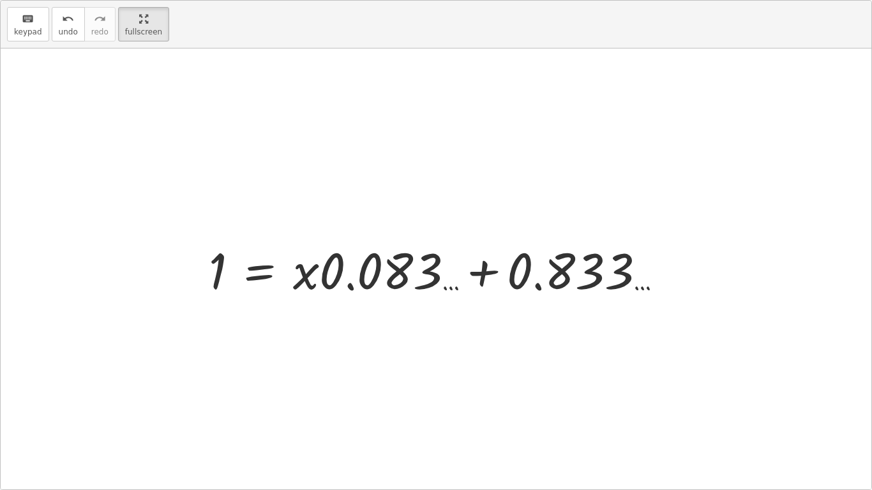
click at [278, 267] on div at bounding box center [440, 269] width 477 height 66
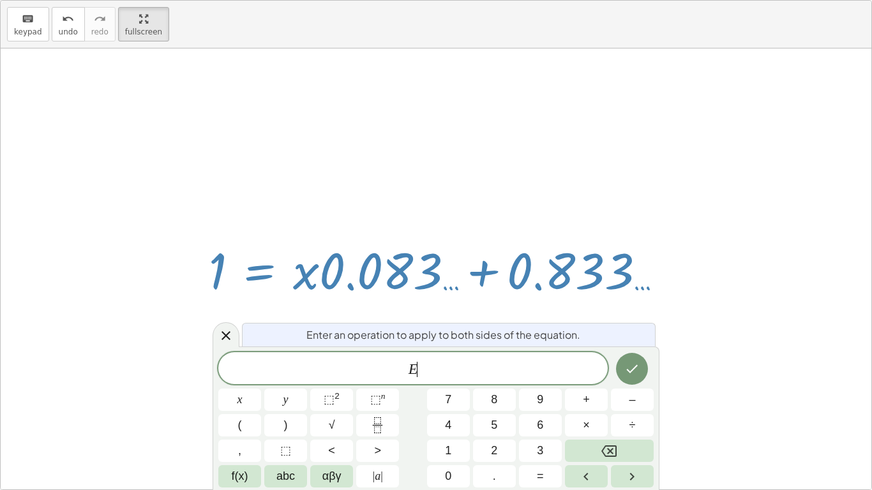
scroll to position [4, 0]
click at [592, 382] on button "×" at bounding box center [586, 425] width 43 height 22
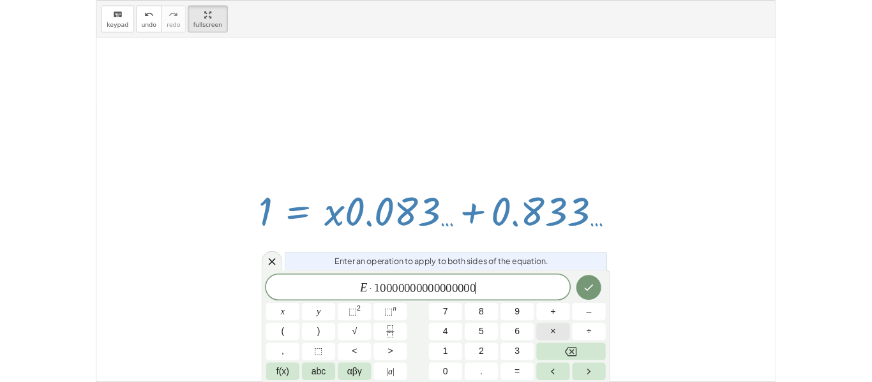
scroll to position [15, 0]
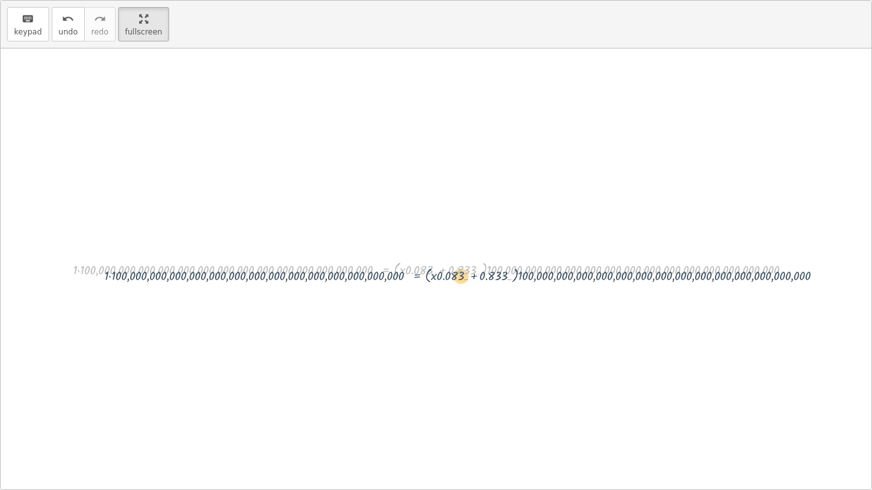
drag, startPoint x: 343, startPoint y: 262, endPoint x: 378, endPoint y: 269, distance: 35.7
click at [378, 269] on div at bounding box center [440, 269] width 747 height 22
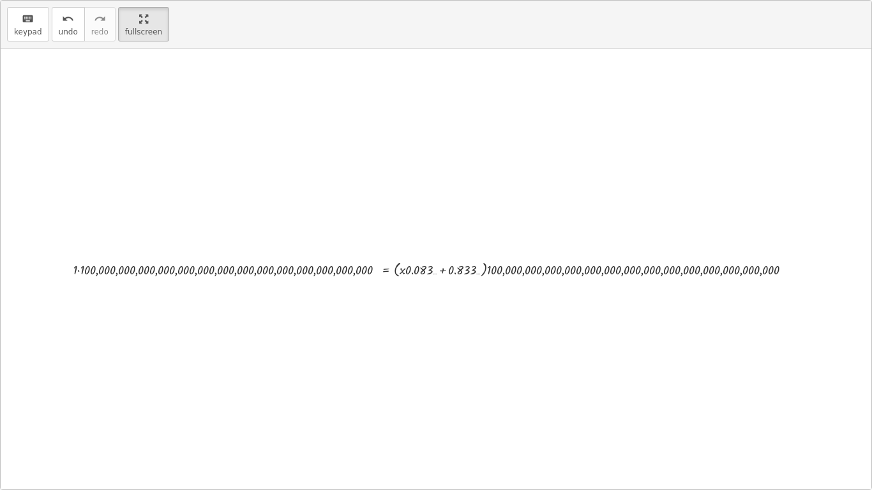
click at [366, 275] on div at bounding box center [440, 269] width 747 height 22
click at [366, 275] on div at bounding box center [444, 269] width 740 height 22
drag, startPoint x: 403, startPoint y: 269, endPoint x: 320, endPoint y: 265, distance: 83.1
click at [320, 265] on div at bounding box center [440, 268] width 724 height 21
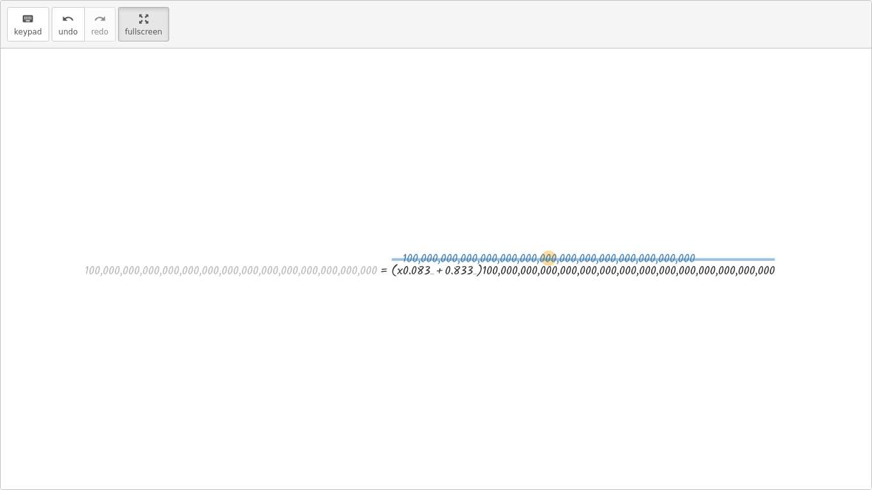
drag, startPoint x: 293, startPoint y: 266, endPoint x: 610, endPoint y: 255, distance: 317.4
click at [610, 255] on div "· 11 · ( + x + 10 ) = 132 · 11 · ( + 10 + x ) = 132 + 110 + · 11 · x = 132 132 …" at bounding box center [436, 268] width 740 height 27
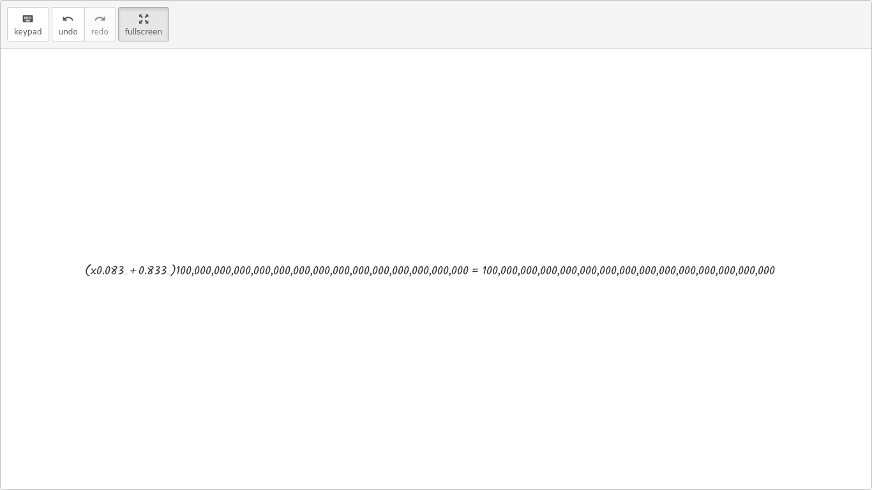
click at [474, 270] on div at bounding box center [440, 268] width 724 height 21
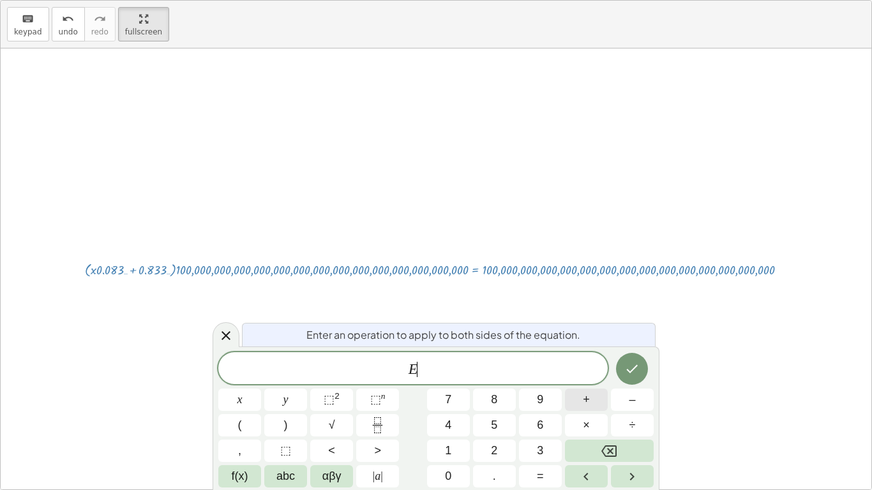
click at [583, 382] on span "+" at bounding box center [586, 399] width 7 height 17
click at [376, 382] on span "⬚" at bounding box center [375, 399] width 11 height 13
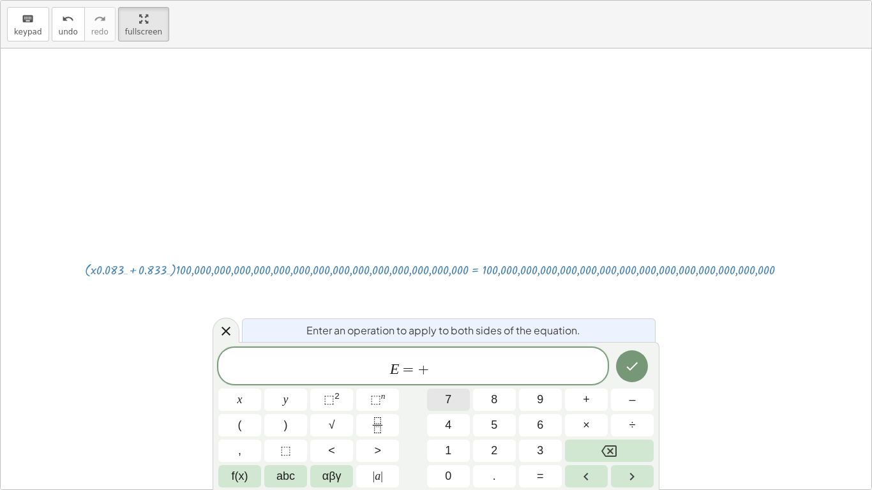
click at [434, 382] on button "7" at bounding box center [448, 400] width 43 height 22
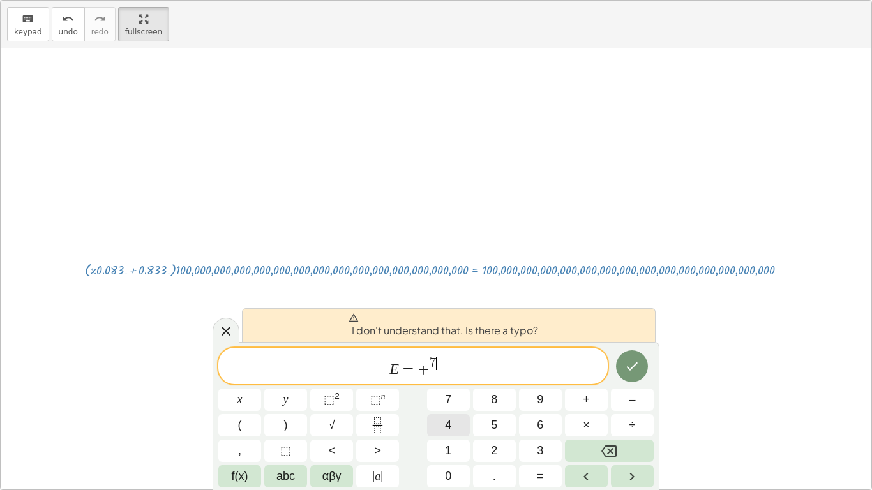
click at [464, 382] on button "4" at bounding box center [448, 425] width 43 height 22
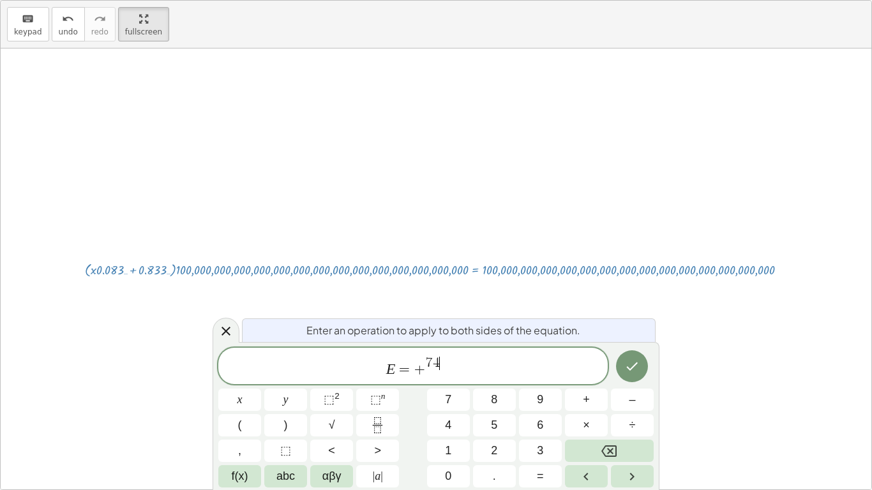
click at [433, 380] on div "E = + 7 4 ​" at bounding box center [412, 366] width 389 height 36
click at [428, 371] on span "E = + ​ 7 4" at bounding box center [412, 366] width 389 height 23
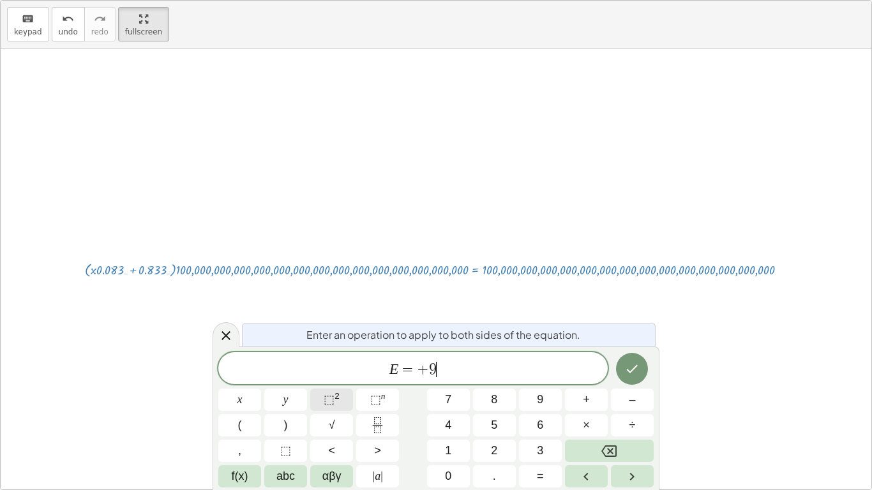
click at [341, 382] on button "⬚ 2" at bounding box center [331, 400] width 43 height 22
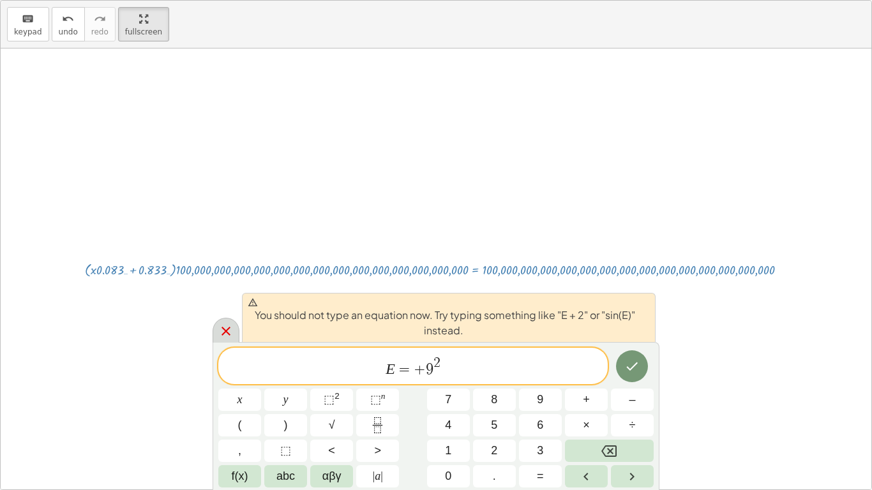
click at [219, 340] on div at bounding box center [226, 330] width 27 height 25
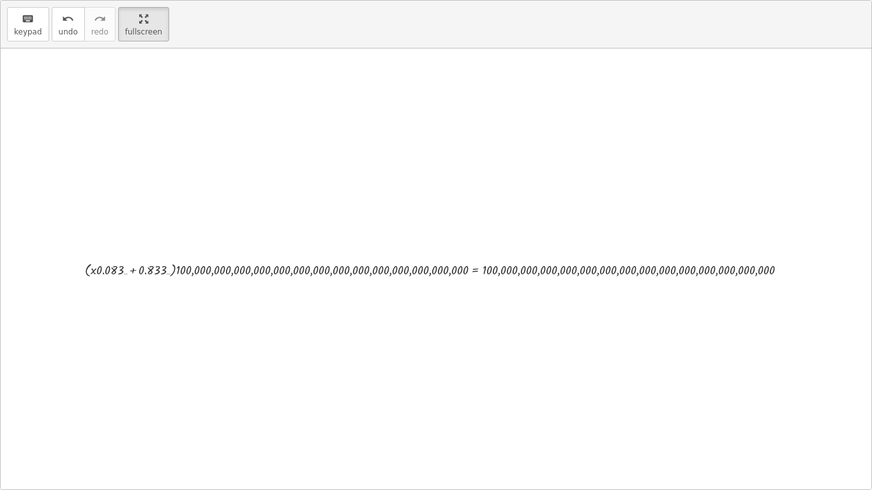
click at [203, 277] on div at bounding box center [440, 268] width 724 height 21
click at [205, 271] on div at bounding box center [440, 268] width 724 height 21
click at [33, 24] on div "keyboard" at bounding box center [28, 18] width 28 height 15
click at [153, 43] on div "keyboard keypad undo undo redo redo fullscreen" at bounding box center [436, 25] width 870 height 48
click at [145, 0] on html "12. Solving equations with 4 Operations Edurdo M Not you? Tasks 1. Multimedia 2…" at bounding box center [436, 245] width 872 height 490
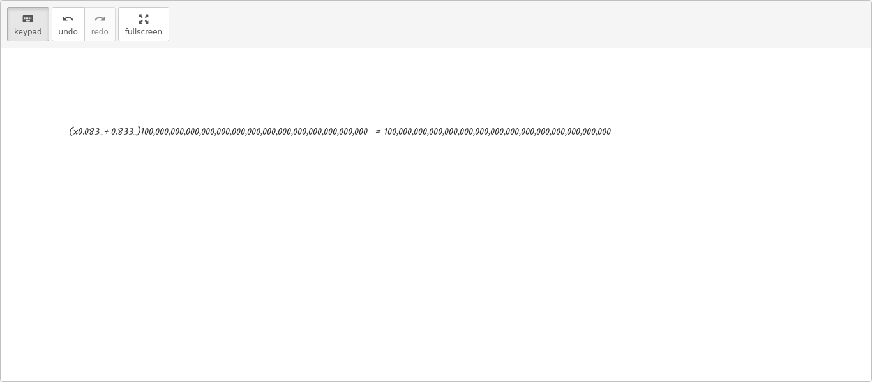
scroll to position [229, 0]
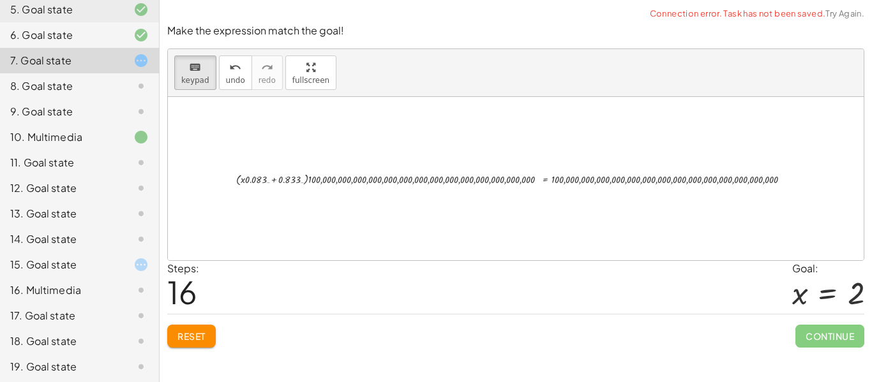
click at [184, 351] on div "Make the expression match the goal! keyboard keypad undo undo redo redo fullscr…" at bounding box center [516, 185] width 712 height 339
click at [194, 344] on button "Reset" at bounding box center [191, 336] width 48 height 23
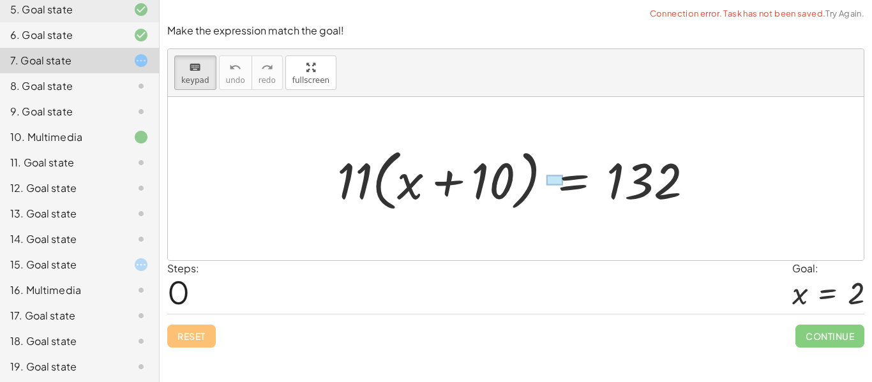
click at [556, 177] on div at bounding box center [554, 180] width 16 height 10
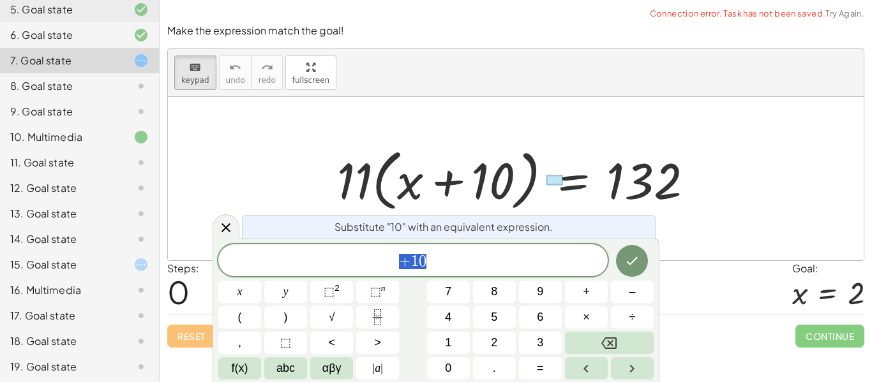
scroll to position [1, 0]
click at [422, 276] on div "+ 1 0 x y ⬚ 2 ⬚ n 7 8 9 + – ( ) √ 4 5 6 × ÷ , ⬚ < > 1 2 3 f(x) abc αβγ | a | 0 …" at bounding box center [435, 311] width 435 height 135
click at [427, 271] on div "+ 1 0" at bounding box center [412, 260] width 389 height 32
click at [621, 301] on button "–" at bounding box center [632, 292] width 43 height 22
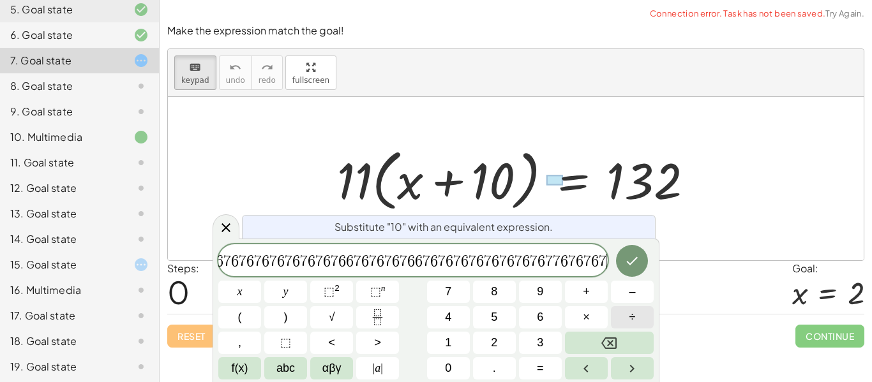
scroll to position [0, 1350]
click at [634, 257] on icon "Done" at bounding box center [631, 260] width 15 height 15
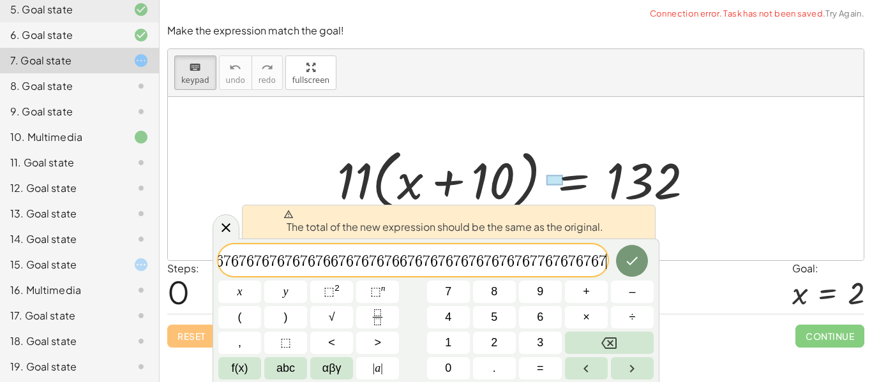
click at [514, 256] on span "7" at bounding box center [518, 261] width 8 height 15
click at [558, 266] on span "7" at bounding box center [557, 261] width 8 height 15
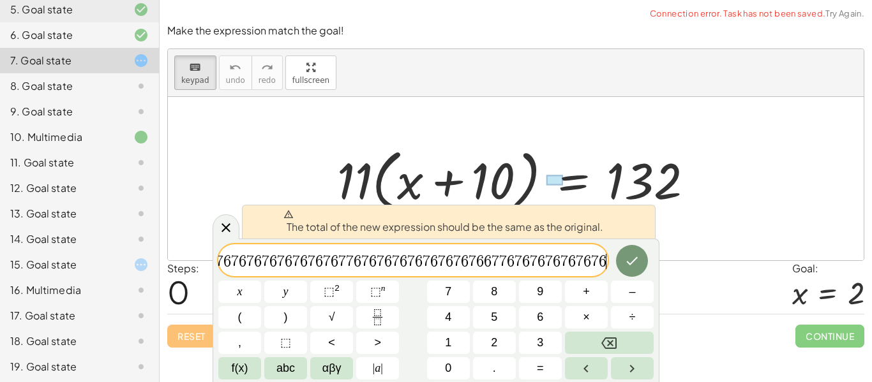
scroll to position [0, 0]
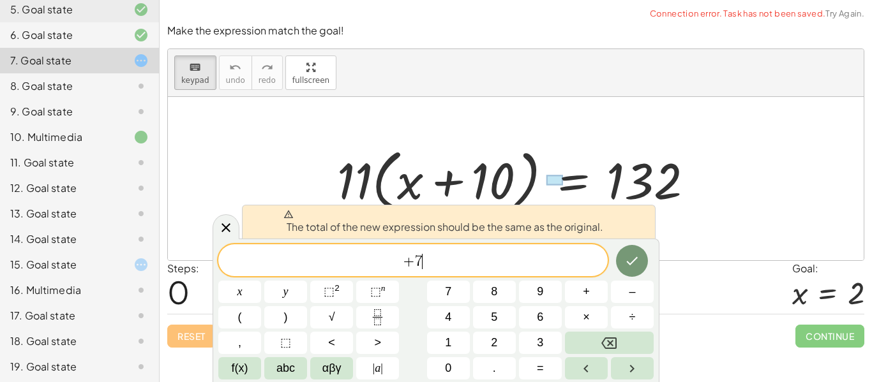
click at [555, 135] on div at bounding box center [516, 178] width 696 height 163
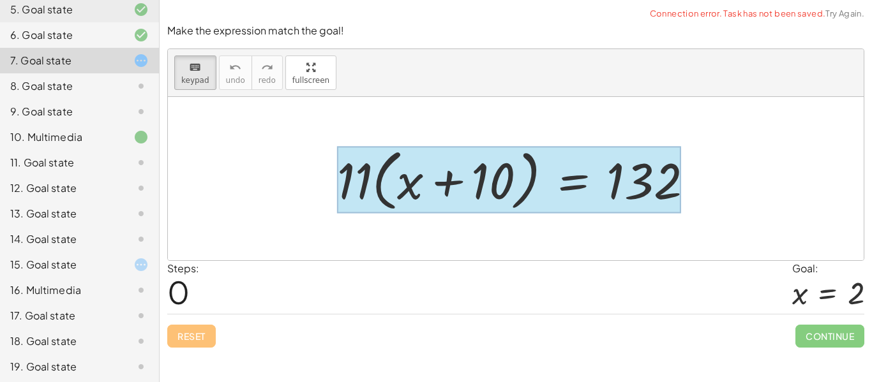
click at [572, 179] on div at bounding box center [509, 180] width 344 height 67
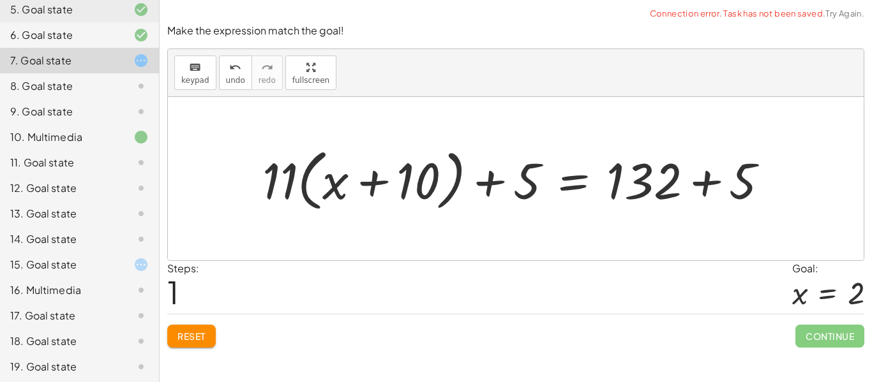
click at [489, 186] on div at bounding box center [520, 178] width 529 height 73
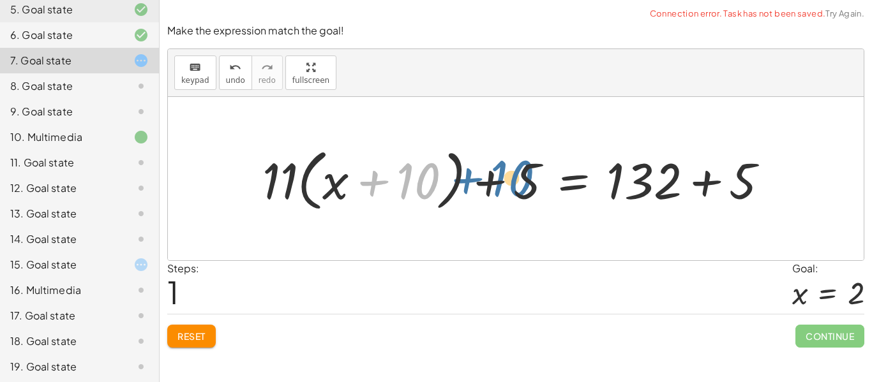
drag, startPoint x: 435, startPoint y: 177, endPoint x: 530, endPoint y: 174, distance: 95.8
click at [530, 174] on div at bounding box center [520, 178] width 529 height 73
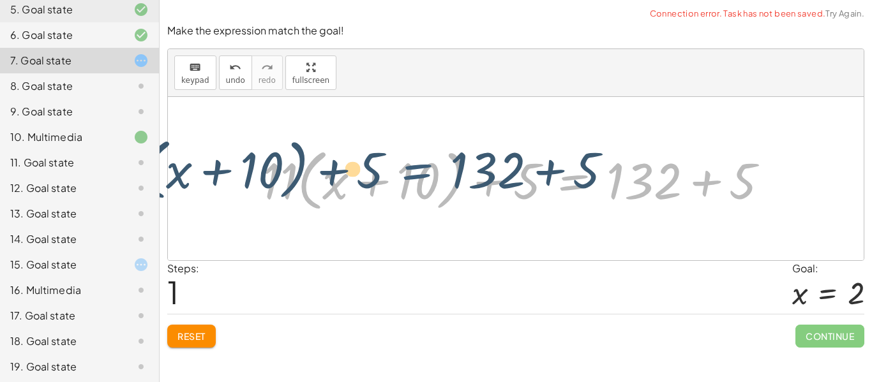
drag, startPoint x: 541, startPoint y: 179, endPoint x: 439, endPoint y: 183, distance: 102.2
click at [439, 183] on div at bounding box center [520, 178] width 529 height 73
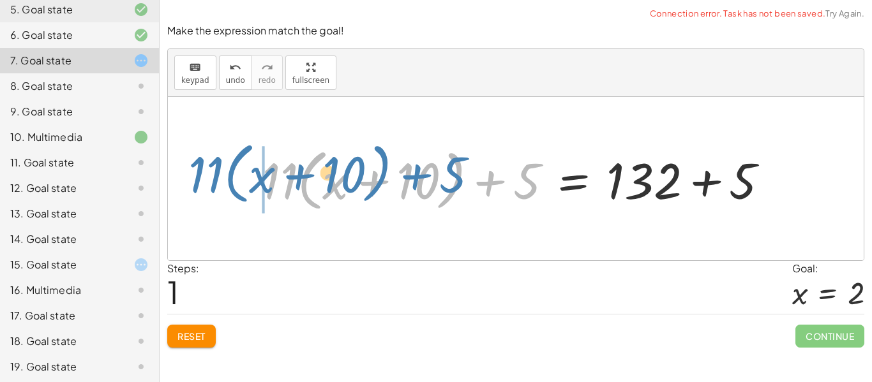
drag, startPoint x: 519, startPoint y: 181, endPoint x: 447, endPoint y: 174, distance: 73.0
click at [447, 174] on div at bounding box center [520, 178] width 529 height 73
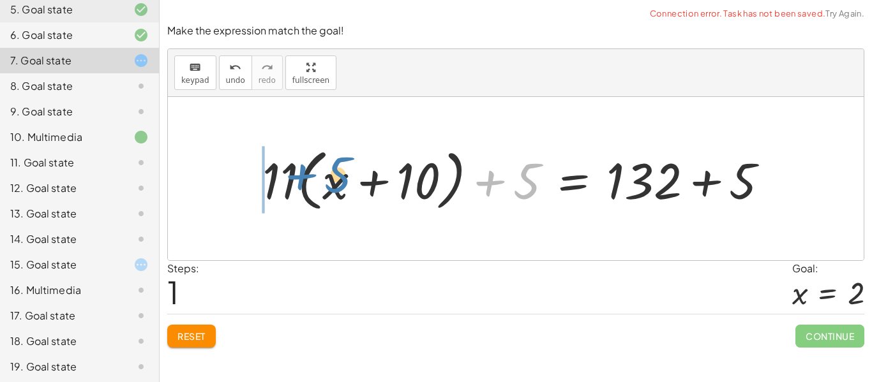
drag, startPoint x: 520, startPoint y: 174, endPoint x: 331, endPoint y: 167, distance: 189.6
click at [331, 167] on div at bounding box center [520, 178] width 529 height 73
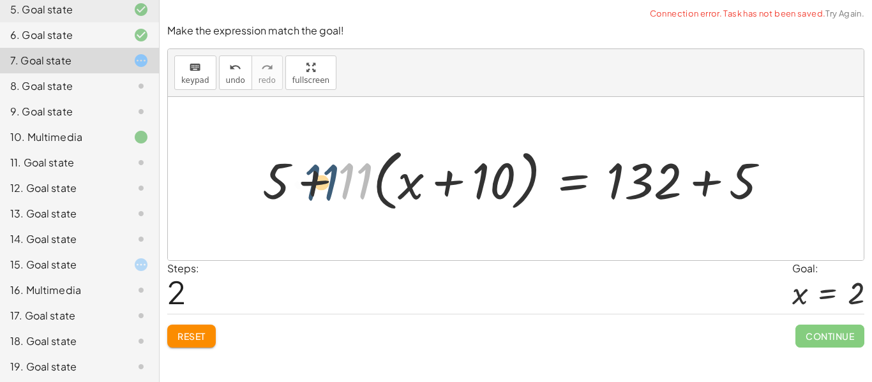
drag, startPoint x: 352, startPoint y: 181, endPoint x: 313, endPoint y: 183, distance: 39.6
click at [313, 183] on div at bounding box center [520, 178] width 529 height 73
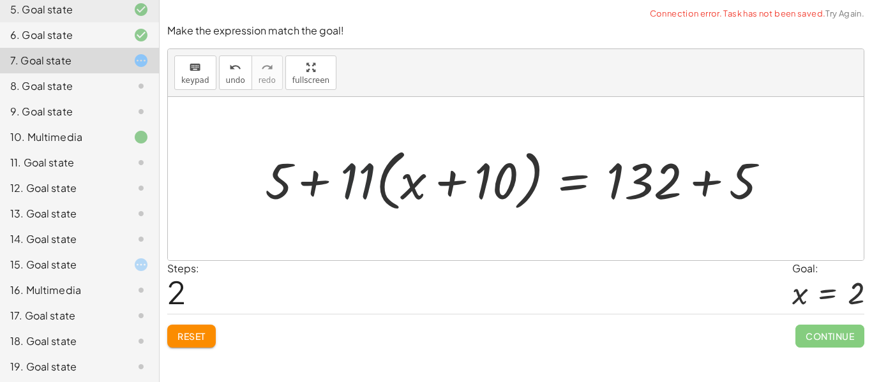
click at [313, 183] on div at bounding box center [520, 178] width 529 height 73
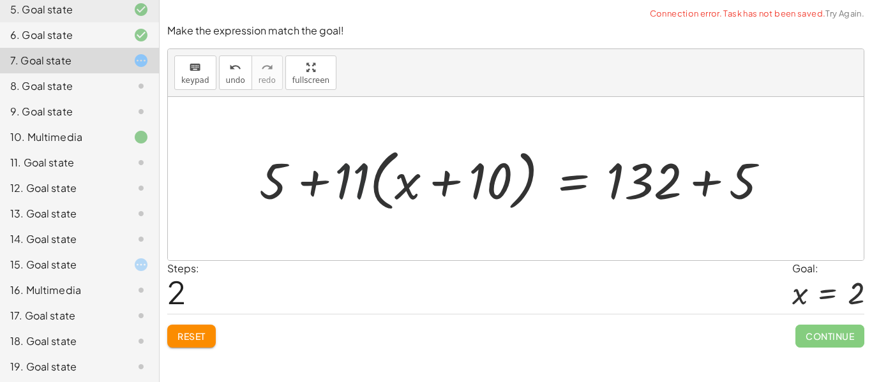
click at [313, 183] on div at bounding box center [520, 178] width 529 height 73
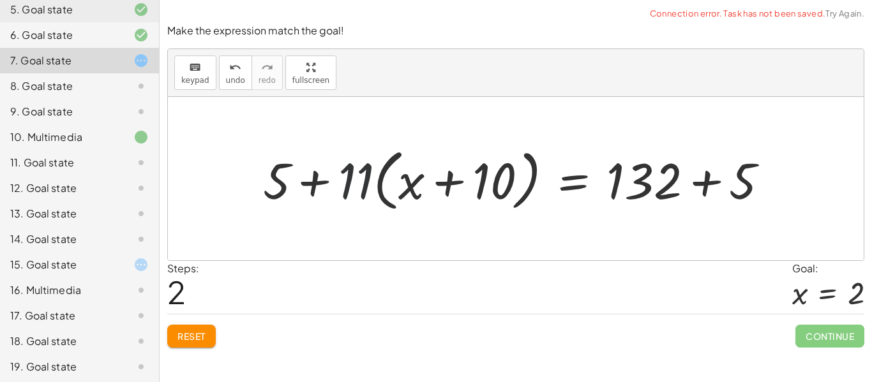
click at [313, 183] on div at bounding box center [520, 178] width 529 height 73
